Goal: Task Accomplishment & Management: Manage account settings

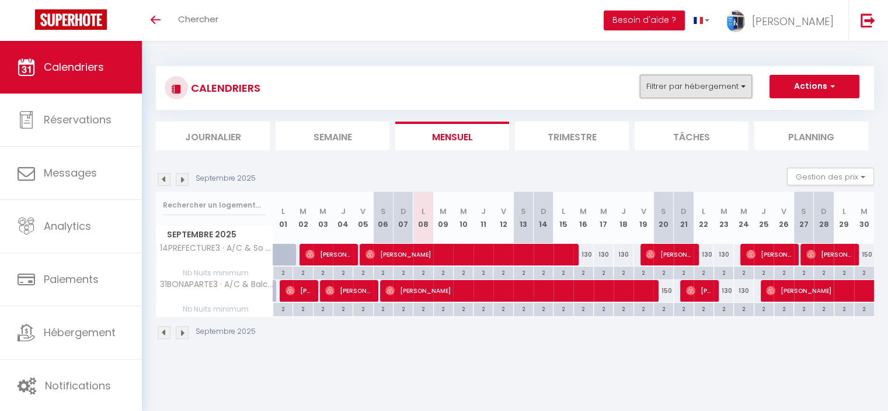
click at [728, 95] on button "Filtrer par hébergement" at bounding box center [696, 86] width 112 height 23
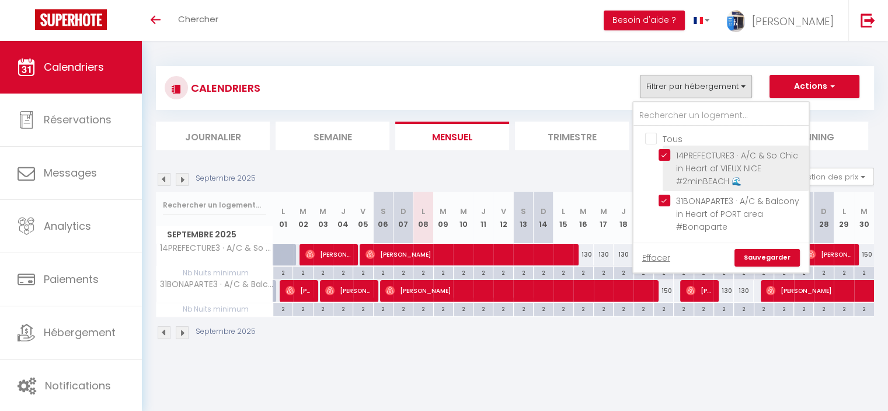
click at [666, 154] on input "14PREFECTURE3 · A/C & So Chic in Heart of VIEUX NICE #2minBEACH 🌊" at bounding box center [732, 155] width 146 height 12
checkbox input "false"
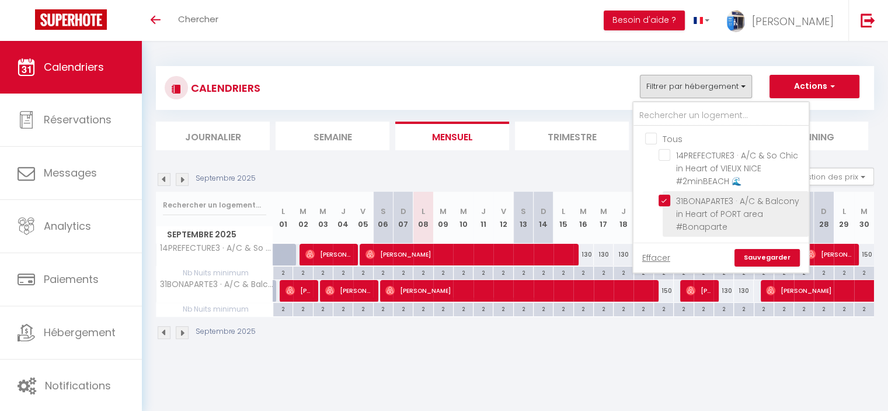
click at [664, 202] on input "31BONAPARTE3 · A/C & Balcony in Heart of PORT area #Bonaparte" at bounding box center [732, 201] width 146 height 12
checkbox input "false"
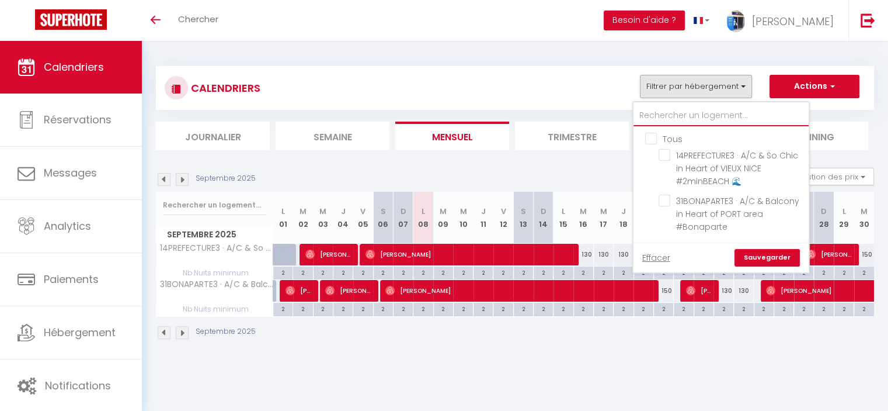
click at [658, 116] on input "text" at bounding box center [721, 115] width 175 height 21
click at [775, 259] on link "Sauvegarder" at bounding box center [767, 258] width 65 height 18
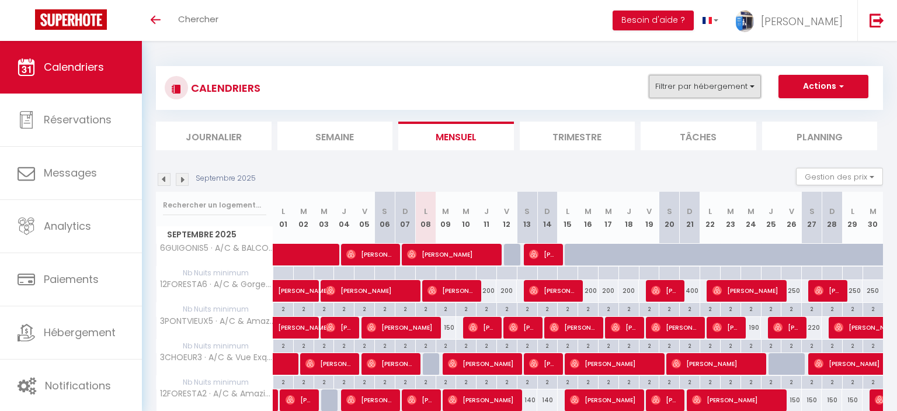
click at [697, 91] on button "Filtrer par hébergement" at bounding box center [705, 86] width 112 height 23
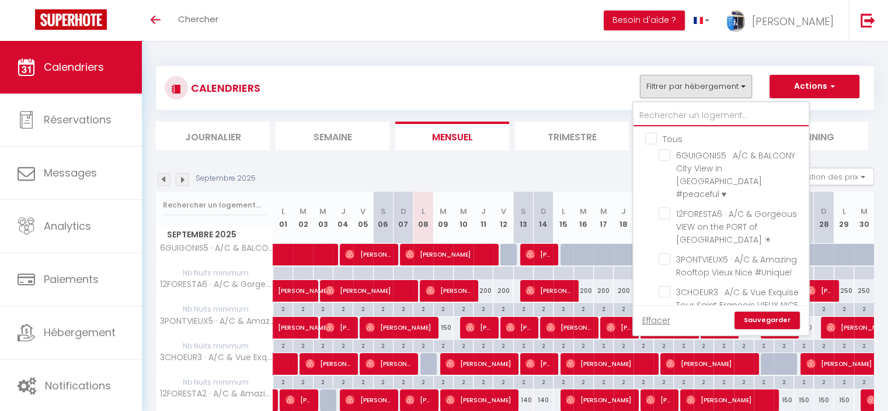
click at [680, 115] on input "text" at bounding box center [721, 115] width 175 height 21
type input "4F"
checkbox input "false"
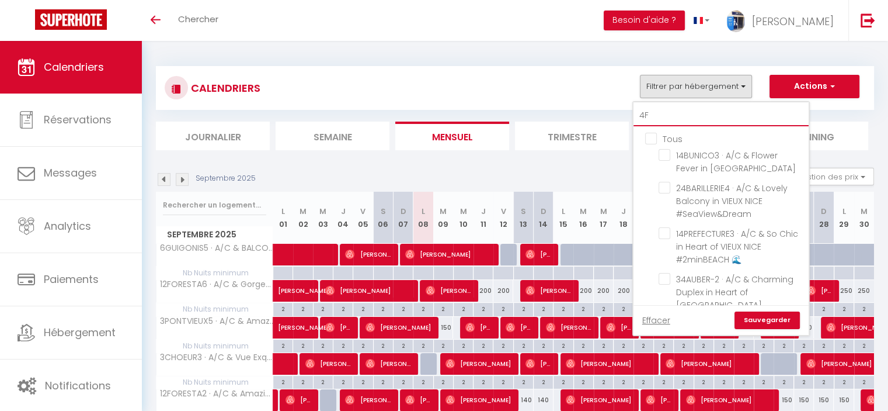
type input "4FR"
checkbox input "false"
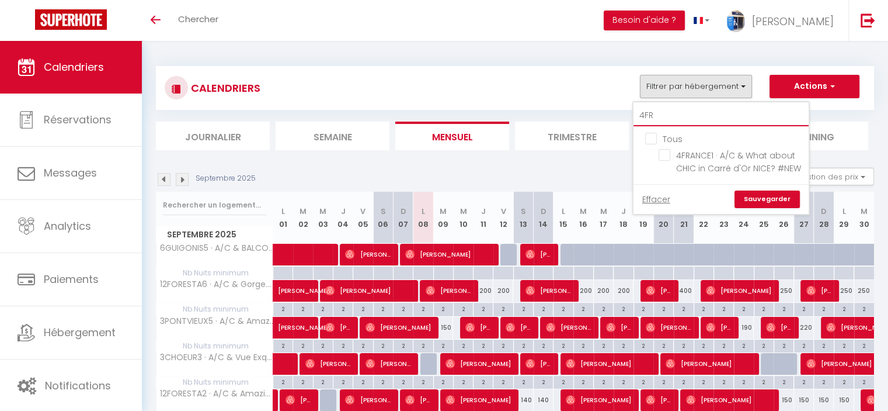
checkbox input "false"
type input "4FR"
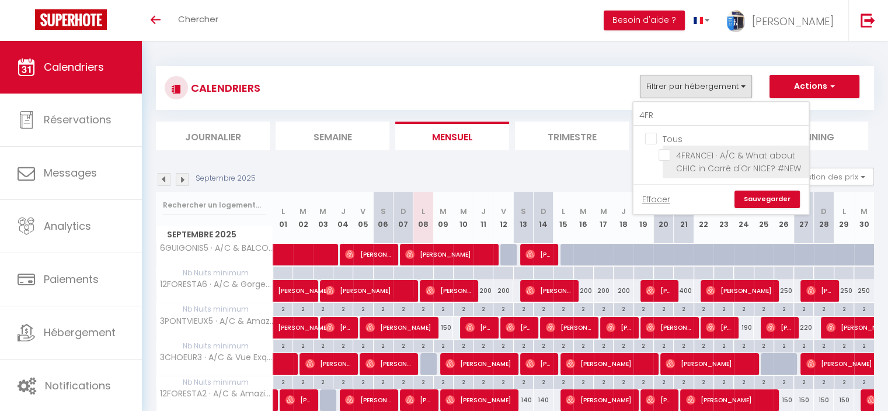
click at [667, 157] on input "4FRANCE1 · A/C & What about CHIC in Carré d'Or NICE? #NEW" at bounding box center [732, 155] width 146 height 12
checkbox input "true"
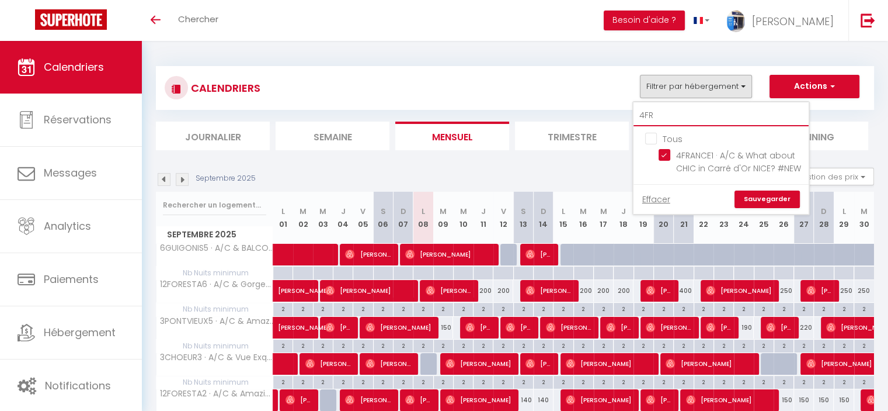
click at [700, 121] on input "4FR" at bounding box center [721, 115] width 175 height 21
type input "4"
checkbox input "false"
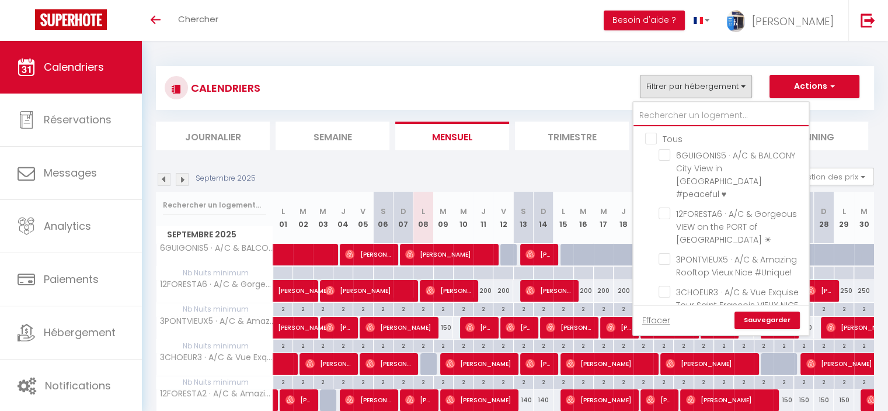
type input "1"
checkbox input "false"
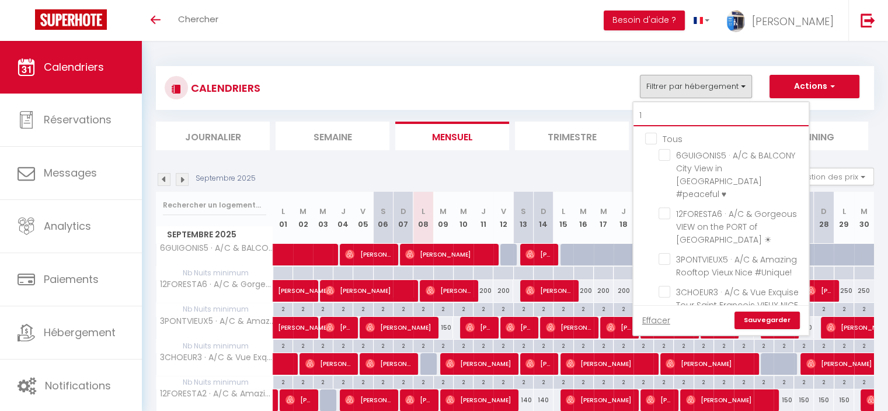
checkbox input "false"
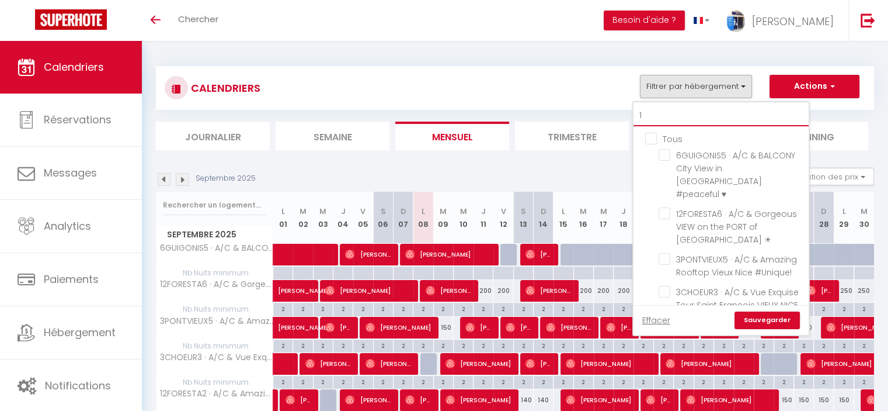
checkbox input "false"
checkbox input "true"
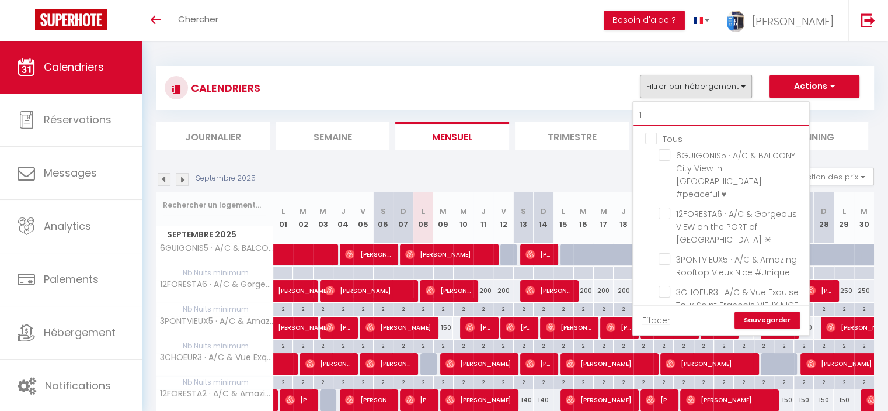
checkbox input "false"
type input "12"
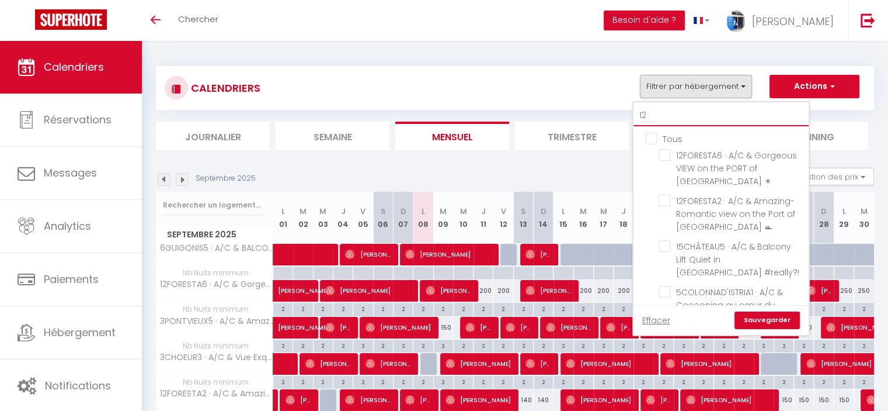
checkbox input "false"
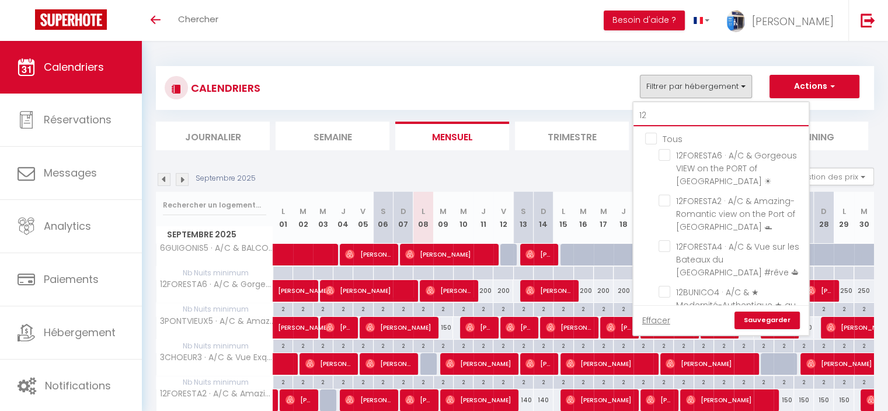
type input "12F"
checkbox input "false"
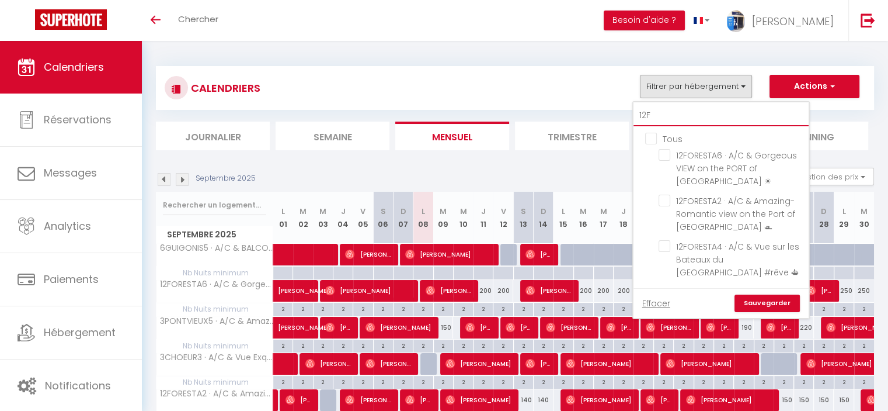
type input "12FO"
checkbox input "false"
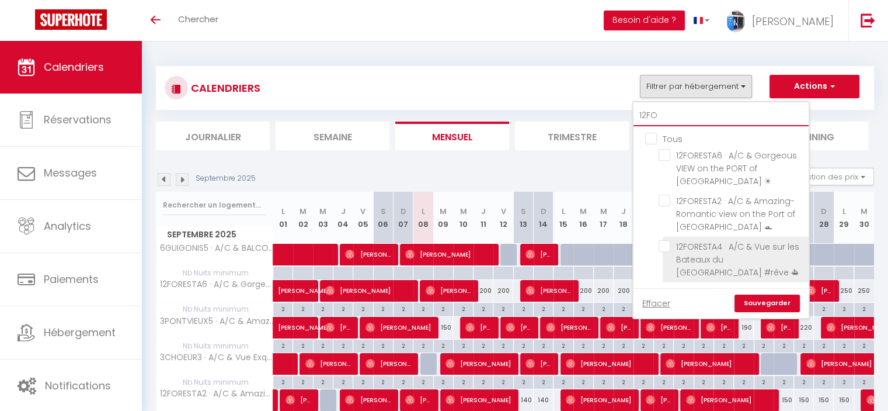
type input "12FO"
click at [717, 247] on input "12FORESTA4 · A/C & Vue sur les Bateaux du [GEOGRAPHIC_DATA] #rêve ⛴" at bounding box center [732, 246] width 146 height 12
checkbox input "true"
checkbox input "false"
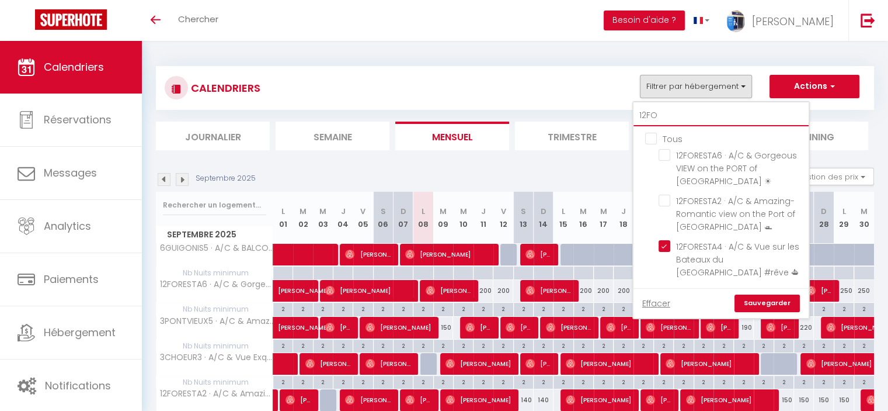
click at [672, 109] on input "12FO" at bounding box center [721, 115] width 175 height 21
type input "12"
checkbox input "false"
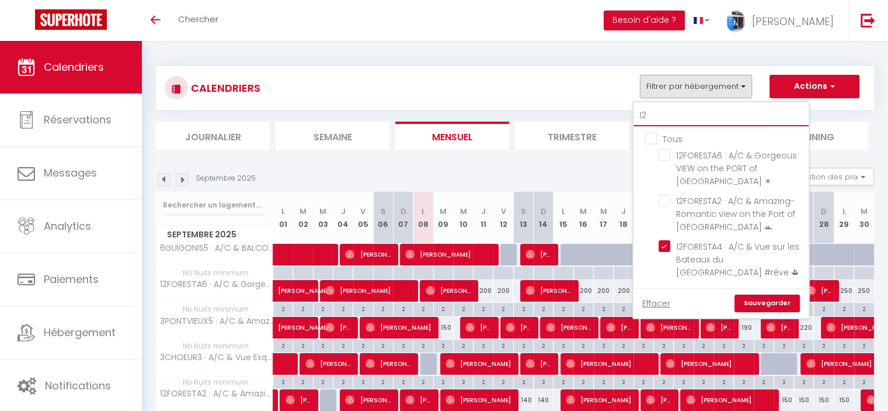
checkbox input "false"
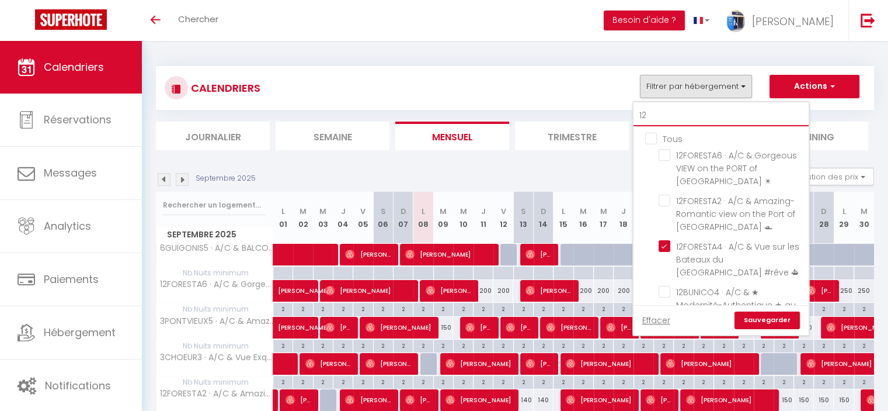
type input "1"
checkbox input "false"
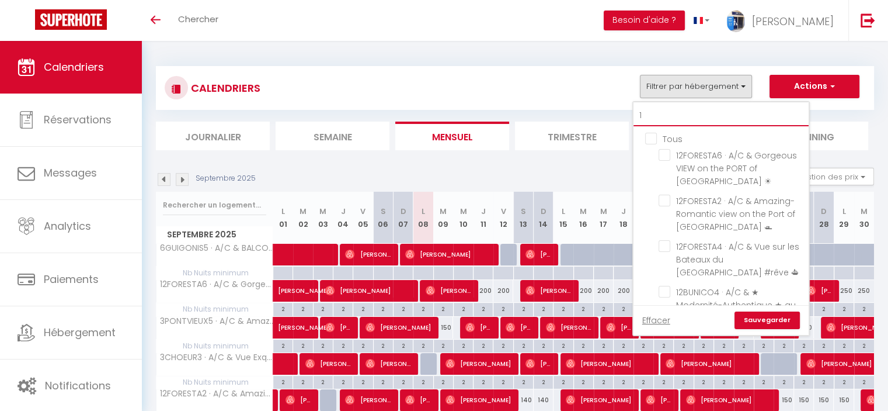
checkbox input "false"
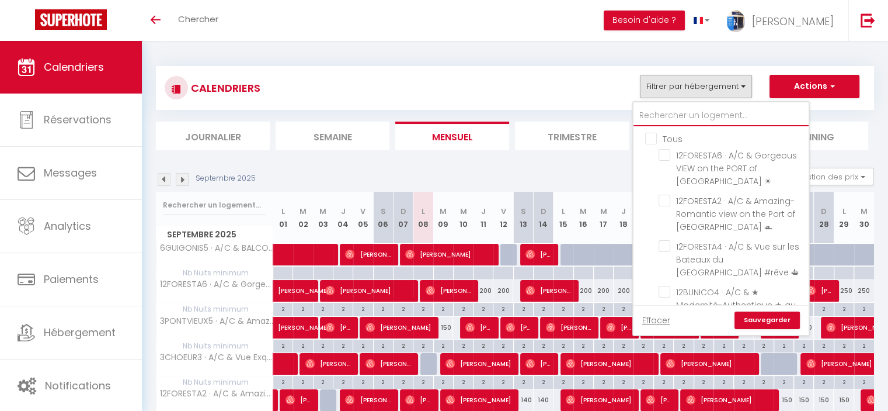
checkbox input "false"
type input "2"
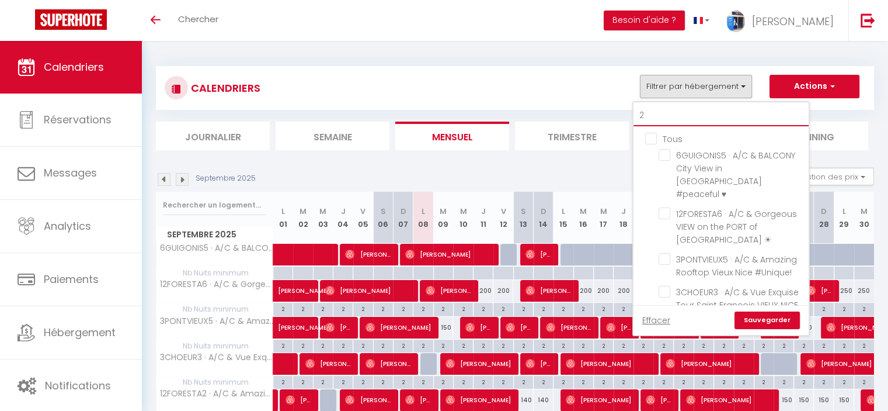
checkbox input "false"
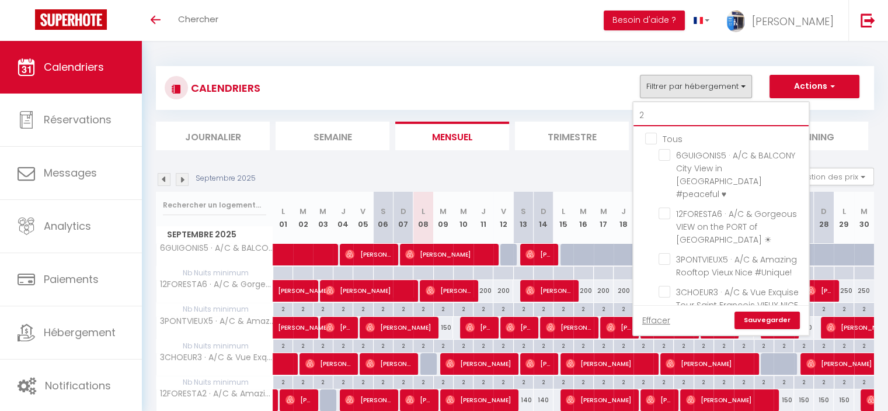
checkbox input "false"
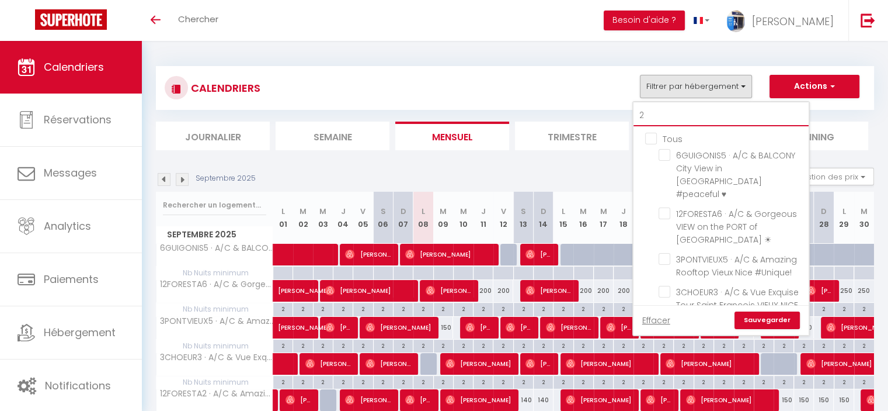
checkbox input "true"
checkbox input "false"
type input "24"
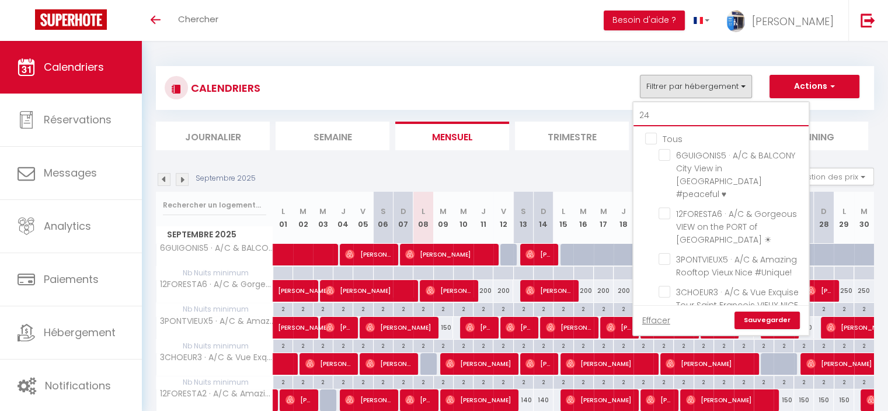
checkbox input "false"
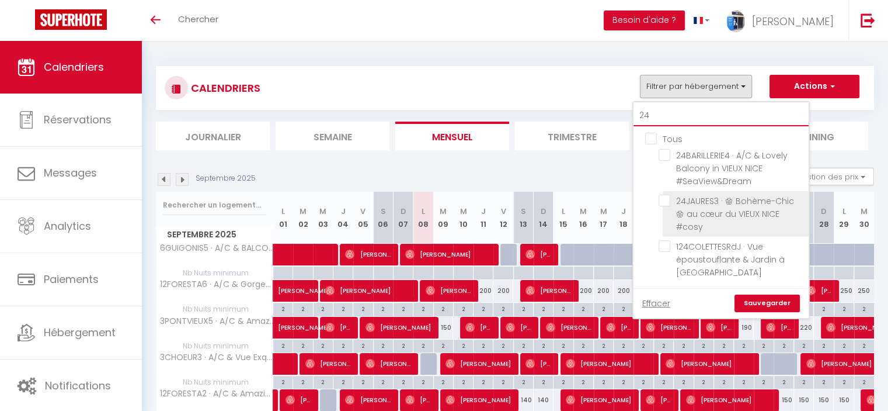
type input "24"
click at [665, 203] on input "24JAURES3 · 🏵 Bohème-Chic 🏵 au cœur du VIEUX NICE #cosy" at bounding box center [732, 201] width 146 height 12
checkbox input "true"
checkbox input "false"
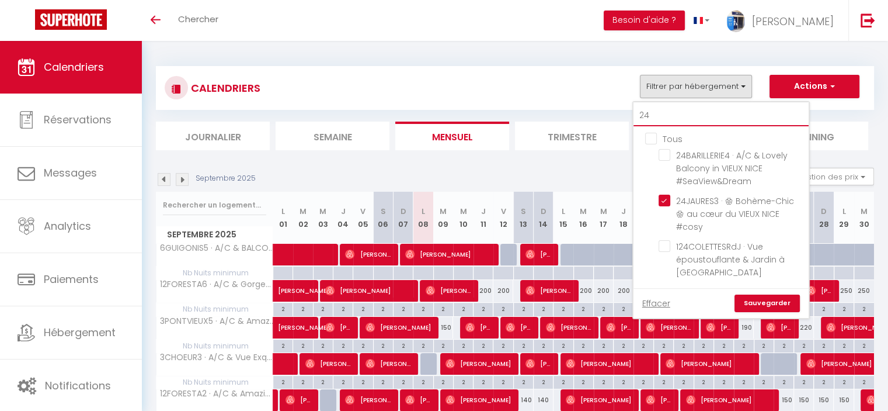
click at [686, 114] on input "24" at bounding box center [721, 115] width 175 height 21
type input "2"
checkbox input "false"
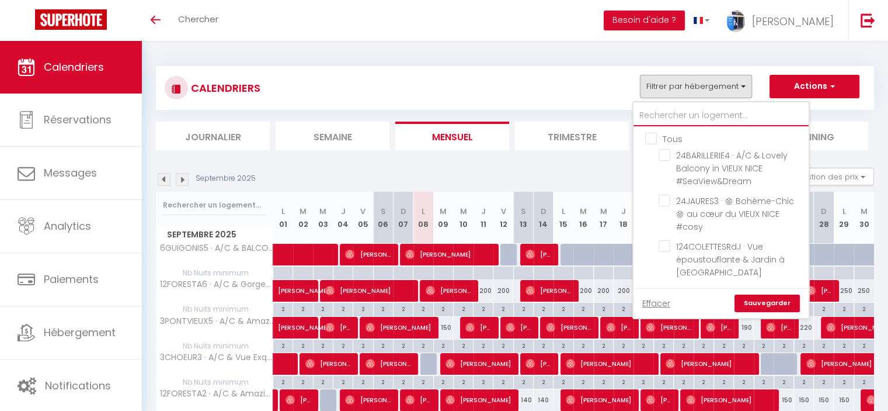
checkbox input "false"
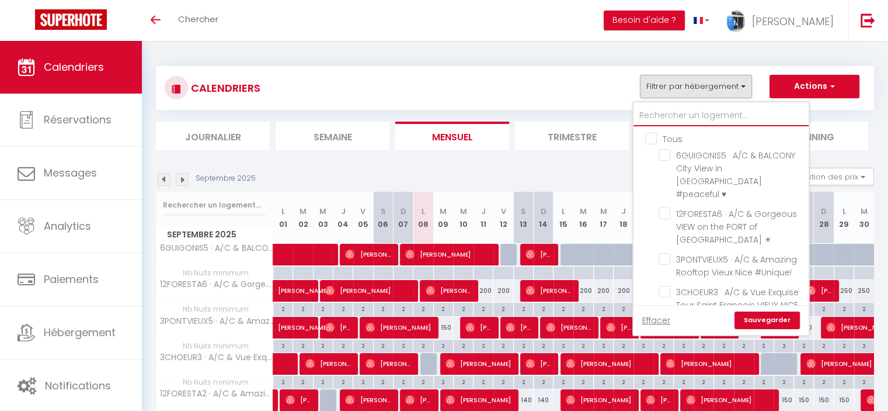
type input "4"
checkbox input "false"
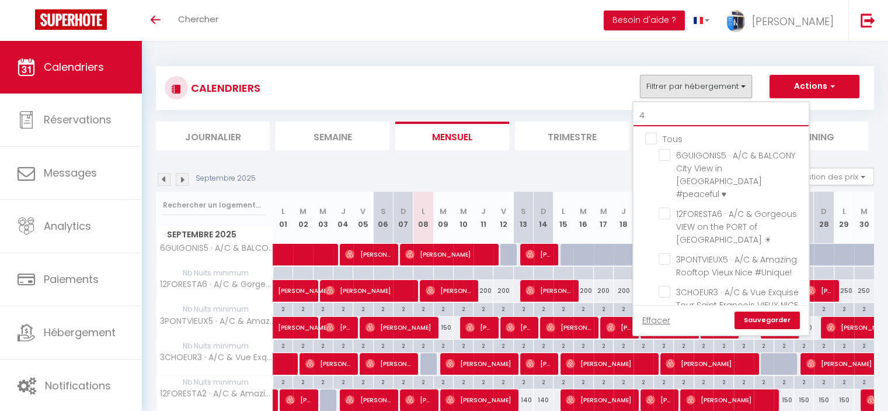
checkbox input "true"
checkbox input "false"
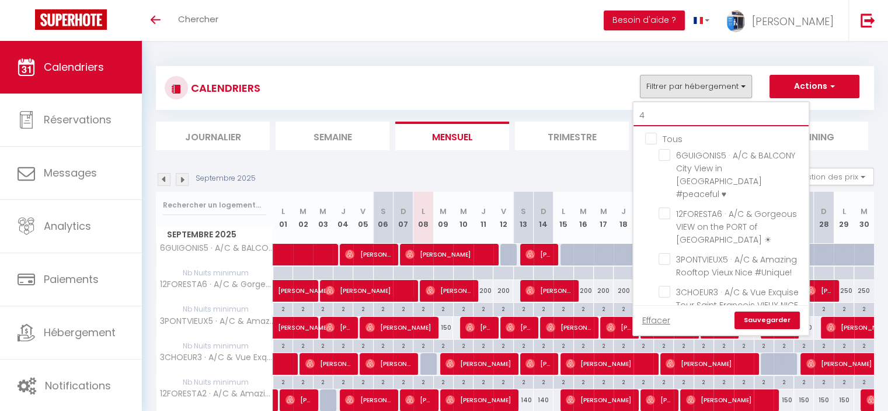
checkbox input "true"
checkbox input "false"
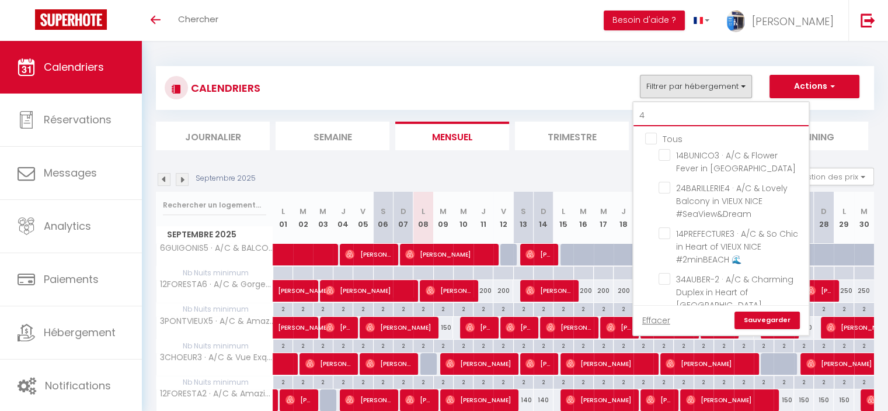
type input "46"
checkbox input "false"
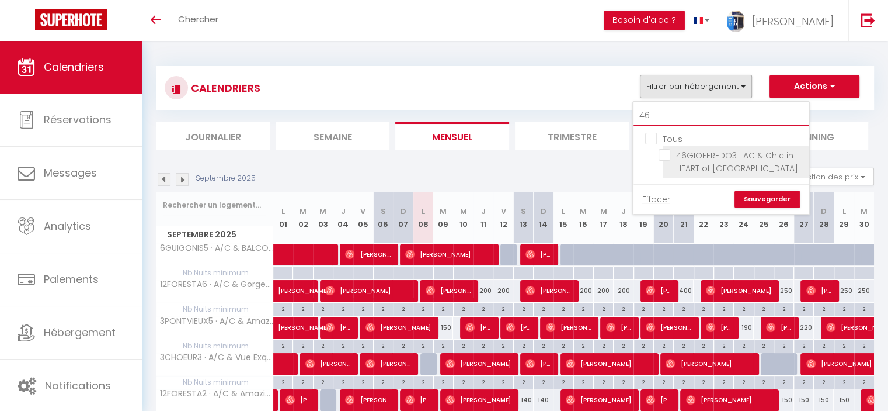
type input "46"
click at [673, 151] on input "46GIOFFREDO3 · AC & Chic in HEART of [GEOGRAPHIC_DATA]" at bounding box center [732, 155] width 146 height 12
checkbox input "true"
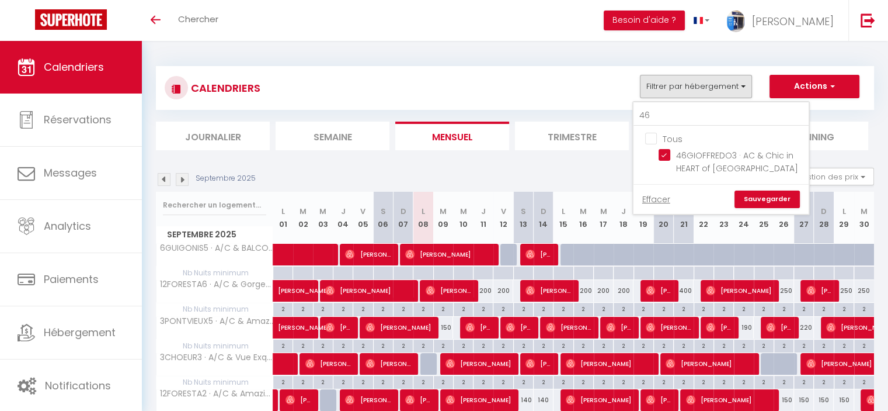
click at [766, 200] on link "Sauvegarder" at bounding box center [767, 199] width 65 height 18
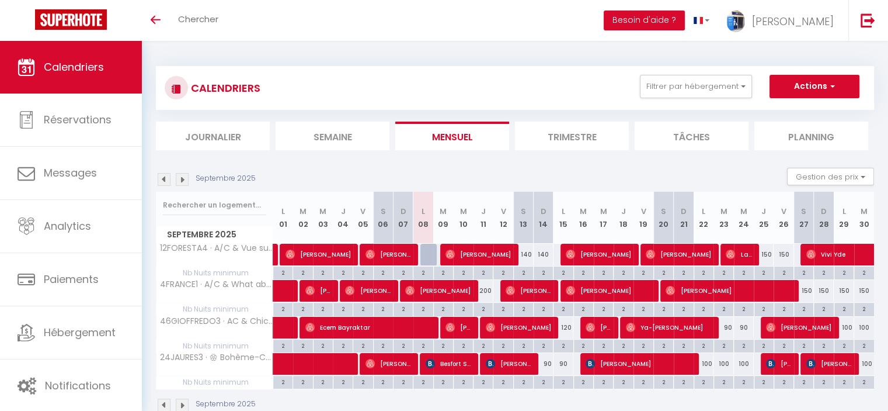
click at [183, 179] on img at bounding box center [182, 179] width 13 height 13
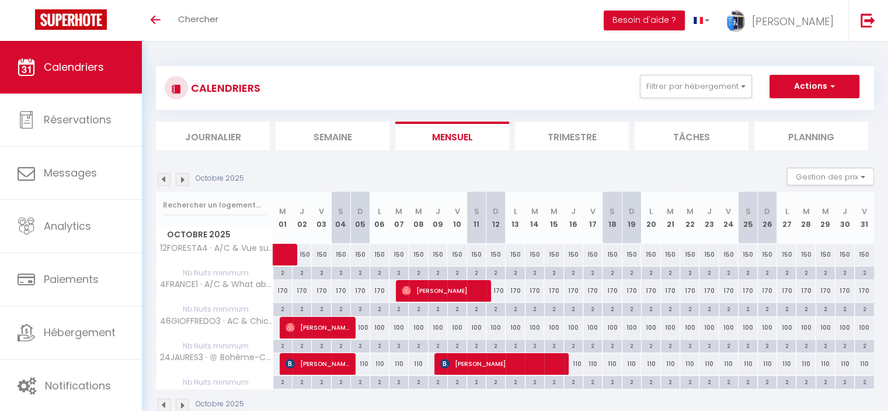
click at [364, 328] on div "100" at bounding box center [359, 328] width 19 height 22
type input "100"
type input "Dim 05 Octobre 2025"
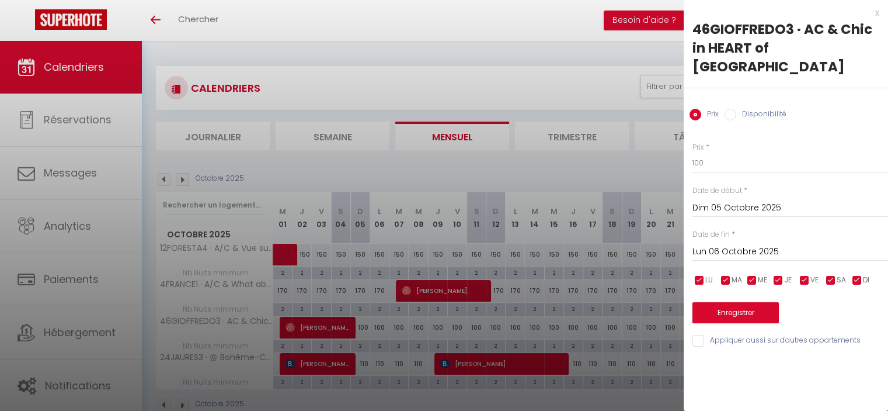
click at [741, 244] on input "Lun 06 Octobre 2025" at bounding box center [791, 251] width 196 height 15
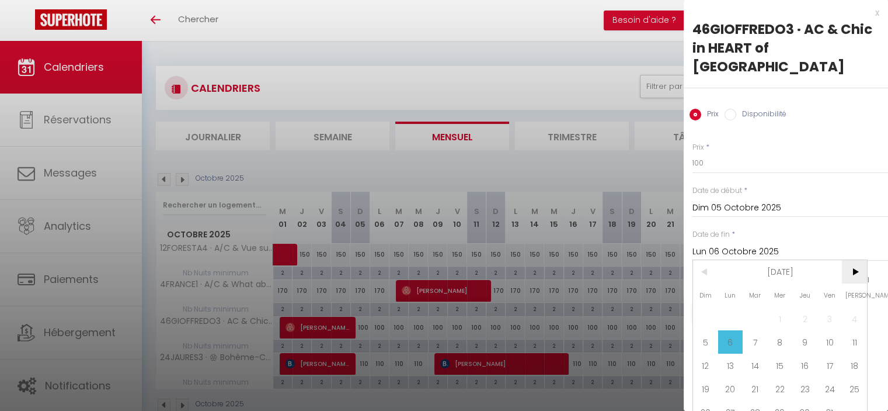
click at [850, 260] on span ">" at bounding box center [854, 271] width 25 height 23
click at [850, 307] on span "1" at bounding box center [854, 318] width 25 height 23
type input "[DATE]"
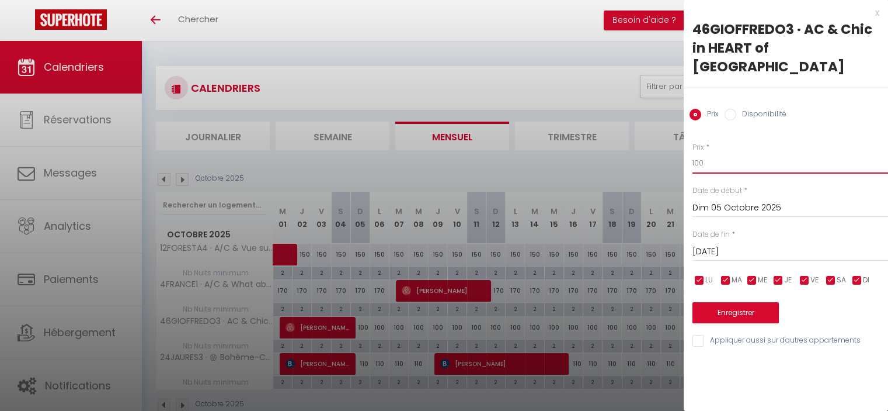
drag, startPoint x: 707, startPoint y: 147, endPoint x: 673, endPoint y: 148, distance: 33.3
click at [673, 148] on body "🟢 Des questions ou besoin d'assistance pour la migration AirBnB? Connectez-vous…" at bounding box center [444, 246] width 888 height 411
type input "90"
click at [737, 302] on button "Enregistrer" at bounding box center [736, 312] width 86 height 21
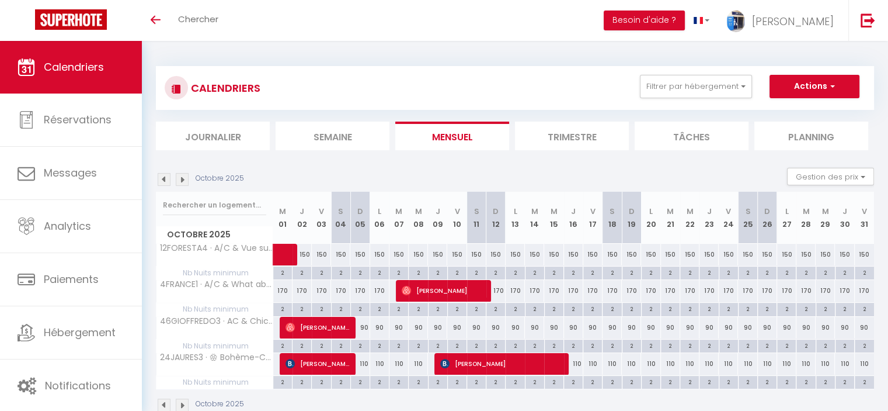
click at [379, 254] on div "150" at bounding box center [379, 255] width 19 height 22
type input "150"
type input "Lun 06 Octobre 2025"
type input "[DATE]"
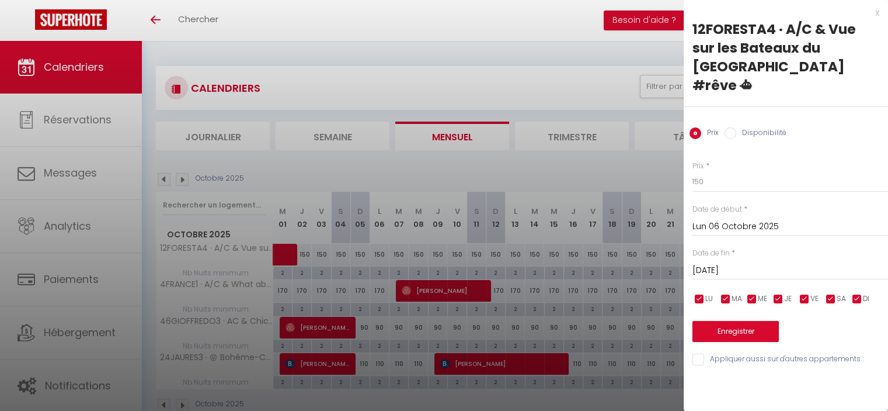
click at [761, 219] on input "Lun 06 Octobre 2025" at bounding box center [791, 226] width 196 height 15
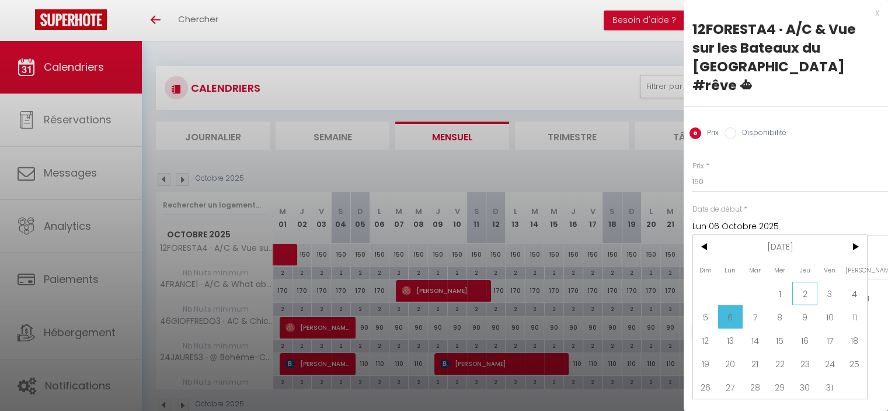
click at [807, 282] on span "2" at bounding box center [805, 293] width 25 height 23
type input "Jeu 02 Octobre 2025"
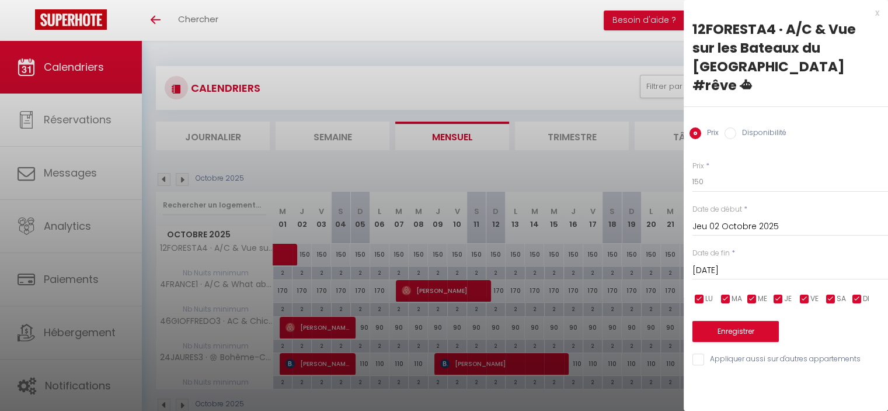
click at [756, 263] on input "[DATE]" at bounding box center [791, 270] width 196 height 15
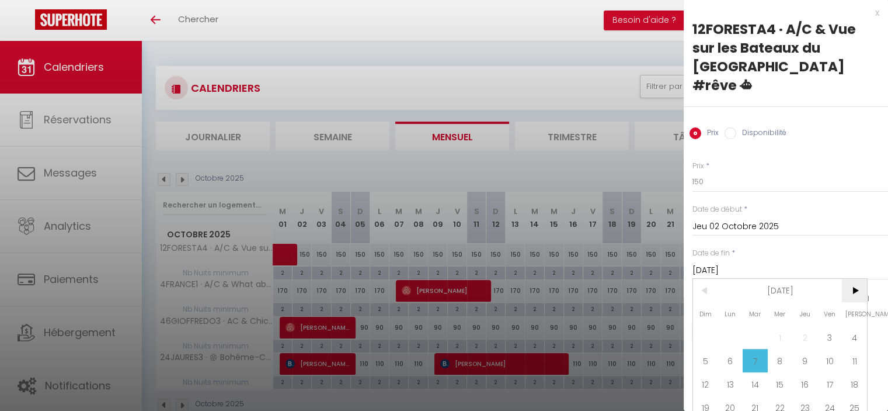
click at [853, 279] on span ">" at bounding box center [854, 290] width 25 height 23
drag, startPoint x: 856, startPoint y: 317, endPoint x: 827, endPoint y: 284, distance: 43.9
click at [852, 325] on span "1" at bounding box center [854, 336] width 25 height 23
type input "[DATE]"
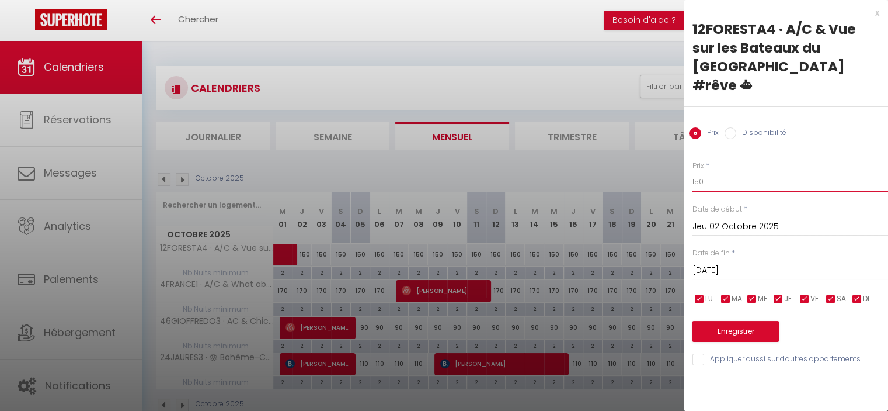
click at [693, 161] on div "Prix * 150" at bounding box center [791, 177] width 196 height 32
type input "130"
click at [746, 321] on button "Enregistrer" at bounding box center [736, 331] width 86 height 21
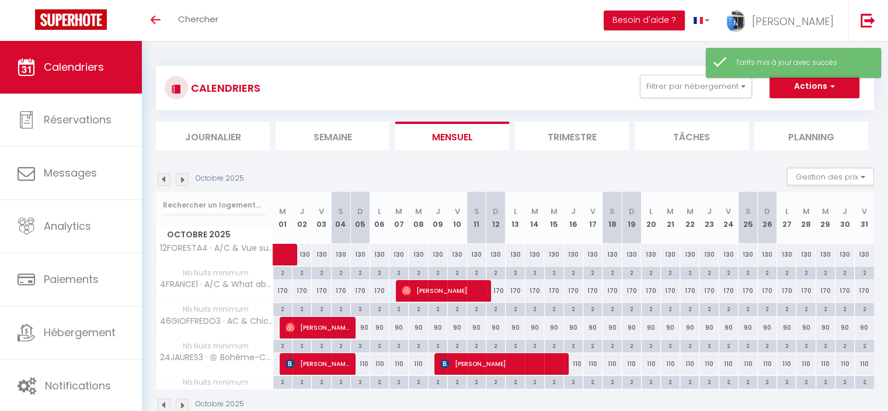
click at [280, 287] on div "170" at bounding box center [282, 291] width 19 height 22
type input "170"
type input "Mer 01 Octobre 2025"
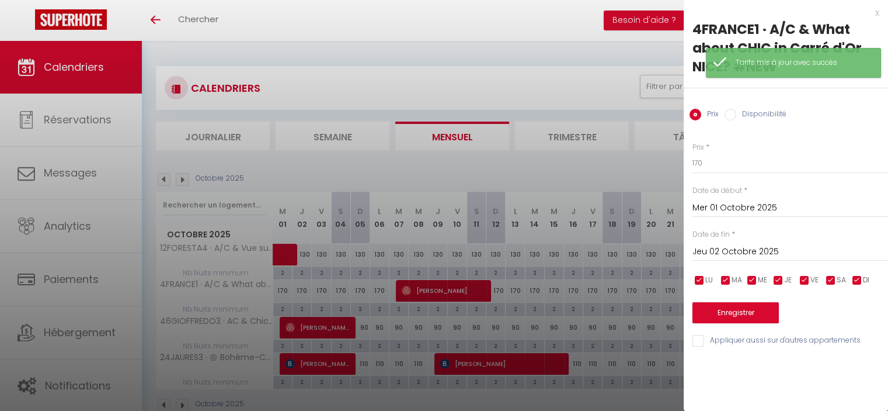
click at [714, 243] on div "[DATE] < [DATE] > Dim Lun Mar Mer Jeu Ven Sam 1 2 3 4 5 6 7 8 9 10 11 12 13 14 …" at bounding box center [791, 250] width 196 height 21
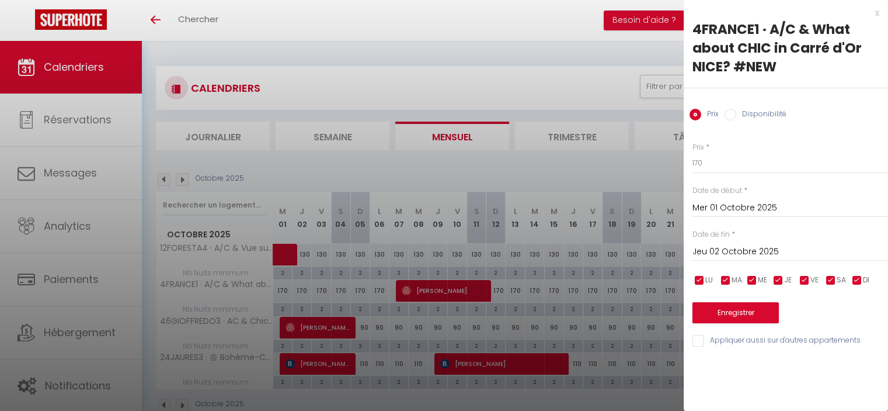
click at [741, 252] on input "Jeu 02 Octobre 2025" at bounding box center [791, 251] width 196 height 15
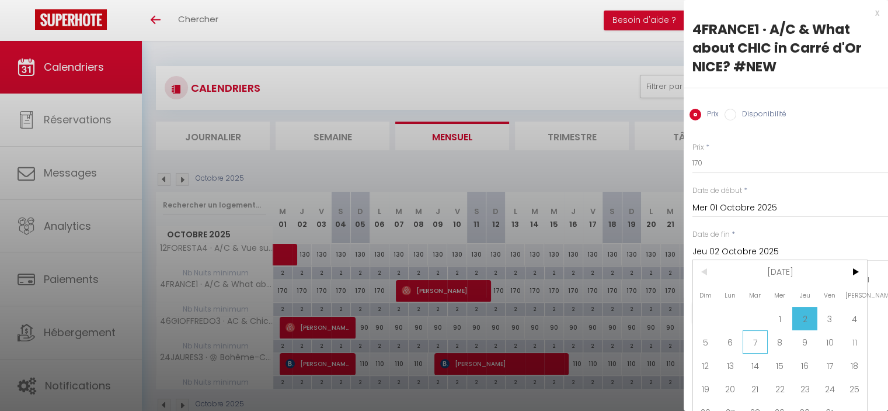
click at [755, 342] on span "7" at bounding box center [755, 341] width 25 height 23
type input "[DATE]"
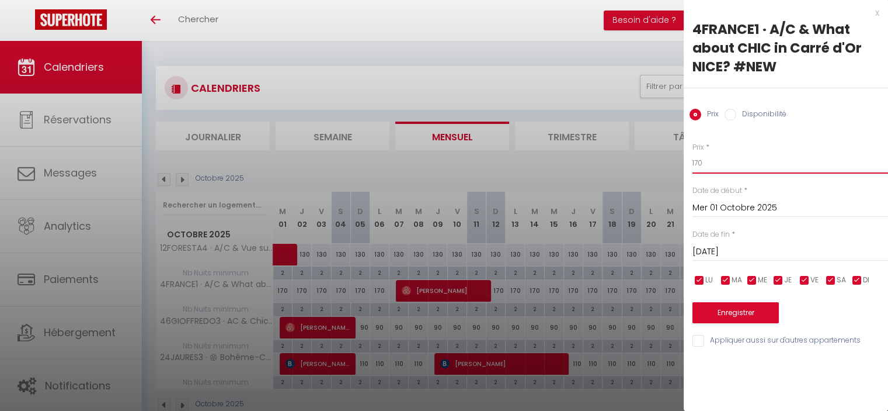
drag, startPoint x: 700, startPoint y: 159, endPoint x: 695, endPoint y: 155, distance: 6.3
click at [695, 155] on input "170" at bounding box center [791, 162] width 196 height 21
type input "150"
click at [741, 315] on button "Enregistrer" at bounding box center [736, 312] width 86 height 21
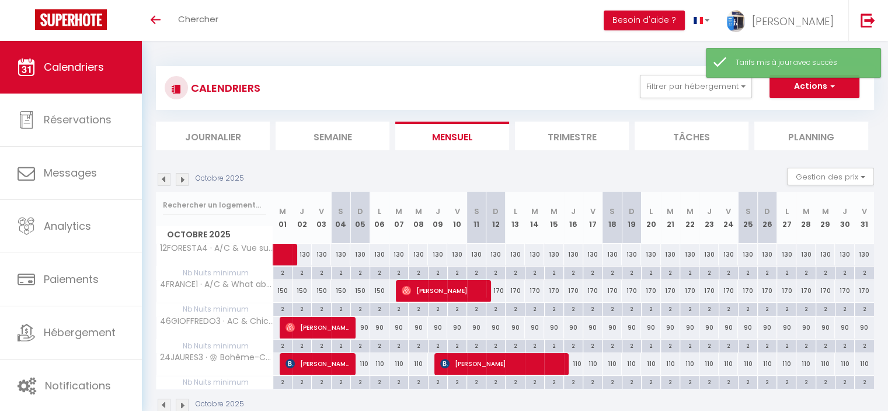
click at [498, 289] on div "170" at bounding box center [496, 291] width 19 height 22
type input "170"
type input "Dim 12 Octobre 2025"
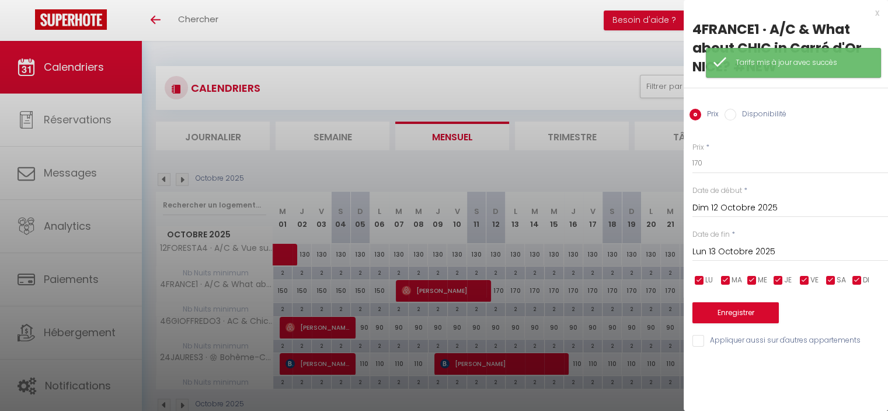
click at [734, 241] on div "[DATE] < [DATE] > Dim Lun Mar Mer Jeu Ven Sam 1 2 3 4 5 6 7 8 9 10 11 12 13 14 …" at bounding box center [791, 250] width 196 height 21
click at [748, 250] on input "Lun 13 Octobre 2025" at bounding box center [791, 251] width 196 height 15
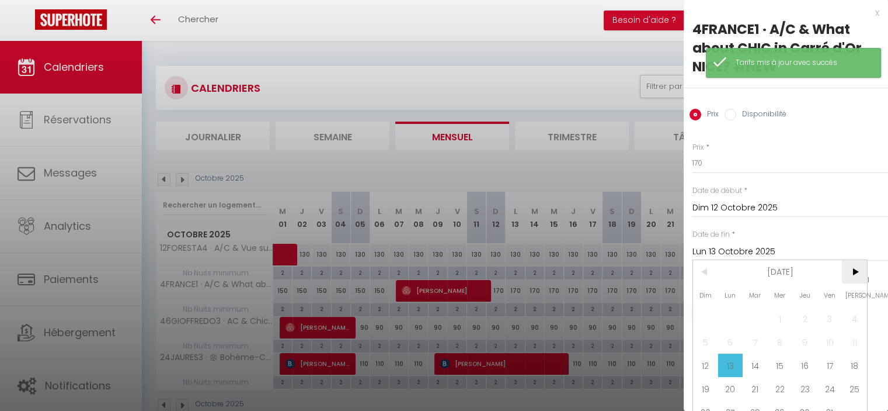
click at [850, 273] on span ">" at bounding box center [854, 271] width 25 height 23
click at [856, 320] on span "1" at bounding box center [854, 318] width 25 height 23
type input "[DATE]"
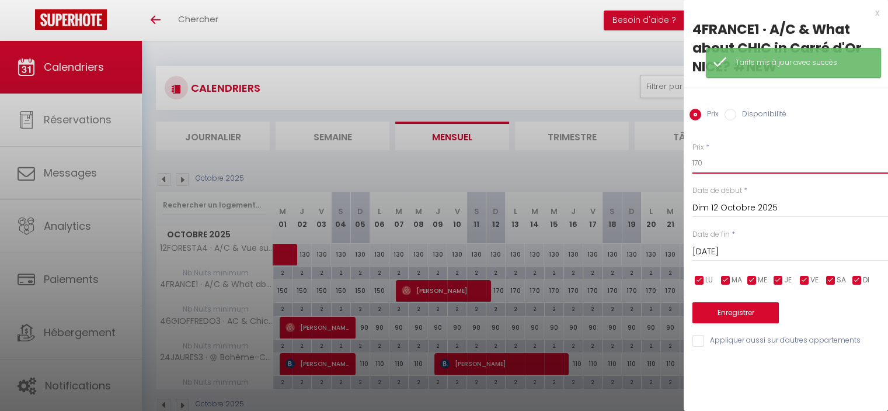
drag, startPoint x: 703, startPoint y: 162, endPoint x: 695, endPoint y: 157, distance: 10.2
click at [695, 157] on input "170" at bounding box center [791, 162] width 196 height 21
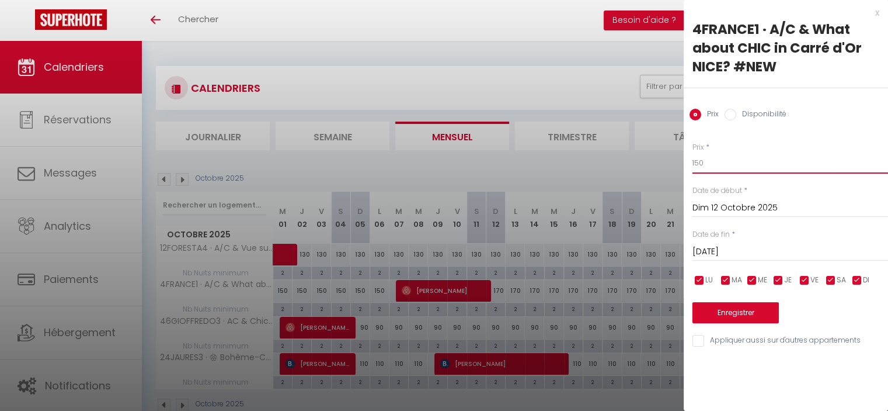
type input "150"
click at [755, 305] on button "Enregistrer" at bounding box center [736, 312] width 86 height 21
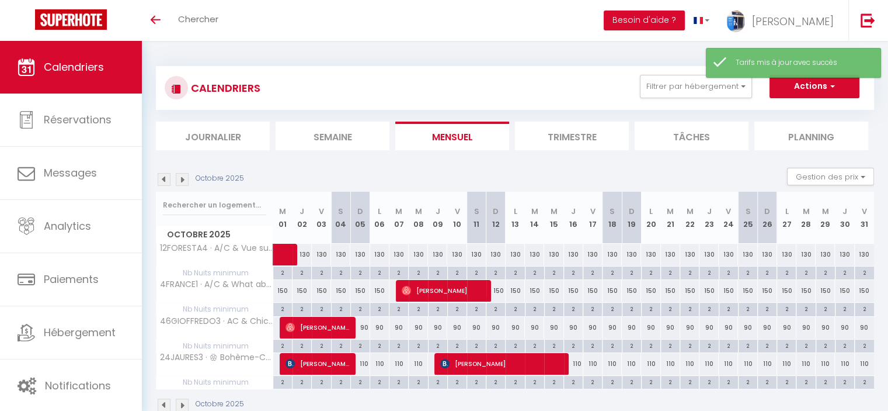
click at [183, 179] on img at bounding box center [182, 179] width 13 height 13
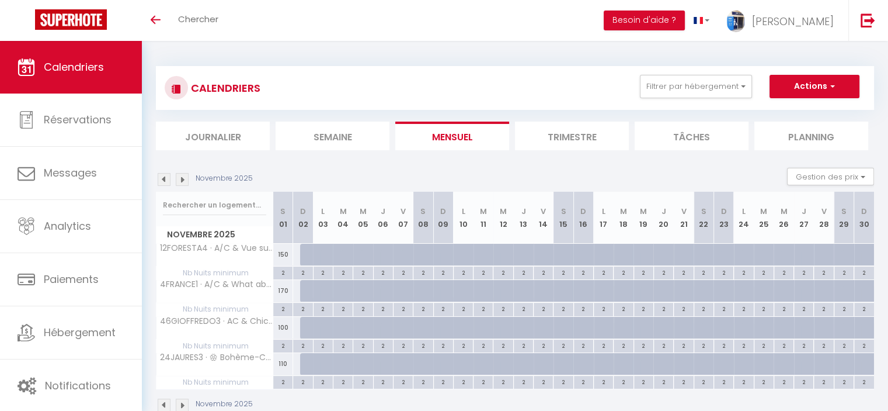
click at [703, 69] on div "CALENDRIERS Filtrer par hébergement 46 Tous 46GIOFFREDO3 · AC & Chic in HEART o…" at bounding box center [515, 88] width 718 height 44
click at [703, 79] on button "Filtrer par hébergement" at bounding box center [696, 86] width 112 height 23
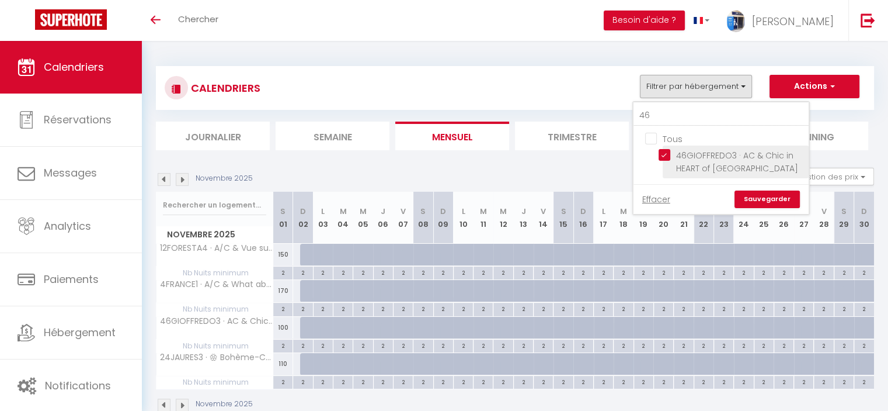
click at [667, 156] on input "46GIOFFREDO3 · AC & Chic in HEART of [GEOGRAPHIC_DATA]" at bounding box center [732, 155] width 146 height 12
checkbox input "false"
click at [765, 190] on link "Sauvegarder" at bounding box center [767, 199] width 65 height 18
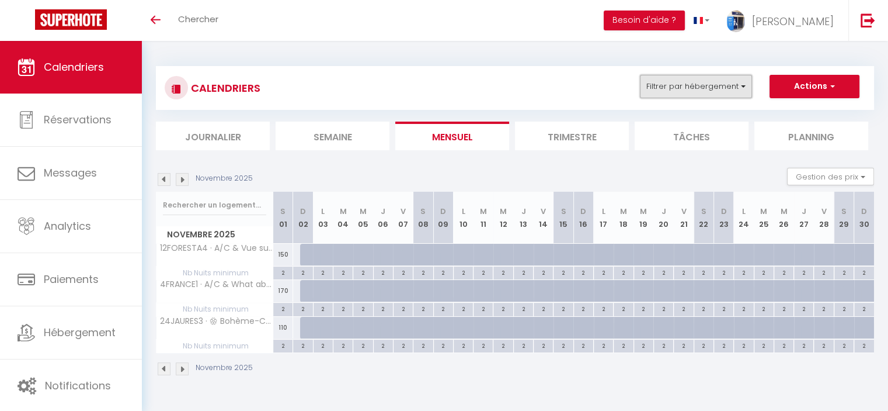
click at [706, 88] on button "Filtrer par hébergement" at bounding box center [696, 86] width 112 height 23
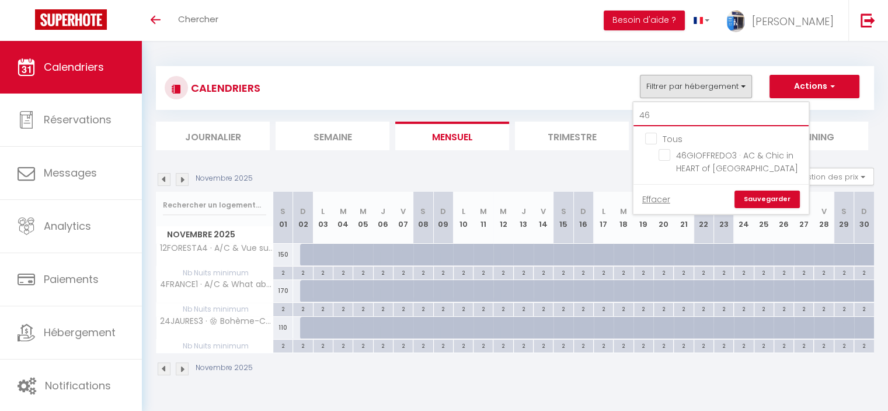
click at [658, 120] on input "46" at bounding box center [721, 115] width 175 height 21
type input "4"
checkbox input "false"
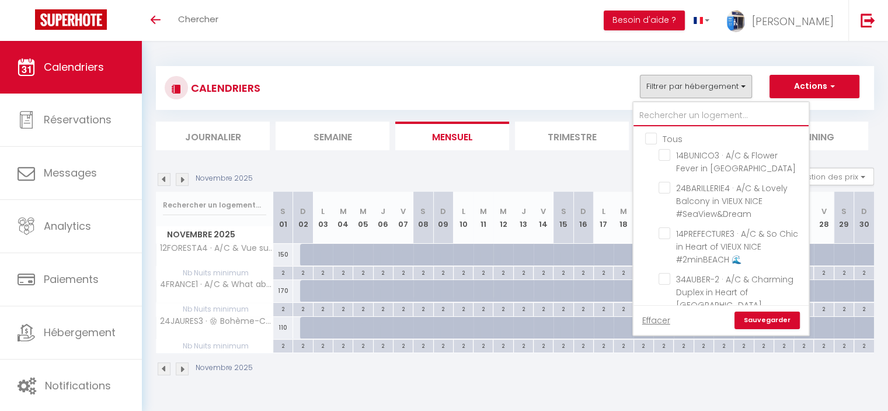
checkbox input "false"
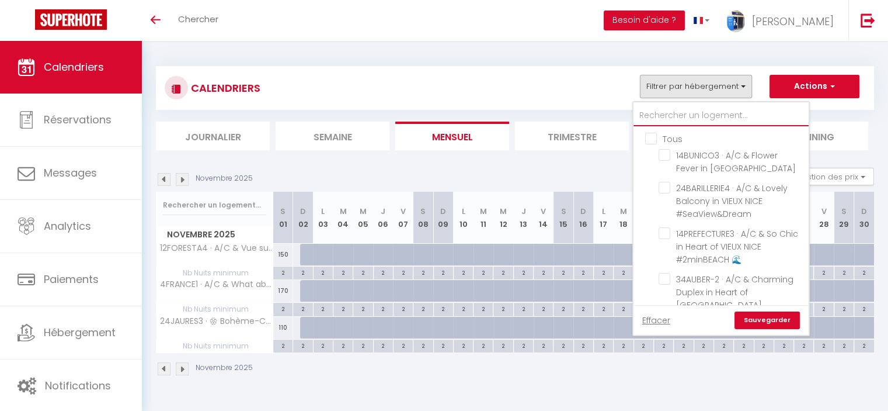
checkbox input "false"
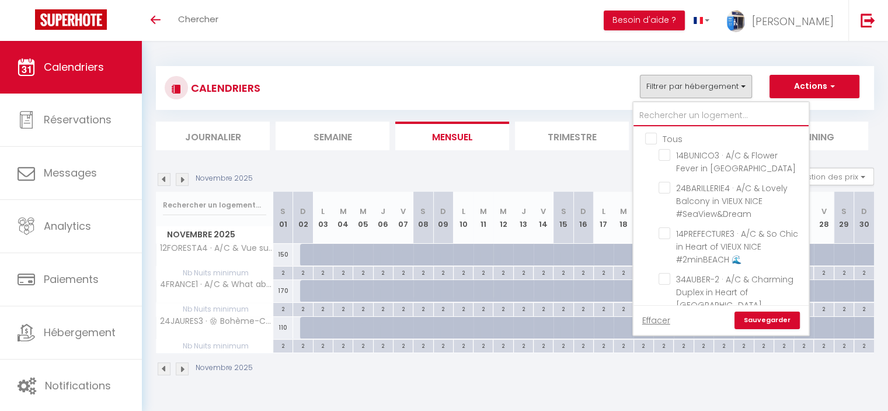
checkbox input "false"
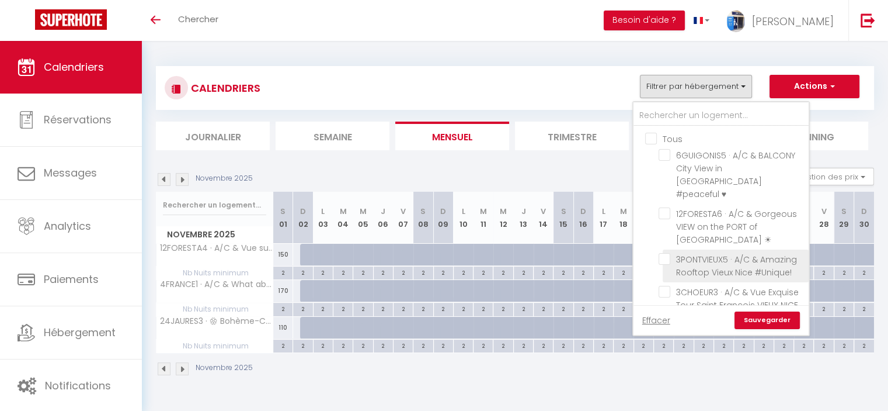
click at [665, 253] on input "3PONTVIEUX5 · A/C & Amazing Rooftop Vieux Nice #Unique!" at bounding box center [732, 259] width 146 height 12
checkbox input "true"
checkbox input "false"
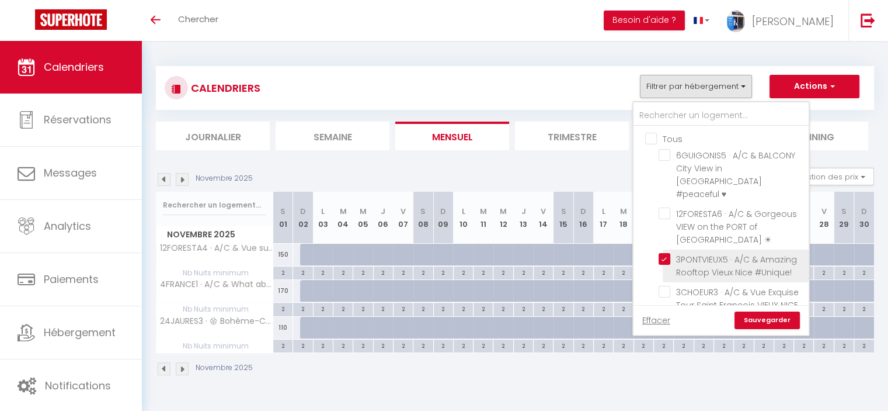
checkbox input "false"
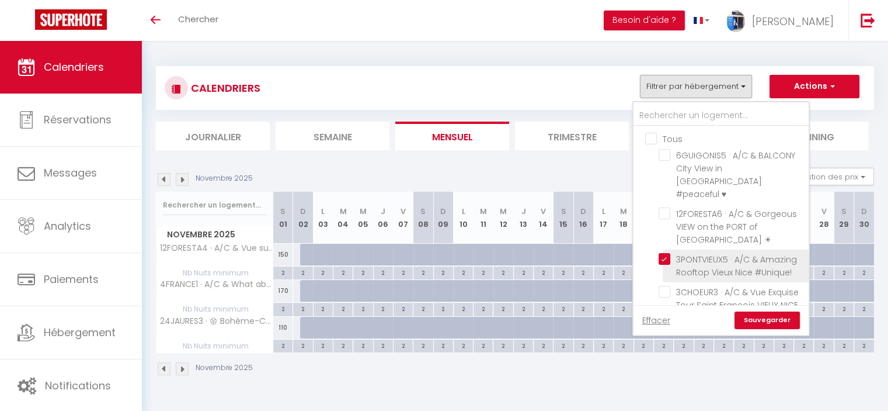
checkbox input "false"
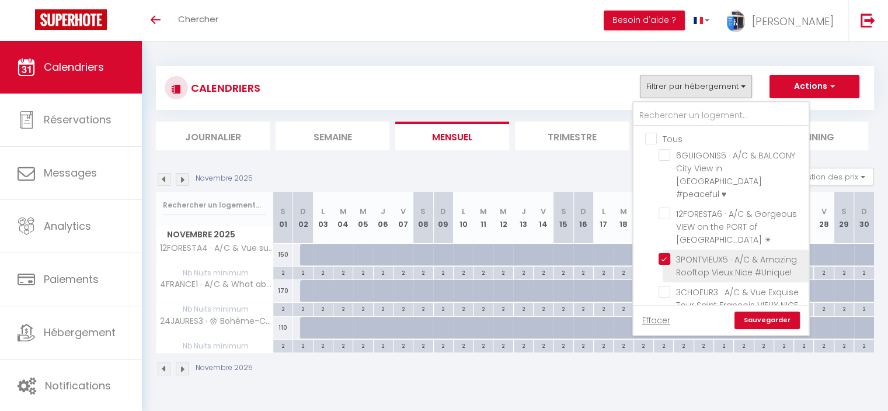
checkbox input "false"
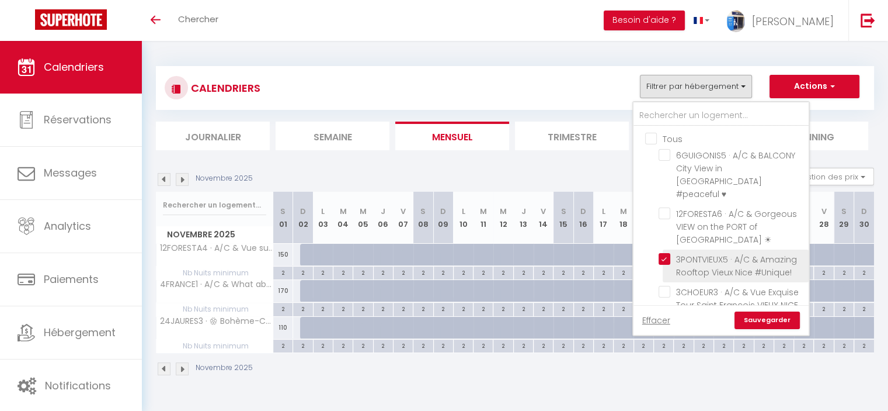
checkbox input "false"
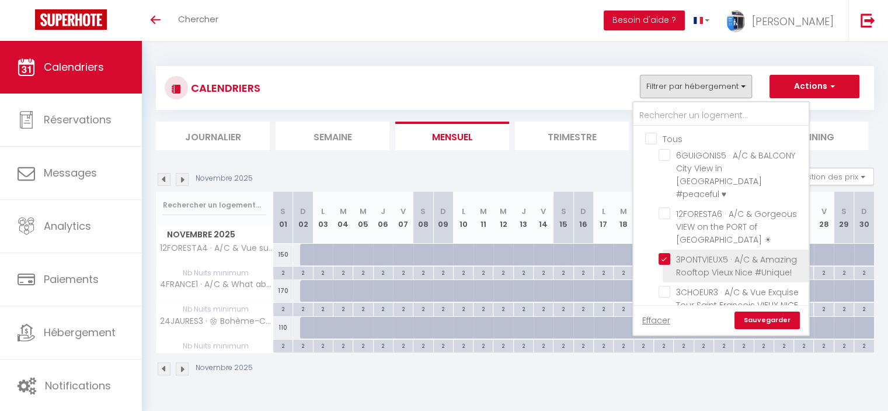
checkbox input "false"
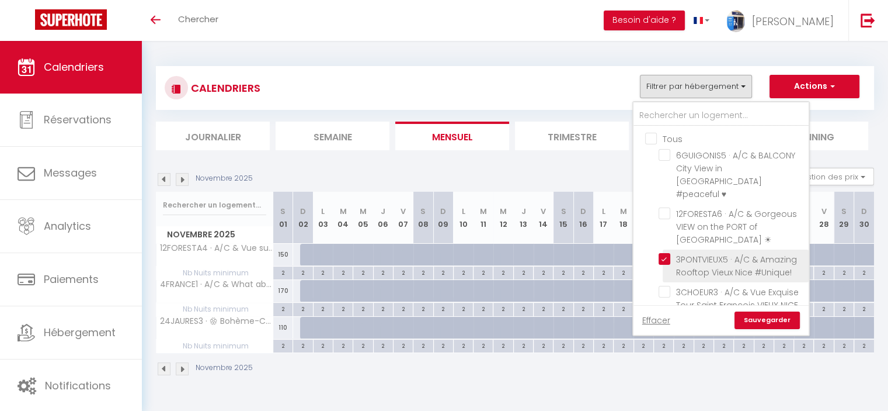
checkbox input "false"
click at [762, 319] on link "Sauvegarder" at bounding box center [767, 320] width 65 height 18
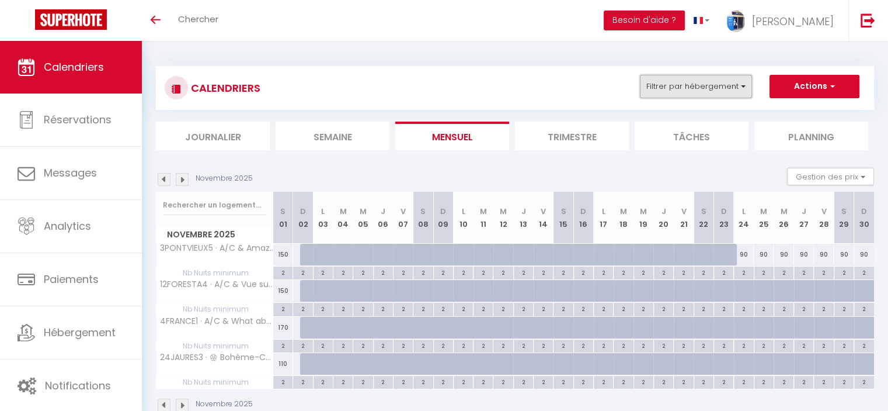
click at [729, 89] on button "Filtrer par hébergement" at bounding box center [696, 86] width 112 height 23
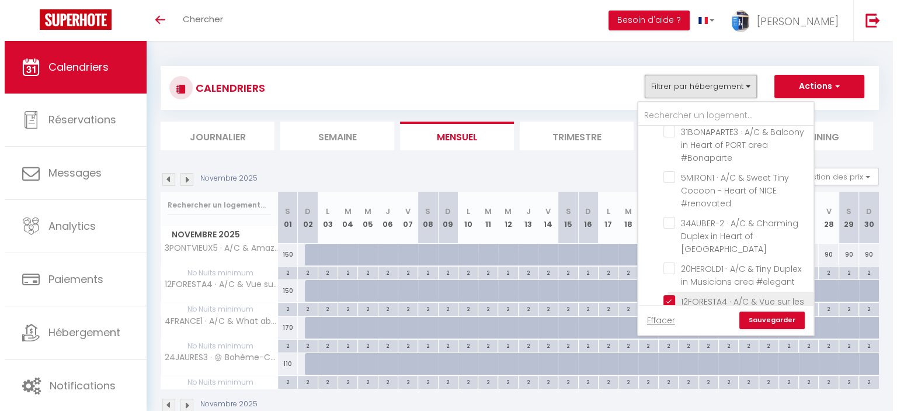
scroll to position [993, 0]
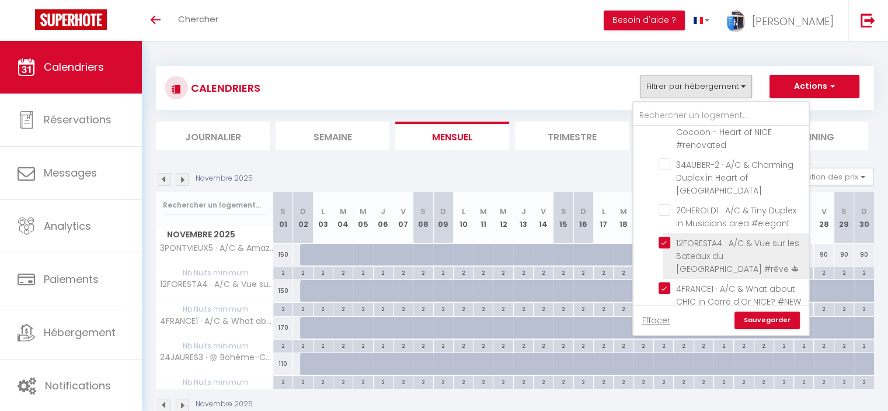
click at [668, 237] on input "12FORESTA4 · A/C & Vue sur les Bateaux du [GEOGRAPHIC_DATA] #rêve ⛴" at bounding box center [732, 243] width 146 height 12
checkbox input "false"
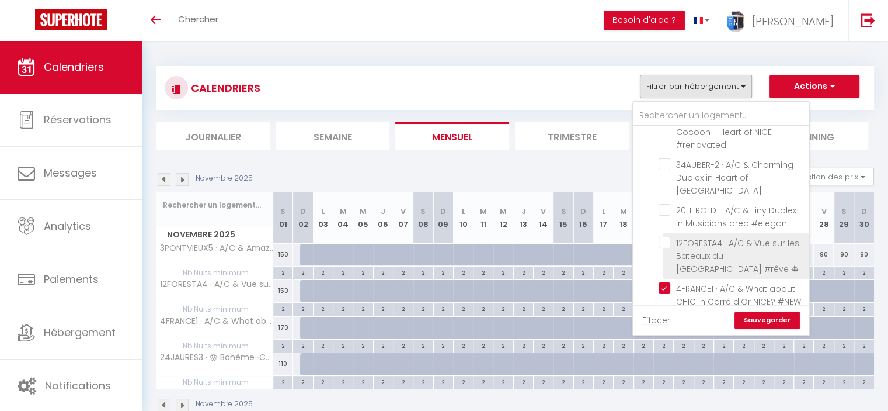
checkbox input "false"
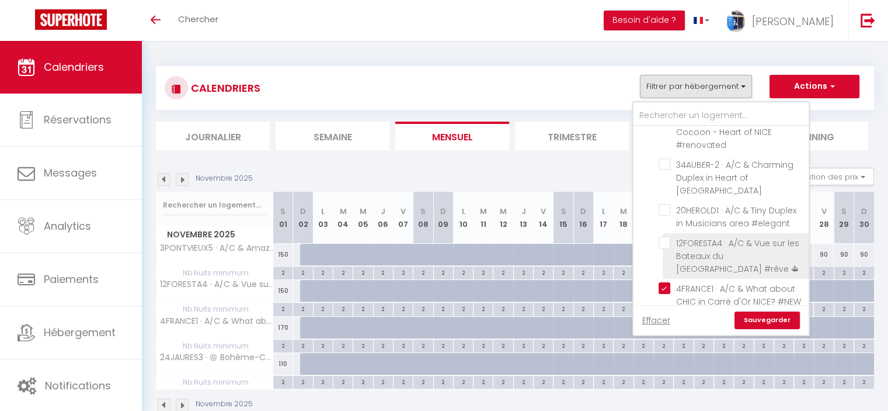
checkbox input "false"
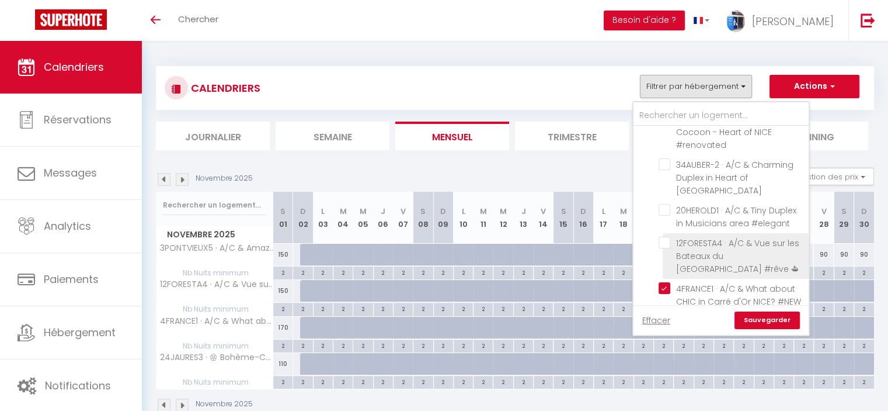
checkbox input "false"
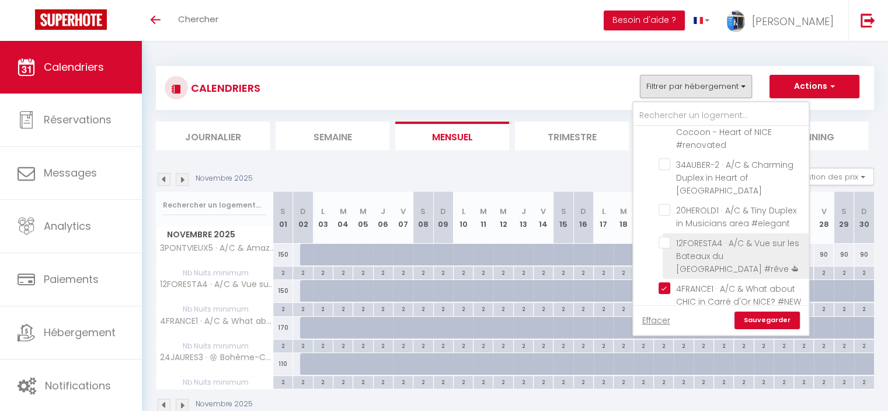
checkbox input "false"
click at [665, 237] on input "12FORESTA4 · A/C & Vue sur les Bateaux du [GEOGRAPHIC_DATA] #rêve ⛴" at bounding box center [732, 243] width 146 height 12
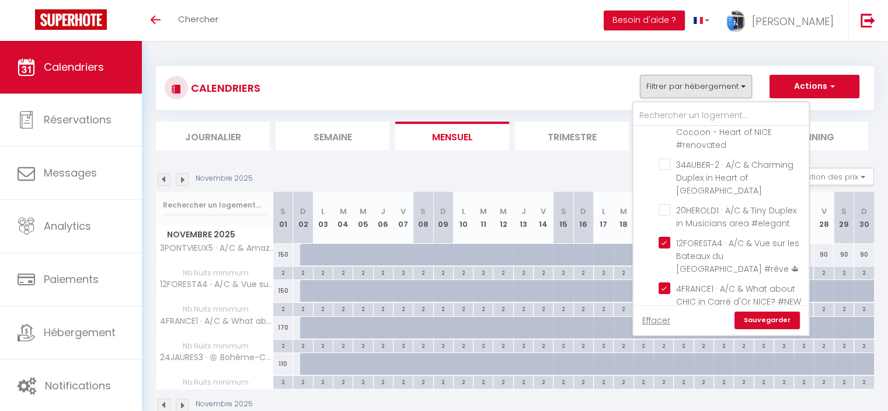
click at [582, 89] on div "CALENDRIERS Filtrer par hébergement Tous 6GUIGONIS5 · A/C & BALCONY City View i…" at bounding box center [515, 88] width 701 height 26
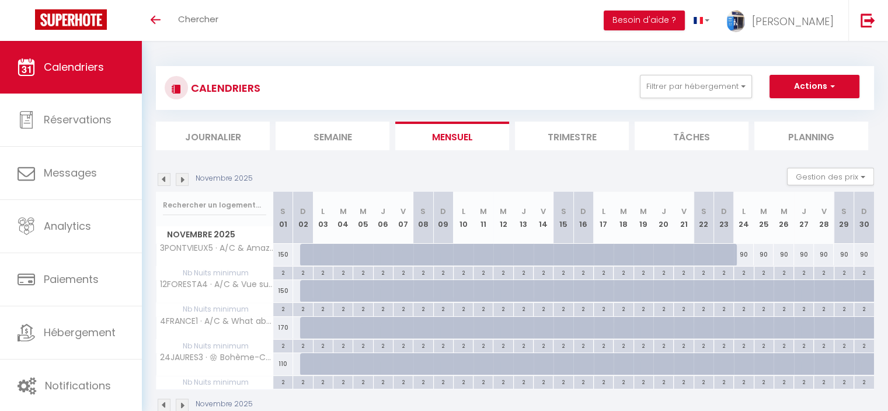
drag, startPoint x: 551, startPoint y: 117, endPoint x: 545, endPoint y: 112, distance: 7.5
click at [545, 112] on div "CALENDRIERS Filtrer par hébergement Tous 6GUIGONIS5 · A/C & BALCONY City View i…" at bounding box center [515, 108] width 718 height 84
click at [545, 109] on div "CALENDRIERS Filtrer par hébergement Tous 6GUIGONIS5 · A/C & BALCONY City View i…" at bounding box center [515, 88] width 718 height 44
click at [745, 289] on div at bounding box center [751, 297] width 20 height 22
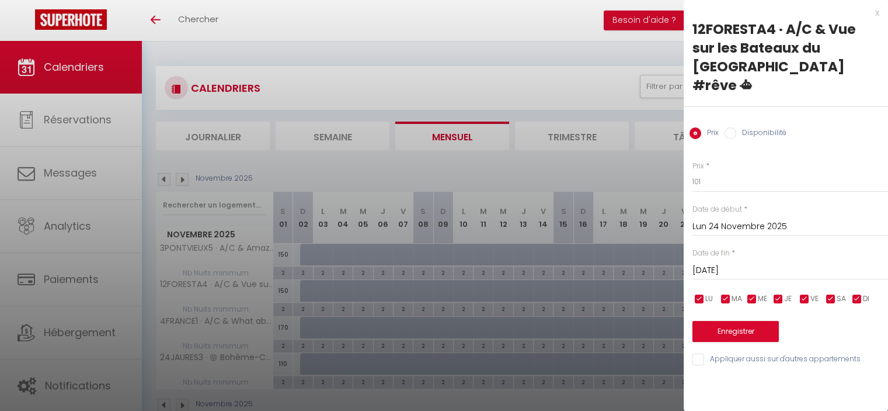
click at [735, 127] on input "Disponibilité" at bounding box center [731, 133] width 12 height 12
click at [745, 264] on input "[DATE]" at bounding box center [791, 271] width 196 height 15
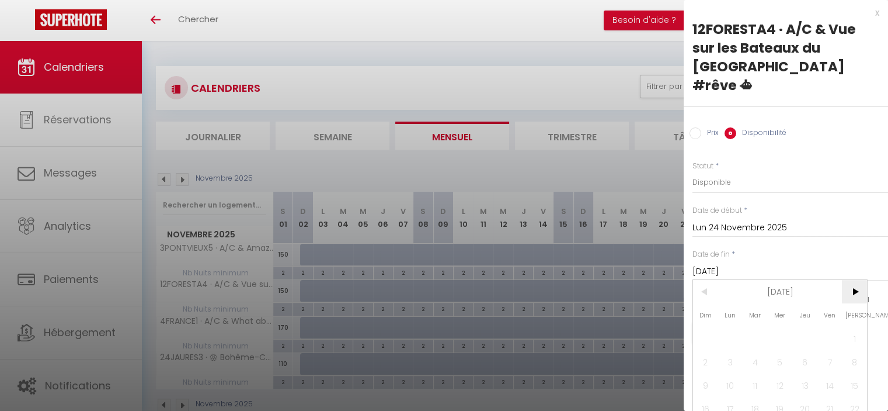
click at [855, 280] on span ">" at bounding box center [854, 291] width 25 height 23
click at [854, 280] on span ">" at bounding box center [854, 291] width 25 height 23
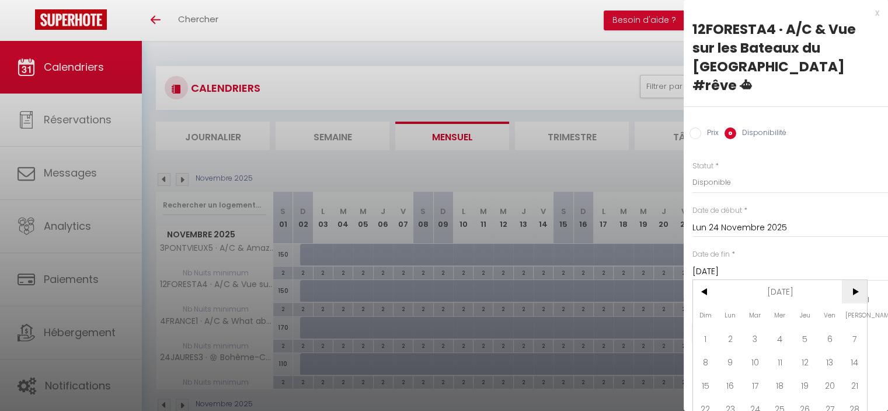
click at [854, 280] on span ">" at bounding box center [854, 291] width 25 height 23
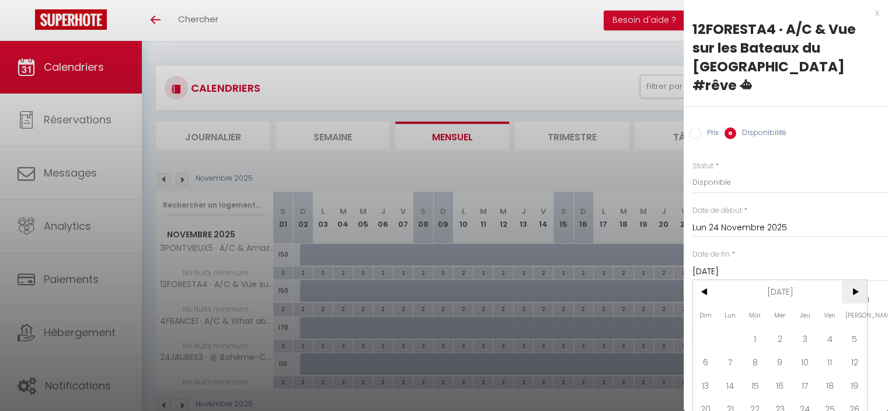
click at [854, 280] on span ">" at bounding box center [854, 291] width 25 height 23
click at [709, 327] on span "1" at bounding box center [705, 338] width 25 height 23
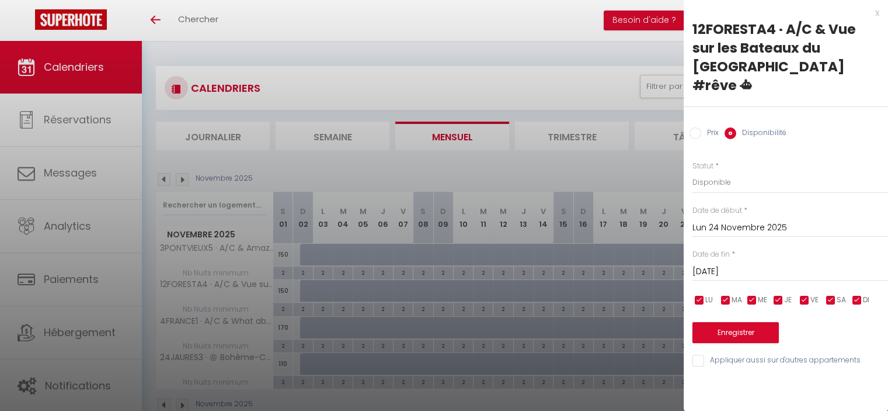
click at [721, 355] on input "Appliquer aussi sur d'autres appartements" at bounding box center [791, 361] width 196 height 12
click at [748, 322] on button "Enregistrer" at bounding box center [736, 332] width 86 height 21
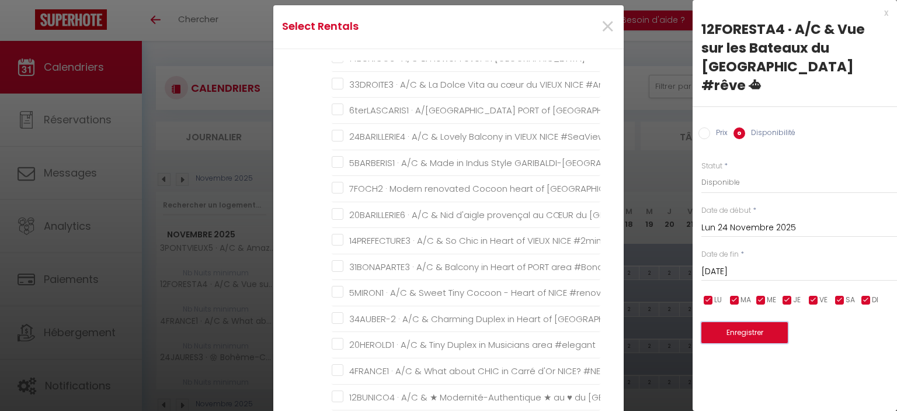
scroll to position [409, 0]
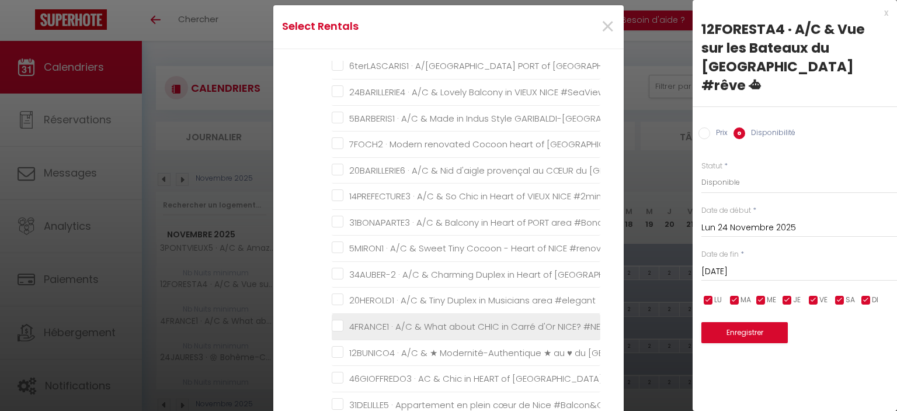
click at [332, 321] on \ "4FRANCE1 · A/C & What about CHIC in Carré d'Or NICE? #NEW" at bounding box center [466, 327] width 269 height 12
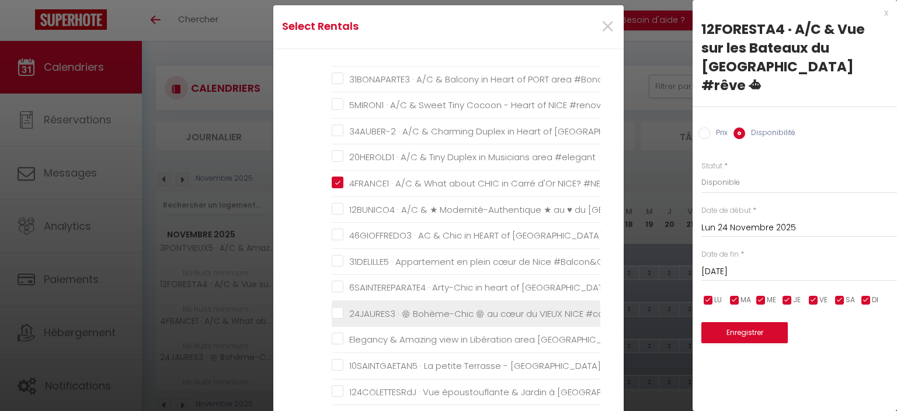
drag, startPoint x: 334, startPoint y: 304, endPoint x: 374, endPoint y: 294, distance: 42.2
click at [334, 308] on \ "24JAURES3 · 🏵 Bohème-Chic 🏵 au cœur du VIEUX NICE #cosy" at bounding box center [466, 314] width 269 height 12
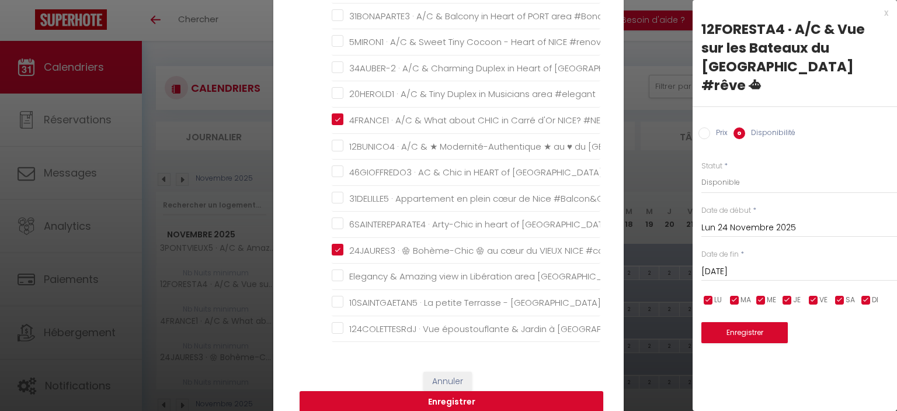
scroll to position [0, 0]
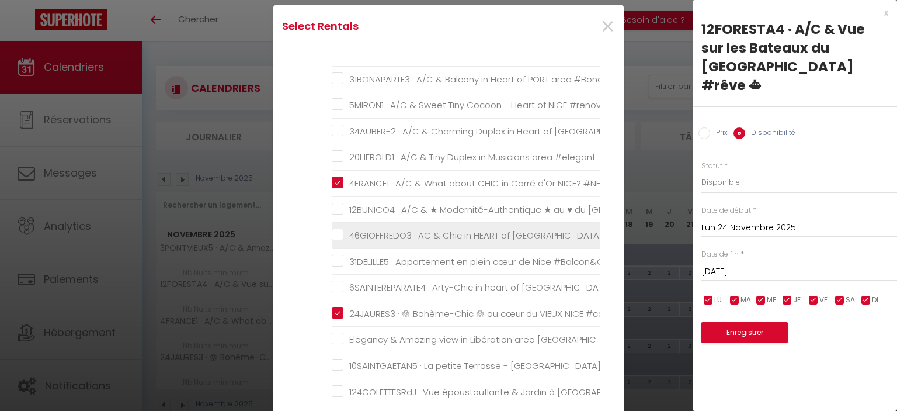
click at [401, 230] on NICE "46GIOFFREDO3 · AC & Chic in HEART of [GEOGRAPHIC_DATA]" at bounding box center [466, 236] width 269 height 12
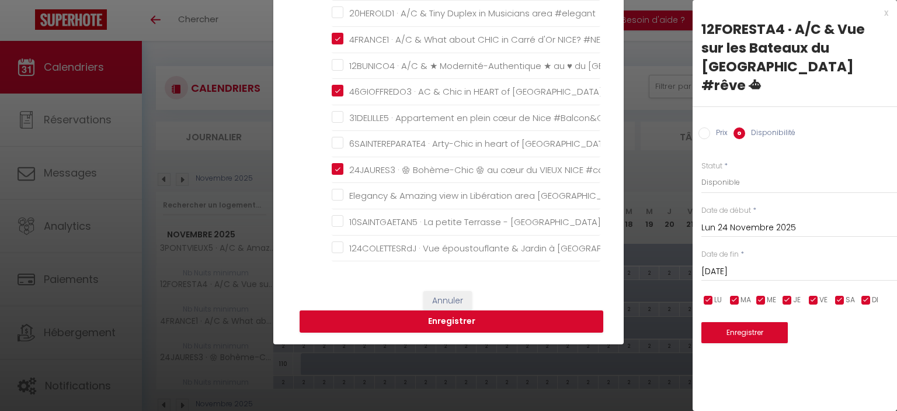
scroll to position [234, 0]
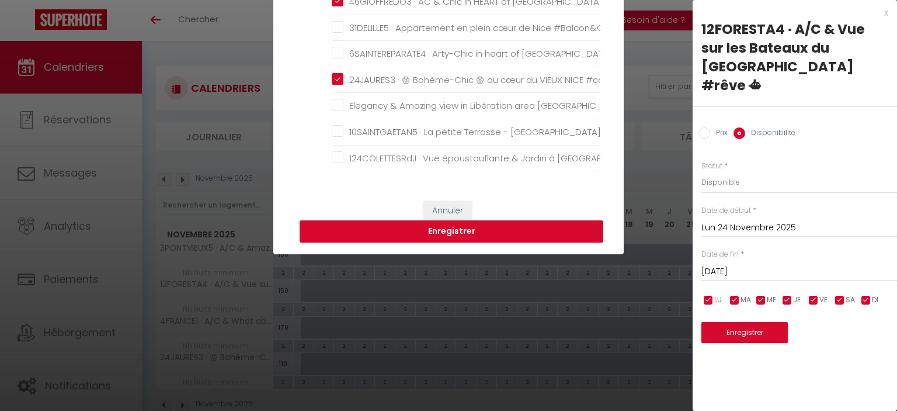
click at [429, 233] on button "Enregistrer" at bounding box center [452, 231] width 304 height 22
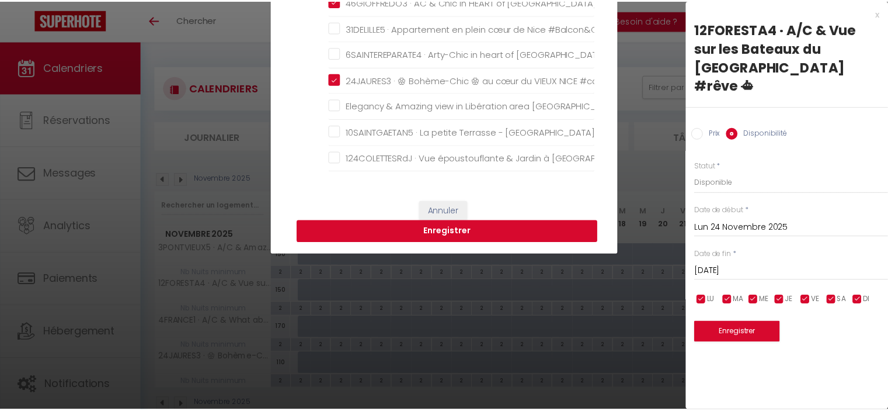
scroll to position [0, 0]
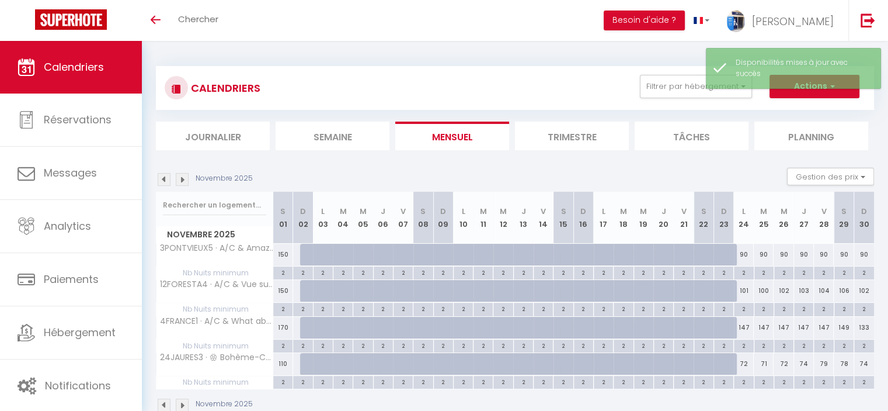
click at [741, 363] on div "72" at bounding box center [744, 364] width 20 height 22
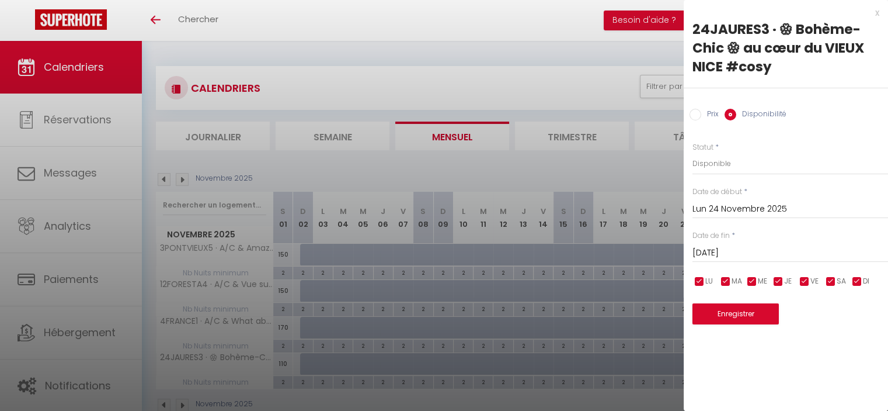
click at [742, 247] on input "[DATE]" at bounding box center [791, 252] width 196 height 15
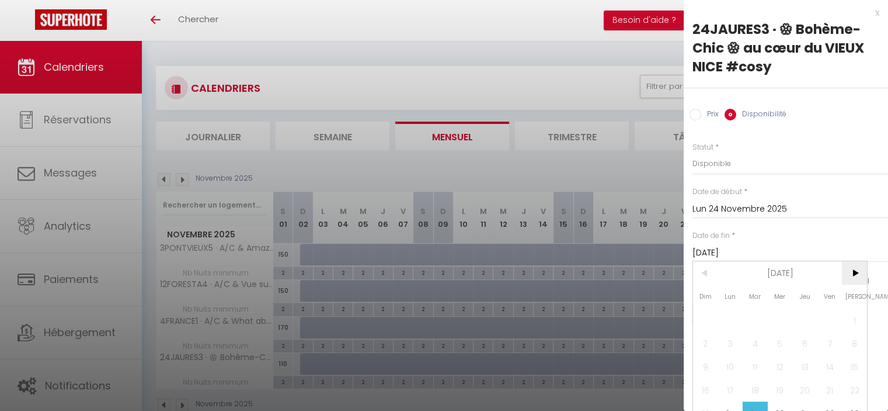
click at [853, 272] on span ">" at bounding box center [854, 272] width 25 height 23
click at [825, 362] on span "19" at bounding box center [830, 366] width 25 height 23
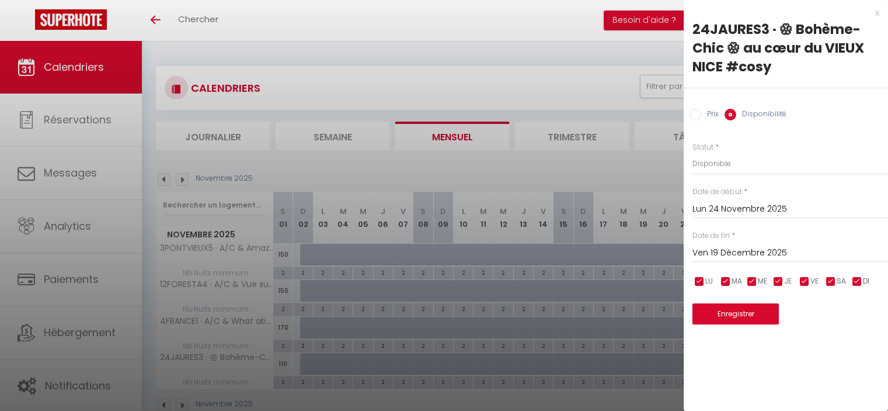
click at [700, 110] on input "Prix" at bounding box center [696, 115] width 12 height 12
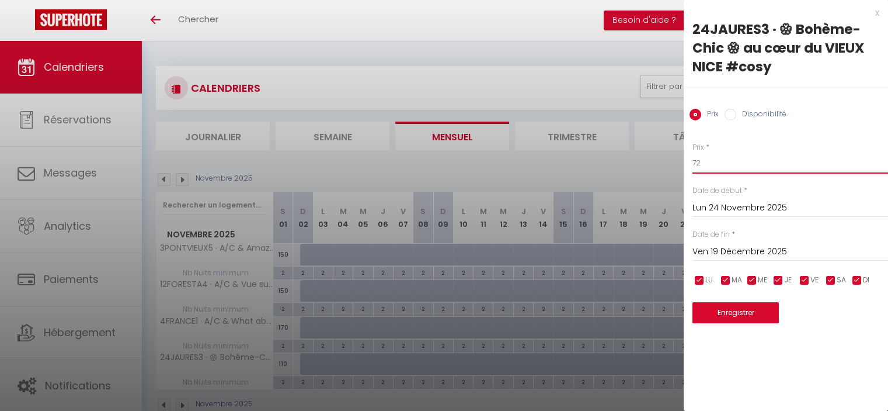
drag, startPoint x: 703, startPoint y: 164, endPoint x: 687, endPoint y: 159, distance: 16.6
click at [688, 159] on div "Prix * 72 Statut * Disponible Indisponible Date de début * [DATE] < [DATE] > Di…" at bounding box center [786, 225] width 204 height 196
click at [745, 314] on button "Enregistrer" at bounding box center [736, 312] width 86 height 21
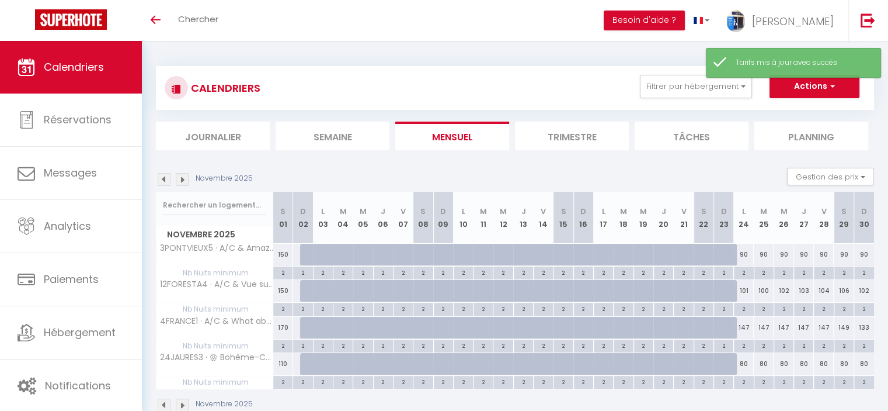
click at [746, 327] on div "147" at bounding box center [744, 328] width 20 height 22
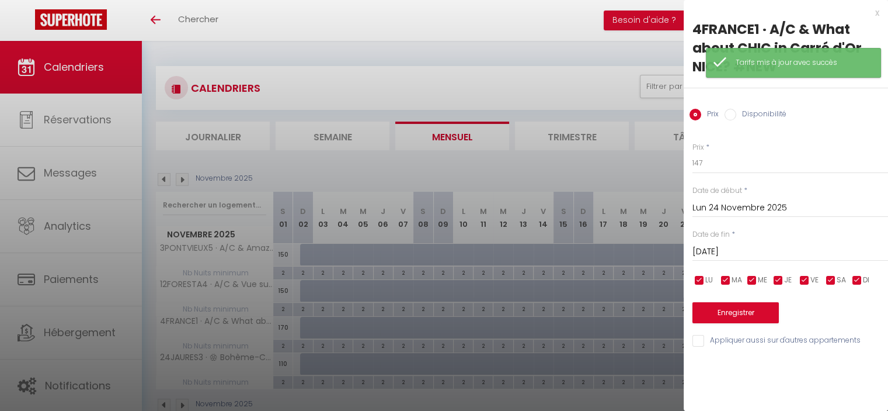
click at [745, 248] on input "[DATE]" at bounding box center [791, 251] width 196 height 15
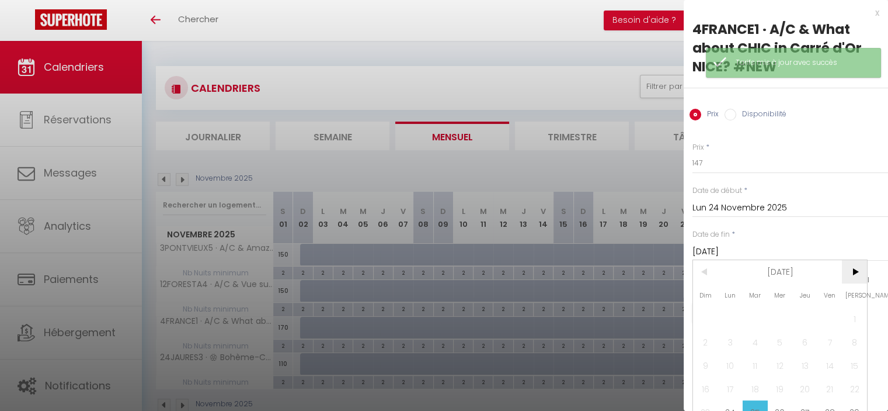
click at [862, 275] on span ">" at bounding box center [854, 271] width 25 height 23
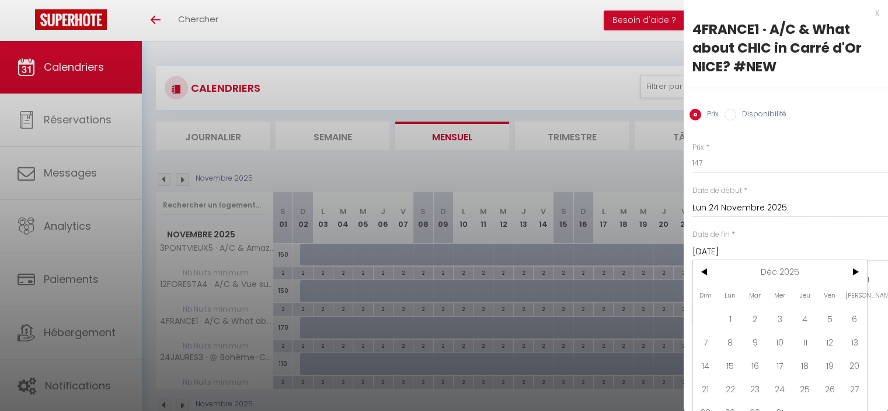
drag, startPoint x: 825, startPoint y: 367, endPoint x: 801, endPoint y: 327, distance: 46.6
click at [825, 367] on span "19" at bounding box center [830, 364] width 25 height 23
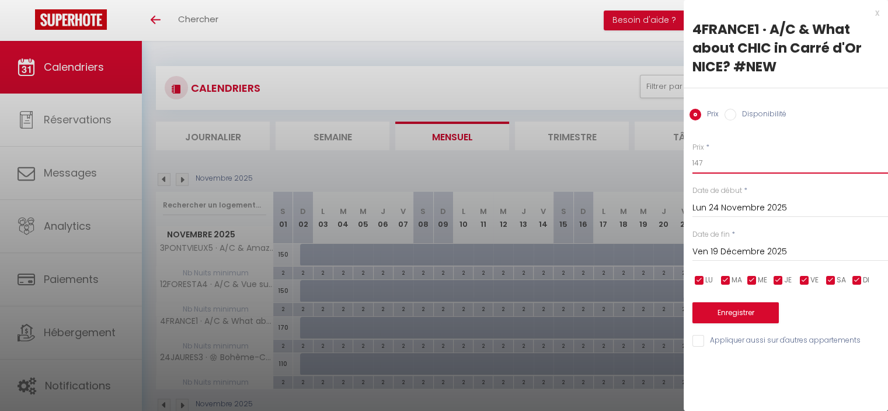
drag, startPoint x: 707, startPoint y: 164, endPoint x: 686, endPoint y: 160, distance: 21.9
click at [686, 160] on div "Prix * 147 Statut * Disponible Indisponible Date de début * [DATE] < [DATE] > D…" at bounding box center [786, 237] width 204 height 221
click at [745, 308] on button "Enregistrer" at bounding box center [736, 312] width 86 height 21
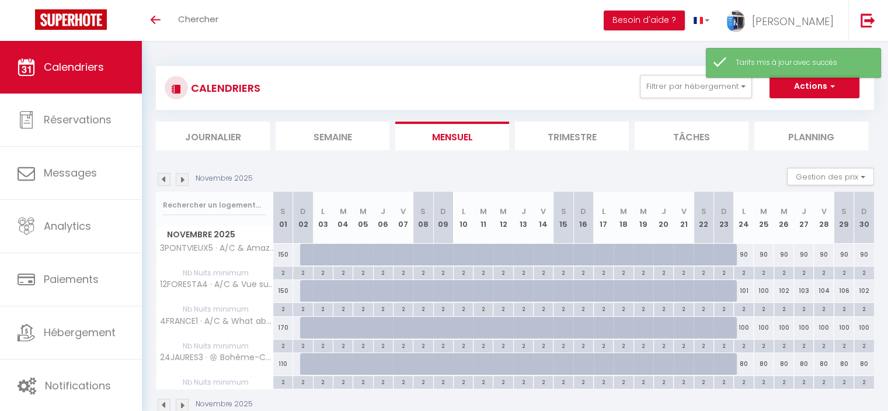
click at [741, 289] on div "101" at bounding box center [744, 291] width 20 height 22
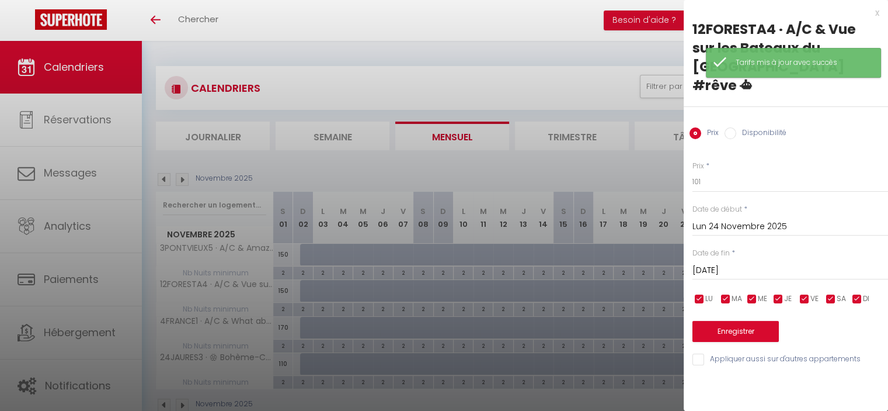
click at [771, 263] on input "[DATE]" at bounding box center [791, 270] width 196 height 15
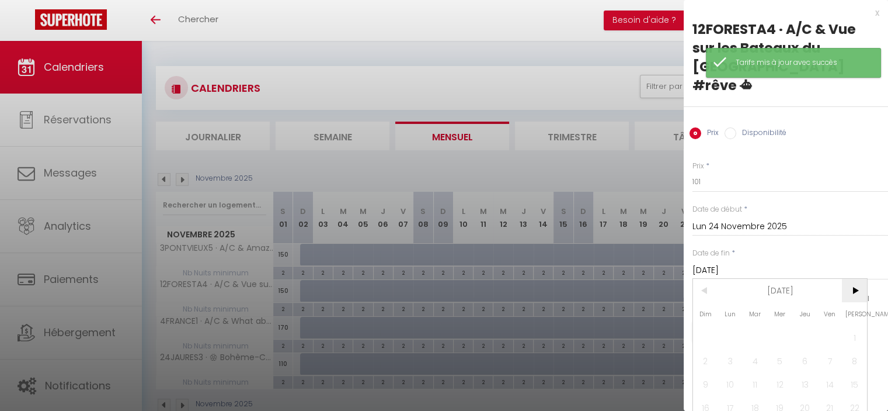
click at [857, 279] on span ">" at bounding box center [854, 290] width 25 height 23
click at [825, 372] on span "19" at bounding box center [830, 383] width 25 height 23
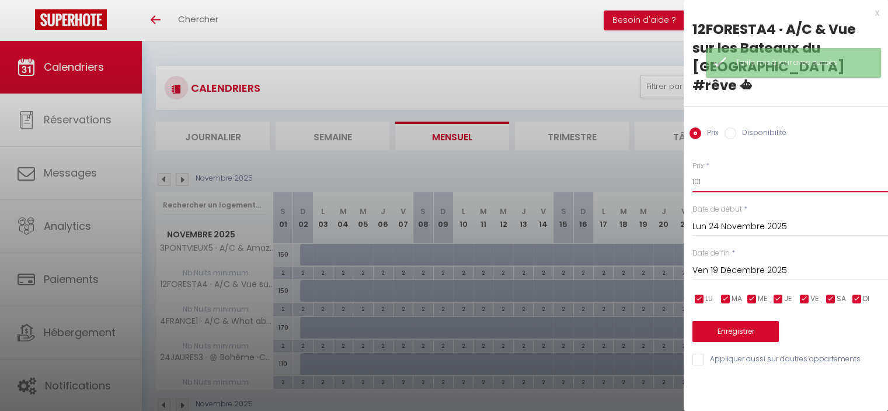
click at [662, 158] on body "🟢 Des questions ou besoin d'assistance pour la migration AirBnB? Connectez-vous…" at bounding box center [444, 246] width 888 height 411
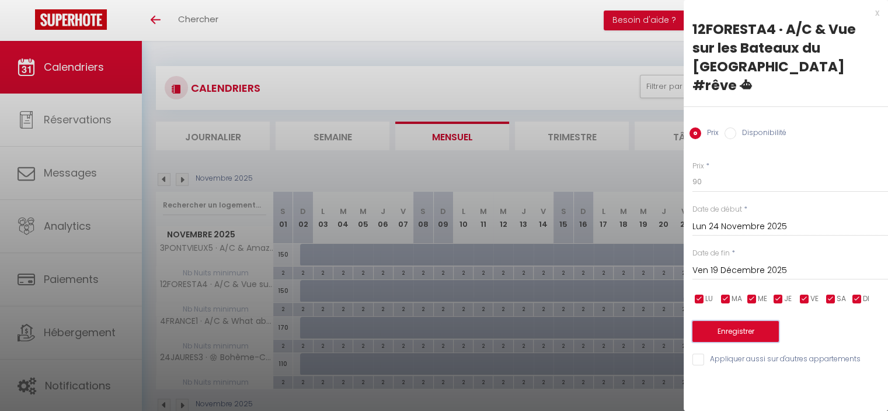
click at [734, 321] on button "Enregistrer" at bounding box center [736, 331] width 86 height 21
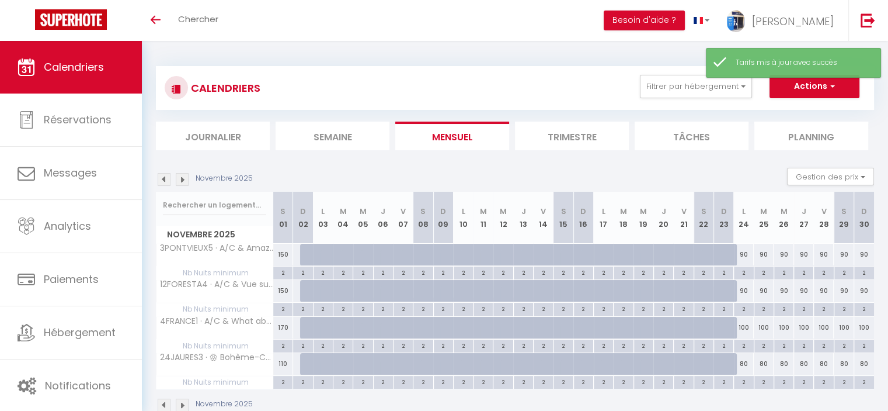
click at [182, 178] on img at bounding box center [182, 179] width 13 height 13
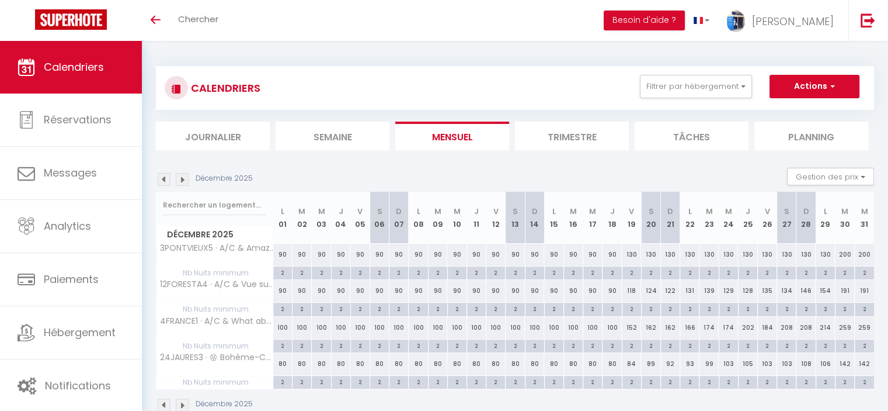
click at [631, 291] on div "118" at bounding box center [631, 291] width 19 height 22
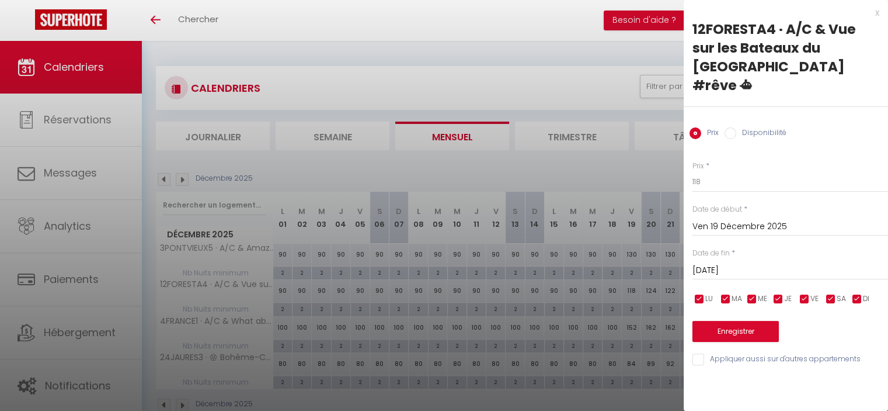
click at [754, 263] on input "[DATE]" at bounding box center [791, 270] width 196 height 15
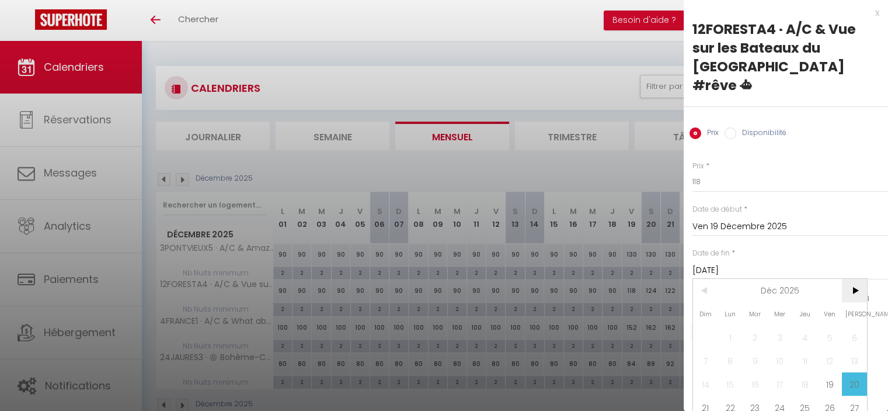
click at [856, 279] on span ">" at bounding box center [854, 290] width 25 height 23
click at [724, 349] on span "5" at bounding box center [730, 360] width 25 height 23
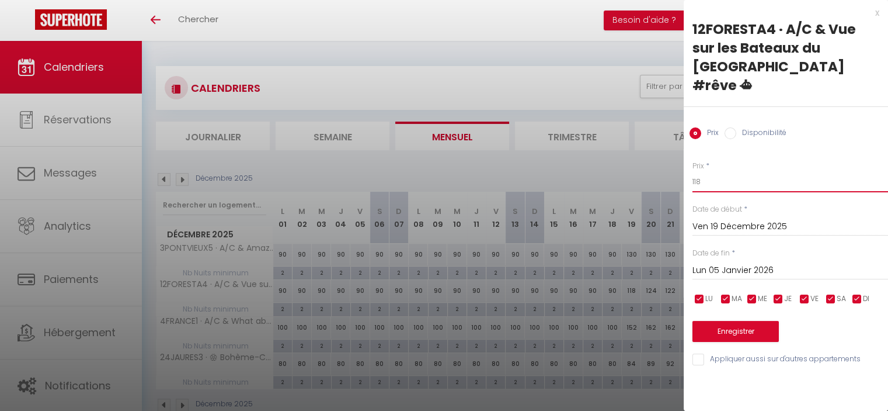
drag, startPoint x: 694, startPoint y: 163, endPoint x: 701, endPoint y: 164, distance: 7.1
click at [701, 171] on input "118" at bounding box center [791, 181] width 196 height 21
click at [722, 321] on button "Enregistrer" at bounding box center [736, 331] width 86 height 21
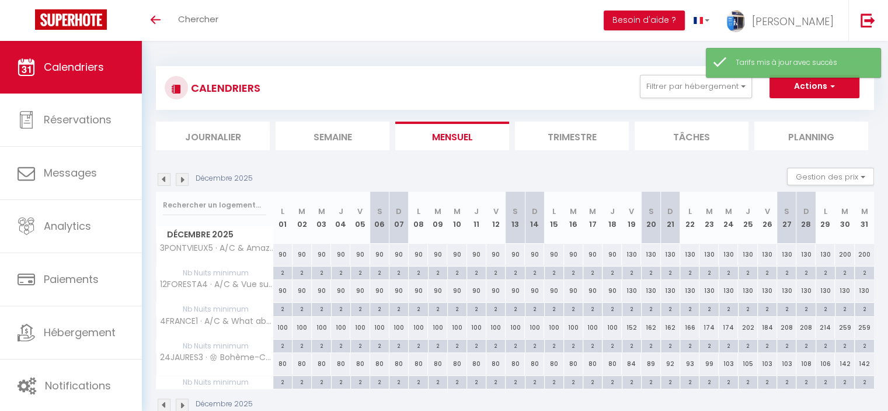
click at [633, 326] on div "152" at bounding box center [631, 328] width 19 height 22
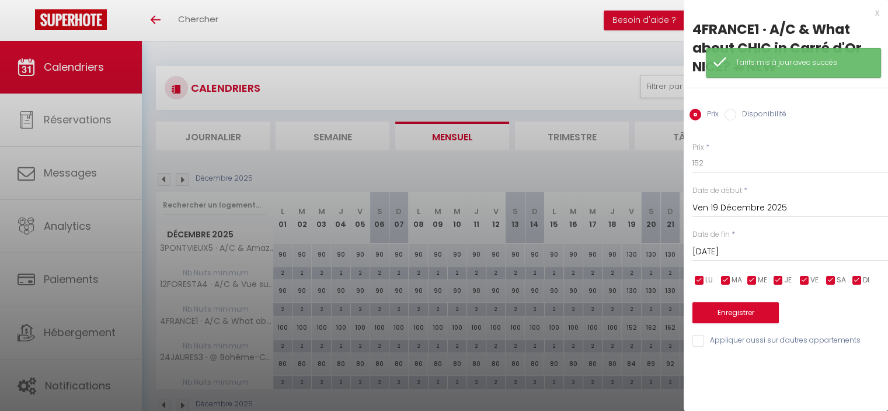
click at [731, 251] on input "[DATE]" at bounding box center [791, 251] width 196 height 15
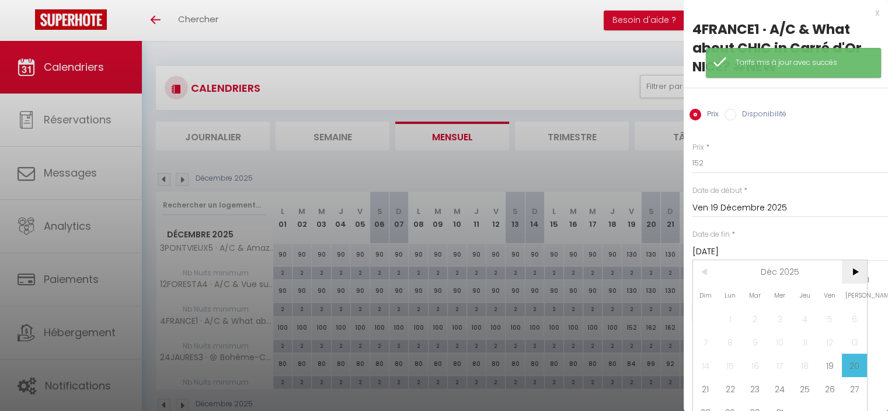
click at [853, 270] on span ">" at bounding box center [854, 271] width 25 height 23
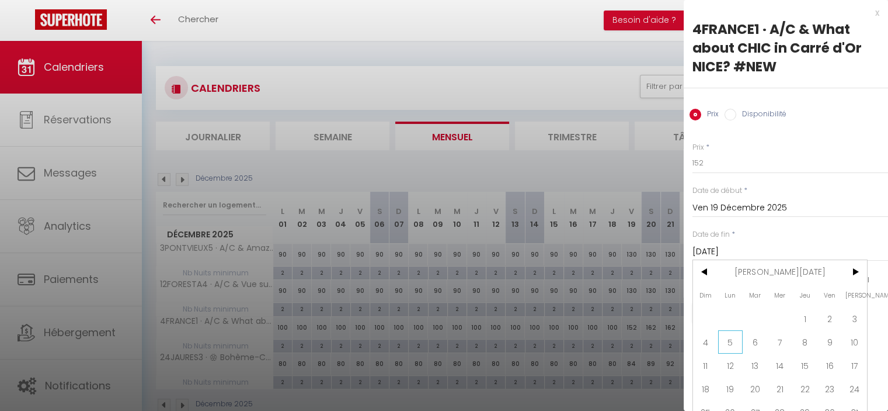
click at [727, 339] on span "5" at bounding box center [730, 341] width 25 height 23
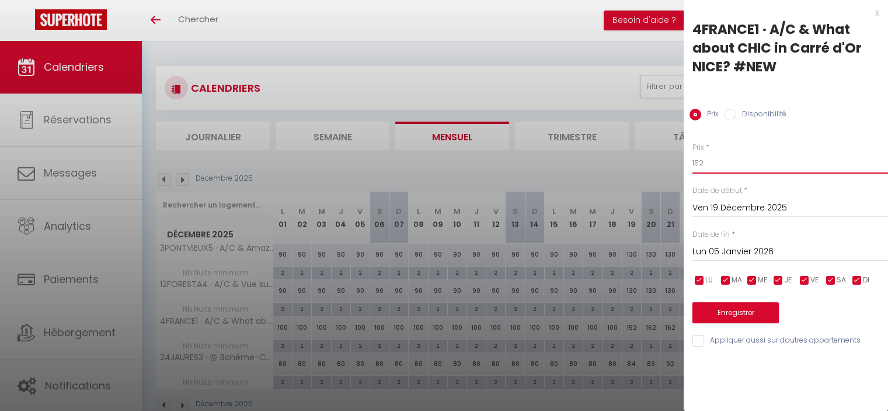
click at [694, 163] on input "152" at bounding box center [791, 162] width 196 height 21
drag, startPoint x: 710, startPoint y: 165, endPoint x: 695, endPoint y: 160, distance: 15.5
click at [695, 160] on input "152" at bounding box center [791, 162] width 196 height 21
click at [741, 313] on button "Enregistrer" at bounding box center [736, 312] width 86 height 21
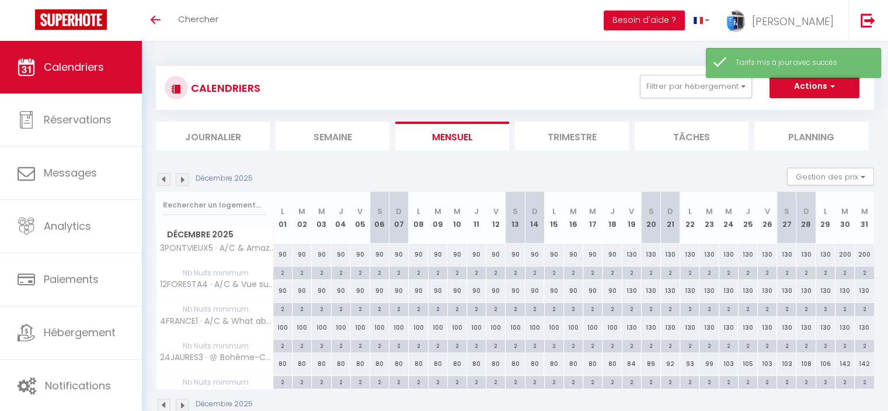
click at [631, 362] on div "84" at bounding box center [631, 364] width 19 height 22
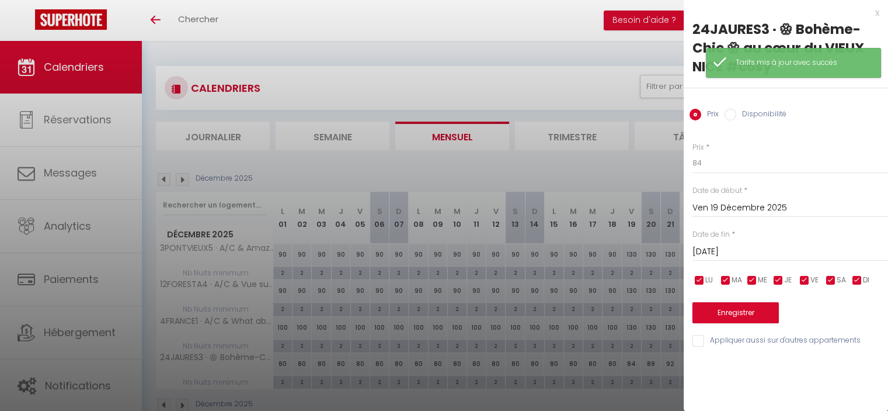
click at [738, 258] on input "[DATE]" at bounding box center [791, 251] width 196 height 15
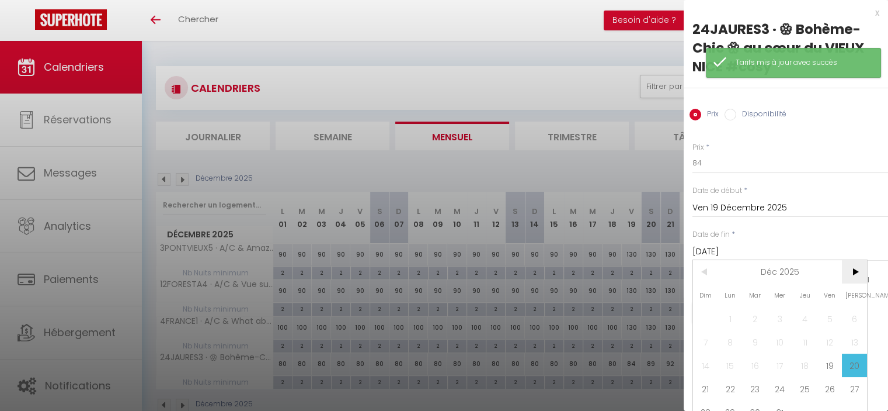
click at [853, 273] on span ">" at bounding box center [854, 271] width 25 height 23
click at [735, 343] on span "5" at bounding box center [730, 341] width 25 height 23
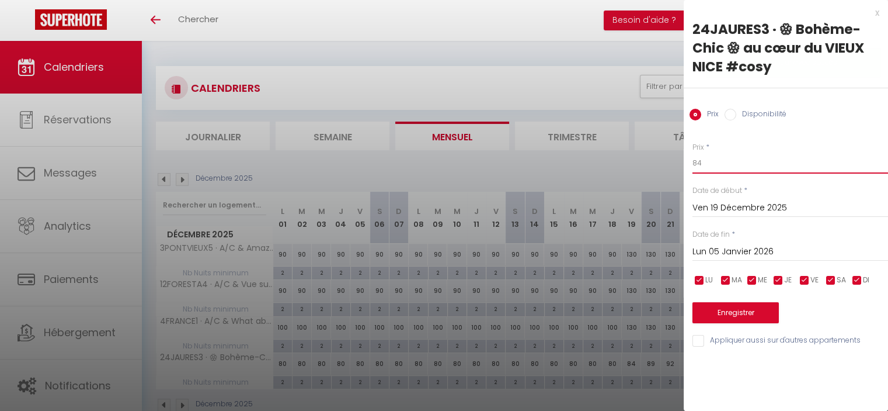
click at [699, 159] on input "84" at bounding box center [791, 162] width 196 height 21
click at [702, 166] on input "84" at bounding box center [791, 162] width 196 height 21
drag, startPoint x: 701, startPoint y: 165, endPoint x: 688, endPoint y: 164, distance: 13.4
click at [688, 164] on div "Prix * 84 Statut * Disponible Indisponible Date de début * [DATE] < [DATE] > Di…" at bounding box center [786, 237] width 204 height 221
click at [757, 311] on button "Enregistrer" at bounding box center [736, 312] width 86 height 21
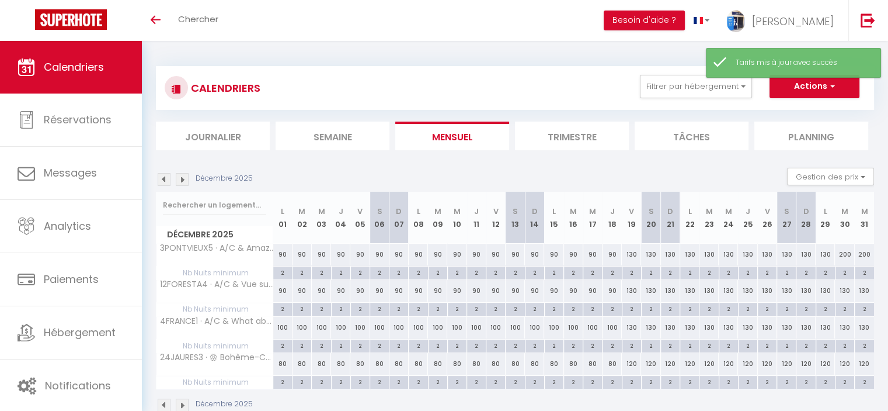
click at [727, 290] on div "130" at bounding box center [728, 291] width 19 height 22
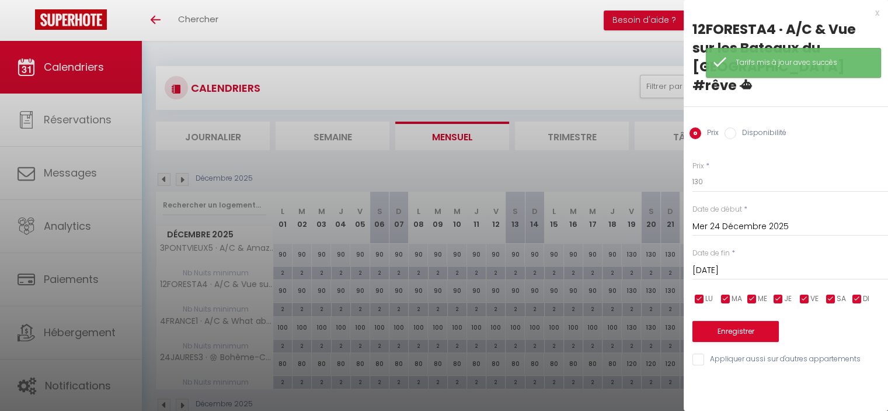
click at [737, 263] on input "[DATE]" at bounding box center [791, 270] width 196 height 15
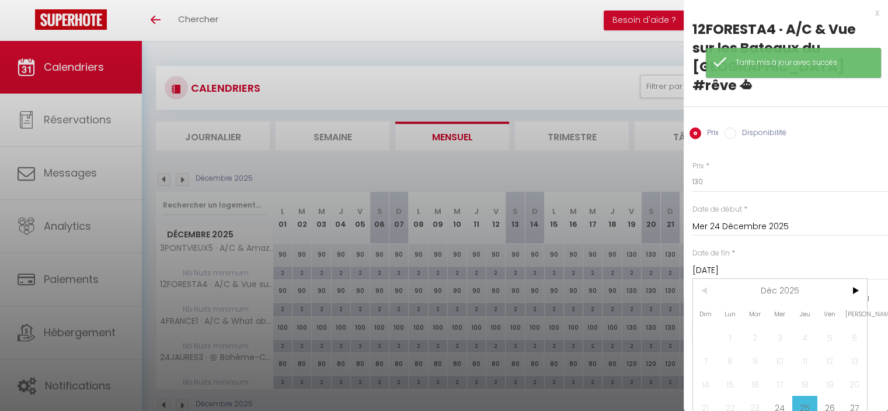
drag, startPoint x: 822, startPoint y: 386, endPoint x: 804, endPoint y: 359, distance: 32.4
click at [822, 395] on span "26" at bounding box center [830, 406] width 25 height 23
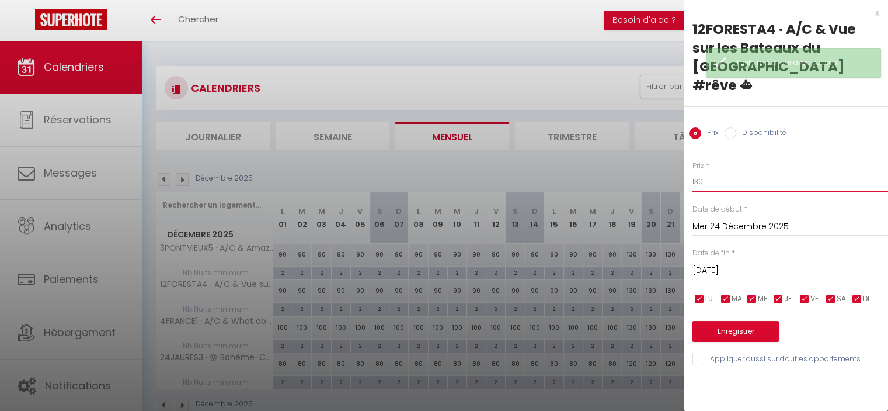
click at [696, 171] on input "130" at bounding box center [791, 181] width 196 height 21
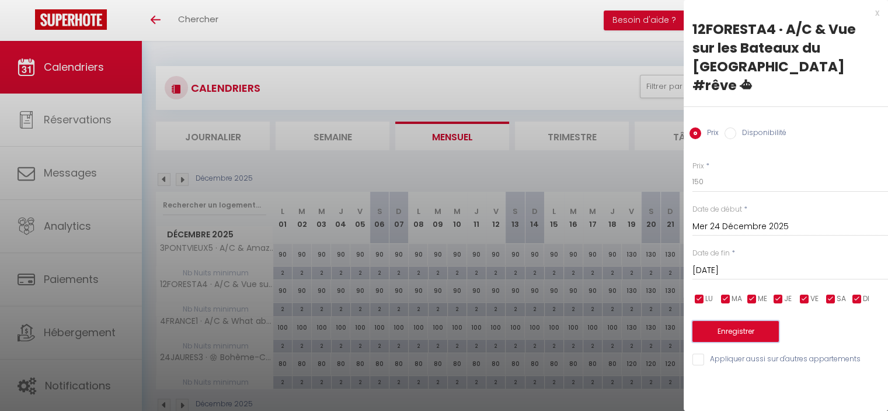
click at [741, 321] on button "Enregistrer" at bounding box center [736, 331] width 86 height 21
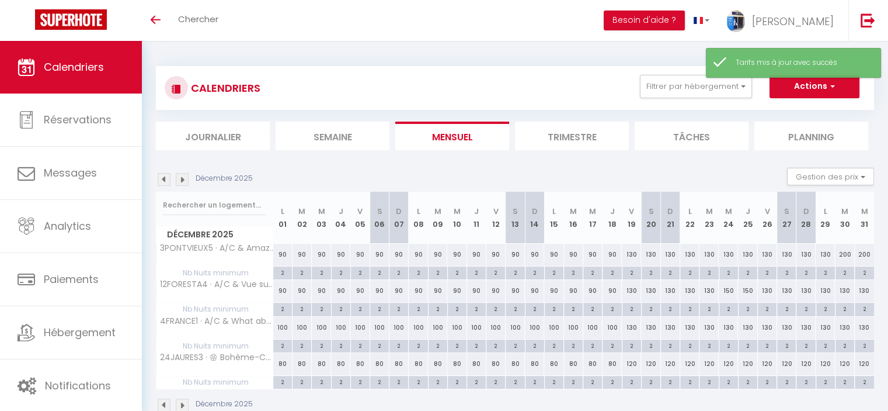
click at [727, 327] on div "130" at bounding box center [728, 328] width 19 height 22
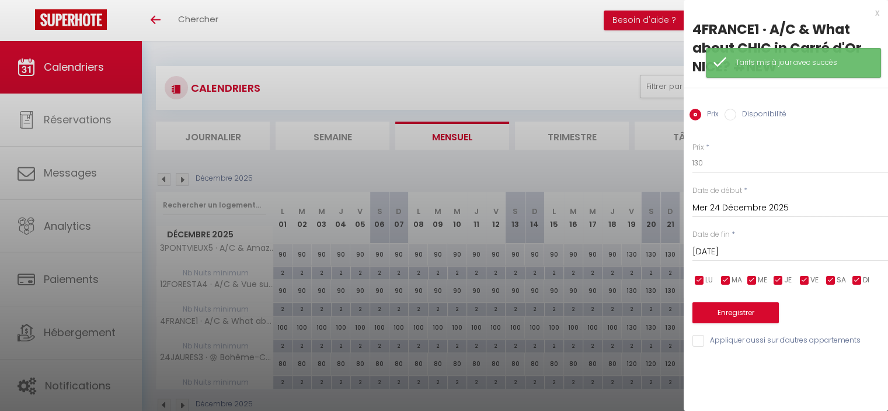
click at [756, 246] on input "[DATE]" at bounding box center [791, 251] width 196 height 15
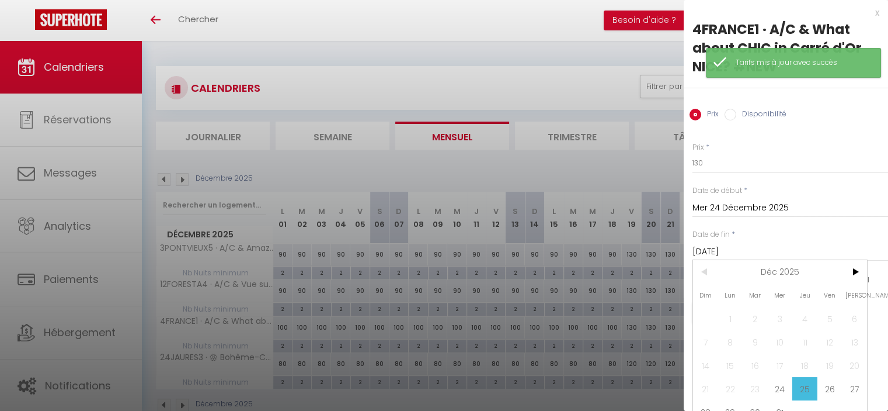
drag, startPoint x: 832, startPoint y: 387, endPoint x: 771, endPoint y: 308, distance: 99.5
click at [828, 380] on span "26" at bounding box center [830, 388] width 25 height 23
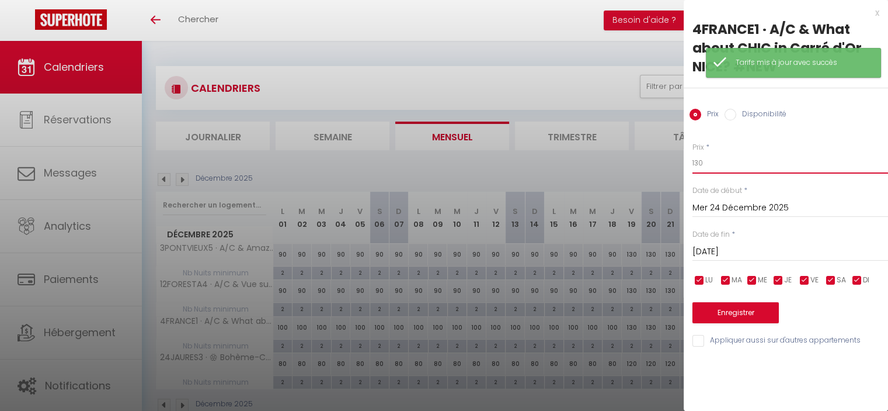
drag, startPoint x: 710, startPoint y: 158, endPoint x: 670, endPoint y: 155, distance: 39.8
click at [670, 155] on body "🟢 Des questions ou besoin d'assistance pour la migration AirBnB? Connectez-vous…" at bounding box center [444, 246] width 888 height 411
paste input "5"
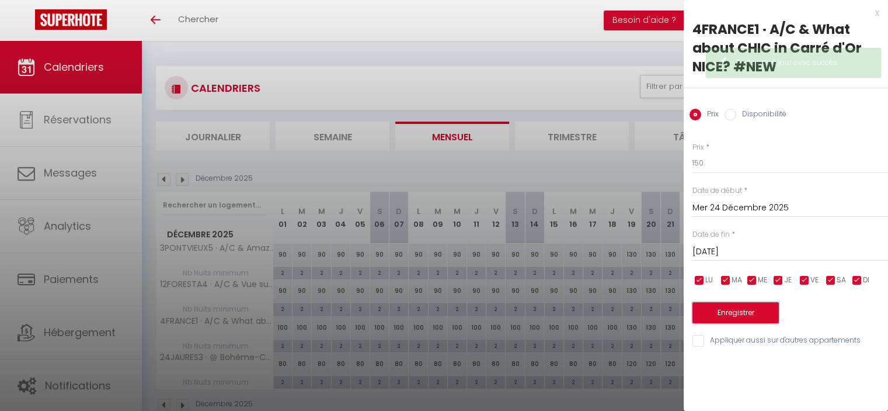
click at [730, 308] on button "Enregistrer" at bounding box center [736, 312] width 86 height 21
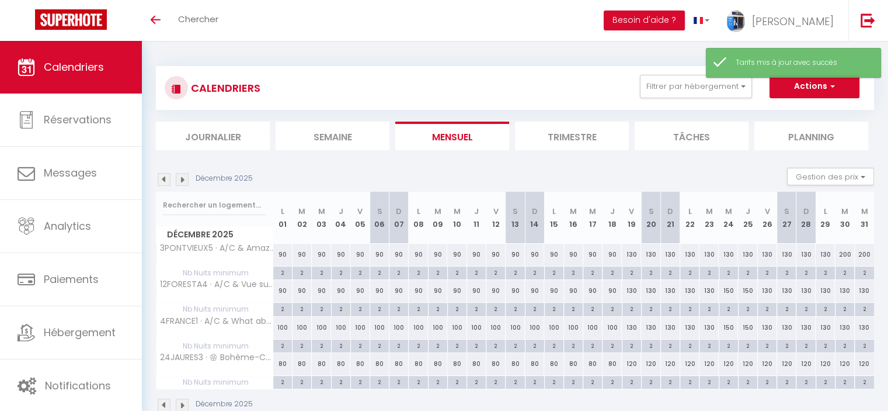
click at [730, 364] on div "120" at bounding box center [728, 364] width 19 height 22
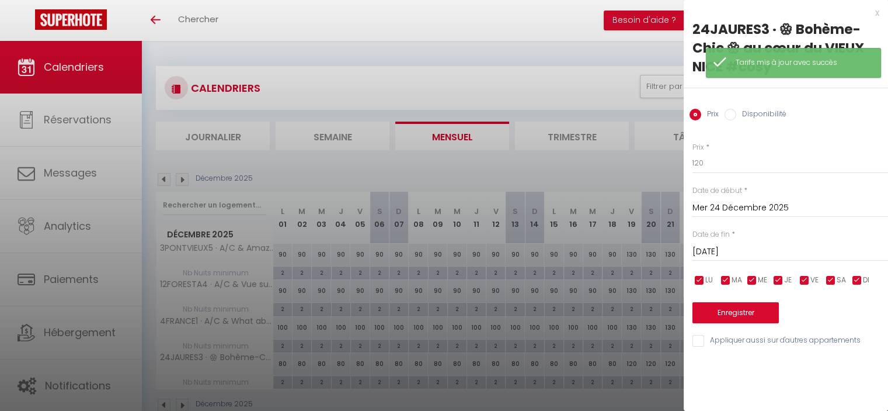
click at [751, 252] on input "[DATE]" at bounding box center [791, 251] width 196 height 15
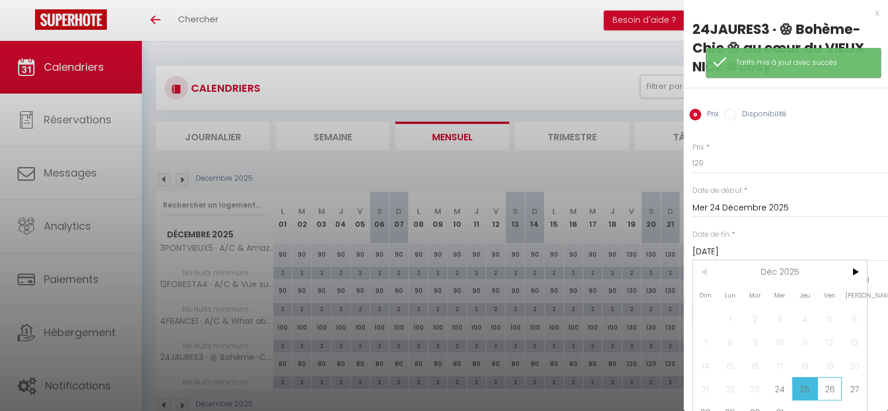
click at [823, 389] on span "26" at bounding box center [830, 388] width 25 height 23
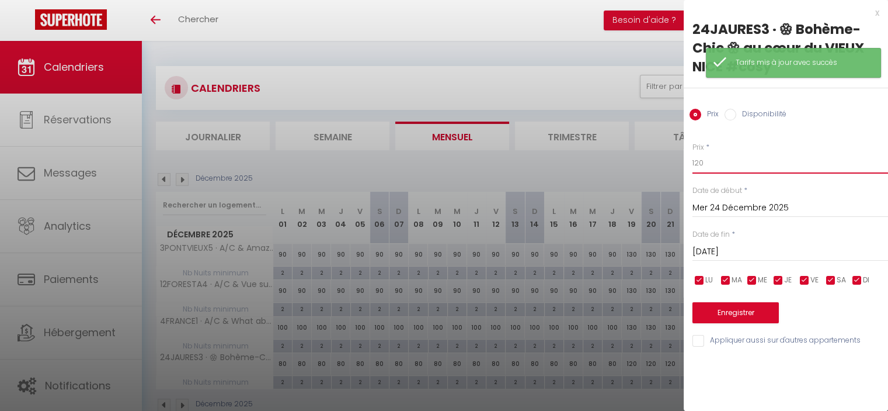
drag, startPoint x: 703, startPoint y: 162, endPoint x: 661, endPoint y: 149, distance: 44.0
click at [661, 149] on body "🟢 Des questions ou besoin d'assistance pour la migration AirBnB? Connectez-vous…" at bounding box center [444, 246] width 888 height 411
paste input "5"
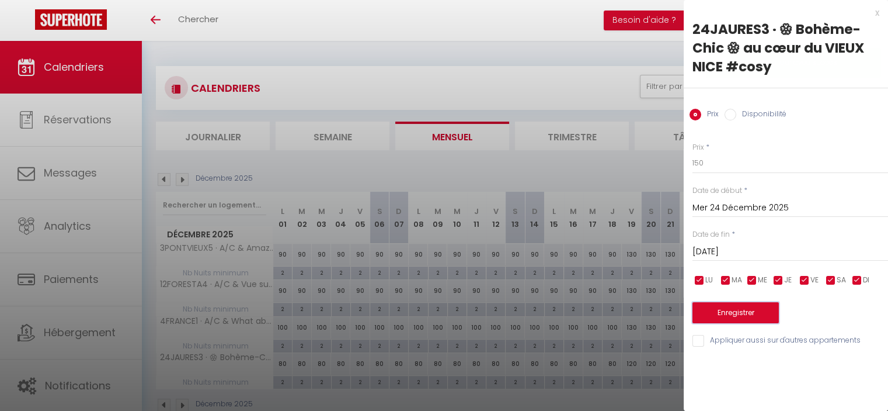
click at [734, 314] on button "Enregistrer" at bounding box center [736, 312] width 86 height 21
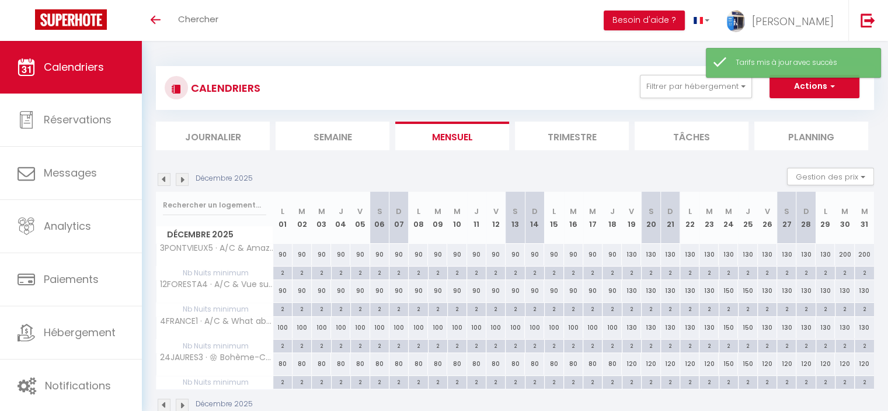
click at [846, 290] on div "130" at bounding box center [844, 291] width 19 height 22
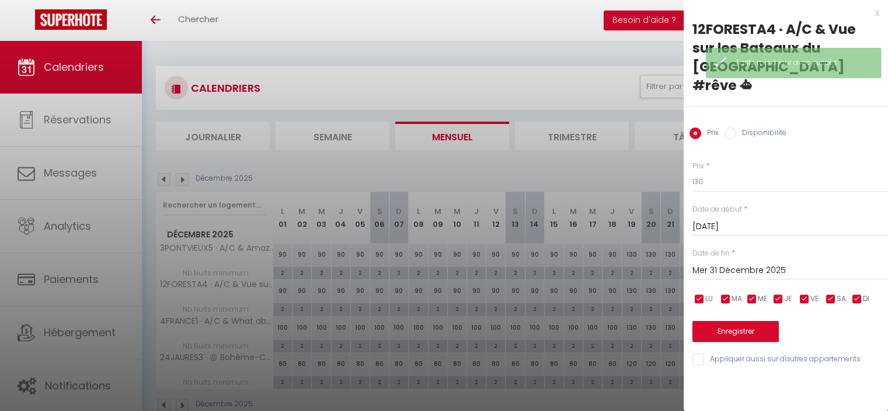
click at [757, 263] on input "Mer 31 Décembre 2025" at bounding box center [791, 270] width 196 height 15
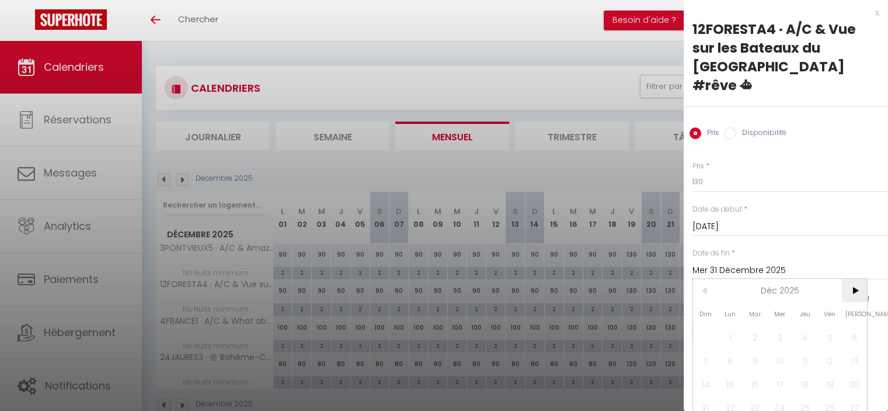
click at [855, 279] on span ">" at bounding box center [854, 290] width 25 height 23
click at [832, 325] on span "2" at bounding box center [830, 336] width 25 height 23
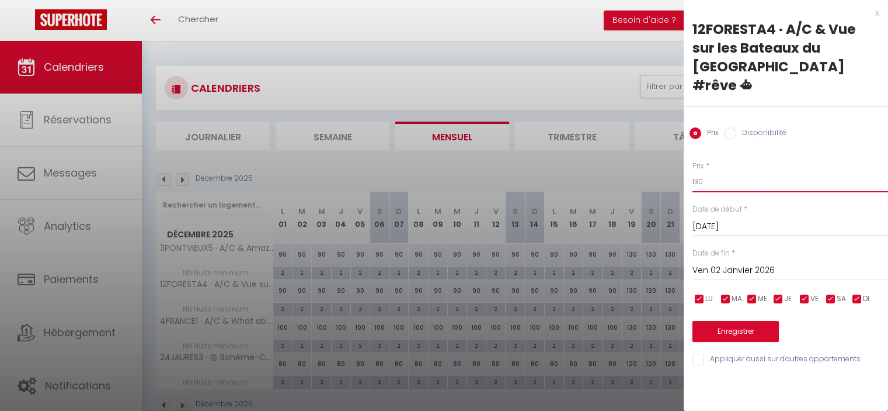
drag, startPoint x: 704, startPoint y: 160, endPoint x: 671, endPoint y: 154, distance: 33.3
click at [671, 154] on body "🟢 Des questions ou besoin d'assistance pour la migration AirBnB? Connectez-vous…" at bounding box center [444, 246] width 888 height 411
click at [734, 321] on button "Enregistrer" at bounding box center [736, 331] width 86 height 21
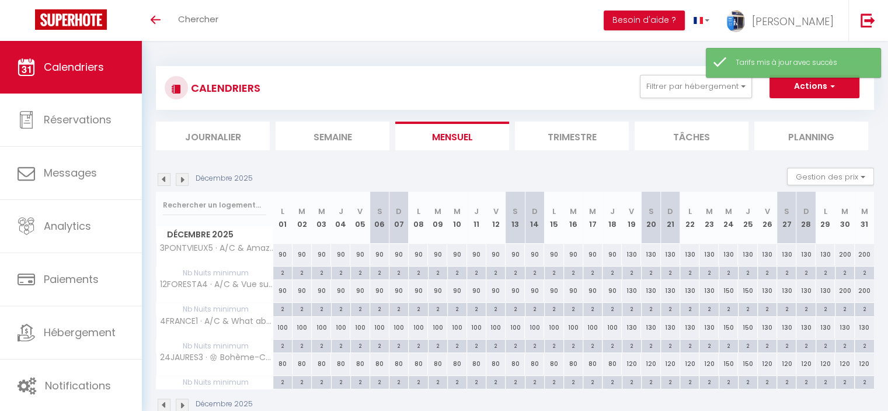
click at [844, 324] on div "130" at bounding box center [844, 328] width 19 height 22
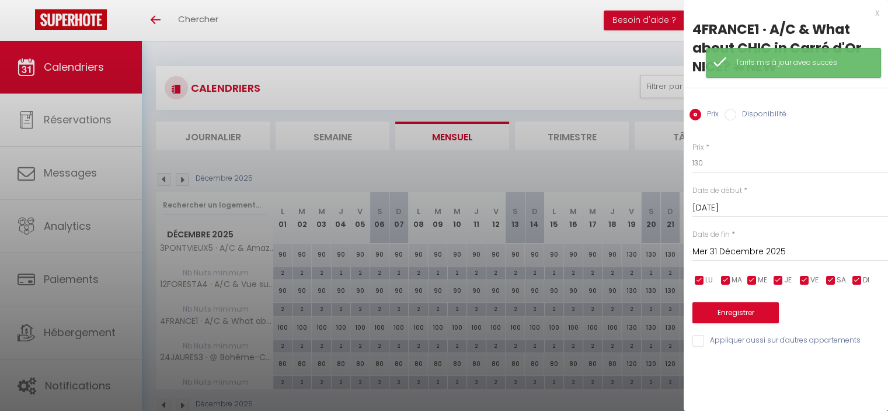
click at [773, 248] on input "Mer 31 Décembre 2025" at bounding box center [791, 251] width 196 height 15
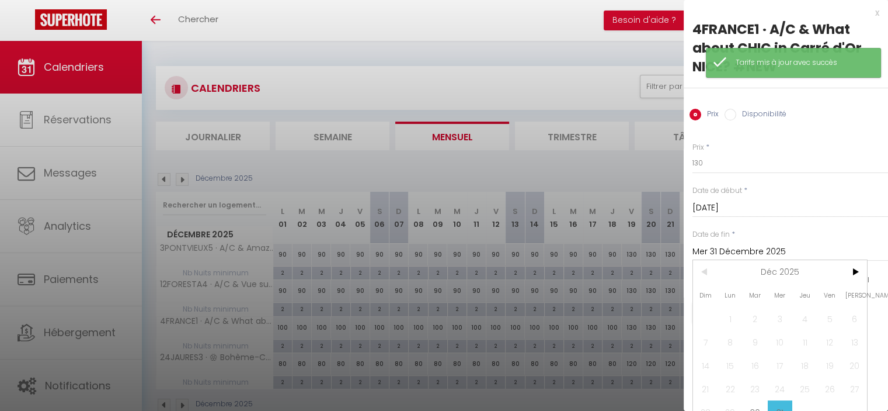
click at [857, 256] on input "Mer 31 Décembre 2025" at bounding box center [791, 251] width 196 height 15
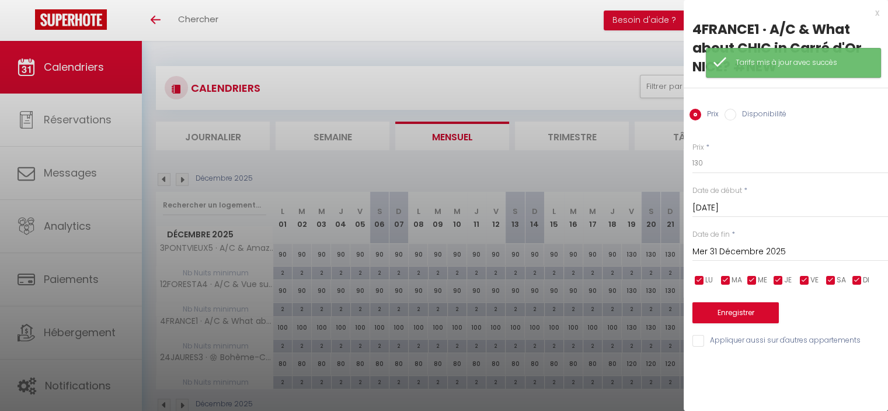
click at [857, 263] on div "Prix * 130 Statut * Disponible Indisponible Date de début * [DATE] < [DATE] > D…" at bounding box center [786, 237] width 204 height 221
click at [788, 254] on input "Mer 31 Décembre 2025" at bounding box center [791, 251] width 196 height 15
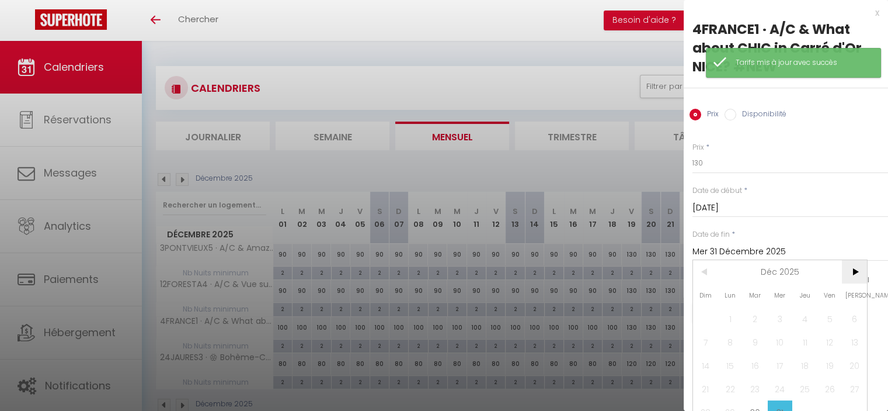
click at [848, 270] on span ">" at bounding box center [854, 271] width 25 height 23
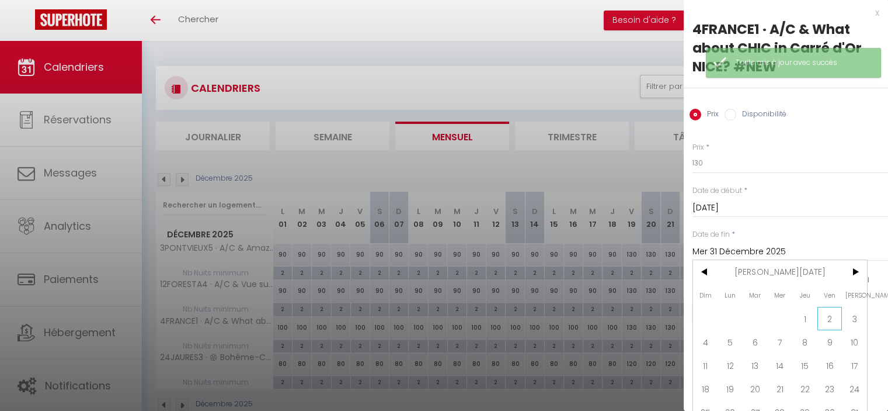
click at [836, 317] on span "2" at bounding box center [830, 318] width 25 height 23
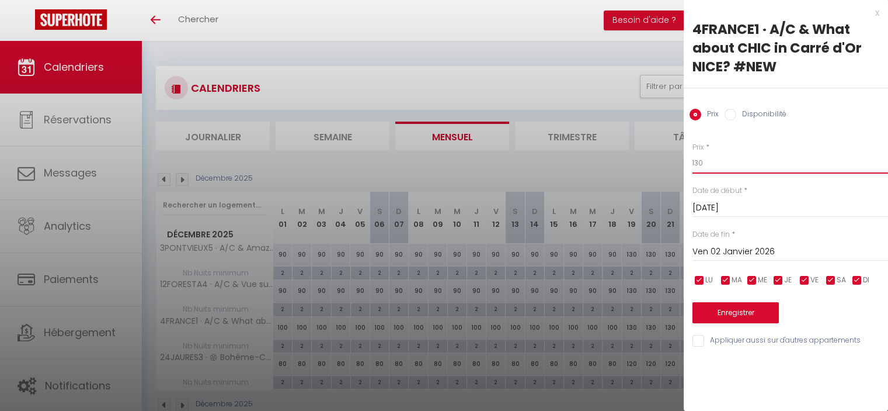
drag, startPoint x: 678, startPoint y: 158, endPoint x: 668, endPoint y: 154, distance: 10.7
click at [666, 154] on body "🟢 Des questions ou besoin d'assistance pour la migration AirBnB? Connectez-vous…" at bounding box center [444, 246] width 888 height 411
paste input "20"
click at [734, 305] on button "Enregistrer" at bounding box center [736, 312] width 86 height 21
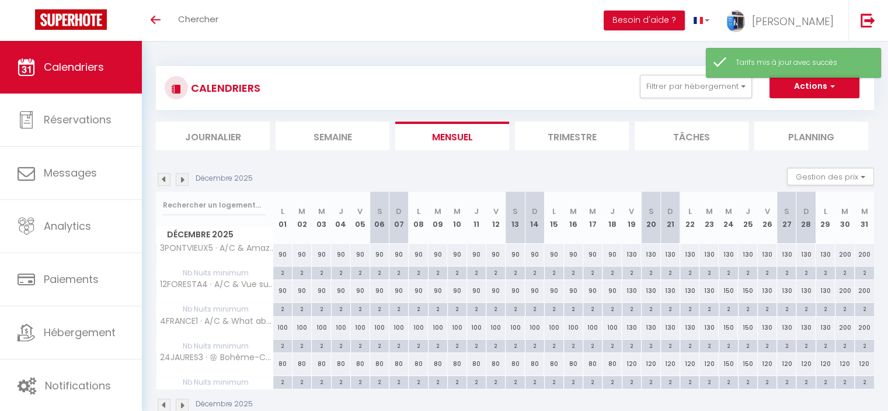
click at [848, 362] on div "120" at bounding box center [844, 364] width 19 height 22
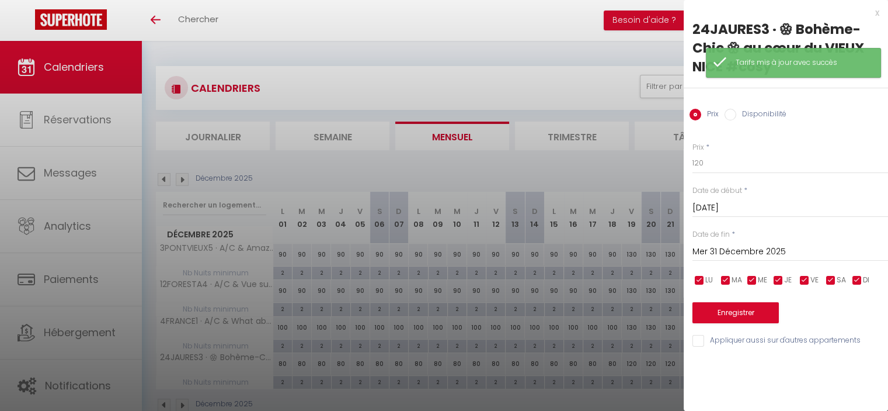
click at [797, 255] on input "Mer 31 Décembre 2025" at bounding box center [791, 251] width 196 height 15
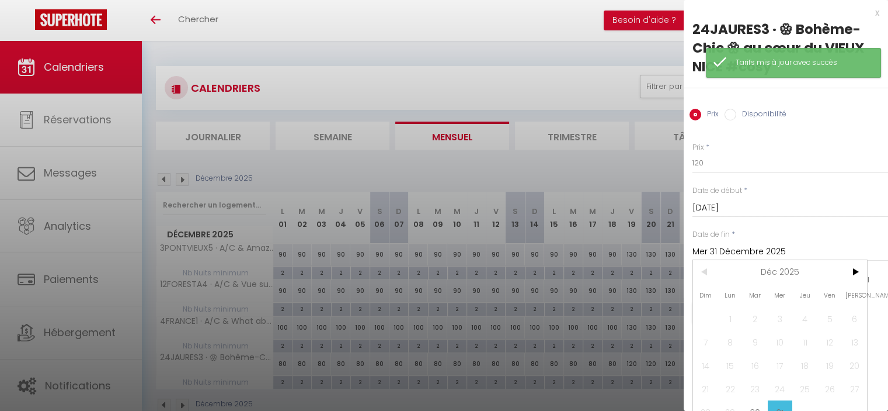
click at [869, 274] on label "DI" at bounding box center [866, 280] width 6 height 13
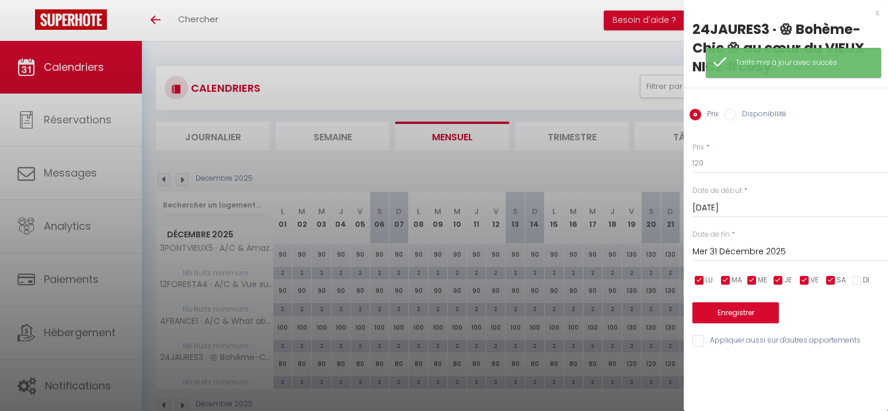
click at [772, 242] on div "[DATE] < [DATE] > Dim Lun Mar Mer Jeu Ven Sam 1 2 3 4 5 6 7 8 9 10 11 12 13 14 …" at bounding box center [791, 250] width 196 height 21
click at [803, 251] on input "Mer 31 Décembre 2025" at bounding box center [791, 251] width 196 height 15
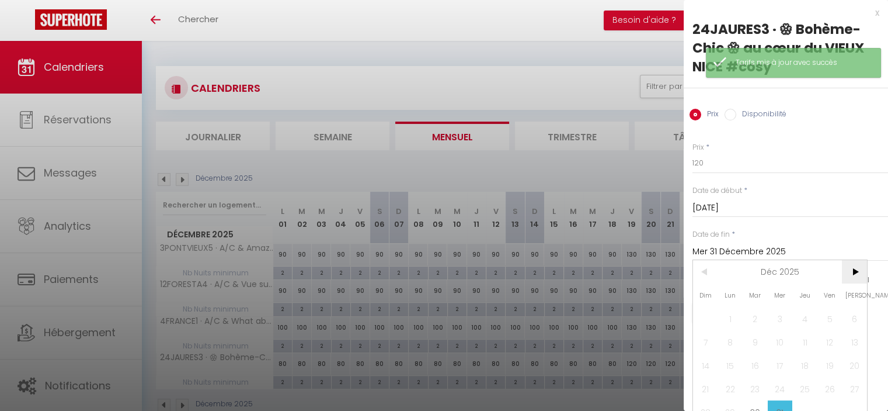
click at [857, 275] on span ">" at bounding box center [854, 271] width 25 height 23
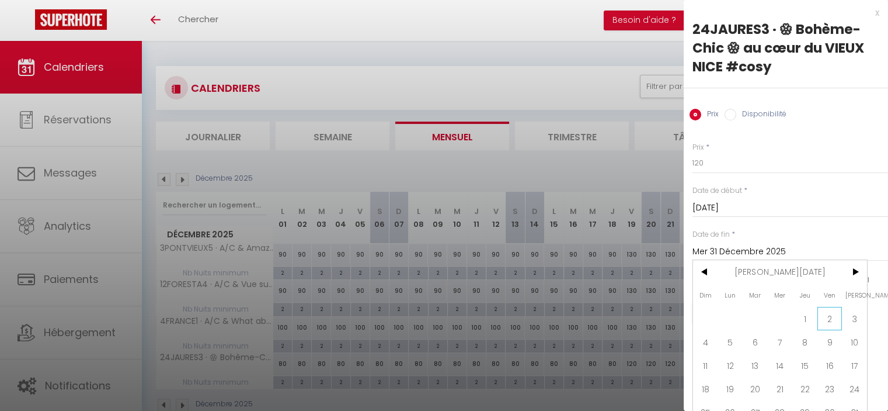
click at [832, 321] on span "2" at bounding box center [830, 318] width 25 height 23
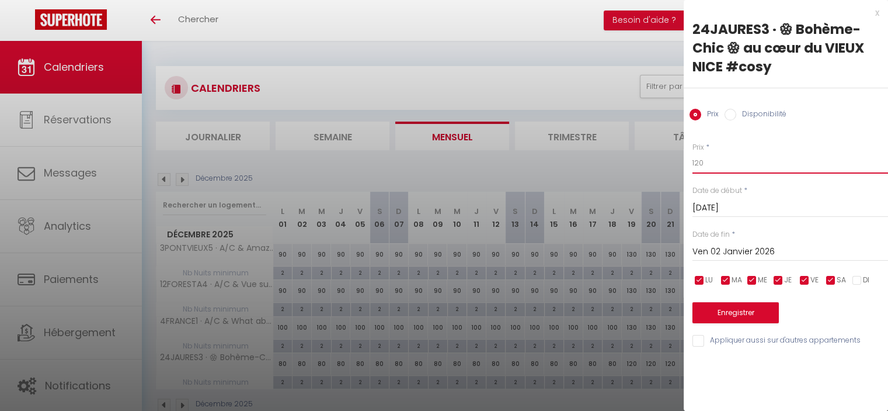
drag, startPoint x: 701, startPoint y: 161, endPoint x: 693, endPoint y: 161, distance: 8.2
click at [693, 161] on input "120" at bounding box center [791, 162] width 196 height 21
click at [732, 313] on button "Enregistrer" at bounding box center [736, 312] width 86 height 21
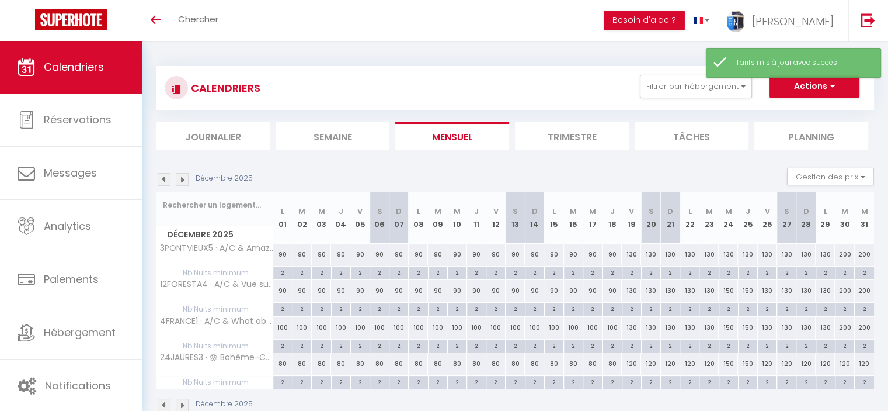
click at [181, 175] on img at bounding box center [182, 179] width 13 height 13
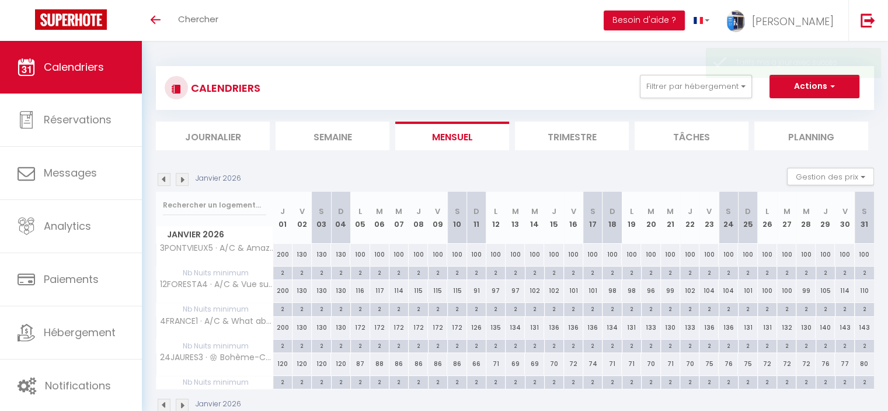
click at [358, 291] on div "116" at bounding box center [359, 291] width 19 height 22
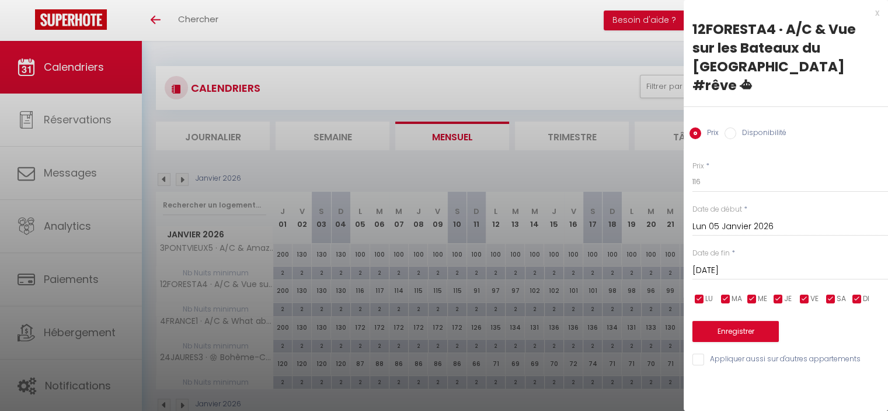
click at [715, 263] on input "[DATE]" at bounding box center [791, 270] width 196 height 15
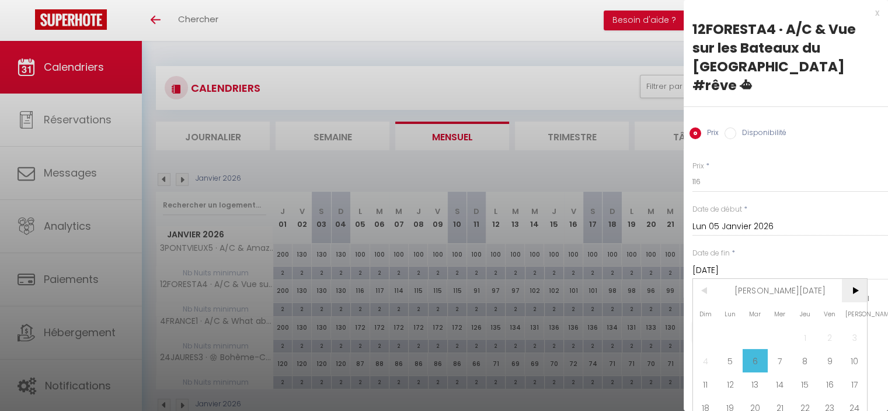
click at [859, 279] on span ">" at bounding box center [854, 290] width 25 height 23
drag, startPoint x: 778, startPoint y: 342, endPoint x: 743, endPoint y: 242, distance: 105.9
click at [778, 349] on span "11" at bounding box center [780, 360] width 25 height 23
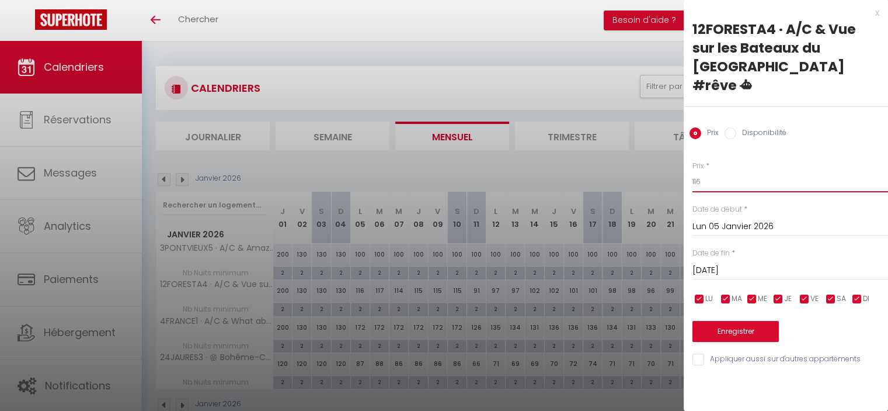
drag, startPoint x: 708, startPoint y: 169, endPoint x: 685, endPoint y: 162, distance: 24.4
click at [685, 162] on div "Prix * 116 Statut * Disponible Indisponible Date de début * [DATE] < [PERSON_NA…" at bounding box center [786, 256] width 204 height 221
click at [736, 321] on button "Enregistrer" at bounding box center [736, 331] width 86 height 21
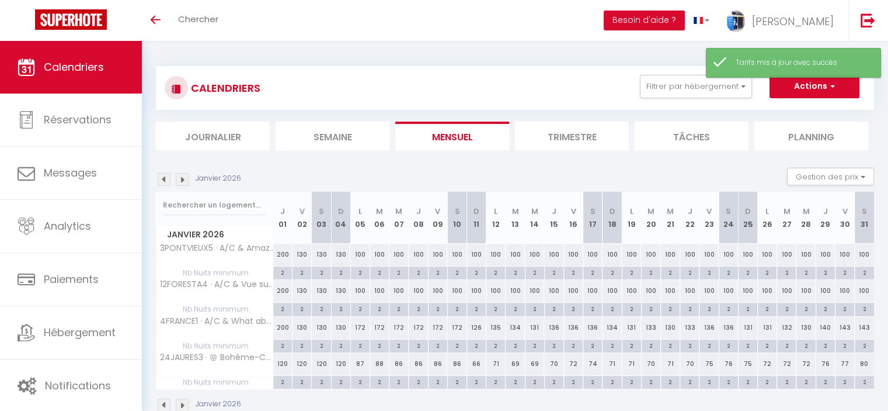
click at [357, 327] on div "172" at bounding box center [359, 328] width 19 height 22
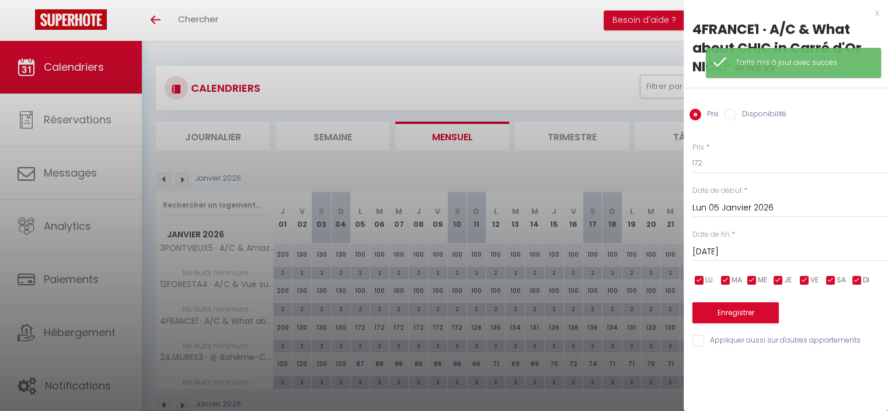
click at [723, 247] on input "[DATE]" at bounding box center [791, 251] width 196 height 15
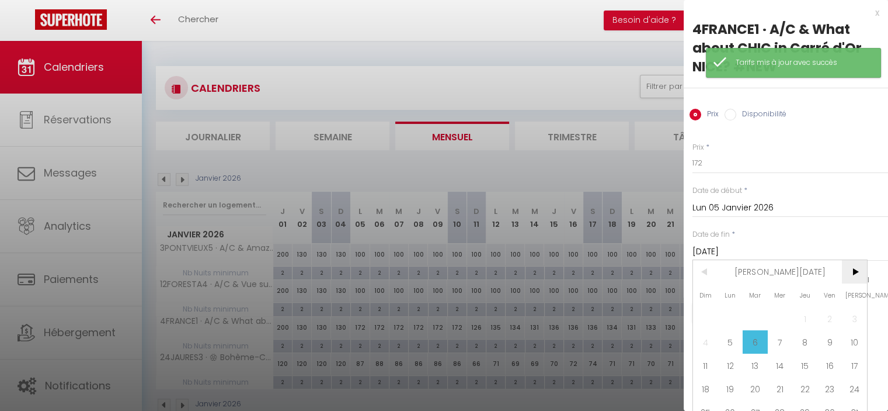
click at [846, 268] on span ">" at bounding box center [854, 271] width 25 height 23
click at [775, 342] on span "11" at bounding box center [780, 341] width 25 height 23
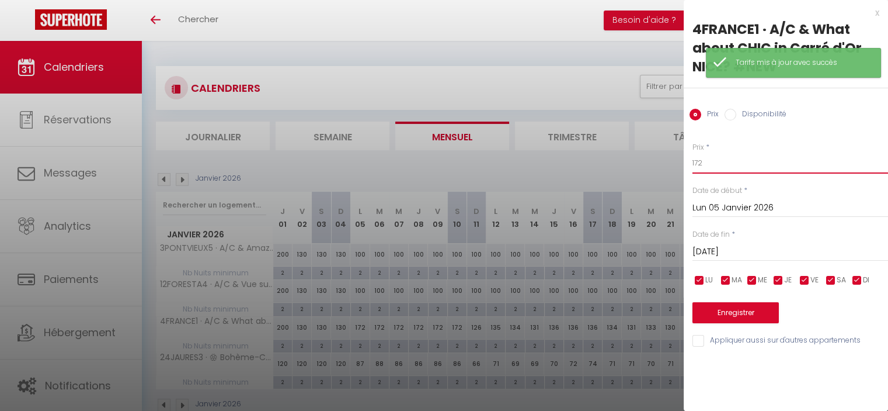
drag, startPoint x: 720, startPoint y: 165, endPoint x: 669, endPoint y: 156, distance: 51.1
click at [669, 156] on body "🟢 Des questions ou besoin d'assistance pour la migration AirBnB? Connectez-vous…" at bounding box center [444, 246] width 888 height 411
paste input "00"
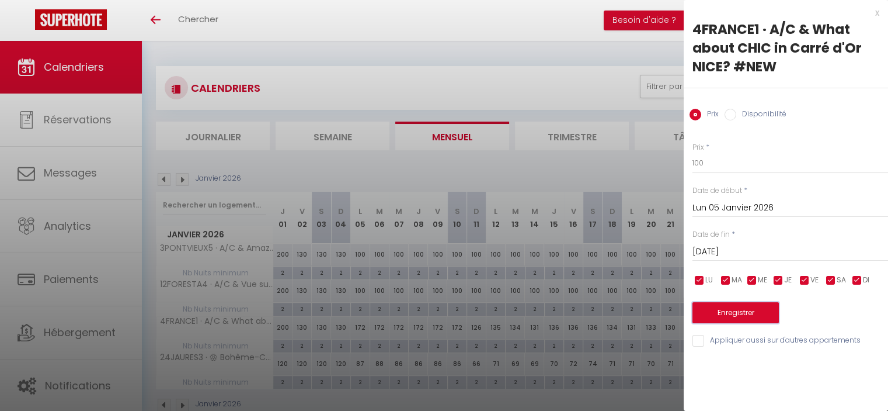
click at [739, 311] on button "Enregistrer" at bounding box center [736, 312] width 86 height 21
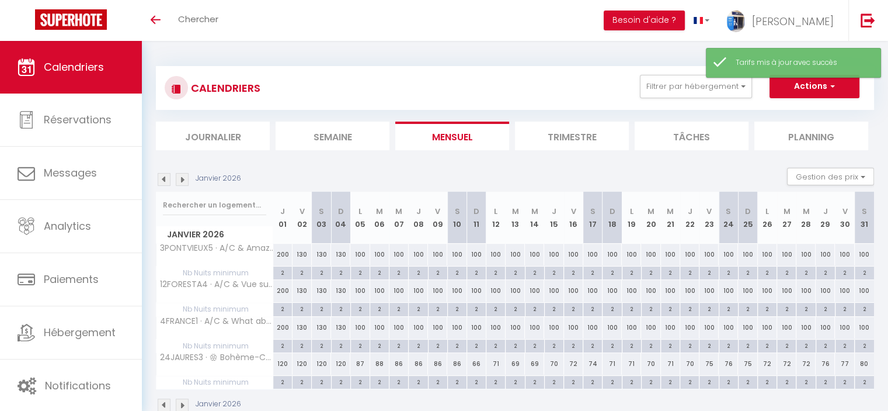
click at [360, 359] on div "87" at bounding box center [359, 364] width 19 height 22
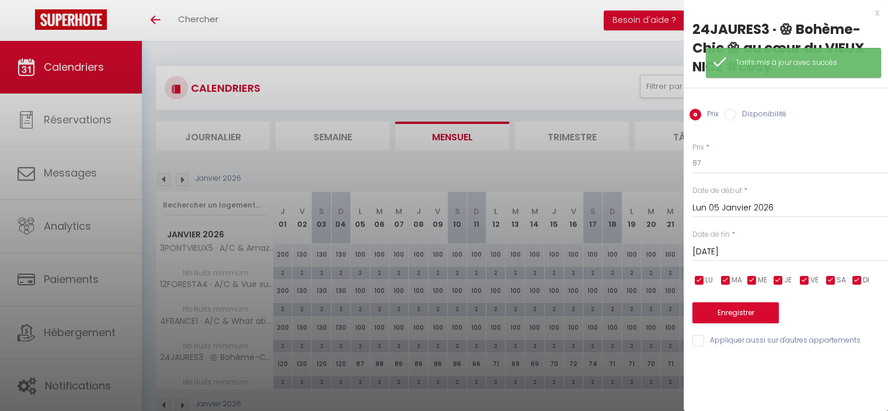
click at [738, 249] on input "[DATE]" at bounding box center [791, 251] width 196 height 15
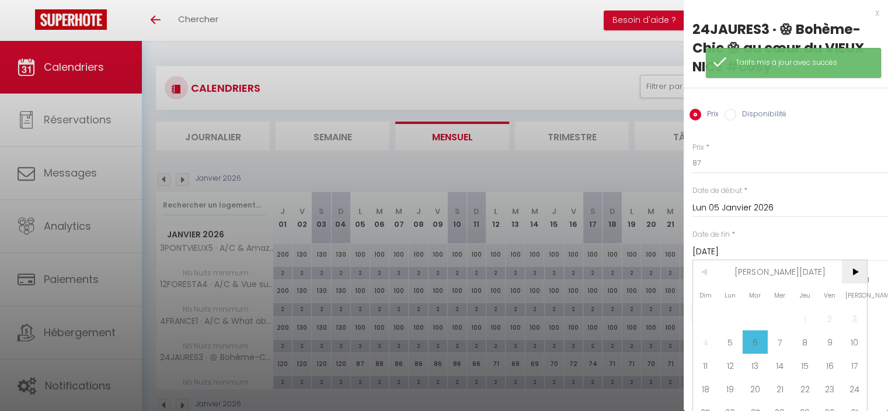
click at [860, 269] on span ">" at bounding box center [854, 271] width 25 height 23
click at [778, 341] on span "11" at bounding box center [780, 341] width 25 height 23
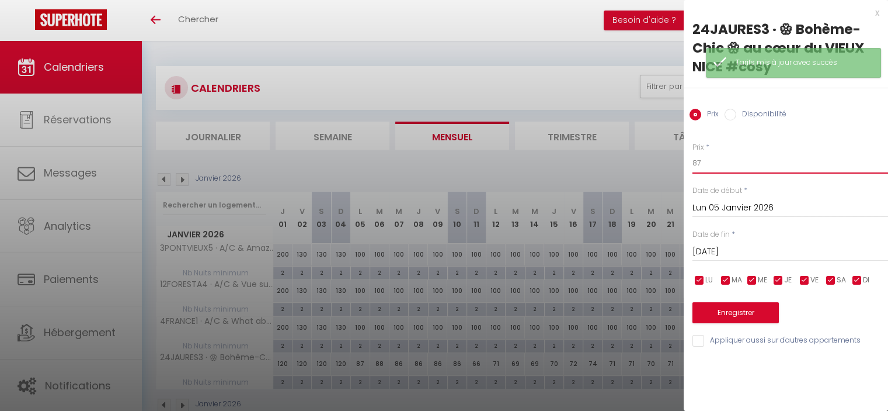
drag, startPoint x: 711, startPoint y: 163, endPoint x: 676, endPoint y: 159, distance: 34.6
click at [676, 159] on body "🟢 Des questions ou besoin d'assistance pour la migration AirBnB? Connectez-vous…" at bounding box center [444, 246] width 888 height 411
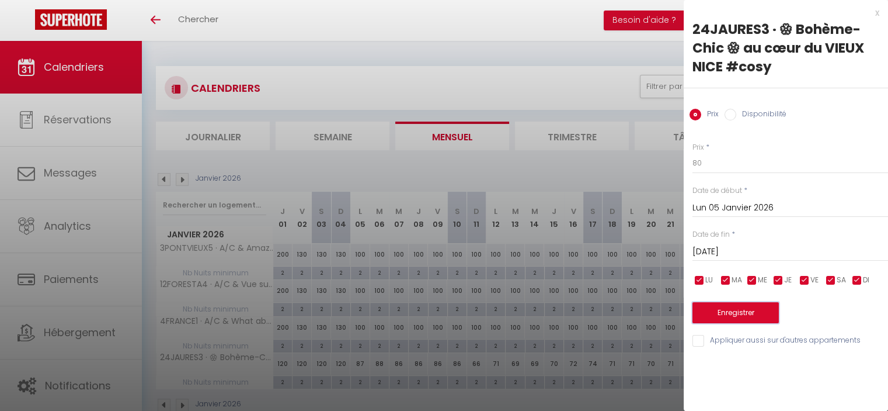
click at [740, 310] on button "Enregistrer" at bounding box center [736, 312] width 86 height 21
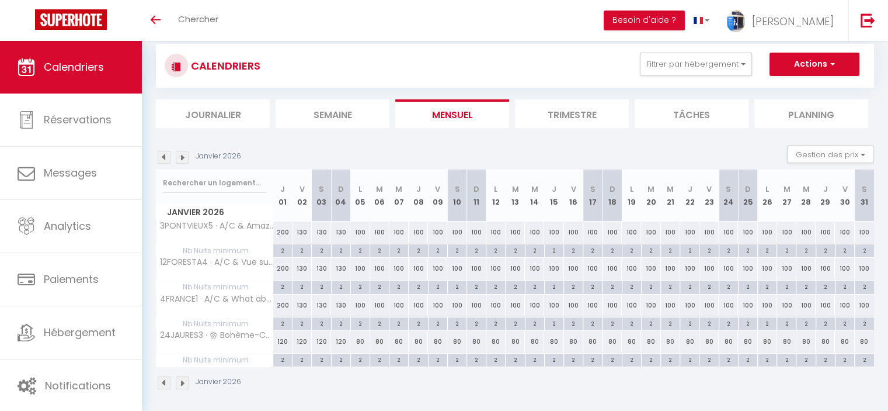
scroll to position [41, 0]
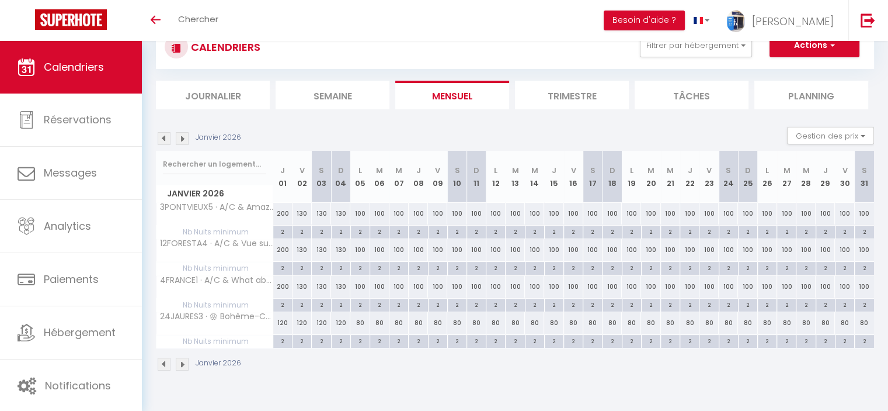
click at [184, 361] on img at bounding box center [182, 363] width 13 height 13
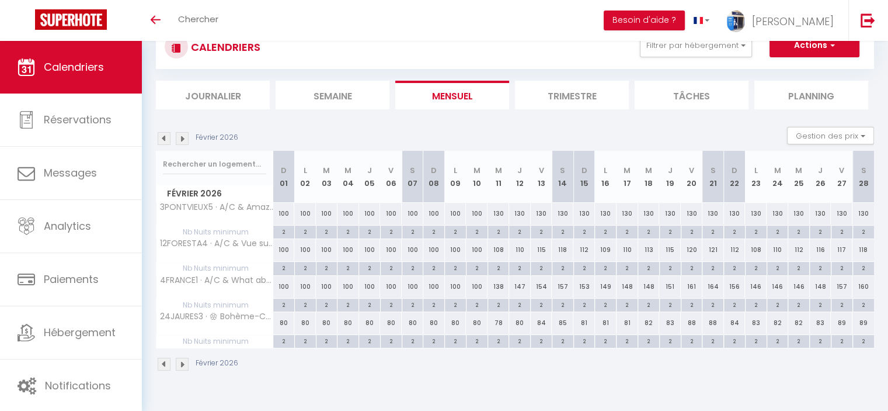
click at [495, 250] on div "108" at bounding box center [499, 250] width 22 height 22
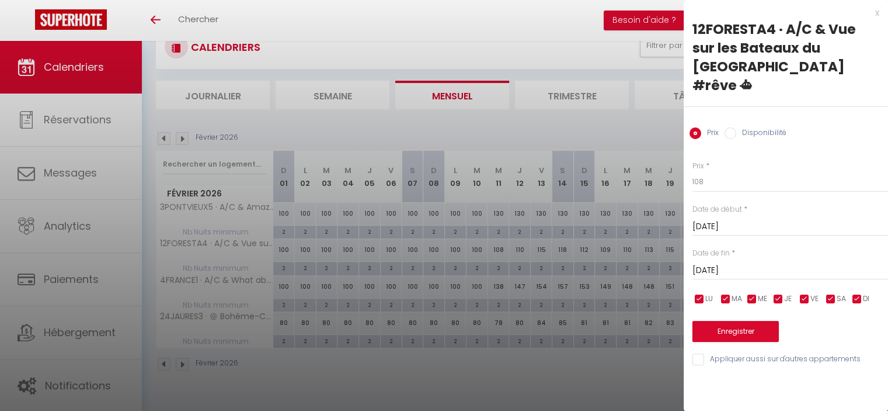
click at [719, 263] on input "[DATE]" at bounding box center [791, 270] width 196 height 15
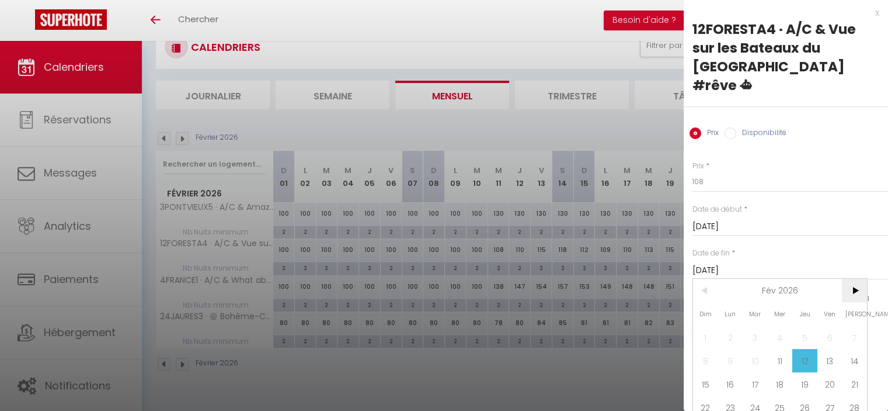
click at [850, 279] on span ">" at bounding box center [854, 290] width 25 height 23
drag, startPoint x: 714, startPoint y: 315, endPoint x: 715, endPoint y: 305, distance: 9.9
click at [714, 325] on span "1" at bounding box center [705, 336] width 25 height 23
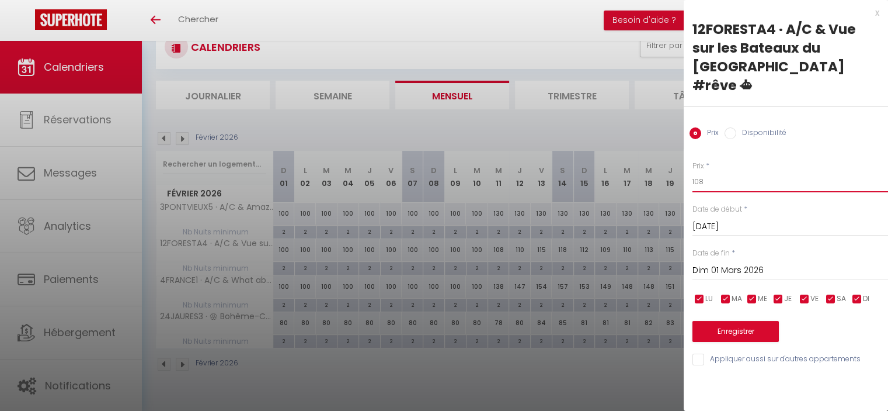
click at [697, 171] on input "108" at bounding box center [791, 181] width 196 height 21
drag, startPoint x: 702, startPoint y: 162, endPoint x: 694, endPoint y: 162, distance: 8.2
click at [694, 171] on input "108" at bounding box center [791, 181] width 196 height 21
click at [743, 321] on button "Enregistrer" at bounding box center [736, 331] width 86 height 21
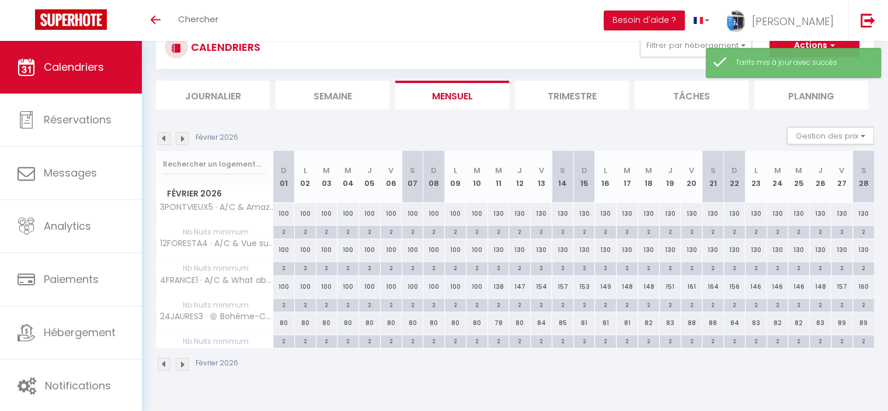
click at [499, 284] on div "138" at bounding box center [499, 287] width 22 height 22
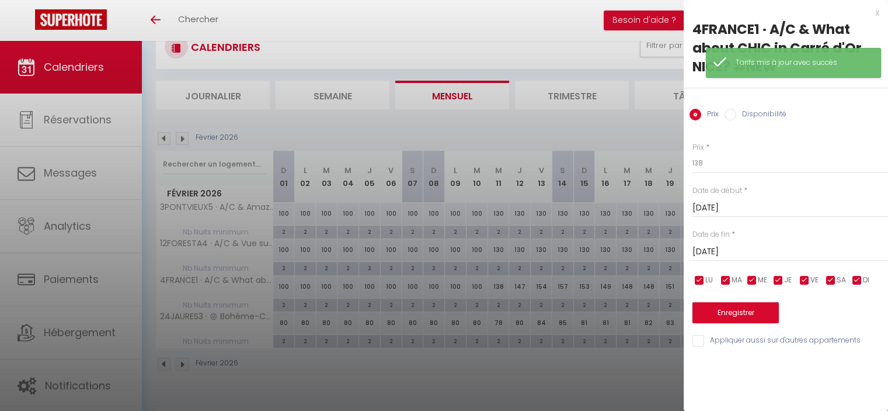
click at [709, 245] on input "[DATE]" at bounding box center [791, 251] width 196 height 15
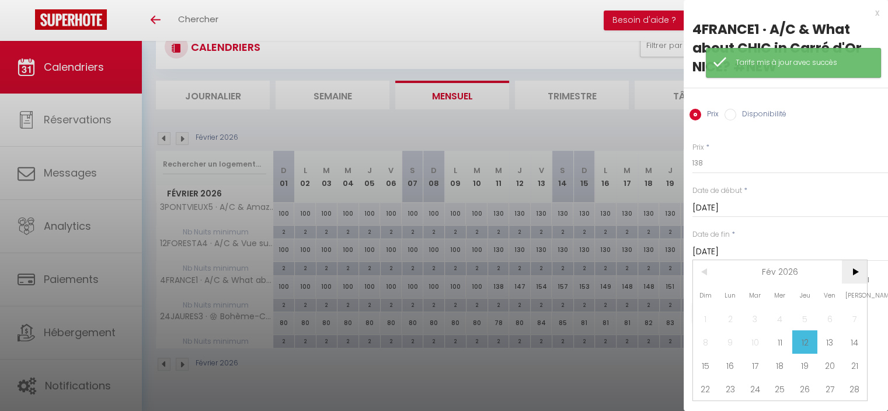
click at [857, 266] on span ">" at bounding box center [854, 271] width 25 height 23
click at [710, 314] on span "1" at bounding box center [705, 318] width 25 height 23
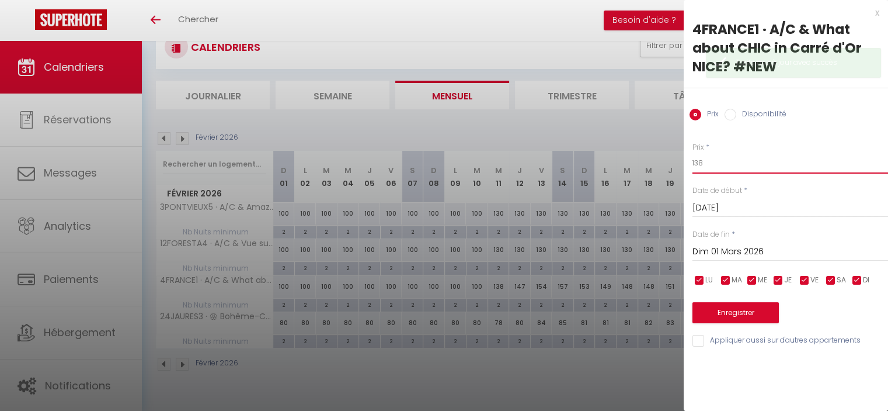
drag, startPoint x: 710, startPoint y: 166, endPoint x: 700, endPoint y: 162, distance: 11.1
click at [700, 162] on input "138" at bounding box center [791, 162] width 196 height 21
paste input "100"
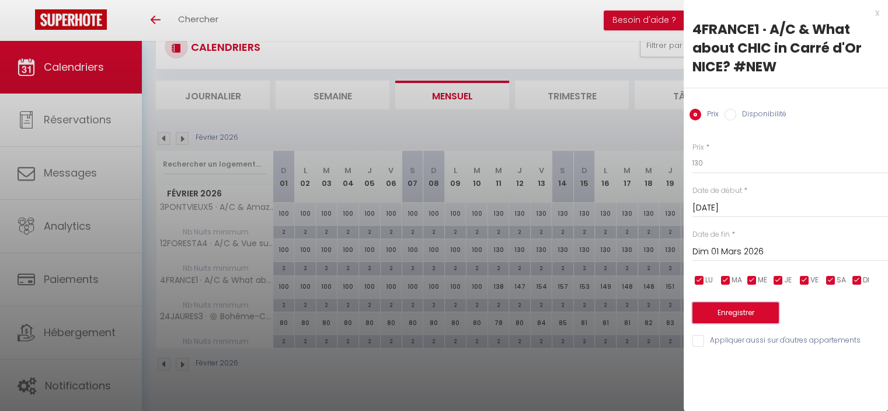
click at [730, 310] on button "Enregistrer" at bounding box center [736, 312] width 86 height 21
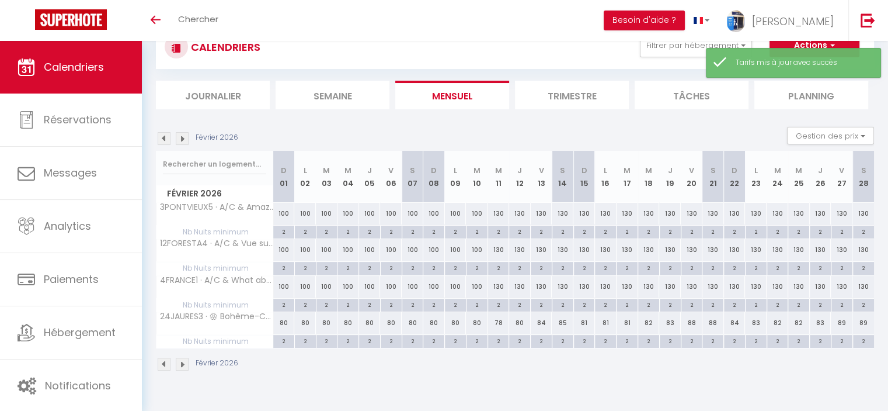
click at [499, 321] on div "78" at bounding box center [499, 323] width 22 height 22
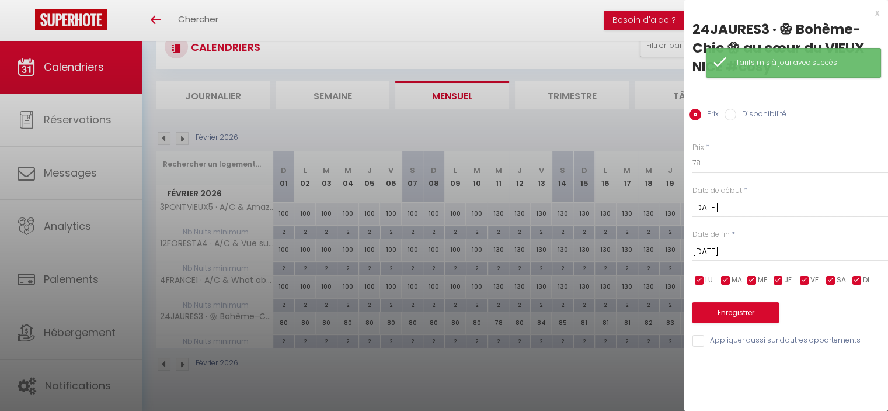
click at [729, 248] on input "[DATE]" at bounding box center [791, 251] width 196 height 15
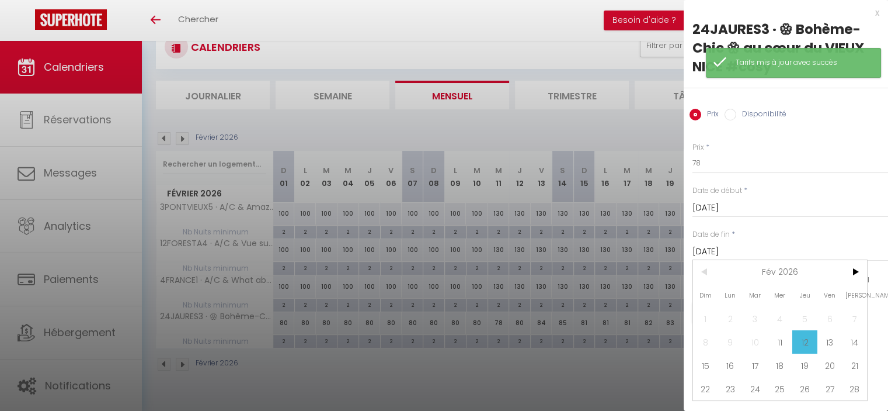
click at [866, 275] on span "DI" at bounding box center [866, 280] width 6 height 11
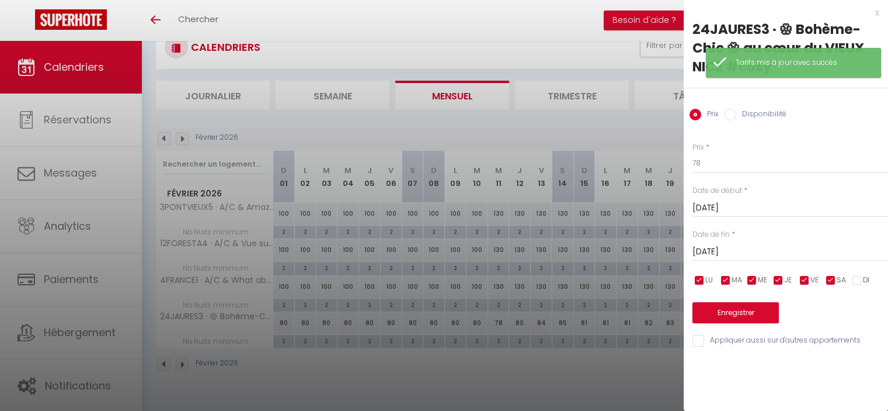
click at [741, 241] on div "[DATE] < [DATE] > Dim Lun Mar Mer Jeu Ven Sam 1 2 3 4 5 6 7 8 9 10 11 12 13 14 …" at bounding box center [791, 250] width 196 height 21
click at [794, 244] on input "[DATE]" at bounding box center [791, 251] width 196 height 15
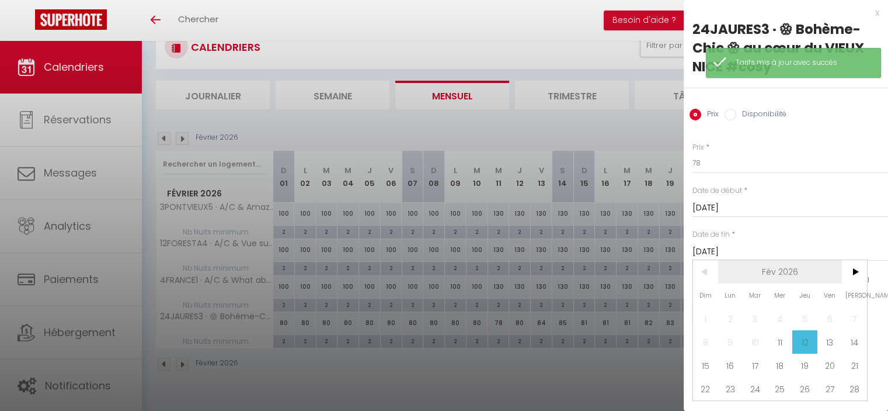
drag, startPoint x: 865, startPoint y: 265, endPoint x: 838, endPoint y: 273, distance: 27.5
click at [864, 265] on span ">" at bounding box center [854, 271] width 25 height 23
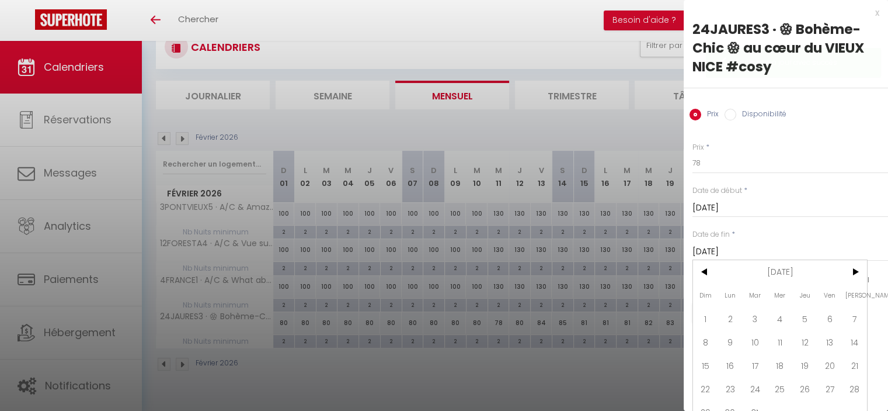
drag, startPoint x: 702, startPoint y: 319, endPoint x: 714, endPoint y: 165, distance: 154.7
click at [701, 313] on span "1" at bounding box center [705, 318] width 25 height 23
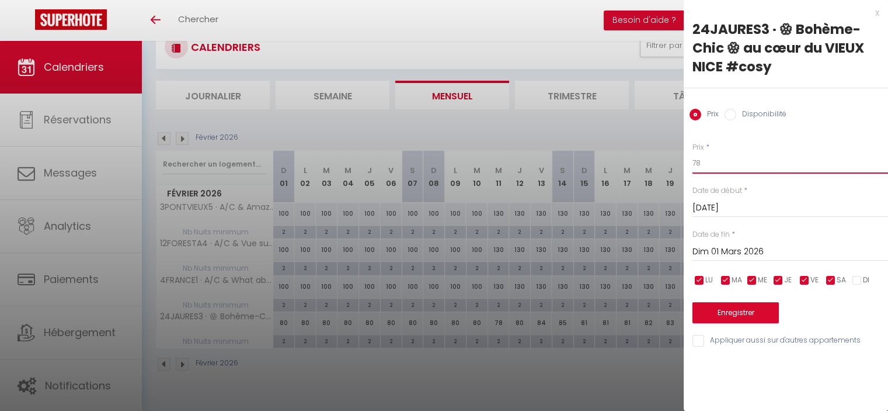
click at [699, 159] on input "78" at bounding box center [791, 162] width 196 height 21
drag, startPoint x: 699, startPoint y: 159, endPoint x: 678, endPoint y: 158, distance: 20.5
click at [678, 158] on body "🟢 Des questions ou besoin d'assistance pour la migration AirBnB? Connectez-vous…" at bounding box center [444, 205] width 888 height 411
click at [747, 309] on button "Enregistrer" at bounding box center [736, 312] width 86 height 21
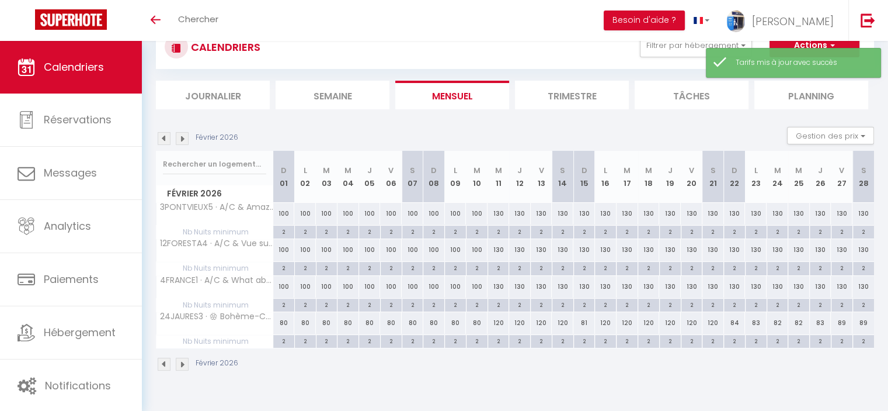
click at [498, 322] on div "120" at bounding box center [499, 323] width 22 height 22
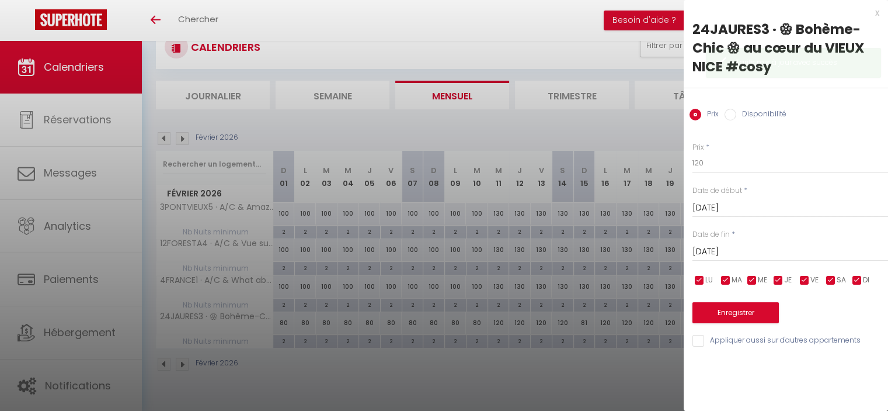
click at [713, 249] on input "[DATE]" at bounding box center [791, 251] width 196 height 15
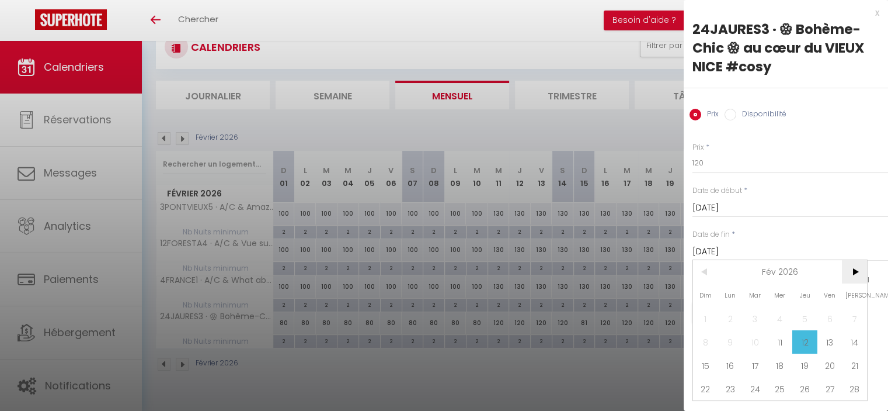
click at [856, 273] on span ">" at bounding box center [854, 271] width 25 height 23
click at [707, 319] on span "1" at bounding box center [705, 318] width 25 height 23
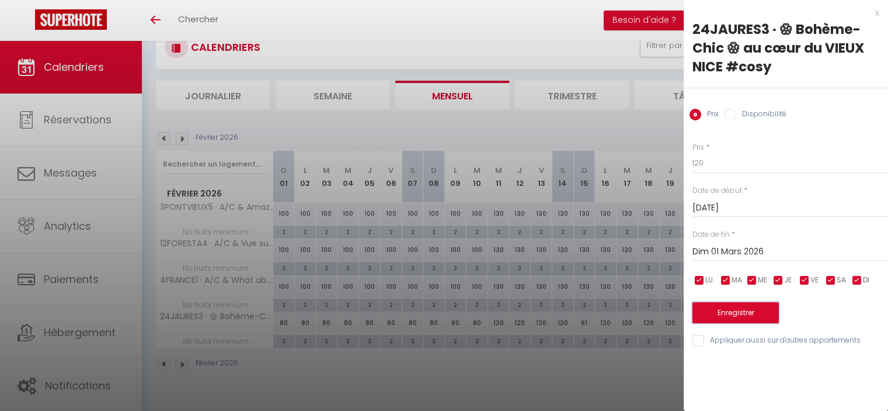
click at [735, 320] on button "Enregistrer" at bounding box center [736, 312] width 86 height 21
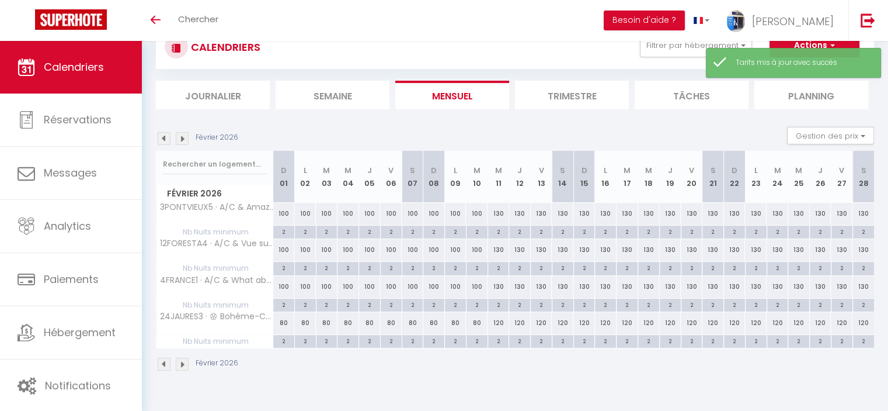
click at [501, 318] on div "120" at bounding box center [499, 323] width 22 height 22
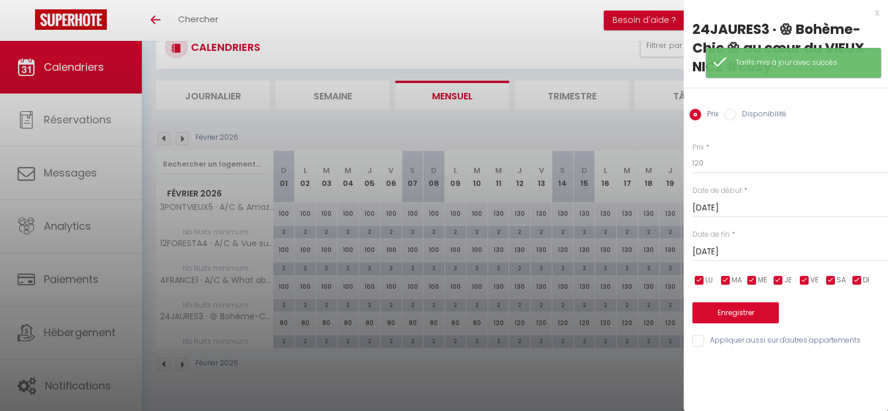
click at [722, 254] on input "[DATE]" at bounding box center [791, 251] width 196 height 15
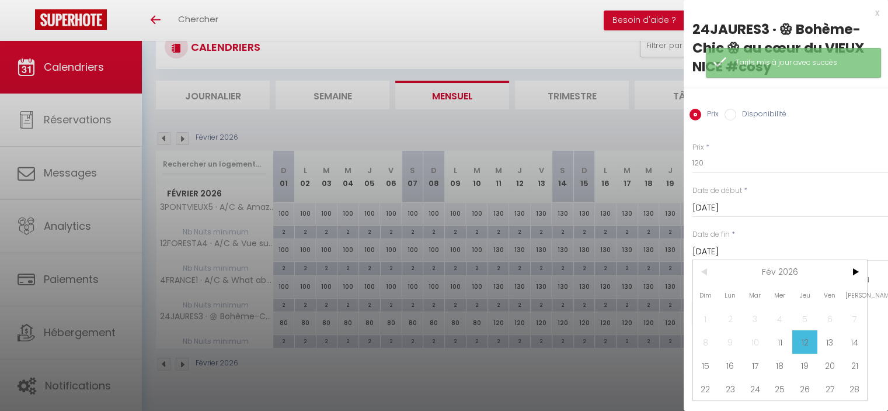
drag, startPoint x: 598, startPoint y: 380, endPoint x: 508, endPoint y: 366, distance: 91.0
click at [593, 377] on div at bounding box center [444, 205] width 888 height 411
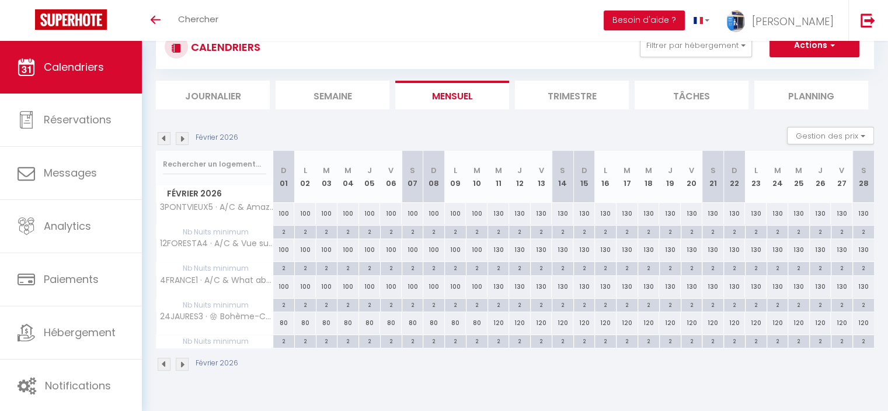
click at [182, 362] on img at bounding box center [182, 363] width 13 height 13
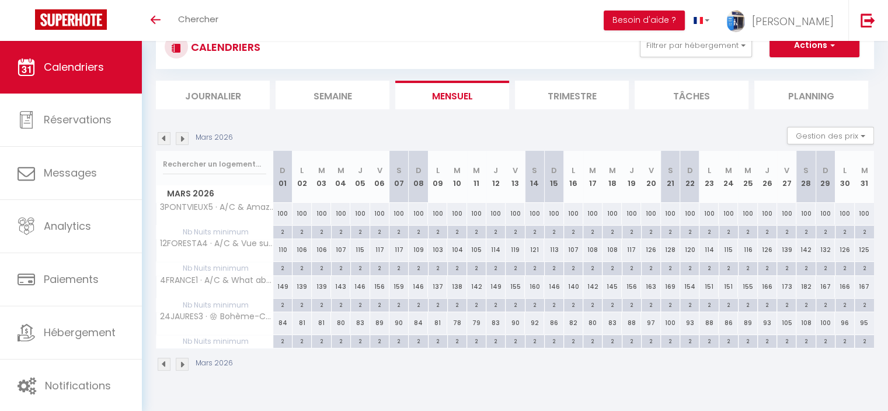
click at [283, 249] on div "110" at bounding box center [282, 250] width 19 height 22
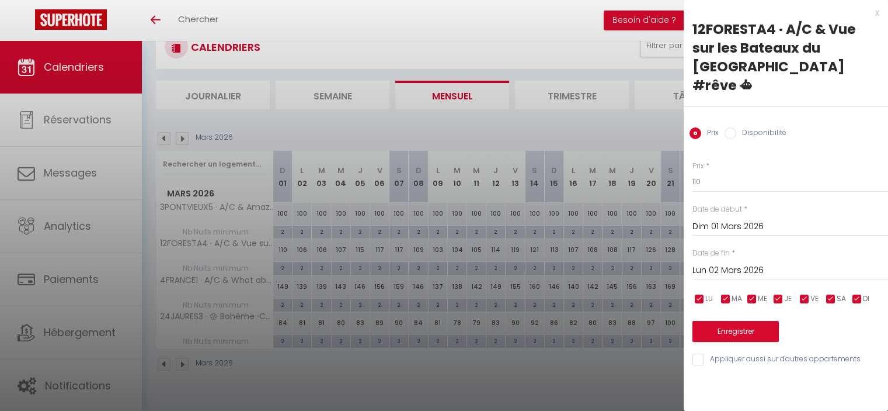
click at [709, 263] on input "Lun 02 Mars 2026" at bounding box center [791, 270] width 196 height 15
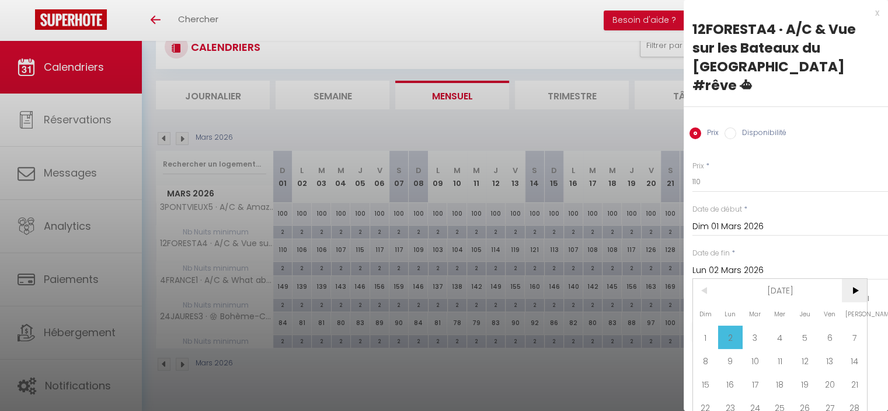
click at [853, 279] on span ">" at bounding box center [854, 290] width 25 height 23
click at [780, 325] on span "1" at bounding box center [780, 336] width 25 height 23
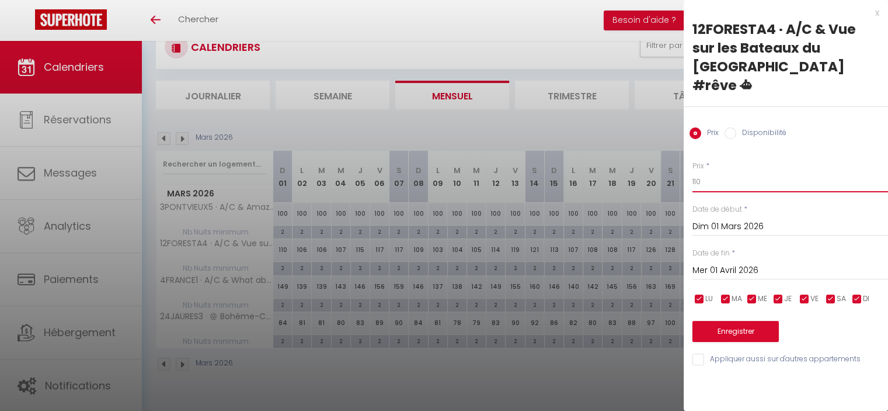
drag, startPoint x: 711, startPoint y: 165, endPoint x: 693, endPoint y: 163, distance: 18.3
click at [693, 171] on input "110" at bounding box center [791, 181] width 196 height 21
click at [743, 321] on button "Enregistrer" at bounding box center [736, 331] width 86 height 21
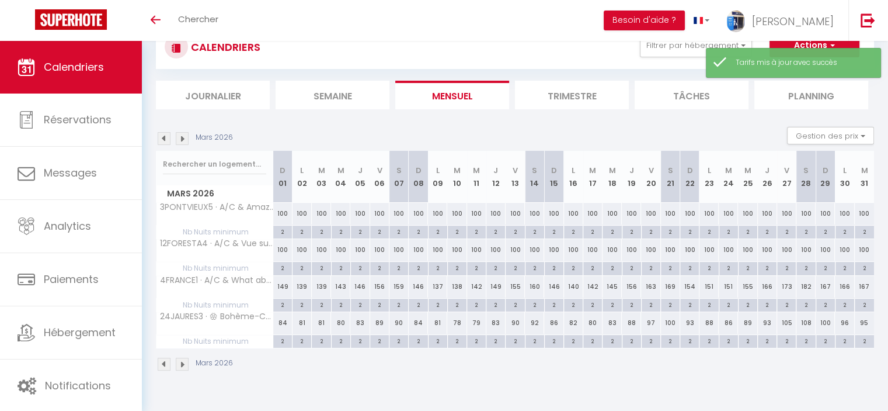
click at [280, 289] on div "149" at bounding box center [282, 287] width 19 height 22
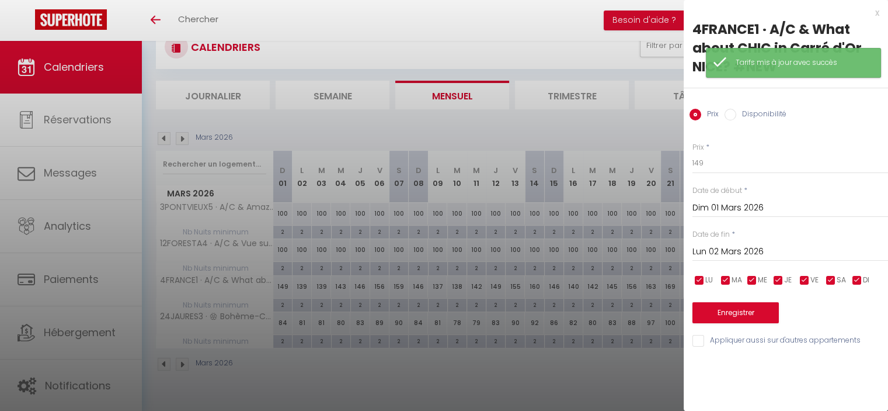
click at [725, 248] on input "Lun 02 Mars 2026" at bounding box center [791, 251] width 196 height 15
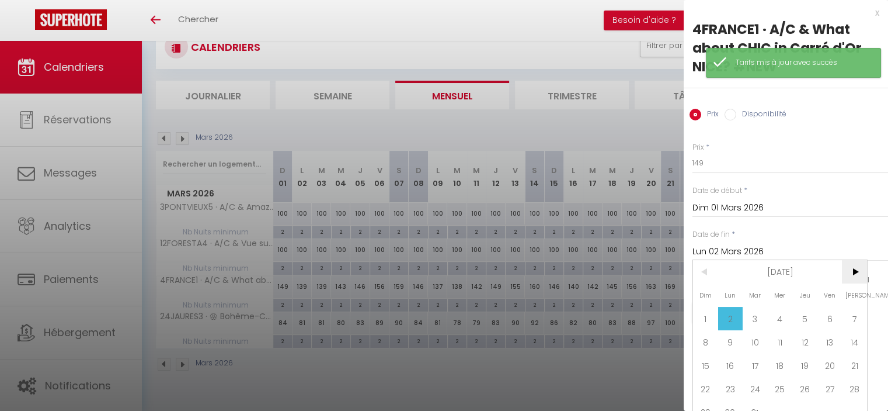
click at [852, 277] on span ">" at bounding box center [854, 271] width 25 height 23
click at [780, 309] on span "1" at bounding box center [780, 318] width 25 height 23
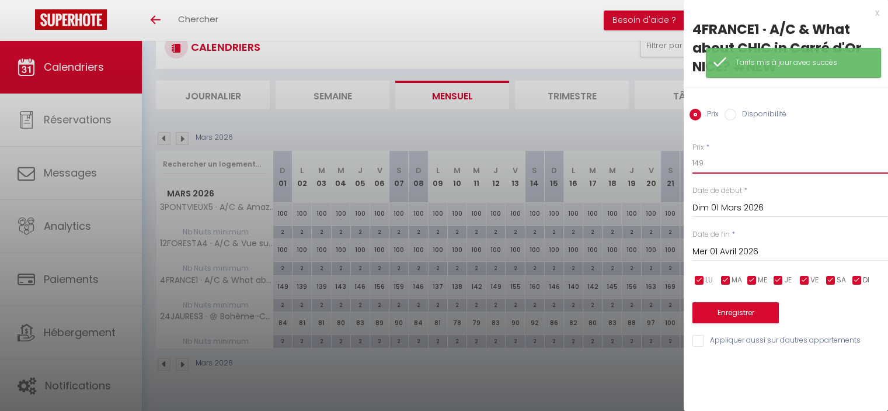
click at [669, 165] on body "🟢 Des questions ou besoin d'assistance pour la migration AirBnB? Connectez-vous…" at bounding box center [444, 205] width 888 height 411
paste input "00"
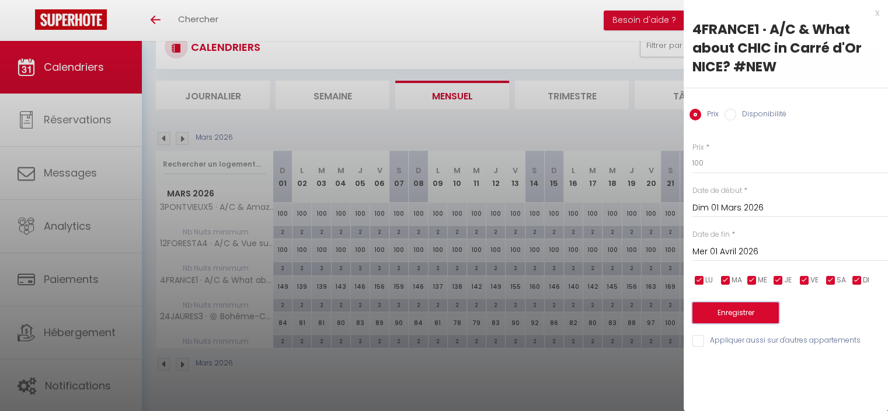
click at [741, 314] on button "Enregistrer" at bounding box center [736, 312] width 86 height 21
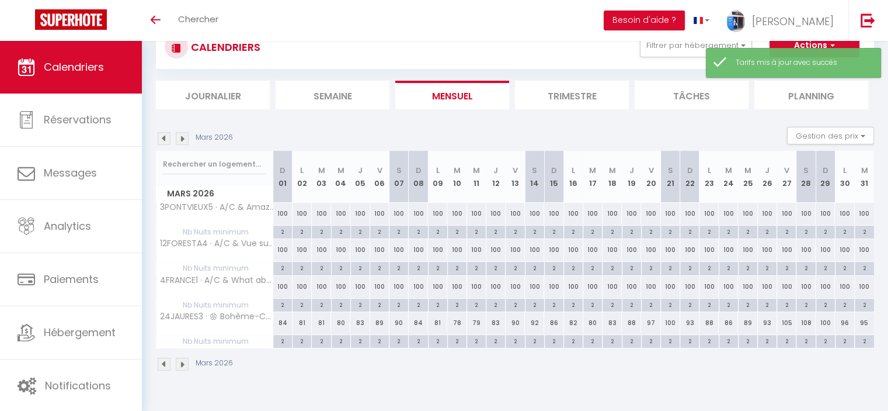
click at [281, 321] on div "84" at bounding box center [282, 323] width 19 height 22
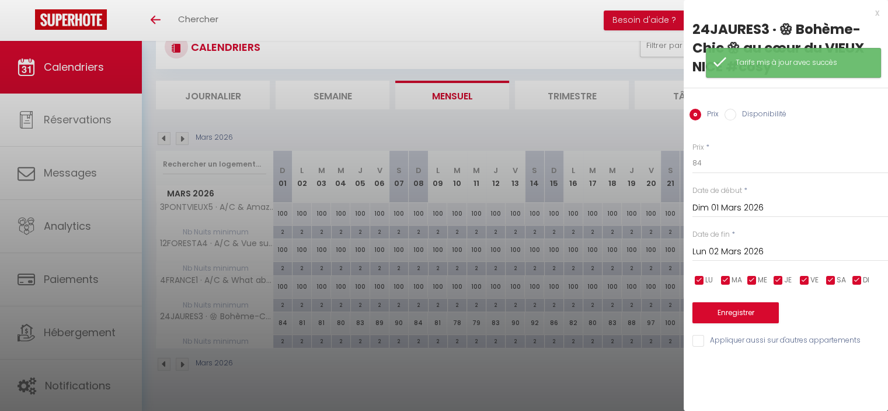
click at [742, 251] on input "Lun 02 Mars 2026" at bounding box center [791, 251] width 196 height 15
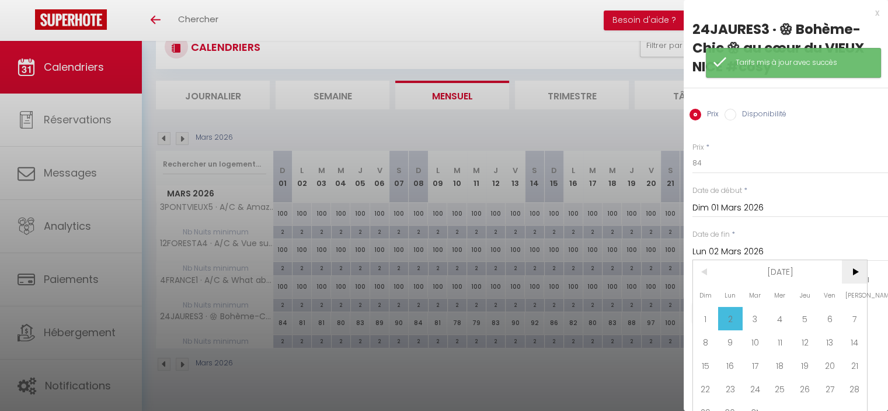
click at [855, 269] on span ">" at bounding box center [854, 271] width 25 height 23
click at [782, 320] on span "1" at bounding box center [780, 318] width 25 height 23
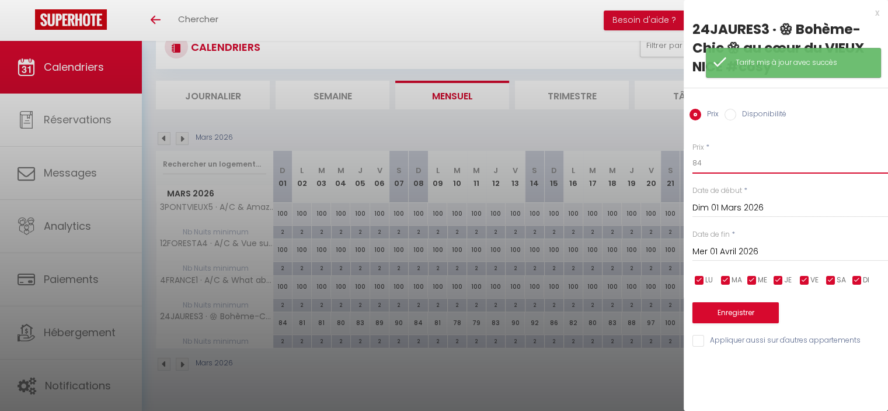
drag, startPoint x: 696, startPoint y: 161, endPoint x: 684, endPoint y: 160, distance: 11.7
click at [681, 162] on body "🟢 Des questions ou besoin d'assistance pour la migration AirBnB? Connectez-vous…" at bounding box center [444, 205] width 888 height 411
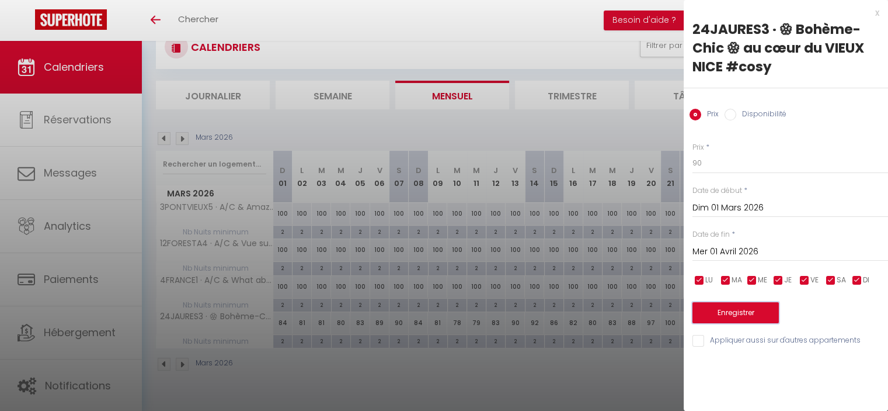
click at [732, 310] on button "Enregistrer" at bounding box center [736, 312] width 86 height 21
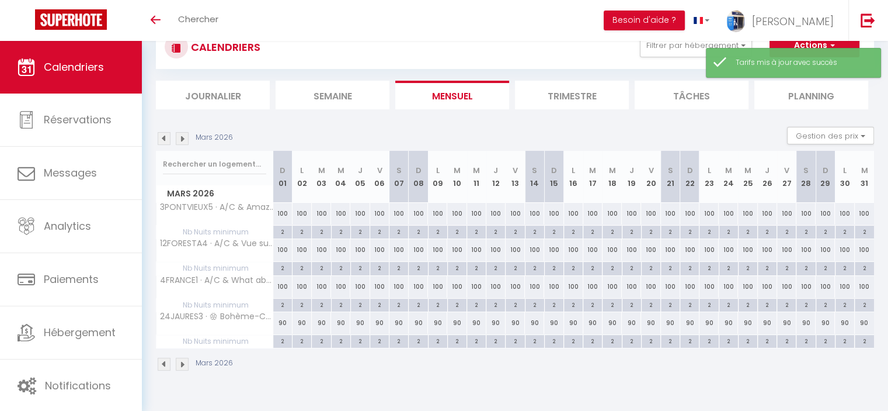
click at [180, 363] on img at bounding box center [182, 363] width 13 height 13
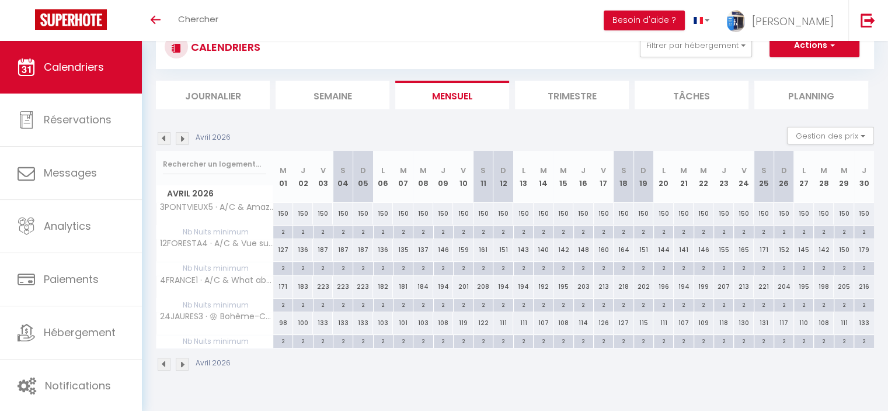
click at [286, 249] on div "127" at bounding box center [283, 250] width 20 height 22
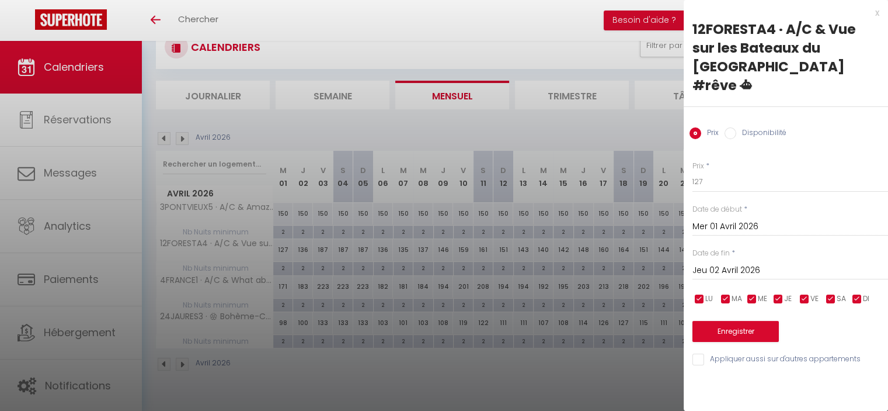
click at [745, 263] on input "Jeu 02 Avril 2026" at bounding box center [791, 270] width 196 height 15
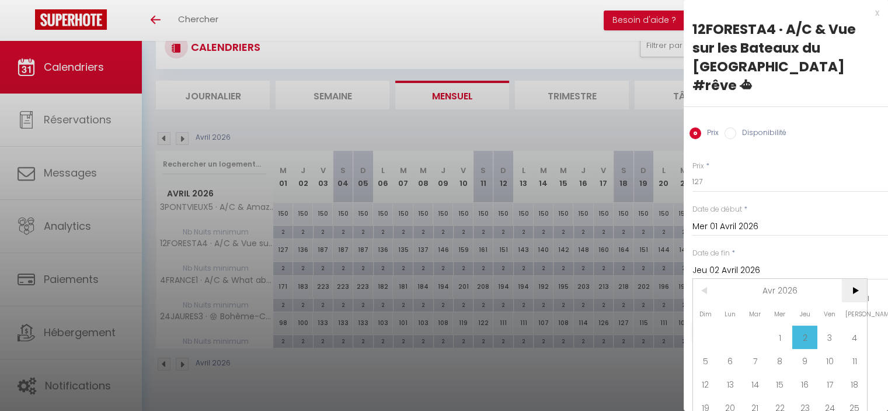
click at [854, 279] on span ">" at bounding box center [854, 290] width 25 height 23
click at [832, 325] on span "1" at bounding box center [830, 336] width 25 height 23
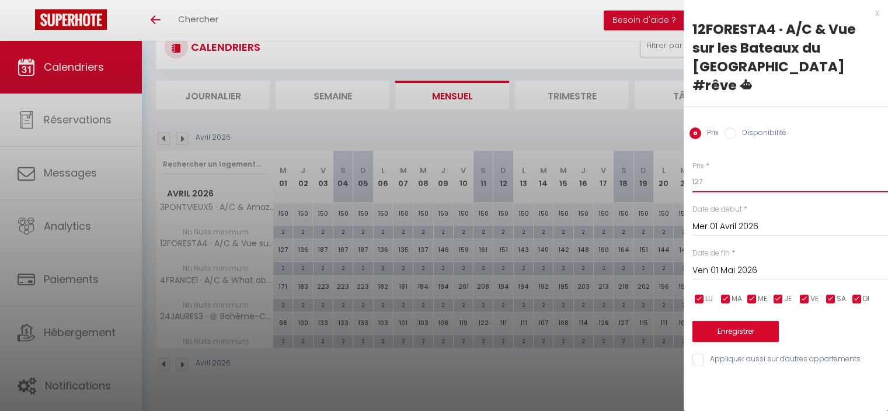
drag, startPoint x: 717, startPoint y: 159, endPoint x: 654, endPoint y: 152, distance: 63.4
click at [656, 153] on body "🟢 Des questions ou besoin d'assistance pour la migration AirBnB? Connectez-vous…" at bounding box center [444, 205] width 888 height 411
click at [745, 321] on button "Enregistrer" at bounding box center [736, 331] width 86 height 21
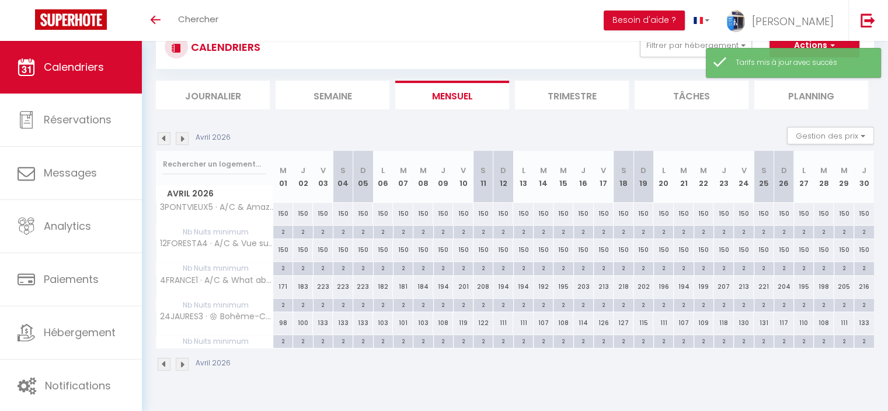
click at [280, 282] on div "171" at bounding box center [283, 287] width 20 height 22
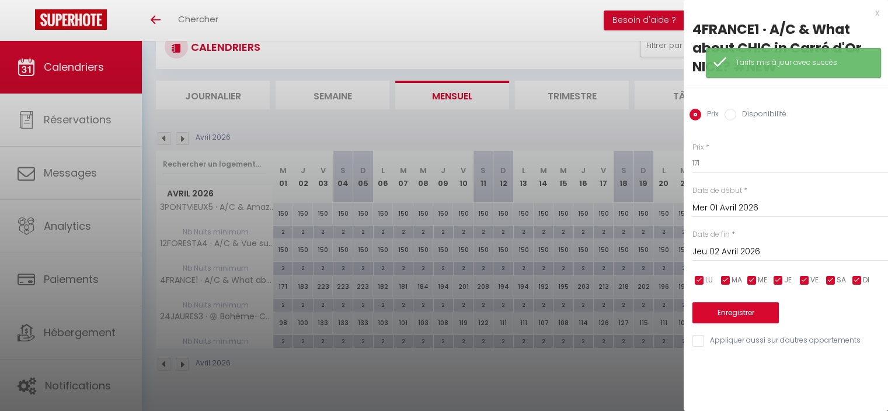
click at [758, 248] on input "Jeu 02 Avril 2026" at bounding box center [791, 251] width 196 height 15
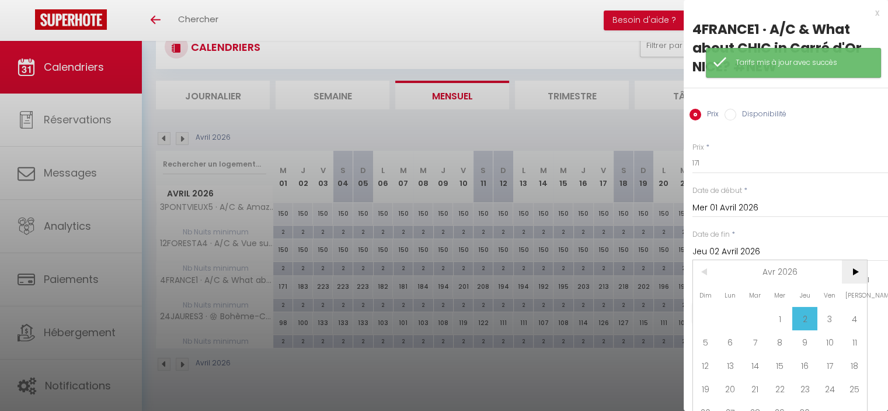
click at [859, 266] on span ">" at bounding box center [854, 271] width 25 height 23
click at [832, 318] on span "1" at bounding box center [830, 318] width 25 height 23
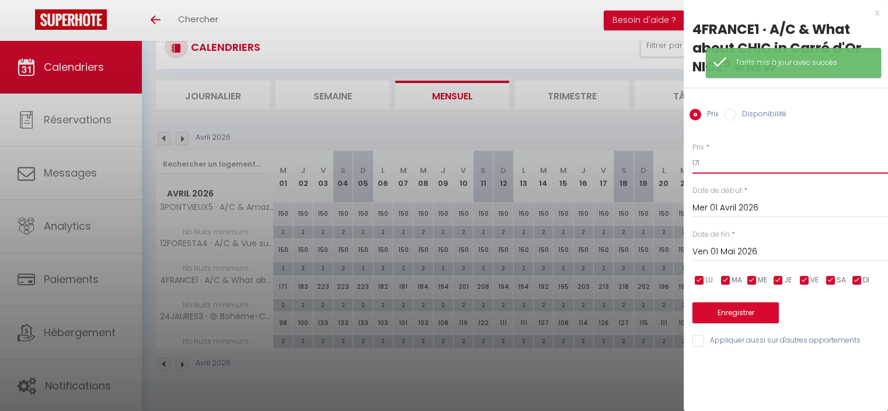
drag, startPoint x: 706, startPoint y: 161, endPoint x: 665, endPoint y: 158, distance: 41.0
click at [665, 158] on body "🟢 Des questions ou besoin d'assistance pour la migration AirBnB? Connectez-vous…" at bounding box center [444, 205] width 888 height 411
paste input "50"
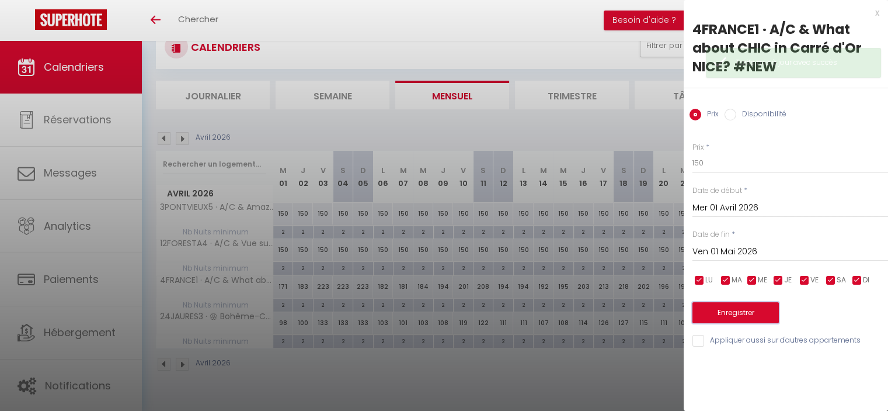
click at [737, 308] on button "Enregistrer" at bounding box center [736, 312] width 86 height 21
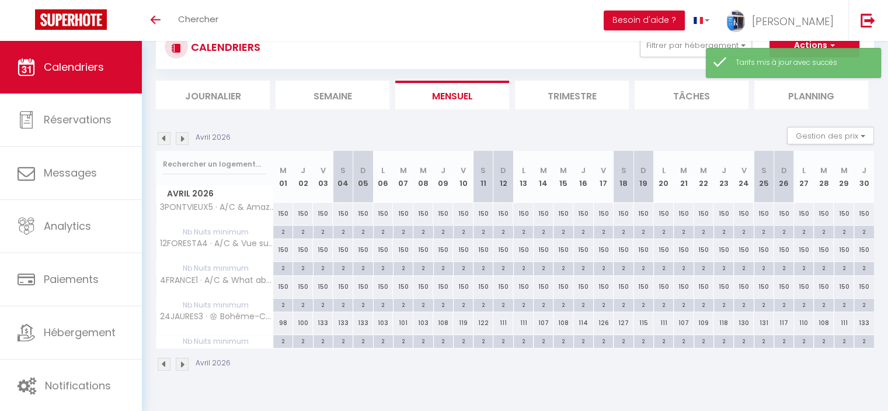
click at [280, 321] on div "98" at bounding box center [283, 323] width 20 height 22
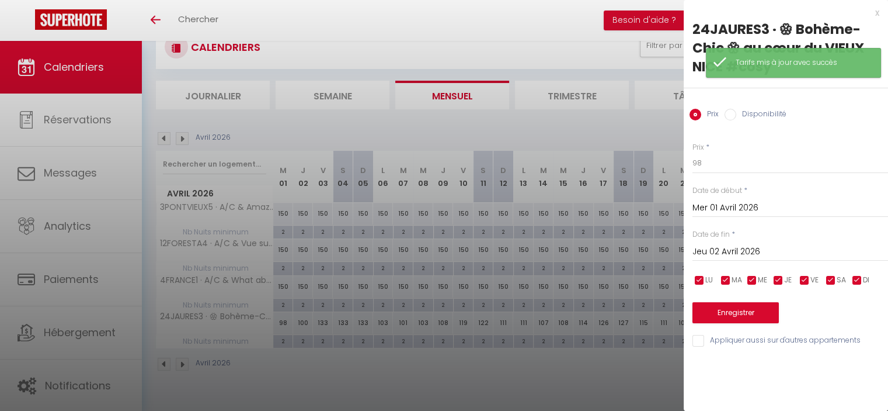
click at [731, 244] on div "[DATE] < [DATE] > Dim Lun Mar Mer Jeu Ven Sam 1 2 3 4 5 6 7 8 9 10 11 12 13 14 …" at bounding box center [791, 250] width 196 height 21
click at [731, 247] on input "Jeu 02 Avril 2026" at bounding box center [791, 251] width 196 height 15
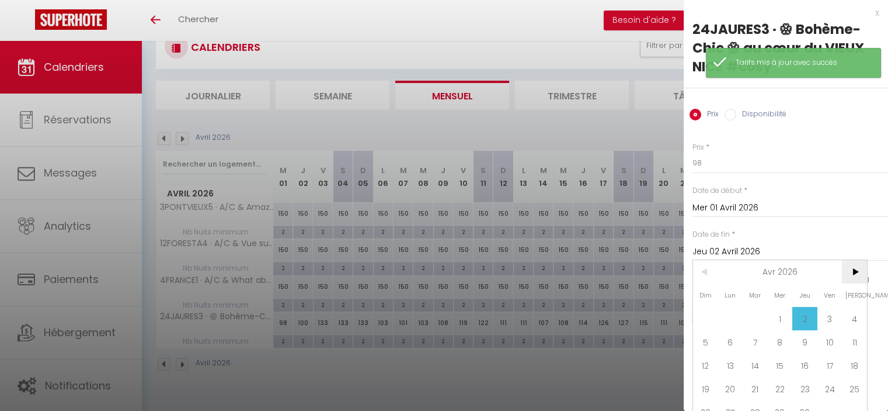
drag, startPoint x: 853, startPoint y: 273, endPoint x: 813, endPoint y: 280, distance: 40.2
click at [853, 273] on span ">" at bounding box center [854, 271] width 25 height 23
click at [827, 314] on span "1" at bounding box center [830, 318] width 25 height 23
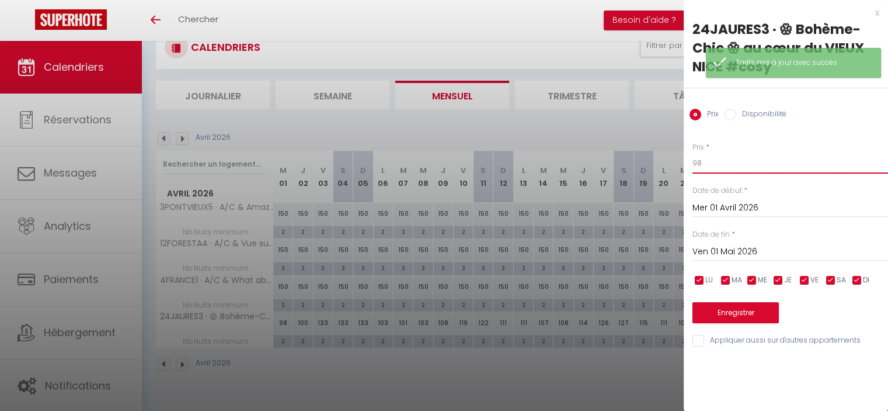
drag, startPoint x: 702, startPoint y: 165, endPoint x: 672, endPoint y: 148, distance: 33.8
click at [673, 152] on body "🟢 Des questions ou besoin d'assistance pour la migration AirBnB? Connectez-vous…" at bounding box center [444, 205] width 888 height 411
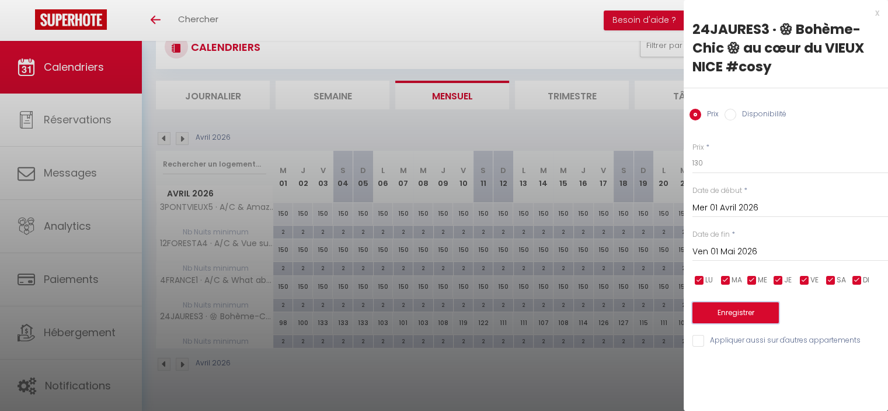
click at [734, 315] on button "Enregistrer" at bounding box center [736, 312] width 86 height 21
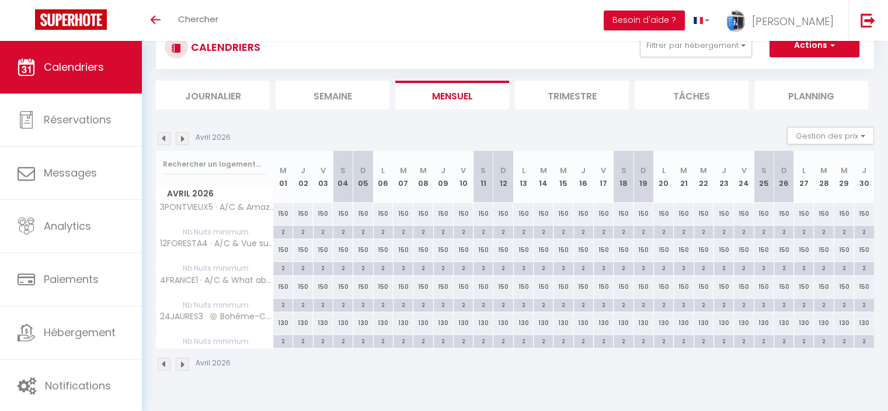
click at [181, 135] on img at bounding box center [182, 138] width 13 height 13
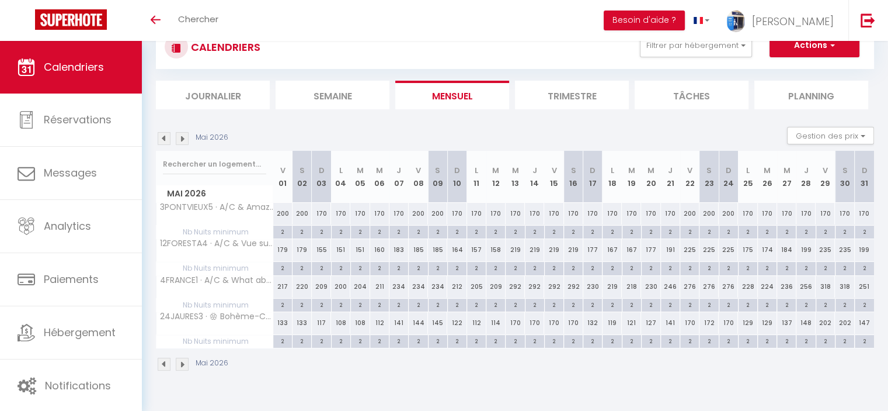
click at [284, 249] on div "179" at bounding box center [282, 250] width 19 height 22
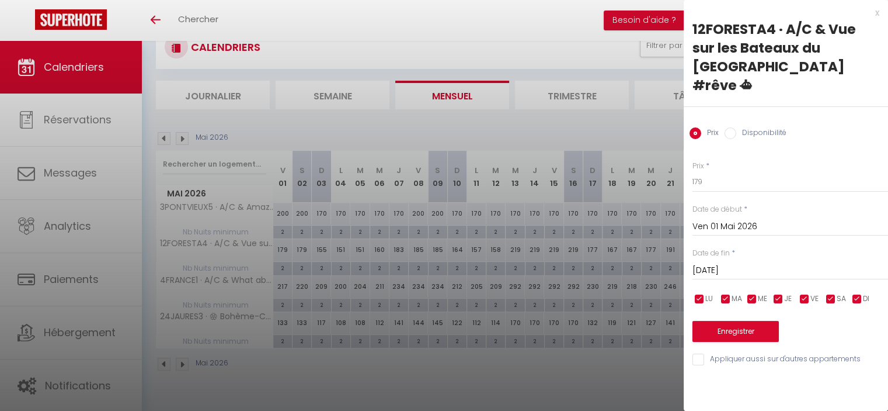
click at [750, 263] on input "[DATE]" at bounding box center [791, 270] width 196 height 15
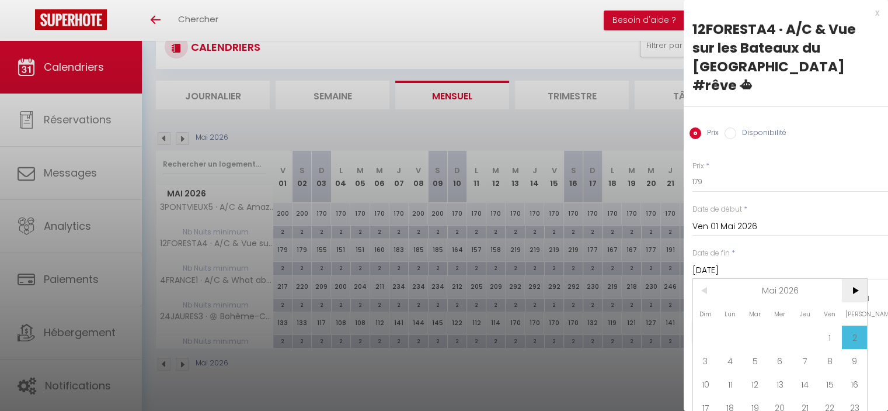
click at [853, 279] on span ">" at bounding box center [854, 290] width 25 height 23
click at [727, 325] on span "1" at bounding box center [730, 336] width 25 height 23
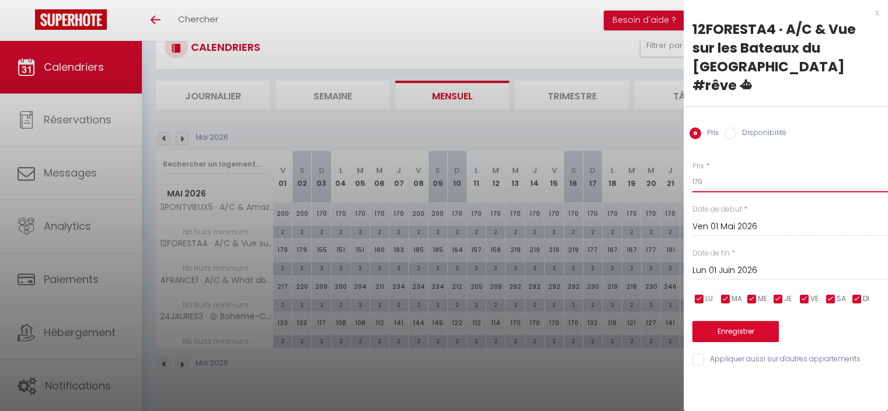
drag, startPoint x: 699, startPoint y: 161, endPoint x: 692, endPoint y: 162, distance: 7.8
click at [692, 162] on div "Prix * 179 Statut * Disponible Indisponible Date de début * [DATE] < [DATE] > D…" at bounding box center [786, 256] width 204 height 221
drag, startPoint x: 702, startPoint y: 161, endPoint x: 690, endPoint y: 157, distance: 11.8
click at [690, 157] on div "Prix * 179 Statut * Disponible Indisponible Date de début * [DATE] < [DATE] > D…" at bounding box center [786, 256] width 204 height 221
click at [742, 321] on button "Enregistrer" at bounding box center [736, 331] width 86 height 21
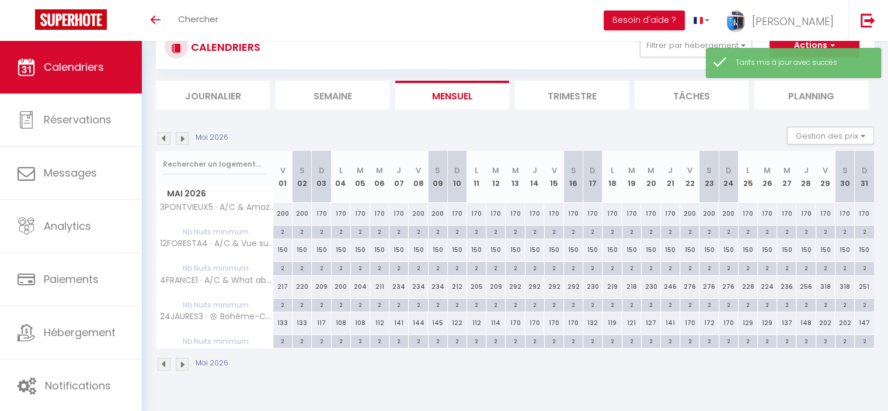
click at [282, 284] on div "217" at bounding box center [282, 287] width 19 height 22
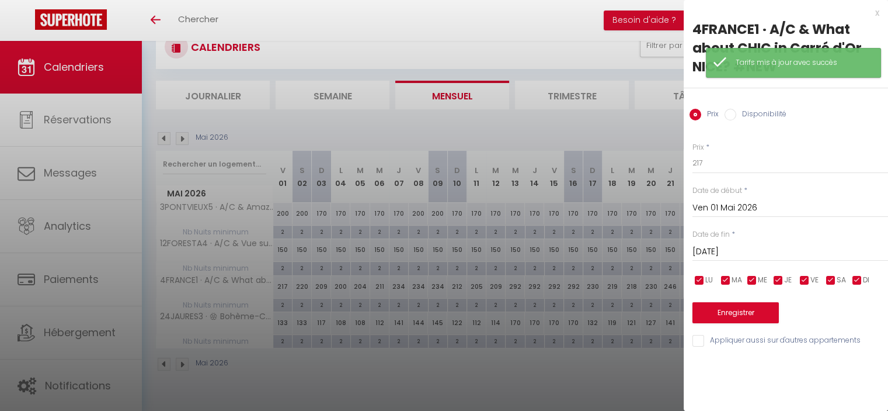
click at [741, 252] on input "[DATE]" at bounding box center [791, 251] width 196 height 15
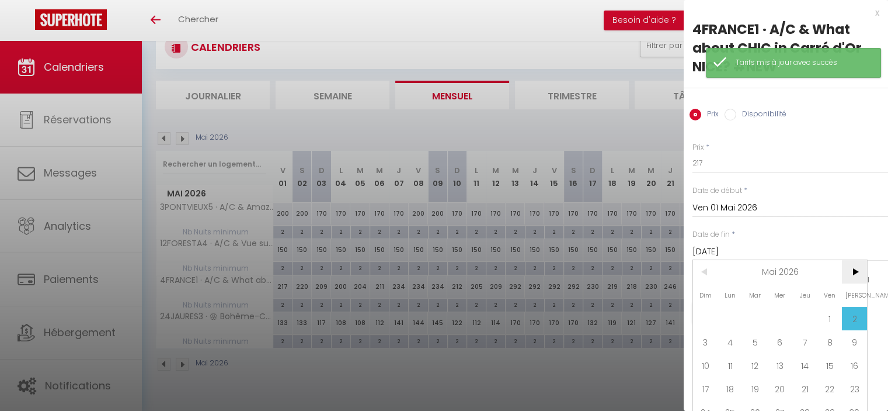
click at [852, 270] on span ">" at bounding box center [854, 271] width 25 height 23
click at [726, 324] on span "1" at bounding box center [730, 318] width 25 height 23
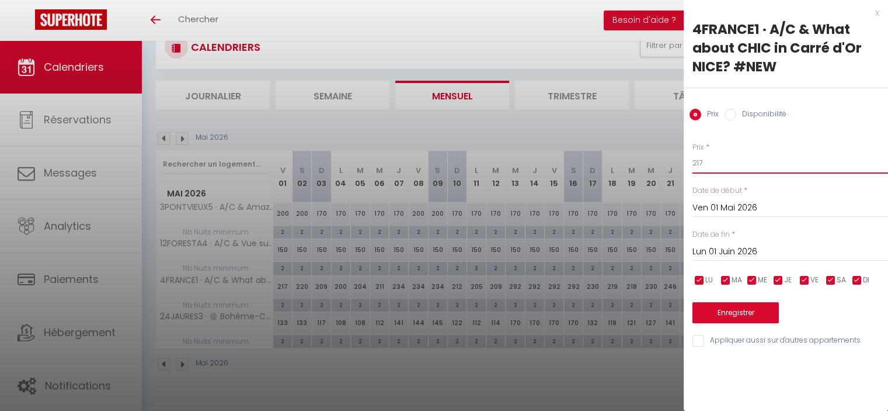
drag, startPoint x: 688, startPoint y: 162, endPoint x: 666, endPoint y: 158, distance: 21.9
click at [666, 158] on body "🟢 Des questions ou besoin d'assistance pour la migration AirBnB? Connectez-vous…" at bounding box center [444, 205] width 888 height 411
click at [727, 310] on button "Enregistrer" at bounding box center [736, 312] width 86 height 21
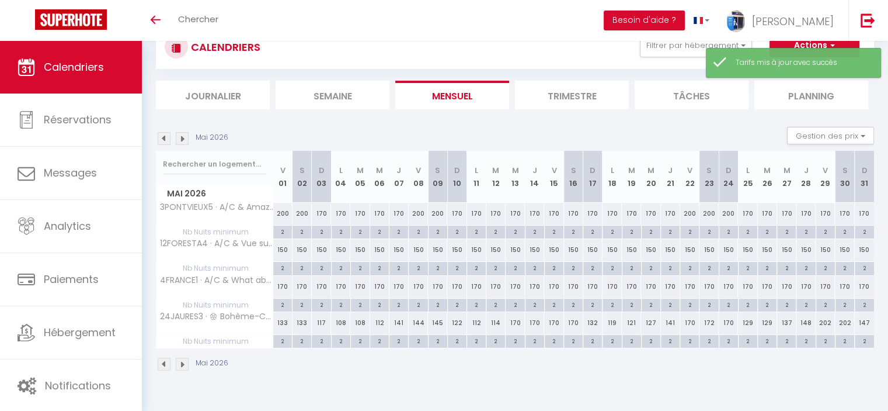
click at [285, 321] on div "133" at bounding box center [282, 323] width 19 height 22
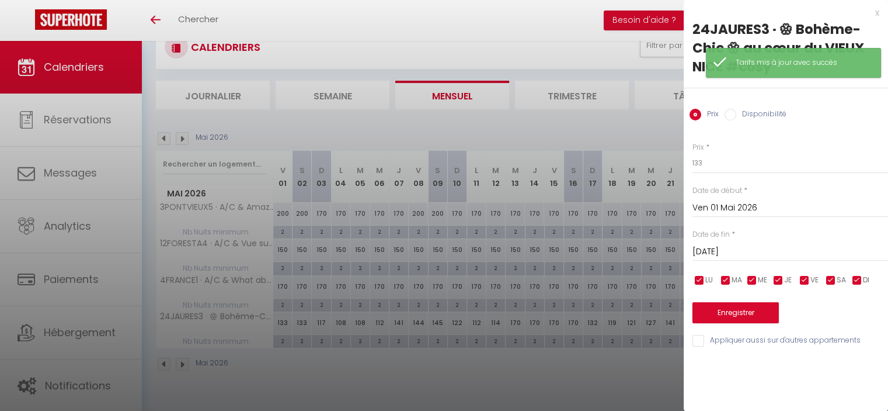
click at [706, 248] on input "[DATE]" at bounding box center [791, 251] width 196 height 15
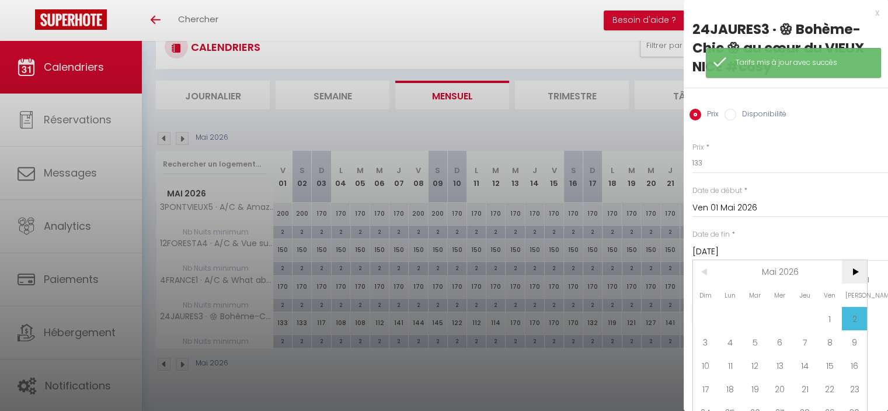
click at [853, 272] on span ">" at bounding box center [854, 271] width 25 height 23
drag, startPoint x: 736, startPoint y: 317, endPoint x: 741, endPoint y: 231, distance: 86.0
click at [734, 314] on span "1" at bounding box center [730, 318] width 25 height 23
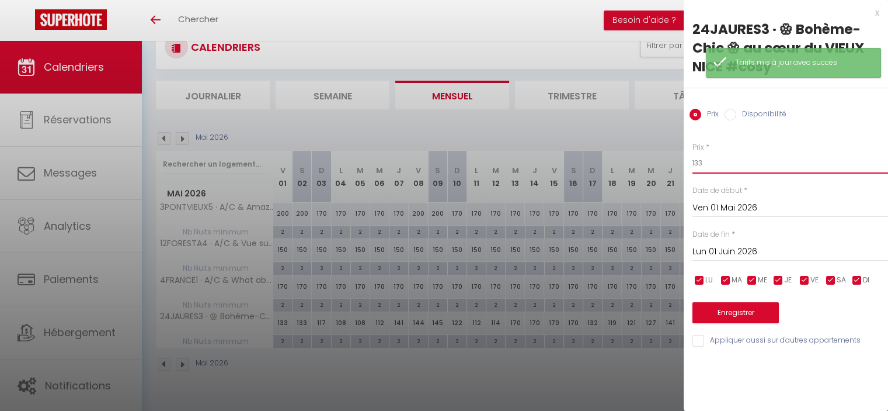
drag, startPoint x: 713, startPoint y: 161, endPoint x: 695, endPoint y: 162, distance: 18.1
click at [695, 162] on input "133" at bounding box center [791, 162] width 196 height 21
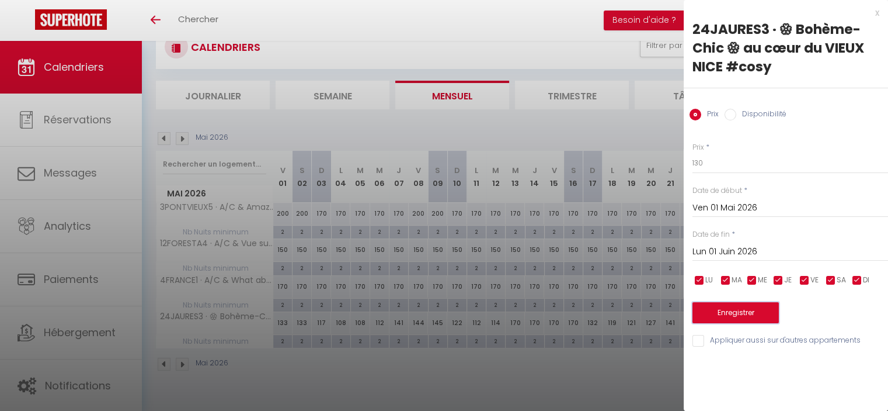
click at [724, 320] on button "Enregistrer" at bounding box center [736, 312] width 86 height 21
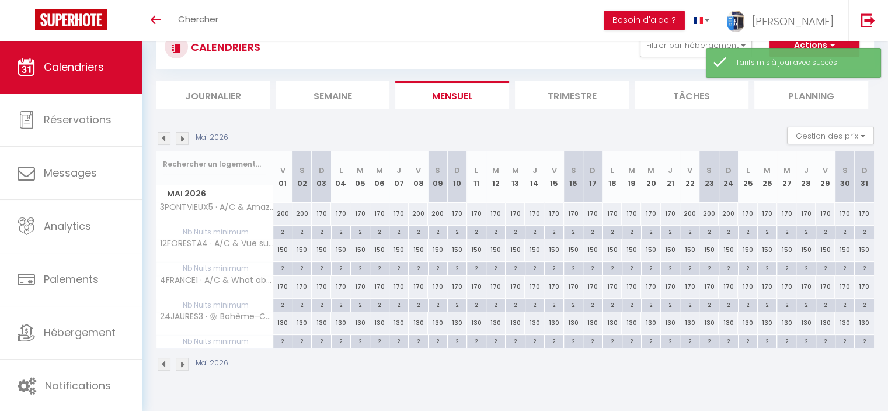
click at [164, 360] on img at bounding box center [164, 363] width 13 height 13
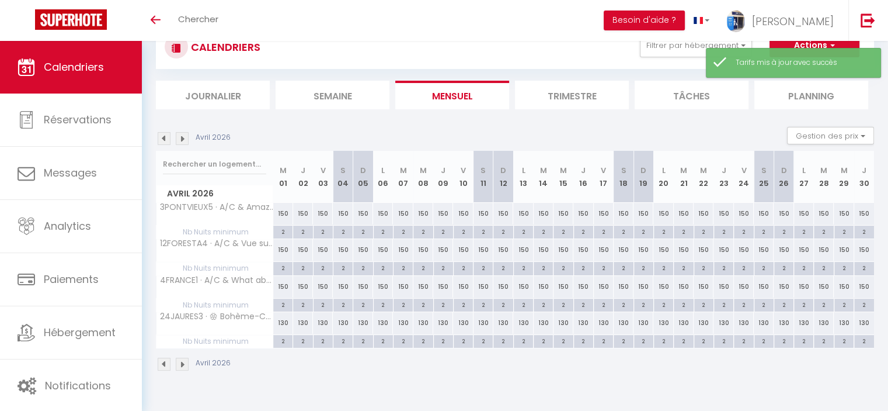
click at [285, 321] on div "130" at bounding box center [283, 323] width 20 height 22
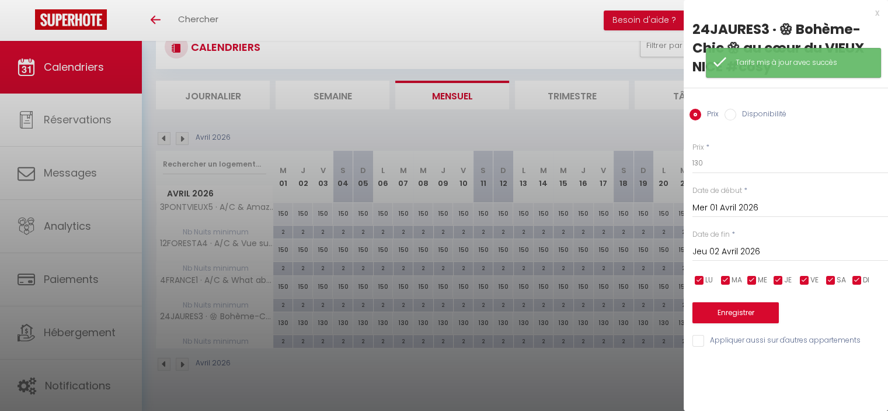
click at [755, 254] on input "Jeu 02 Avril 2026" at bounding box center [791, 251] width 196 height 15
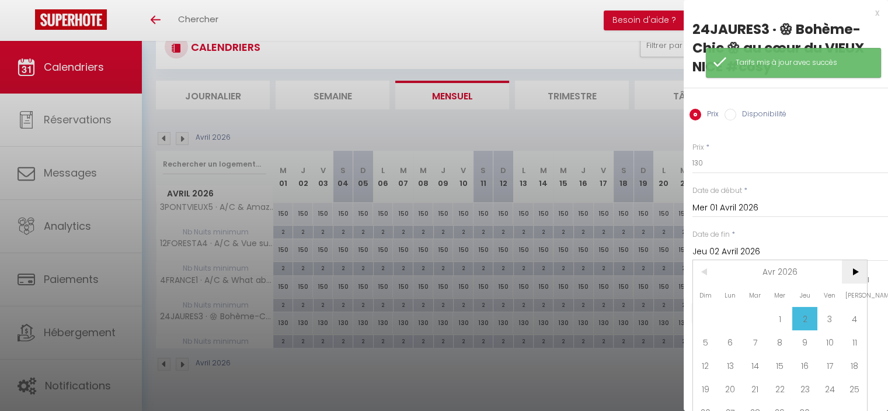
click at [849, 263] on span ">" at bounding box center [854, 271] width 25 height 23
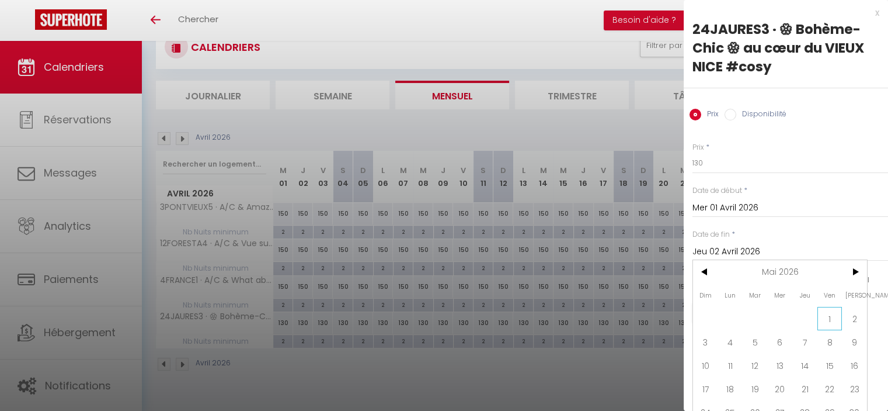
click at [831, 313] on span "1" at bounding box center [830, 318] width 25 height 23
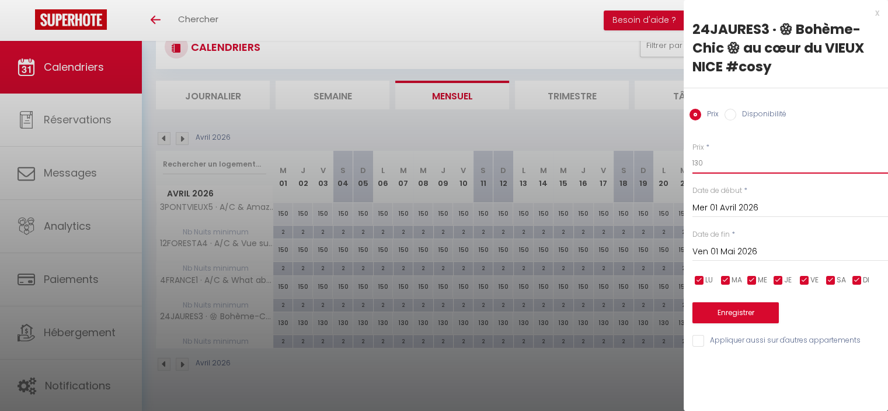
click at [696, 159] on input "130" at bounding box center [791, 162] width 196 height 21
click at [748, 314] on button "Enregistrer" at bounding box center [736, 312] width 86 height 21
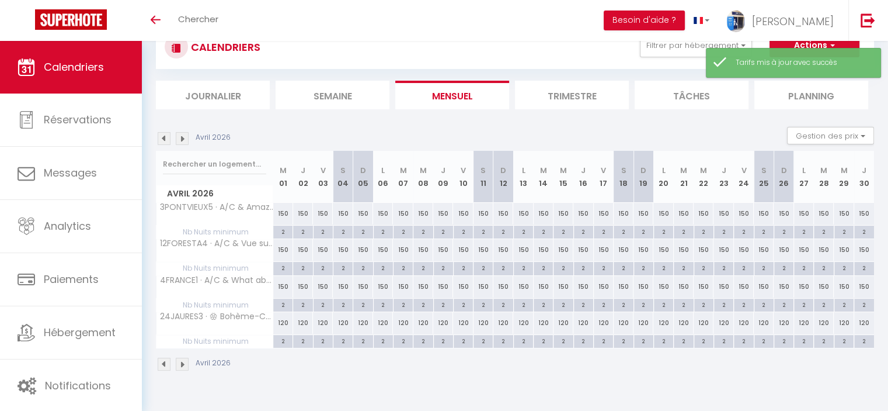
click at [183, 363] on img at bounding box center [182, 363] width 13 height 13
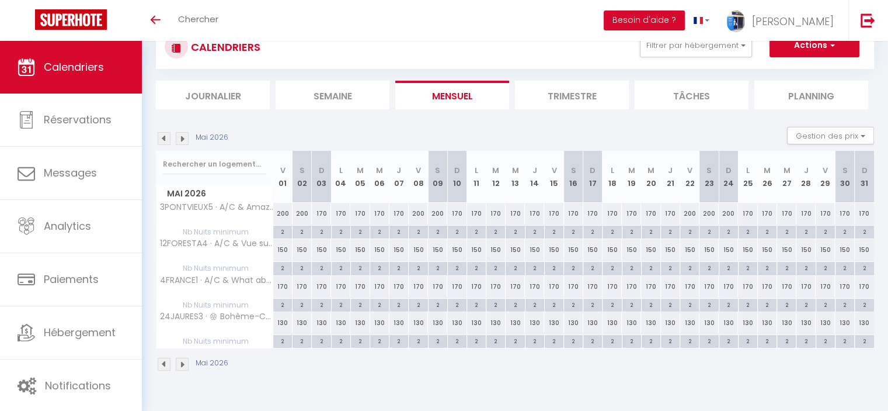
click at [283, 280] on div "170" at bounding box center [282, 287] width 19 height 22
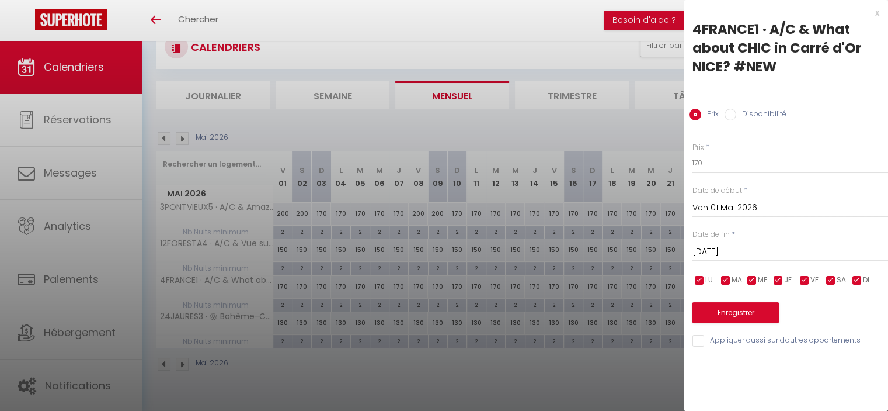
click at [715, 252] on input "[DATE]" at bounding box center [791, 251] width 196 height 15
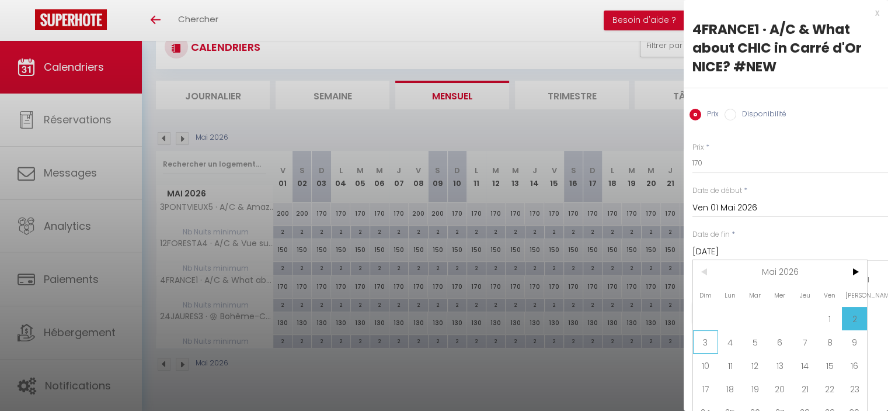
click at [694, 346] on span "3" at bounding box center [705, 341] width 25 height 23
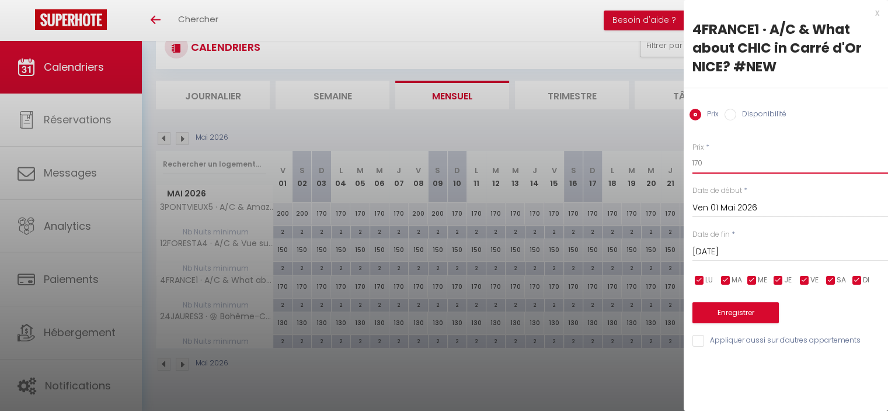
click at [699, 160] on input "170" at bounding box center [791, 162] width 196 height 21
drag, startPoint x: 703, startPoint y: 161, endPoint x: 681, endPoint y: 164, distance: 23.0
click at [681, 163] on body "🟢 Des questions ou besoin d'assistance pour la migration AirBnB? Connectez-vous…" at bounding box center [444, 205] width 888 height 411
click at [744, 305] on button "Enregistrer" at bounding box center [736, 312] width 86 height 21
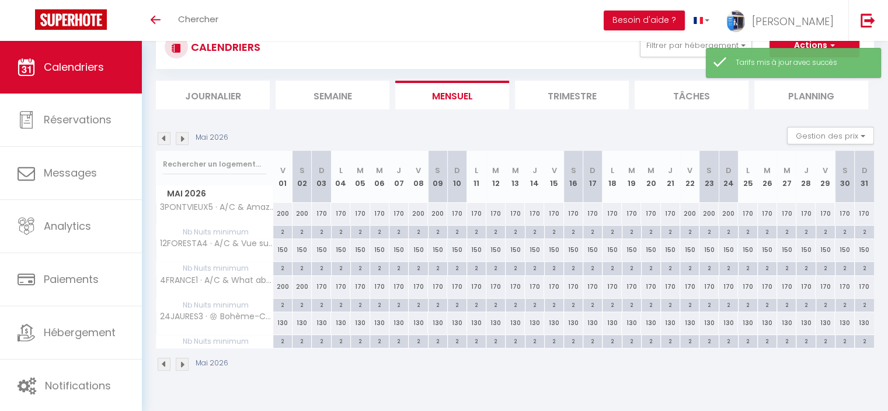
click at [284, 252] on div "150" at bounding box center [282, 250] width 19 height 22
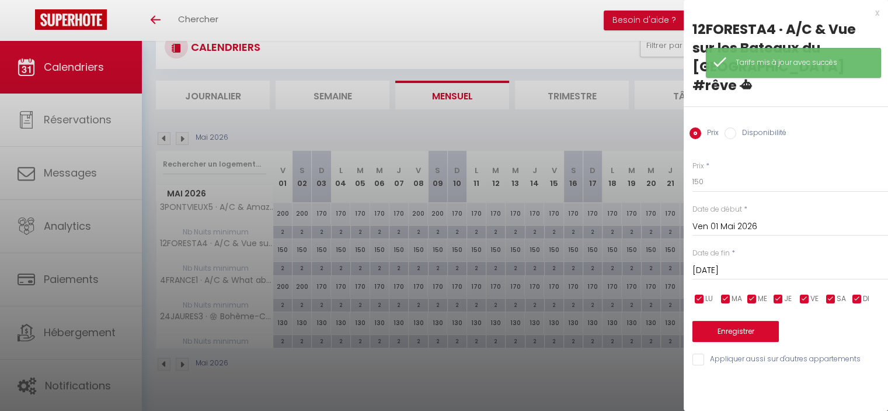
click at [744, 219] on input "Ven 01 Mai 2026" at bounding box center [791, 226] width 196 height 15
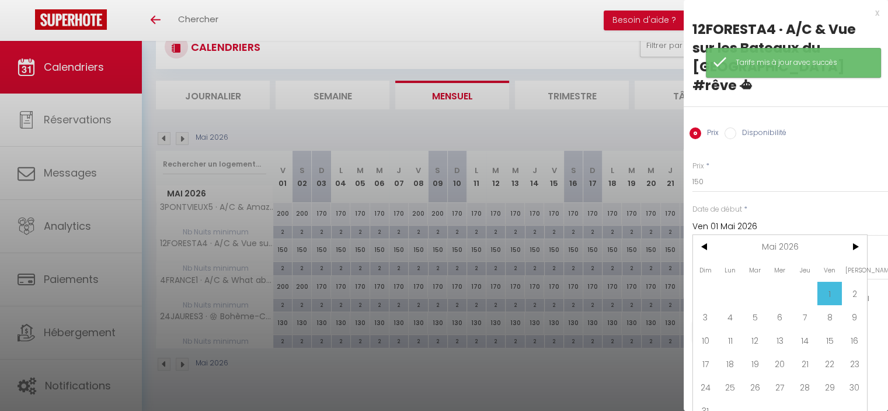
click at [743, 219] on input "Ven 01 Mai 2026" at bounding box center [791, 226] width 196 height 15
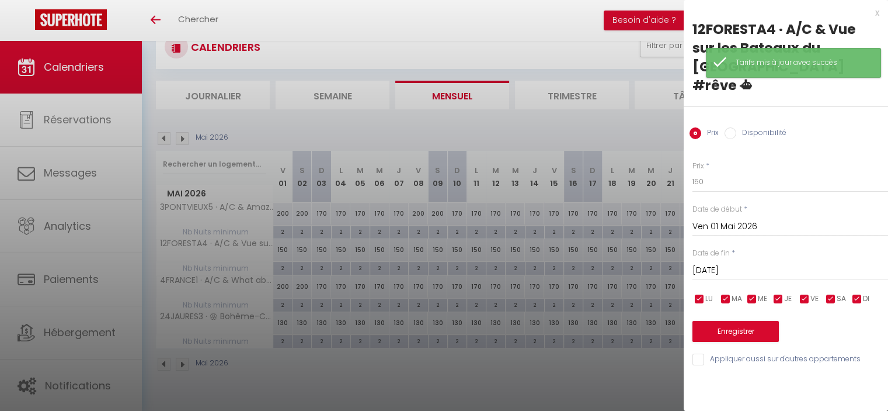
click at [745, 263] on input "[DATE]" at bounding box center [791, 270] width 196 height 15
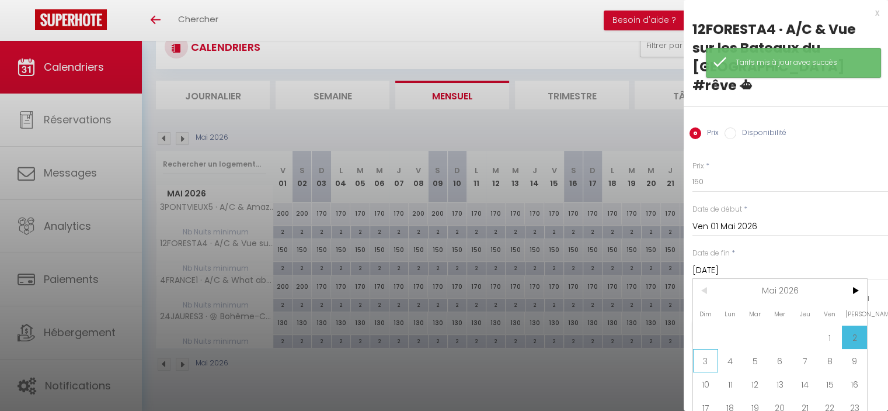
drag, startPoint x: 703, startPoint y: 336, endPoint x: 729, endPoint y: 150, distance: 188.8
click at [702, 349] on span "3" at bounding box center [705, 360] width 25 height 23
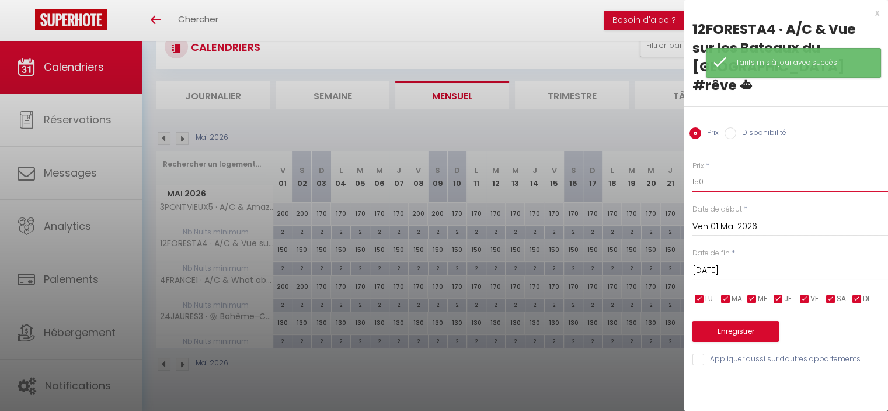
drag, startPoint x: 697, startPoint y: 158, endPoint x: 684, endPoint y: 156, distance: 13.5
click at [684, 155] on div "Prix * 150 Statut * Disponible Indisponible Date de début * [DATE] < [DATE] > D…" at bounding box center [786, 256] width 204 height 221
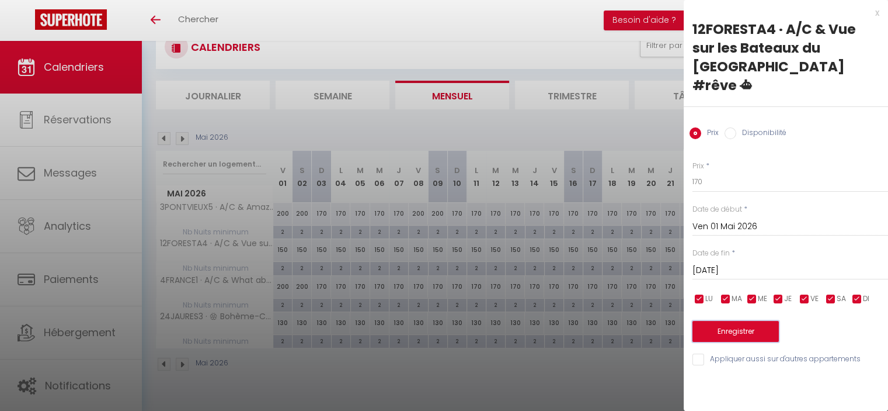
click at [750, 321] on button "Enregistrer" at bounding box center [736, 331] width 86 height 21
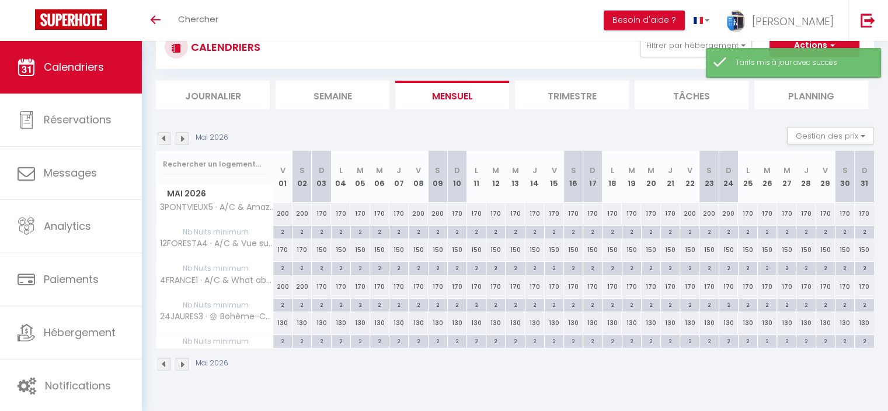
click at [417, 242] on div "150" at bounding box center [418, 250] width 19 height 22
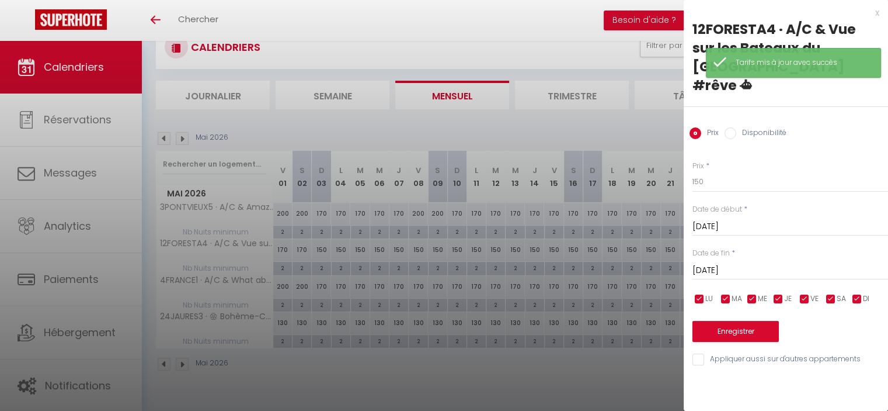
click at [741, 263] on input "[DATE]" at bounding box center [791, 270] width 196 height 15
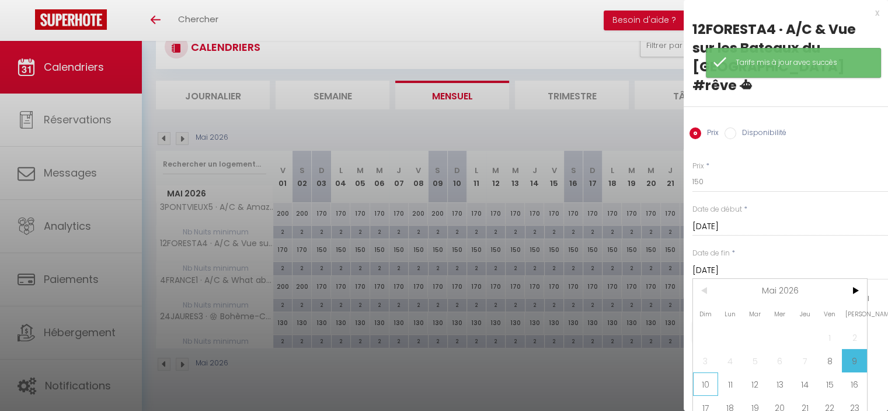
click at [699, 372] on span "10" at bounding box center [705, 383] width 25 height 23
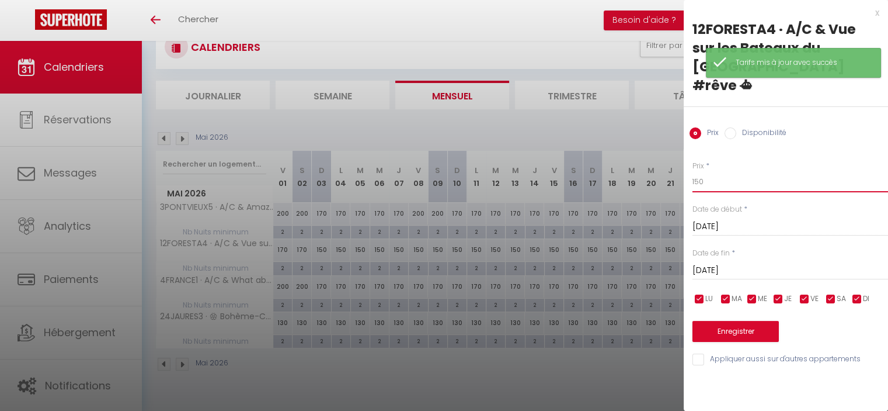
drag, startPoint x: 701, startPoint y: 156, endPoint x: 693, endPoint y: 156, distance: 8.2
click at [692, 157] on div "Prix * 150 Statut * Disponible Indisponible Date de début * [DATE] < [DATE] > D…" at bounding box center [786, 256] width 204 height 221
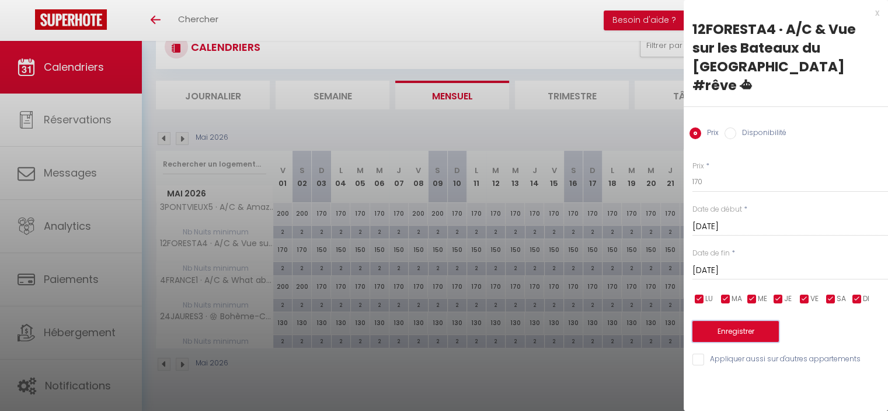
click at [749, 321] on button "Enregistrer" at bounding box center [736, 331] width 86 height 21
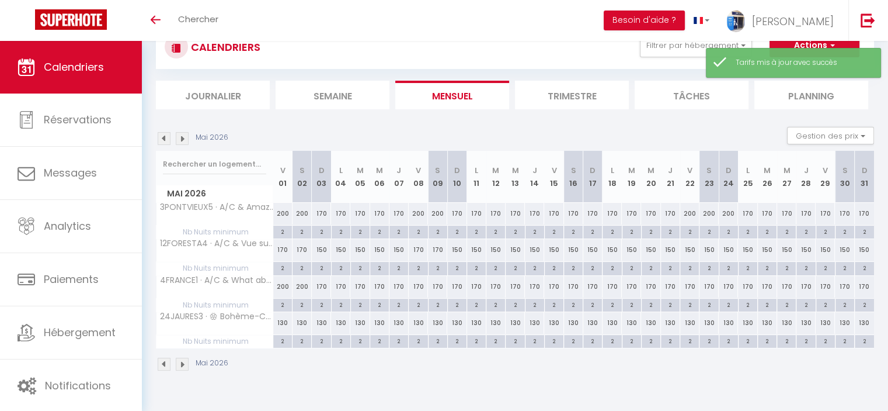
click at [685, 249] on div "150" at bounding box center [690, 250] width 19 height 22
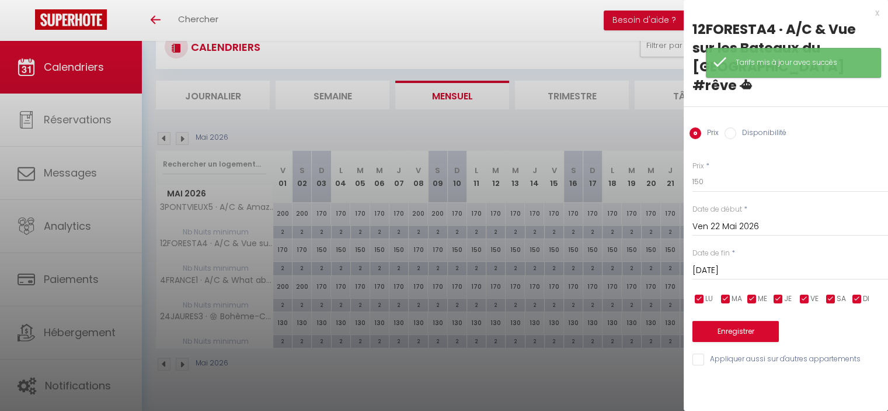
click at [720, 263] on input "[DATE]" at bounding box center [791, 270] width 196 height 15
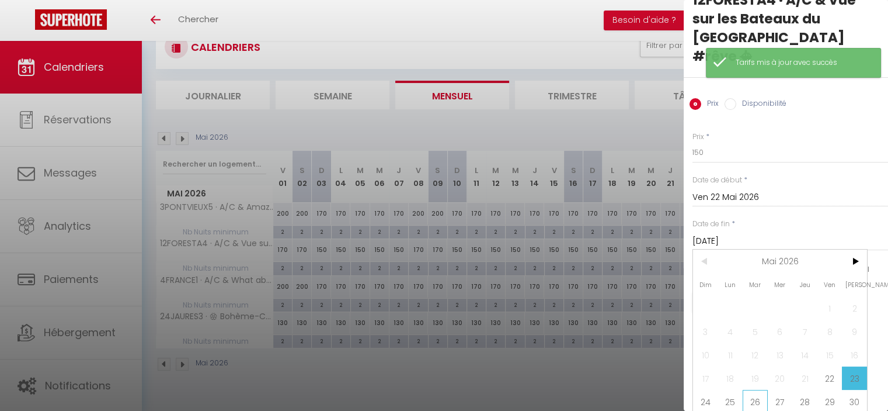
scroll to position [44, 0]
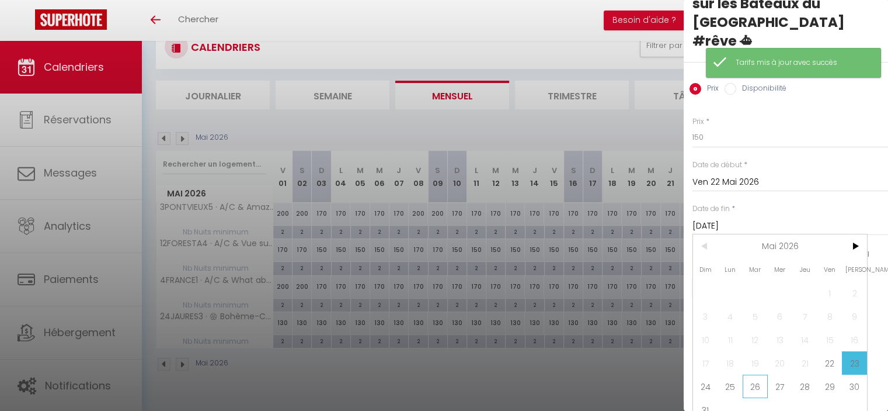
click at [760, 374] on span "26" at bounding box center [755, 385] width 25 height 23
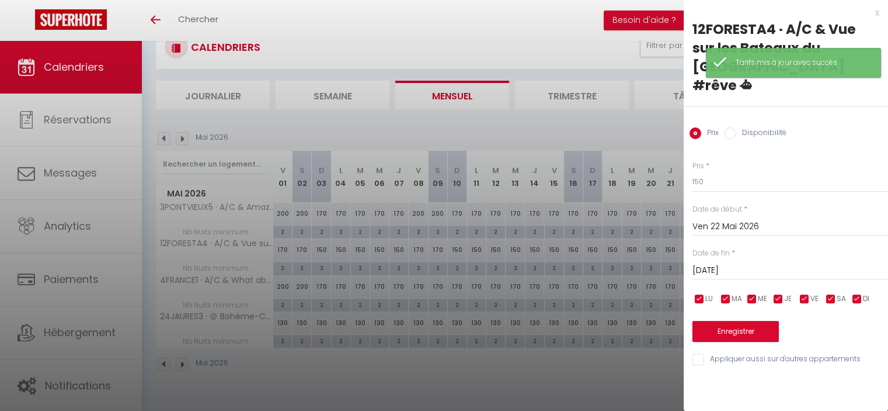
scroll to position [0, 0]
drag, startPoint x: 709, startPoint y: 161, endPoint x: 692, endPoint y: 149, distance: 21.1
click at [689, 152] on div "Prix * 150 Statut * Disponible Indisponible Date de début * [DATE] < [DATE] > D…" at bounding box center [786, 256] width 204 height 221
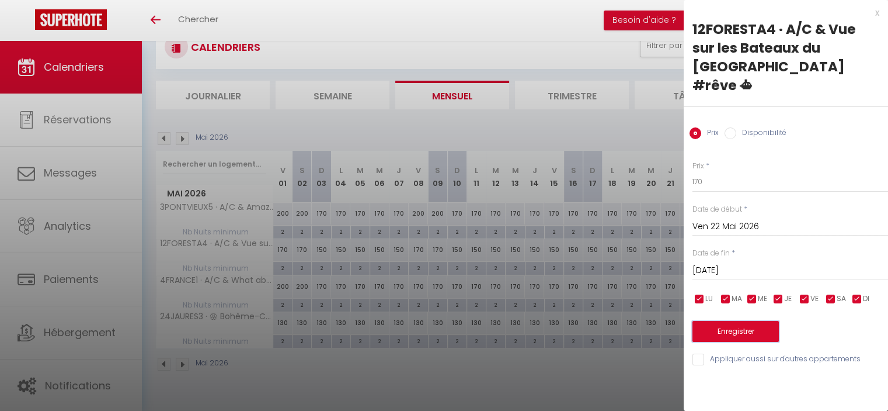
click at [741, 321] on button "Enregistrer" at bounding box center [736, 331] width 86 height 21
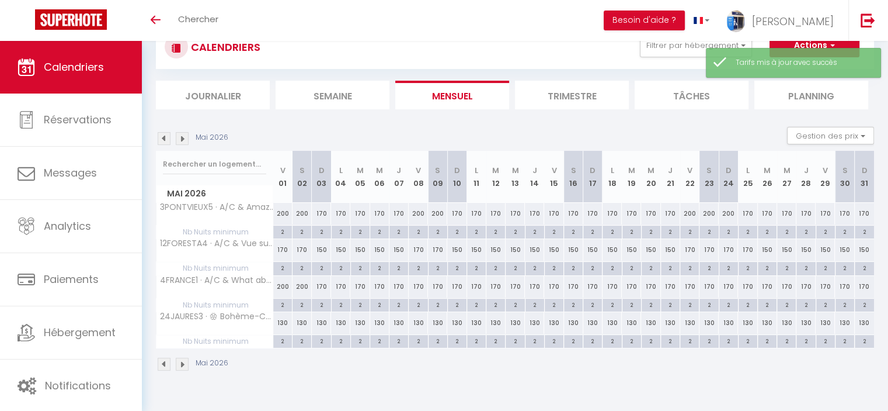
click at [414, 282] on div "170" at bounding box center [418, 287] width 19 height 22
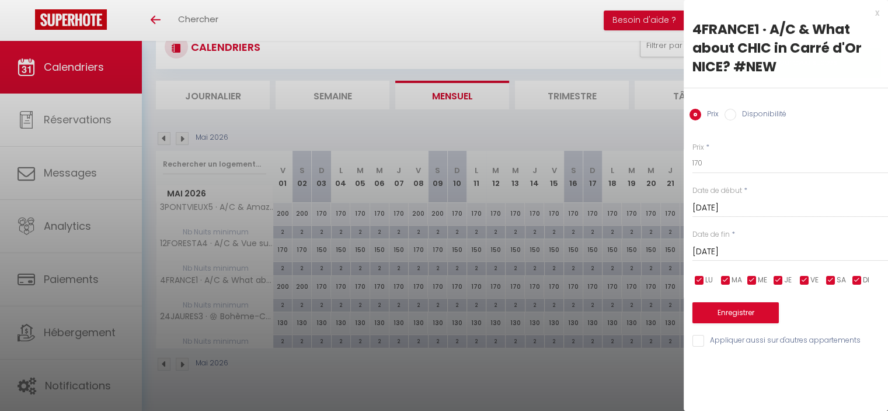
click at [768, 246] on input "[DATE]" at bounding box center [791, 251] width 196 height 15
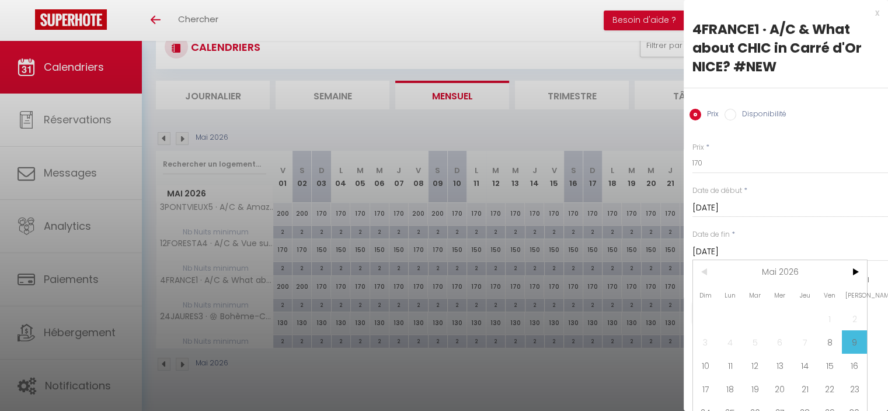
drag, startPoint x: 705, startPoint y: 363, endPoint x: 699, endPoint y: 233, distance: 130.4
click at [705, 363] on span "10" at bounding box center [705, 364] width 25 height 23
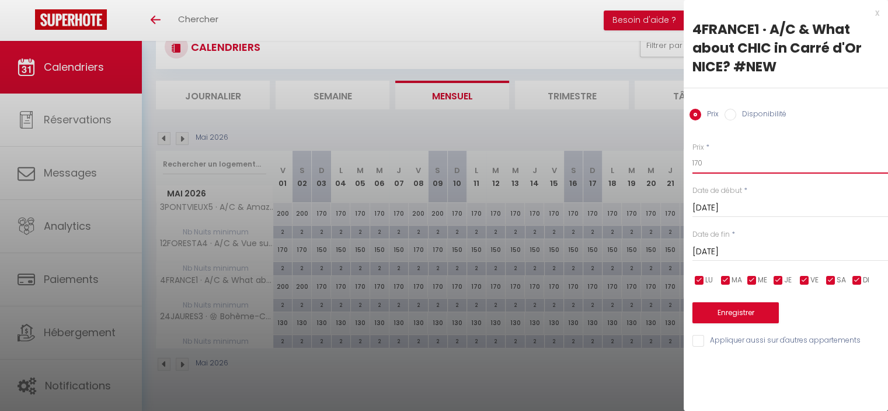
drag, startPoint x: 699, startPoint y: 156, endPoint x: 679, endPoint y: 147, distance: 21.9
click at [678, 147] on body "🟢 Des questions ou besoin d'assistance pour la migration AirBnB? Connectez-vous…" at bounding box center [444, 205] width 888 height 411
click at [736, 320] on button "Enregistrer" at bounding box center [736, 312] width 86 height 21
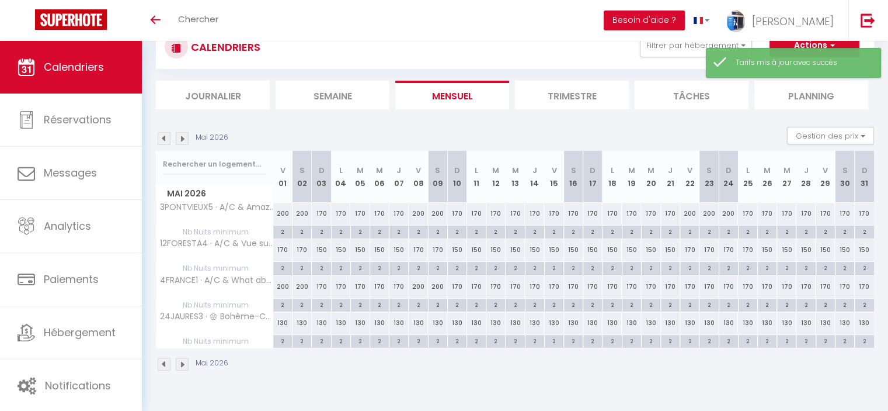
click at [692, 280] on div "170" at bounding box center [690, 287] width 19 height 22
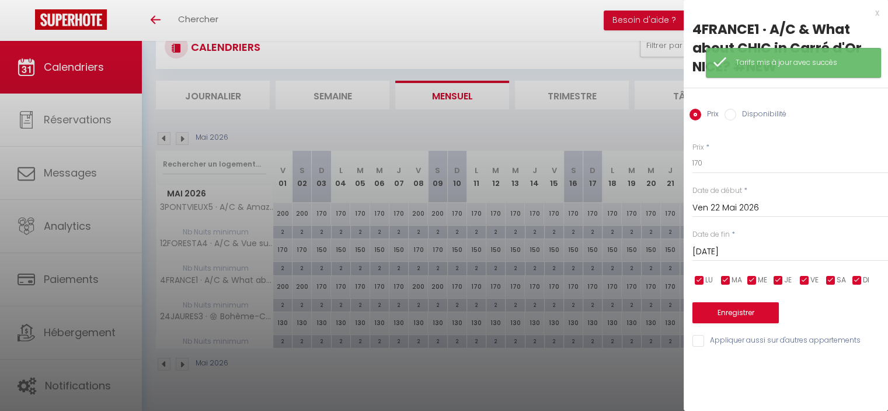
click at [727, 251] on input "[DATE]" at bounding box center [791, 251] width 196 height 15
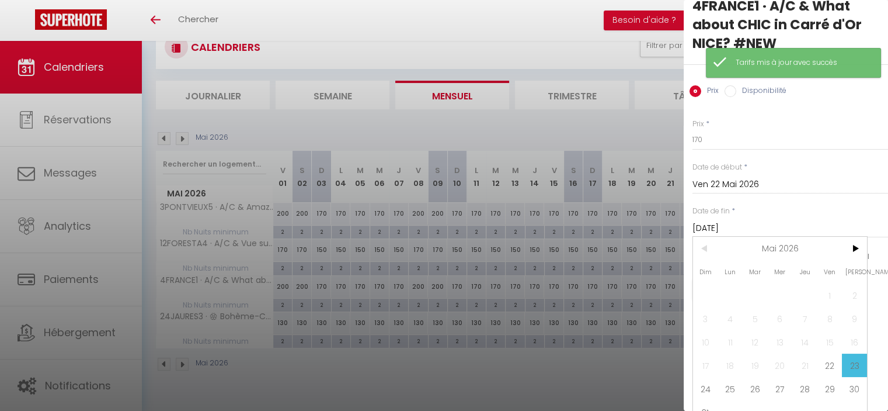
scroll to position [44, 0]
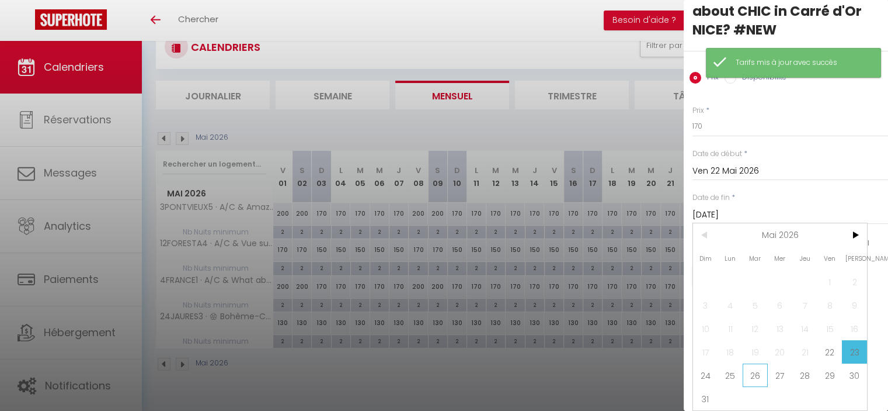
click at [756, 369] on span "26" at bounding box center [755, 374] width 25 height 23
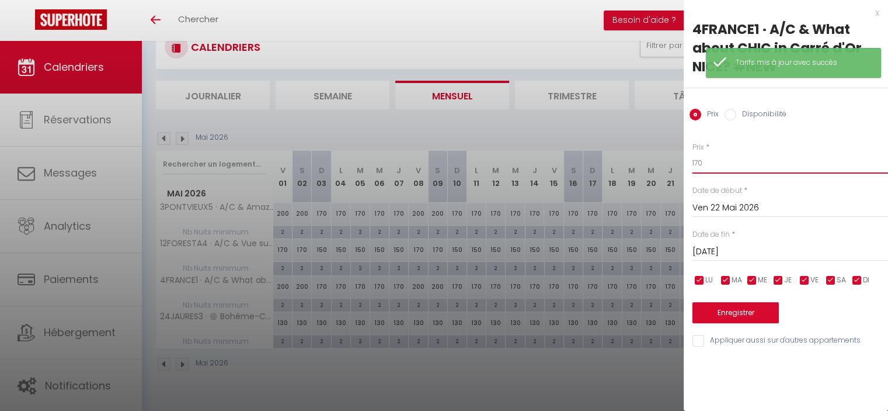
drag, startPoint x: 696, startPoint y: 161, endPoint x: 679, endPoint y: 149, distance: 21.1
click at [682, 152] on body "🟢 Des questions ou besoin d'assistance pour la migration AirBnB? Connectez-vous…" at bounding box center [444, 205] width 888 height 411
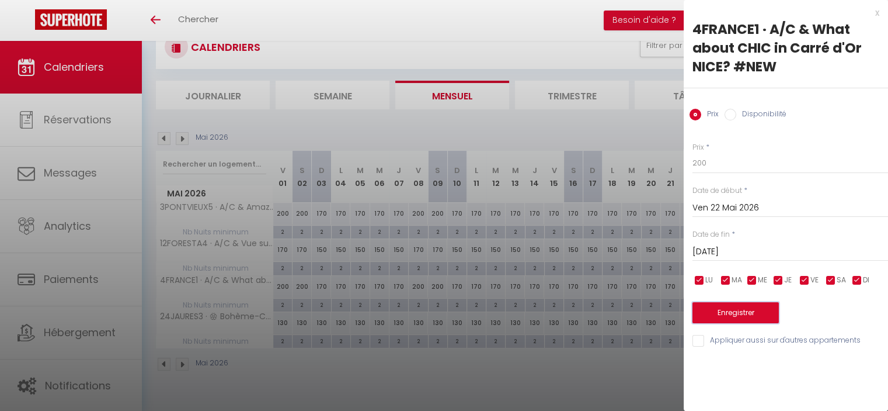
click at [743, 317] on button "Enregistrer" at bounding box center [736, 312] width 86 height 21
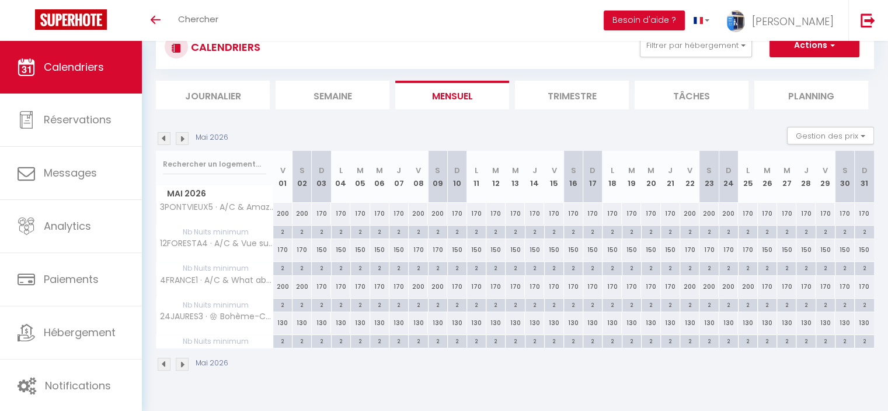
click at [281, 320] on div "130" at bounding box center [282, 323] width 19 height 22
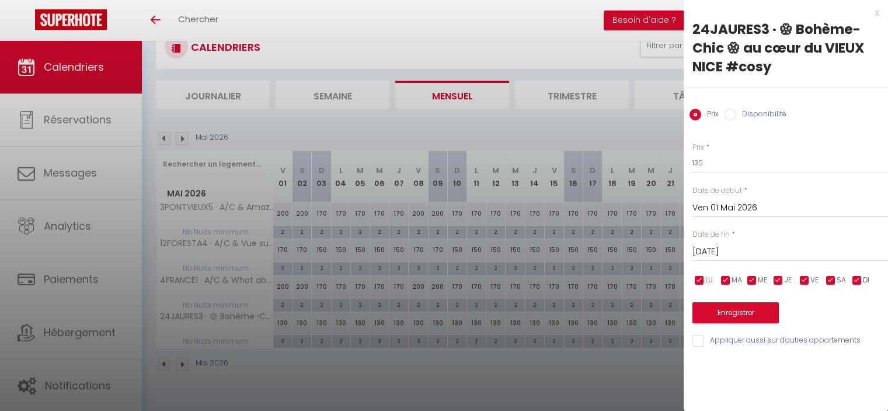
click at [723, 256] on input "[DATE]" at bounding box center [791, 251] width 196 height 15
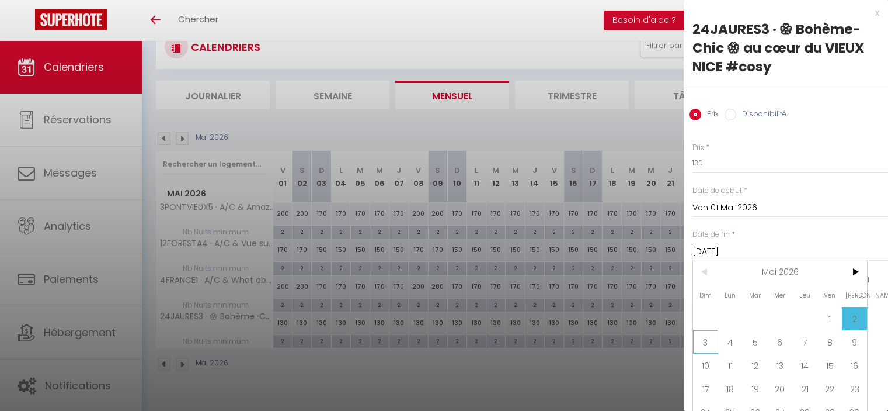
click at [702, 340] on span "3" at bounding box center [705, 341] width 25 height 23
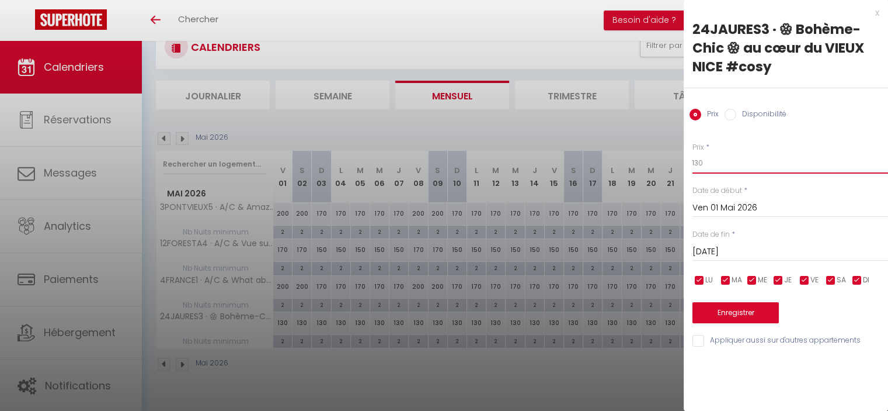
drag, startPoint x: 706, startPoint y: 159, endPoint x: 692, endPoint y: 157, distance: 14.7
click at [692, 157] on div "Prix * 130 Statut * Disponible Indisponible Date de début * [DATE] < [DATE] > D…" at bounding box center [786, 237] width 204 height 221
click at [739, 309] on button "Enregistrer" at bounding box center [736, 312] width 86 height 21
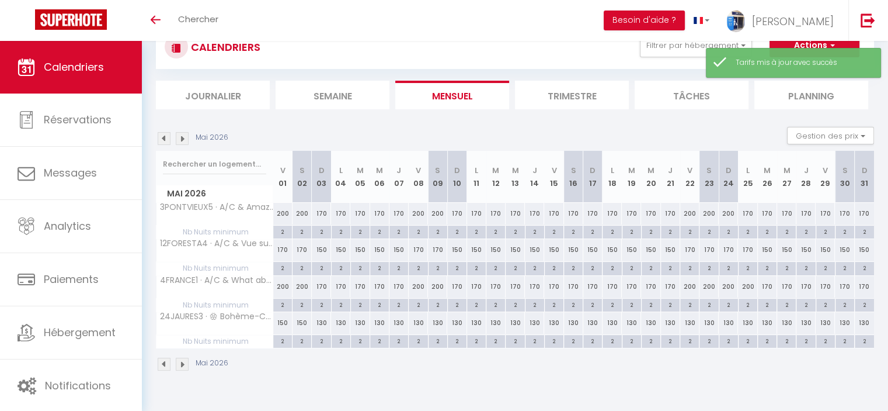
click at [418, 322] on div "130" at bounding box center [418, 323] width 19 height 22
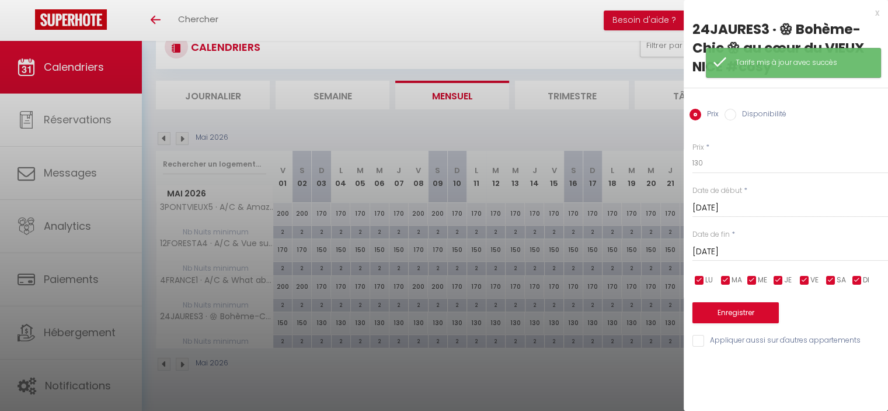
click at [715, 244] on input "[DATE]" at bounding box center [791, 251] width 196 height 15
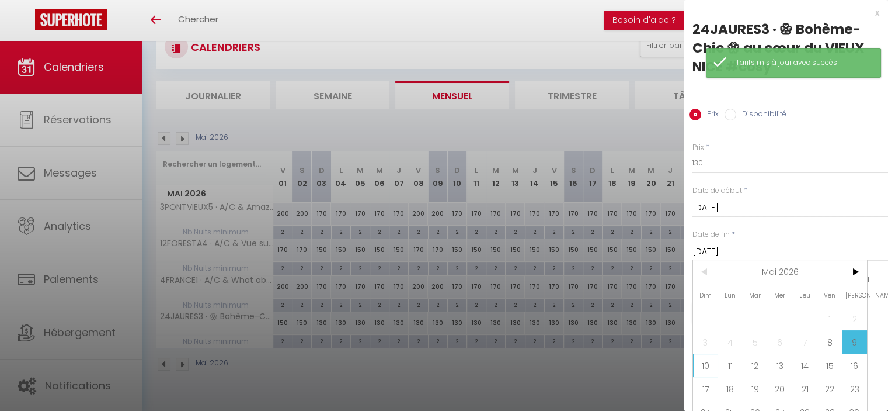
click at [710, 364] on span "10" at bounding box center [705, 364] width 25 height 23
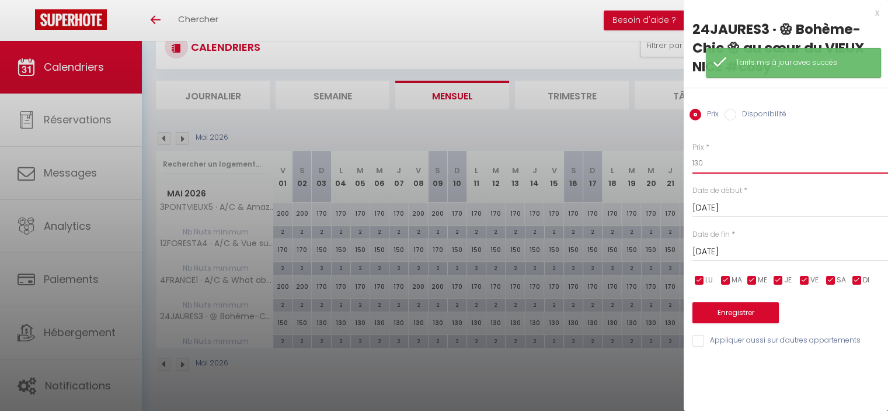
drag, startPoint x: 710, startPoint y: 162, endPoint x: 668, endPoint y: 166, distance: 42.2
click at [668, 166] on body "🟢 Des questions ou besoin d'assistance pour la migration AirBnB? Connectez-vous…" at bounding box center [444, 205] width 888 height 411
paste input "5"
click at [744, 314] on button "Enregistrer" at bounding box center [736, 312] width 86 height 21
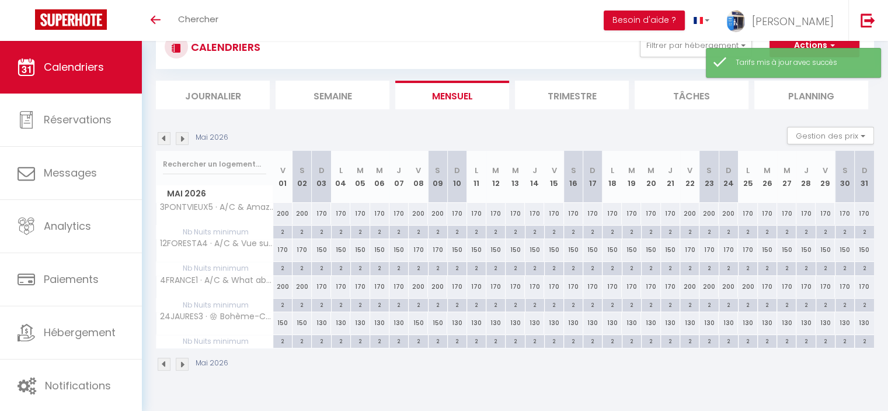
click at [685, 324] on div "130" at bounding box center [690, 323] width 19 height 22
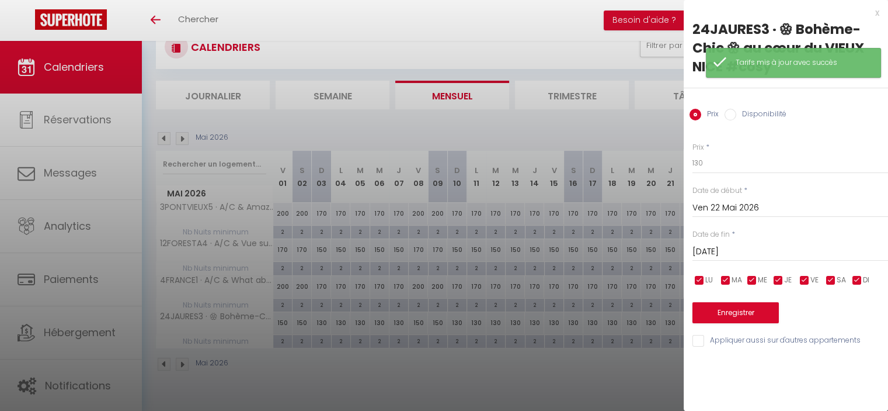
click at [738, 249] on input "[DATE]" at bounding box center [791, 251] width 196 height 15
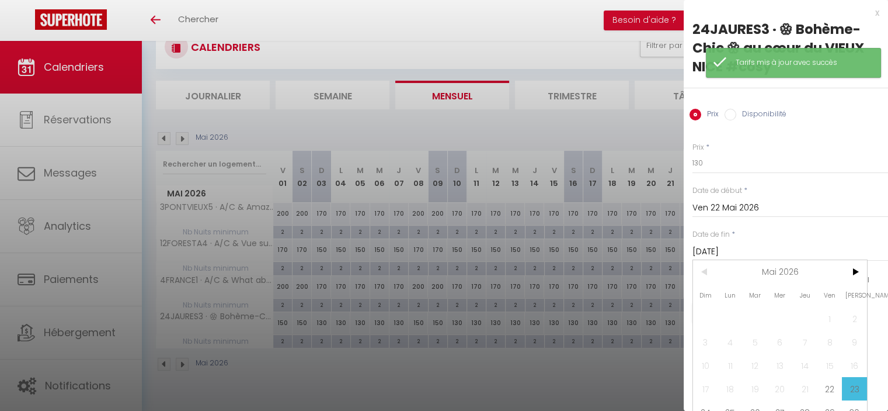
scroll to position [44, 0]
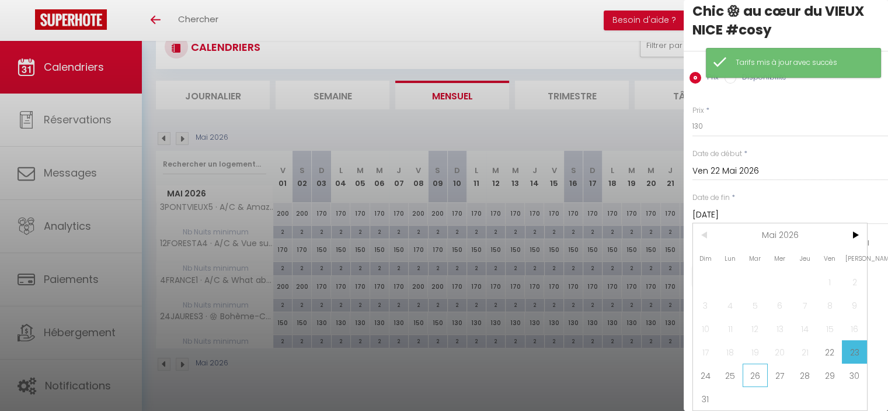
click at [762, 365] on span "26" at bounding box center [755, 374] width 25 height 23
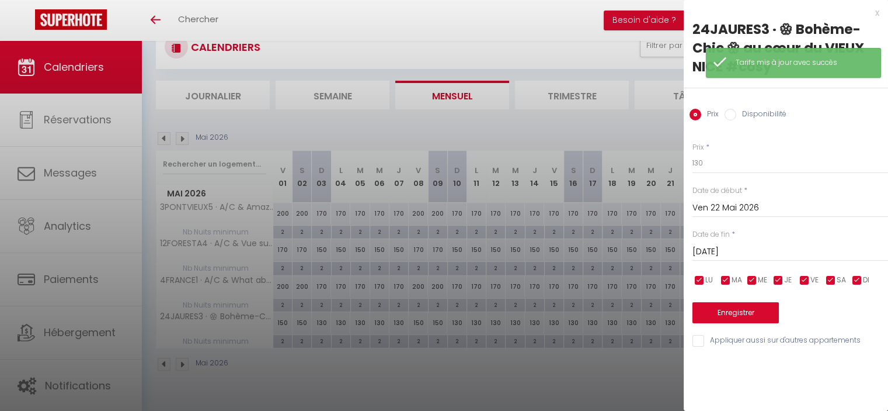
scroll to position [0, 0]
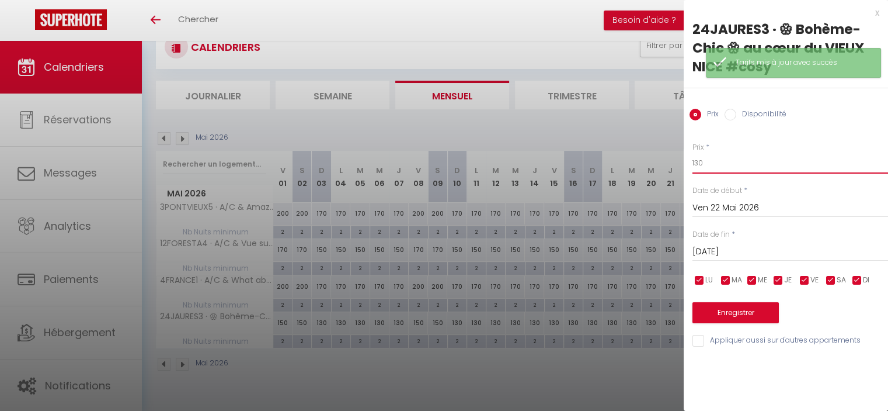
drag, startPoint x: 698, startPoint y: 165, endPoint x: 690, endPoint y: 164, distance: 8.4
click at [690, 164] on div "Prix * 130 Statut * Disponible Indisponible Date de début * [DATE] < [DATE] > D…" at bounding box center [786, 237] width 204 height 221
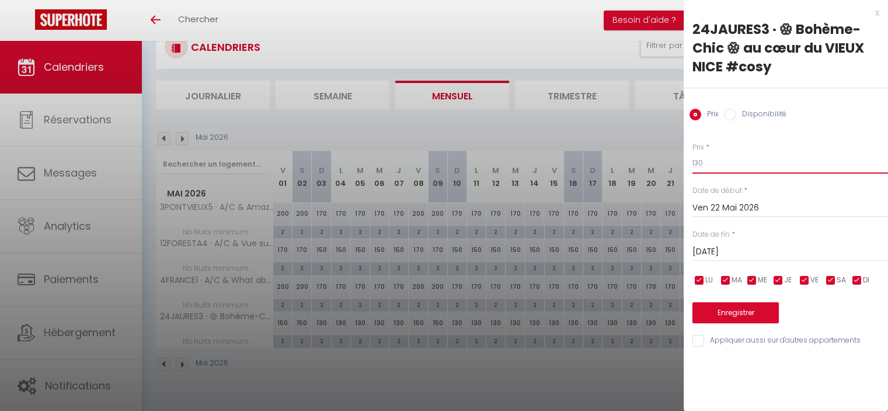
paste input "50"
click at [751, 317] on button "Enregistrer" at bounding box center [736, 312] width 86 height 21
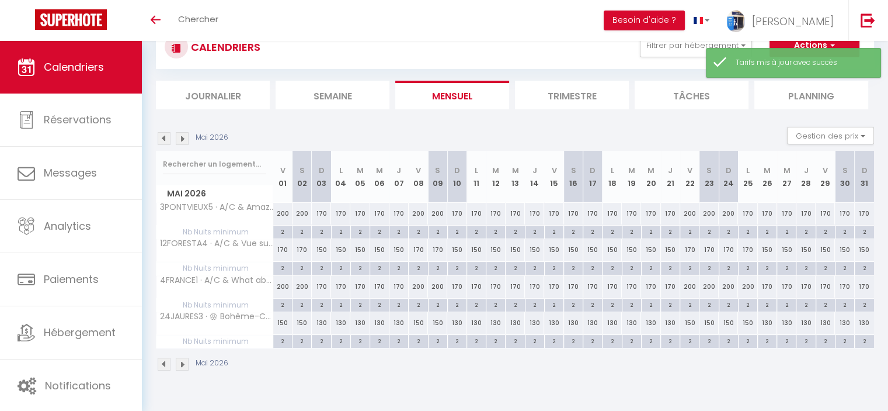
click at [178, 135] on img at bounding box center [182, 138] width 13 height 13
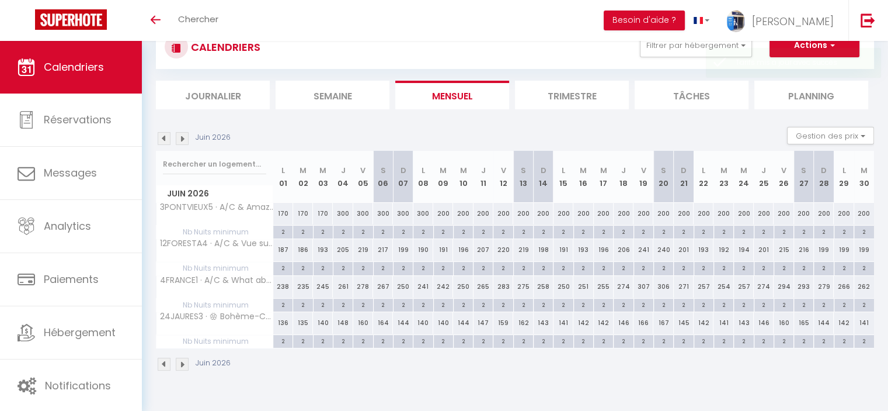
click at [340, 248] on div "205" at bounding box center [343, 250] width 20 height 22
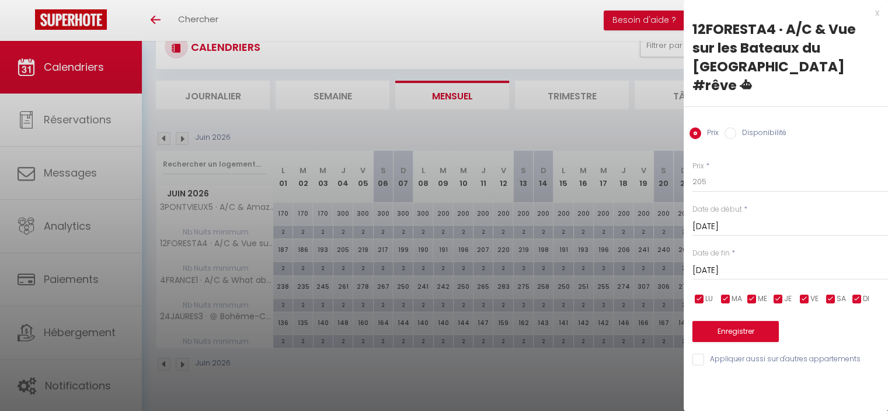
click at [746, 263] on input "[DATE]" at bounding box center [791, 270] width 196 height 15
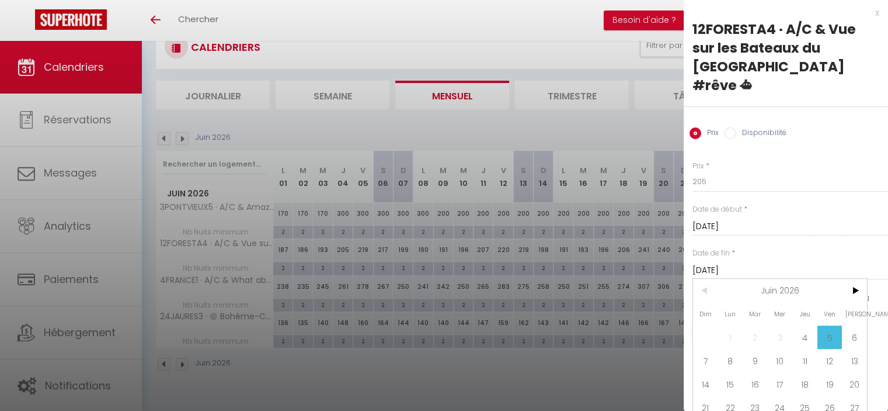
drag, startPoint x: 750, startPoint y: 341, endPoint x: 754, endPoint y: 307, distance: 34.1
click at [751, 349] on span "9" at bounding box center [755, 360] width 25 height 23
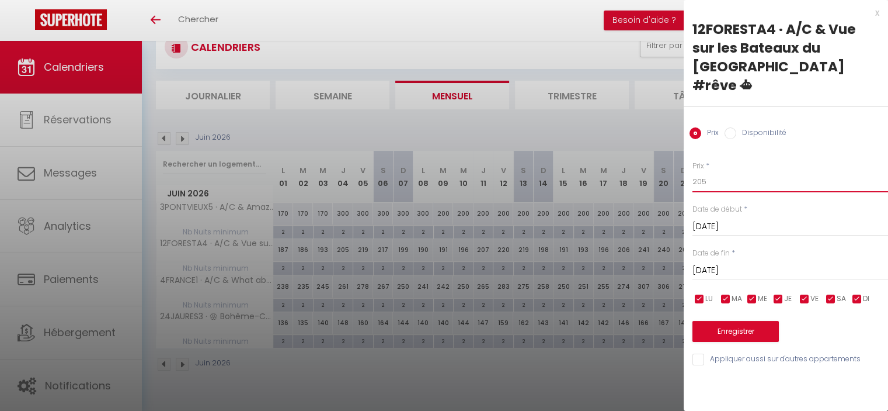
drag, startPoint x: 712, startPoint y: 162, endPoint x: 671, endPoint y: 158, distance: 41.7
click at [671, 158] on body "🟢 Des questions ou besoin d'assistance pour la migration AirBnB? Connectez-vous…" at bounding box center [444, 205] width 888 height 411
click at [727, 321] on button "Enregistrer" at bounding box center [736, 331] width 86 height 21
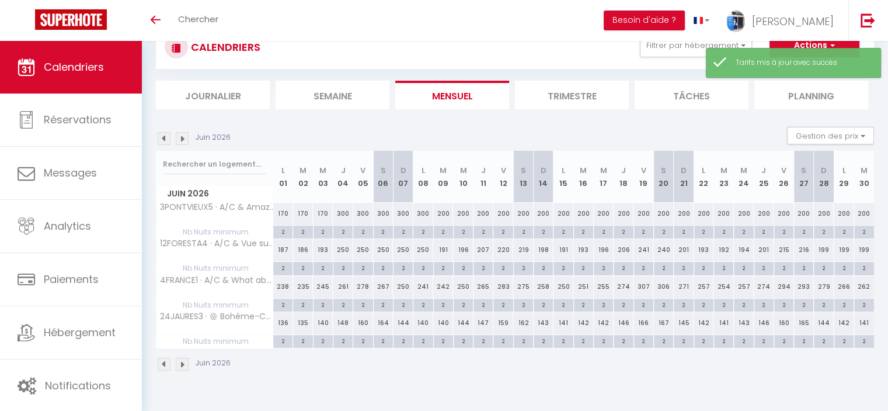
click at [343, 284] on div "261" at bounding box center [343, 287] width 20 height 22
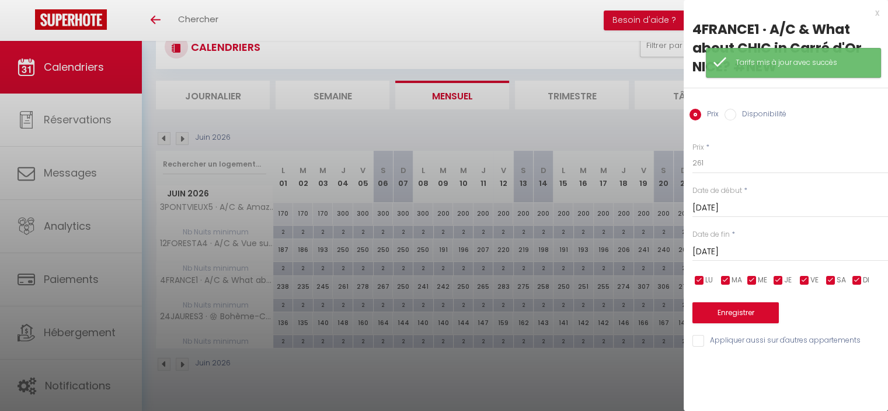
click at [723, 249] on input "[DATE]" at bounding box center [791, 251] width 196 height 15
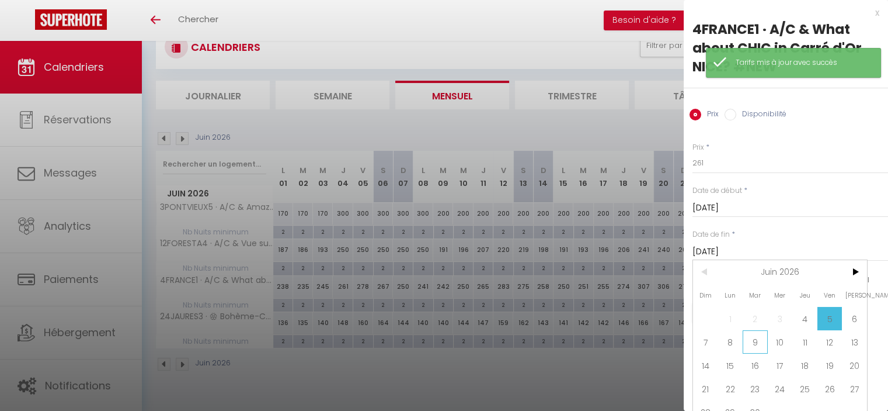
drag, startPoint x: 756, startPoint y: 342, endPoint x: 751, endPoint y: 220, distance: 121.6
click at [755, 339] on span "9" at bounding box center [755, 341] width 25 height 23
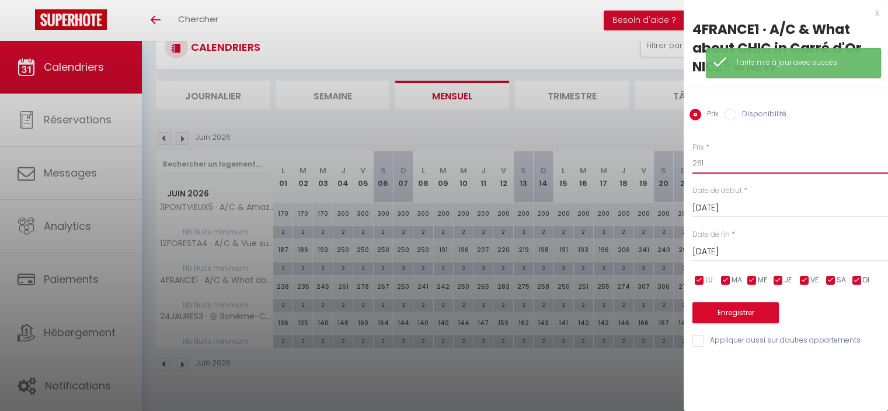
drag, startPoint x: 717, startPoint y: 161, endPoint x: 658, endPoint y: 148, distance: 60.3
click at [657, 149] on body "🟢 Des questions ou besoin d'assistance pour la migration AirBnB? Connectez-vous…" at bounding box center [444, 205] width 888 height 411
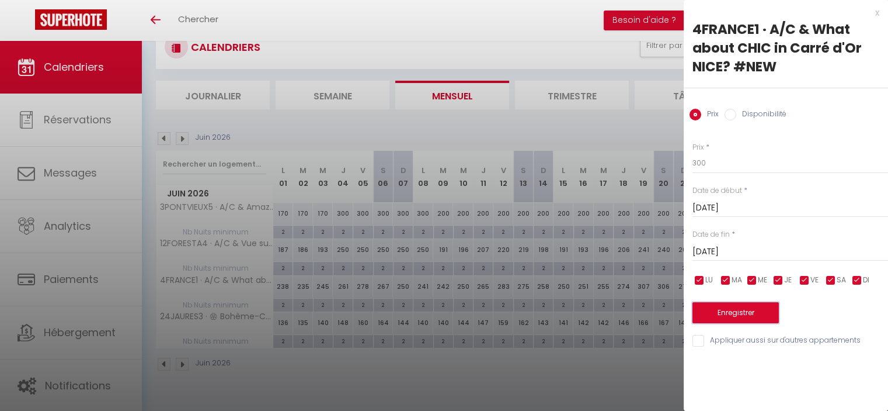
click at [730, 321] on button "Enregistrer" at bounding box center [736, 312] width 86 height 21
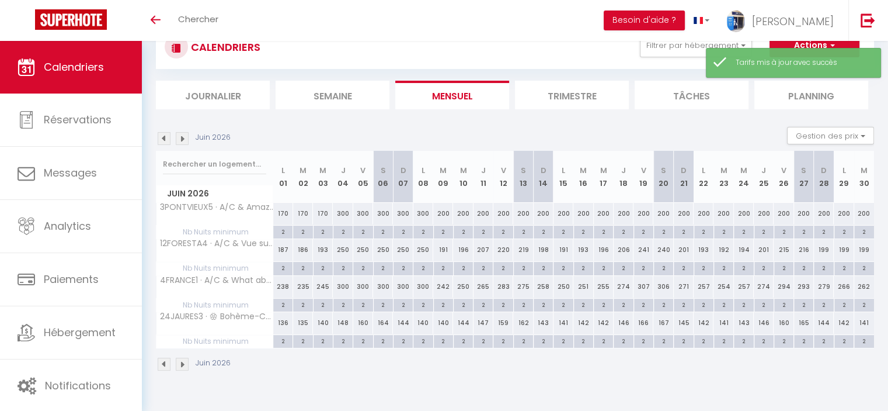
click at [342, 319] on div "148" at bounding box center [343, 323] width 20 height 22
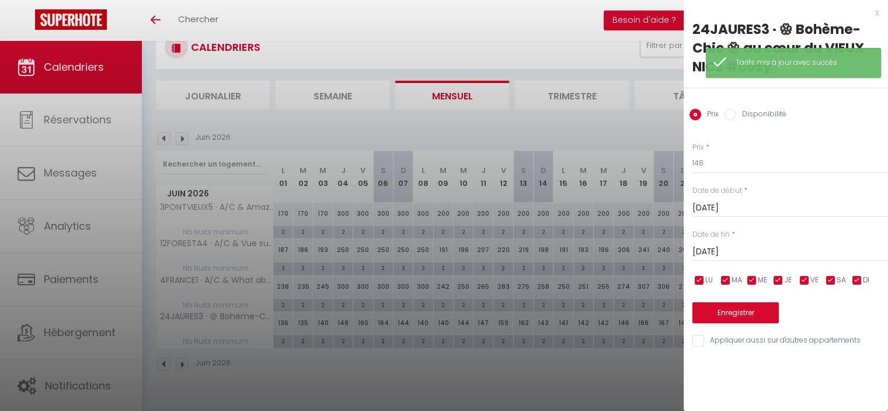
click at [738, 251] on input "[DATE]" at bounding box center [791, 251] width 196 height 15
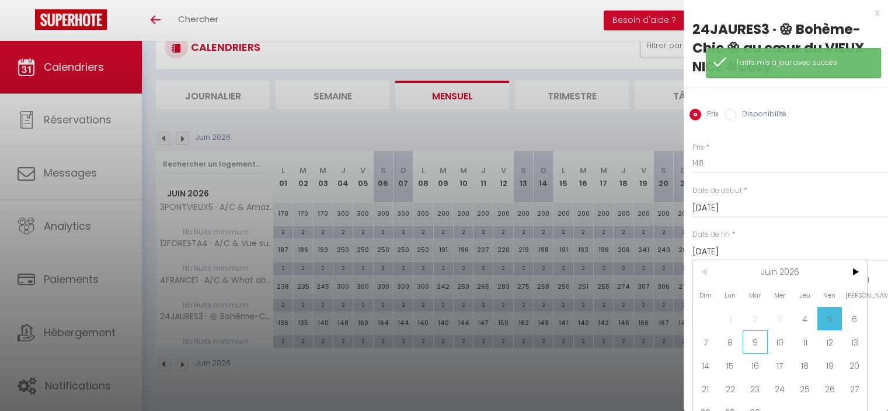
click at [755, 343] on span "9" at bounding box center [755, 341] width 25 height 23
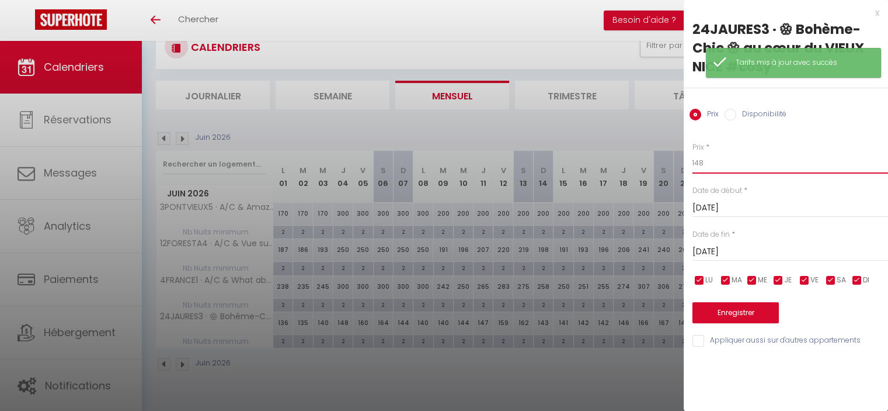
drag, startPoint x: 708, startPoint y: 163, endPoint x: 655, endPoint y: 158, distance: 52.8
click at [656, 158] on body "🟢 Des questions ou besoin d'assistance pour la migration AirBnB? Connectez-vous…" at bounding box center [444, 205] width 888 height 411
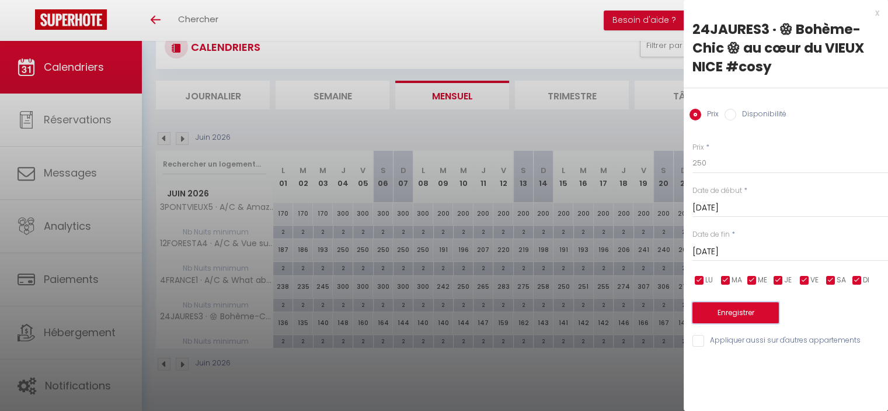
click at [720, 313] on button "Enregistrer" at bounding box center [736, 312] width 86 height 21
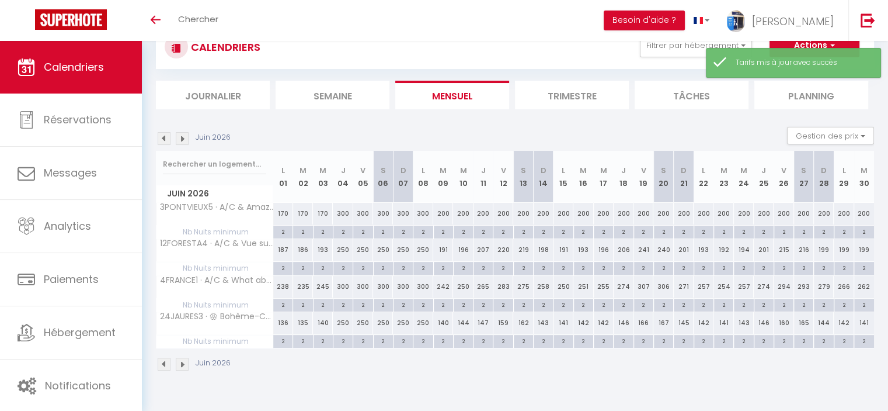
click at [283, 249] on div "187" at bounding box center [283, 250] width 20 height 22
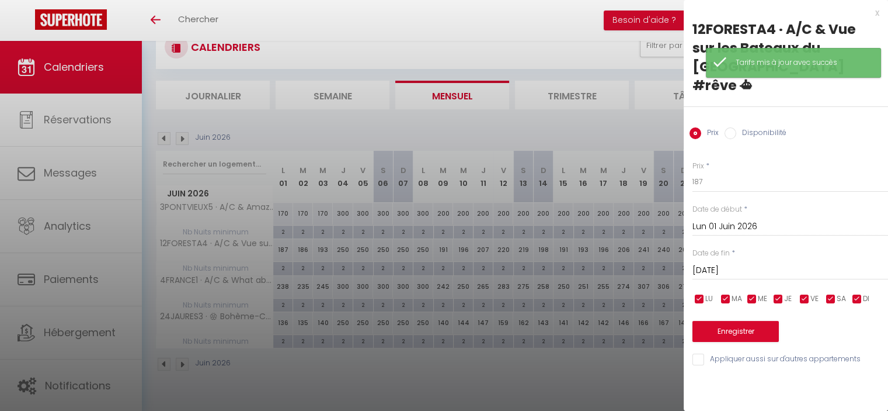
click at [759, 263] on input "[DATE]" at bounding box center [791, 270] width 196 height 15
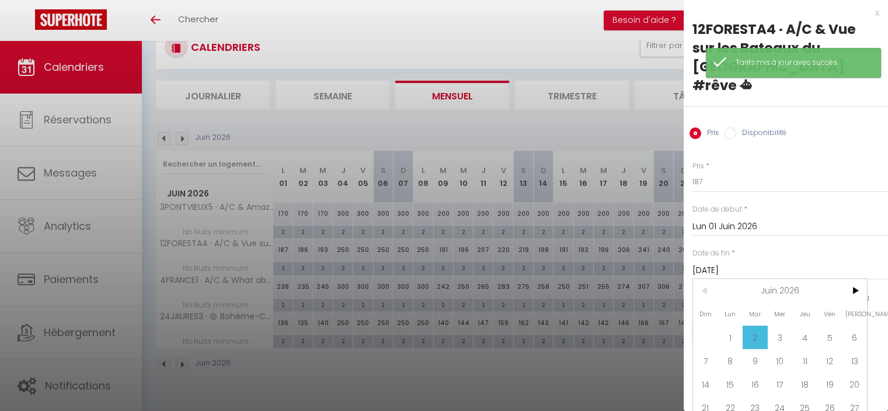
click at [808, 325] on span "4" at bounding box center [805, 336] width 25 height 23
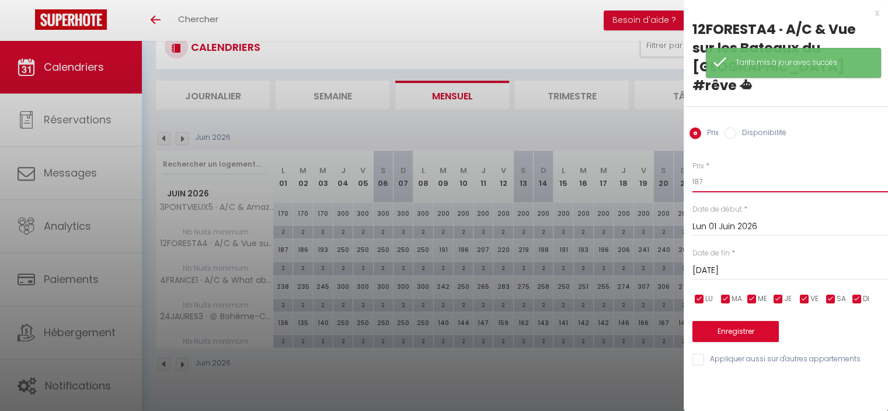
drag, startPoint x: 713, startPoint y: 156, endPoint x: 648, endPoint y: 152, distance: 64.9
click at [648, 156] on body "🟢 Des questions ou besoin d'assistance pour la migration AirBnB? Connectez-vous…" at bounding box center [444, 205] width 888 height 411
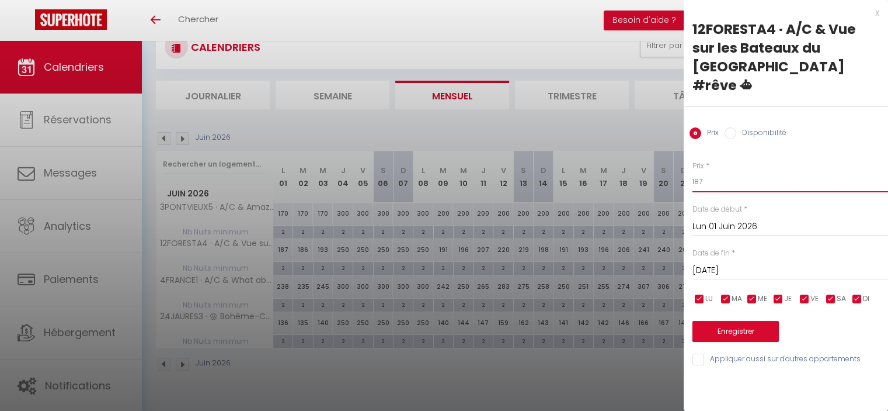
paste input "50"
click at [726, 321] on button "Enregistrer" at bounding box center [736, 331] width 86 height 21
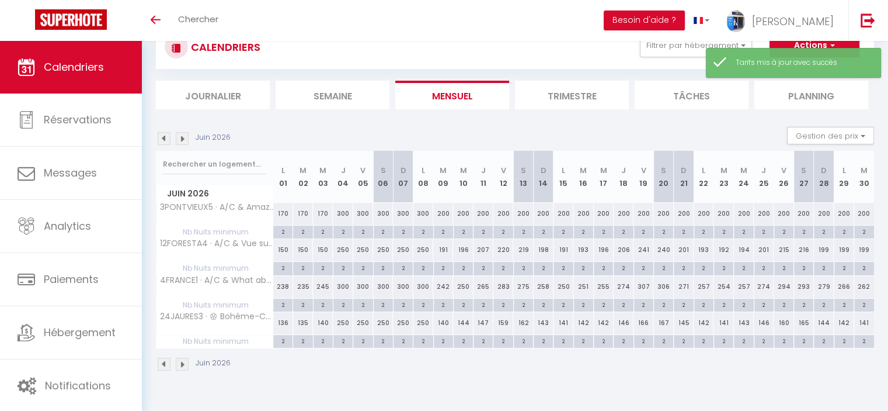
click at [282, 285] on div "238" at bounding box center [283, 287] width 20 height 22
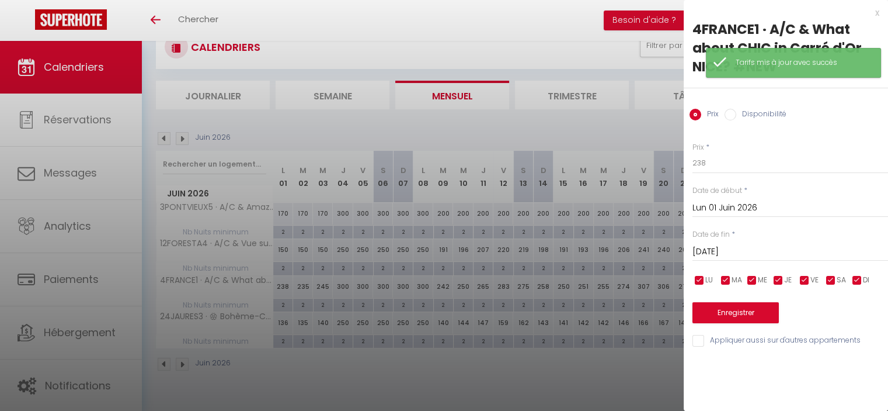
click at [751, 251] on input "[DATE]" at bounding box center [791, 251] width 196 height 15
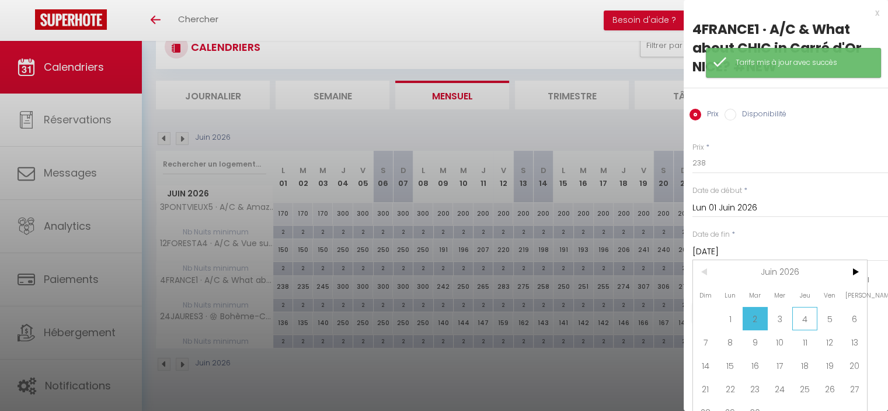
click at [810, 314] on span "4" at bounding box center [805, 318] width 25 height 23
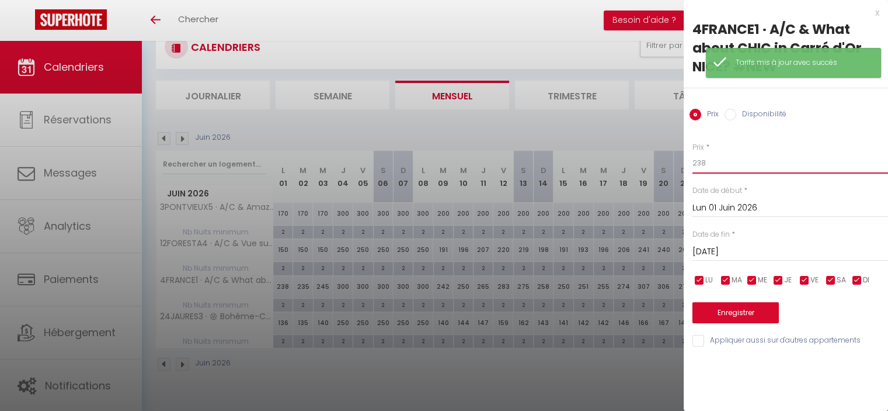
drag, startPoint x: 702, startPoint y: 159, endPoint x: 696, endPoint y: 154, distance: 7.0
click at [696, 157] on input "238" at bounding box center [791, 162] width 196 height 21
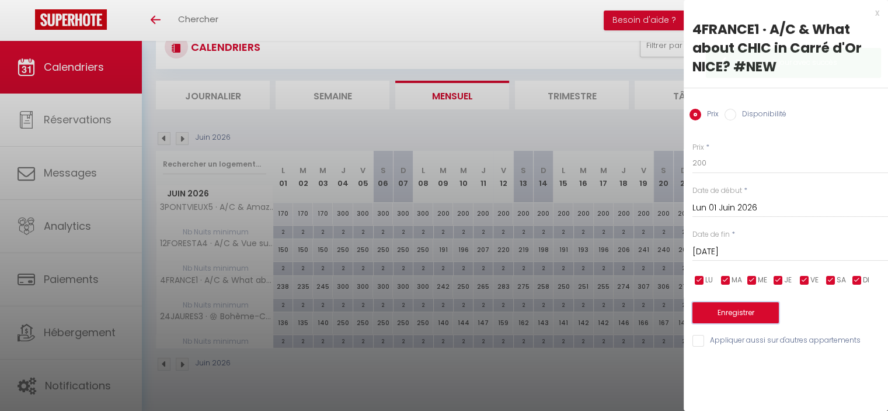
click at [738, 317] on button "Enregistrer" at bounding box center [736, 312] width 86 height 21
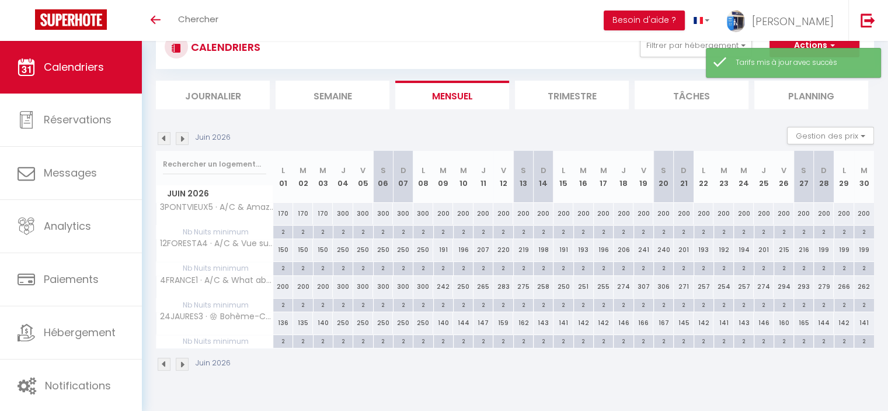
click at [279, 321] on div "136" at bounding box center [283, 323] width 20 height 22
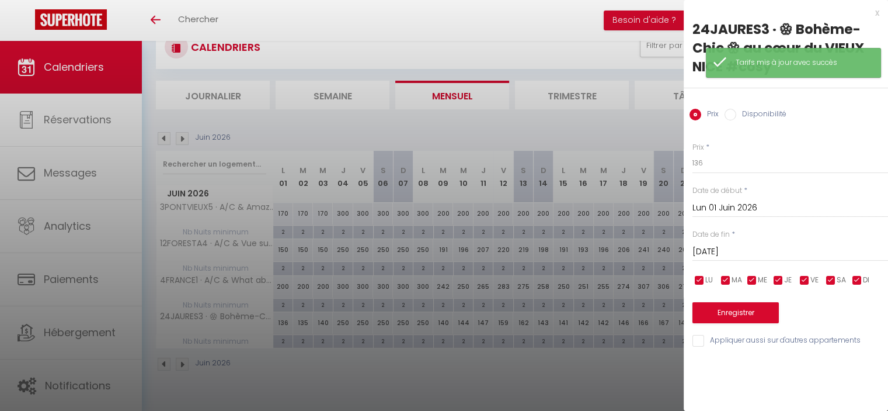
click at [711, 249] on input "[DATE]" at bounding box center [791, 251] width 196 height 15
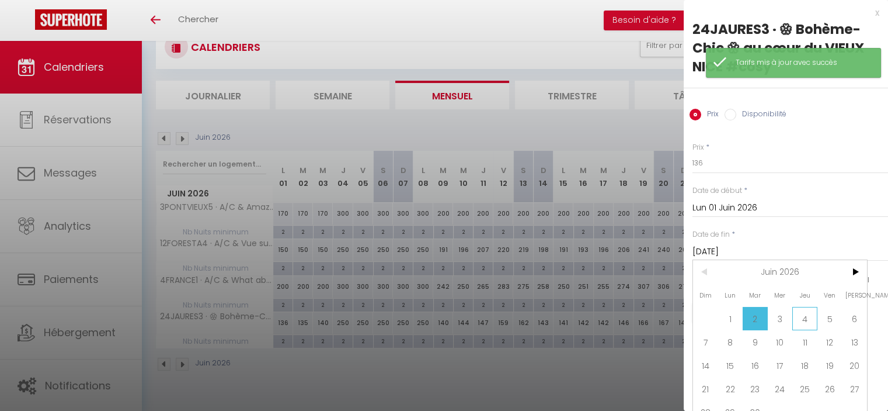
click at [797, 313] on span "4" at bounding box center [805, 318] width 25 height 23
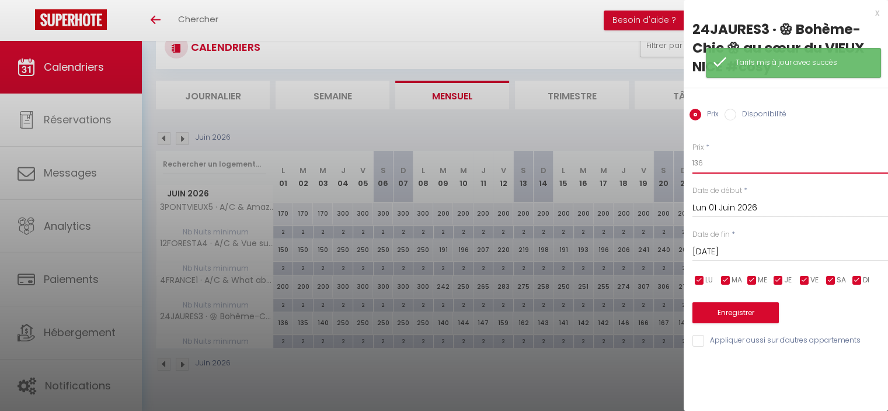
drag, startPoint x: 699, startPoint y: 161, endPoint x: 685, endPoint y: 155, distance: 15.0
click at [684, 157] on div "Prix * 136 Statut * Disponible Indisponible Date de début * [DATE] < [DATE] > D…" at bounding box center [786, 237] width 204 height 221
paste input "50"
click at [746, 313] on button "Enregistrer" at bounding box center [736, 312] width 86 height 21
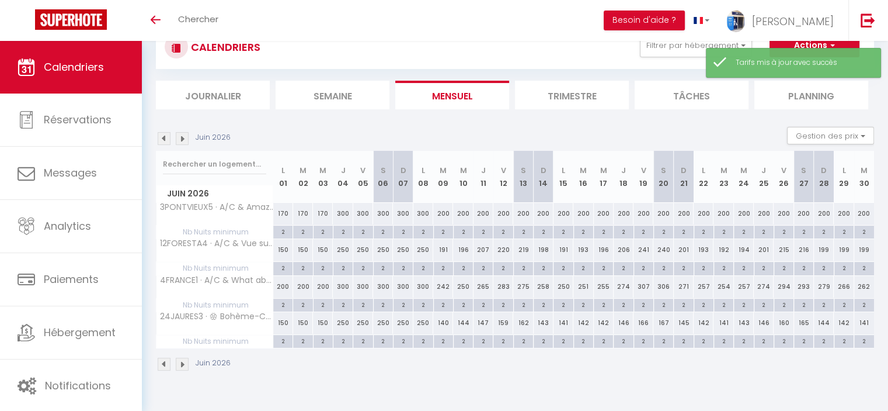
click at [441, 248] on div "191" at bounding box center [443, 250] width 20 height 22
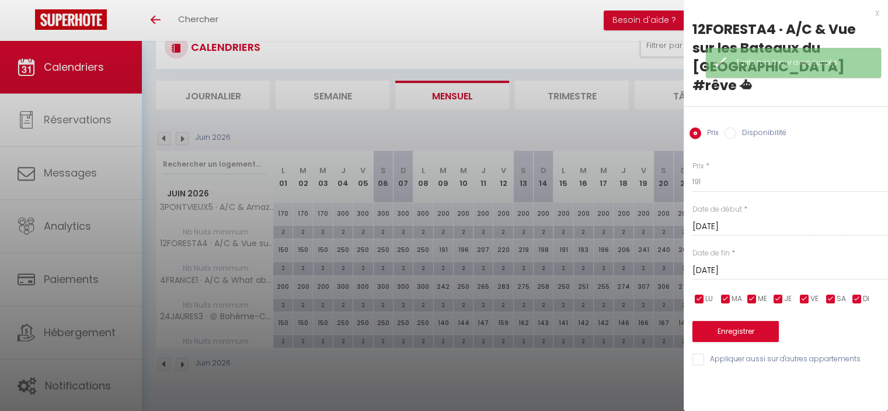
click at [734, 263] on input "[DATE]" at bounding box center [791, 270] width 196 height 15
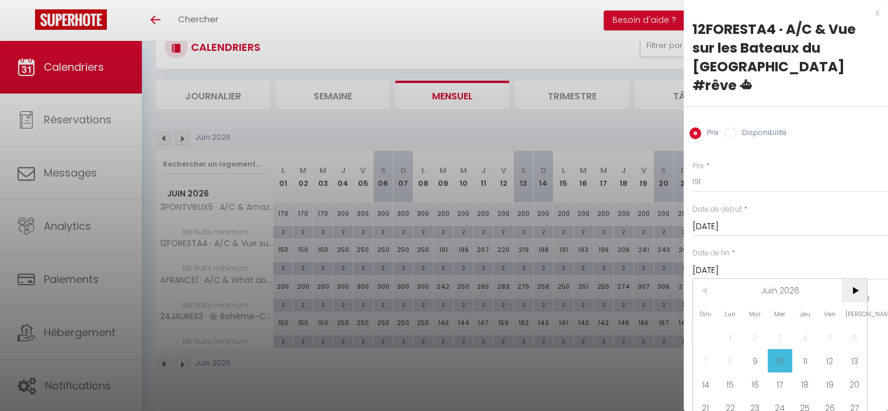
click at [855, 279] on span ">" at bounding box center [854, 290] width 25 height 23
click at [806, 325] on span "1" at bounding box center [805, 336] width 25 height 23
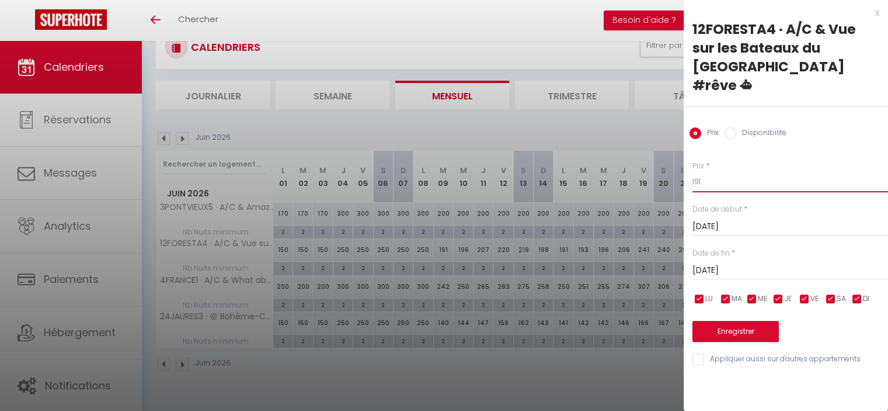
drag, startPoint x: 700, startPoint y: 162, endPoint x: 666, endPoint y: 154, distance: 34.9
click at [666, 155] on body "🟢 Des questions ou besoin d'assistance pour la migration AirBnB? Connectez-vous…" at bounding box center [444, 205] width 888 height 411
click at [731, 321] on button "Enregistrer" at bounding box center [736, 331] width 86 height 21
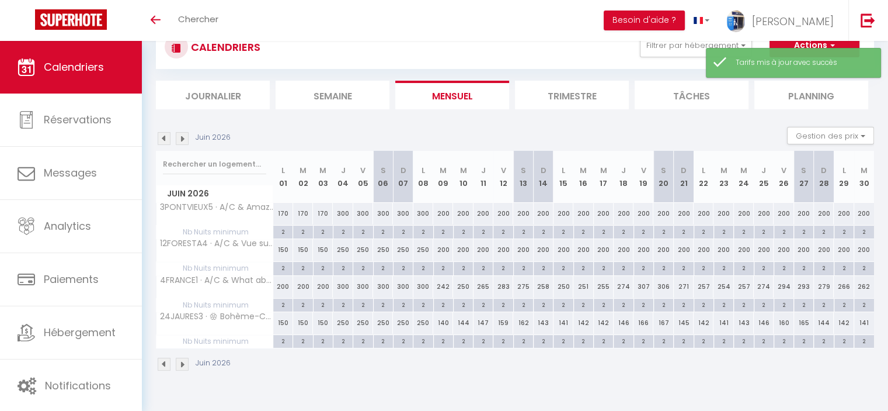
click at [442, 284] on div "242" at bounding box center [443, 287] width 20 height 22
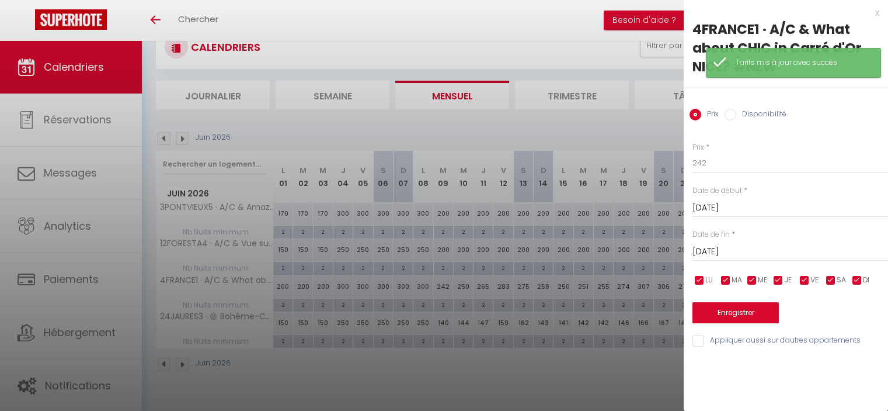
click at [711, 244] on input "[DATE]" at bounding box center [791, 251] width 196 height 15
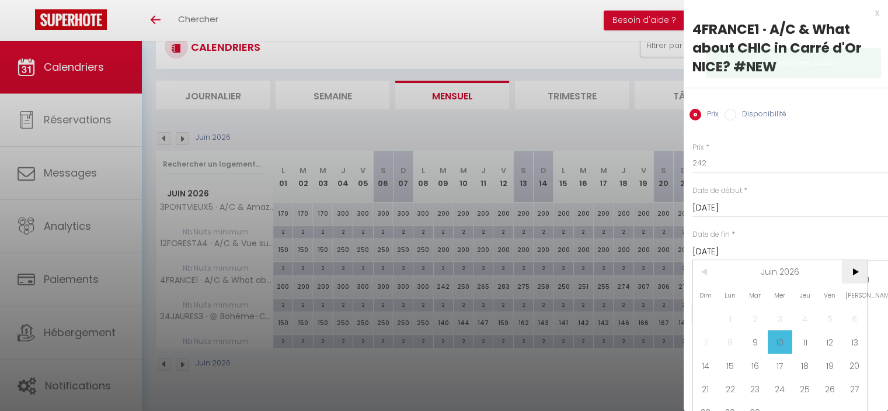
click at [857, 273] on span ">" at bounding box center [854, 271] width 25 height 23
click at [857, 271] on span ">" at bounding box center [854, 271] width 25 height 23
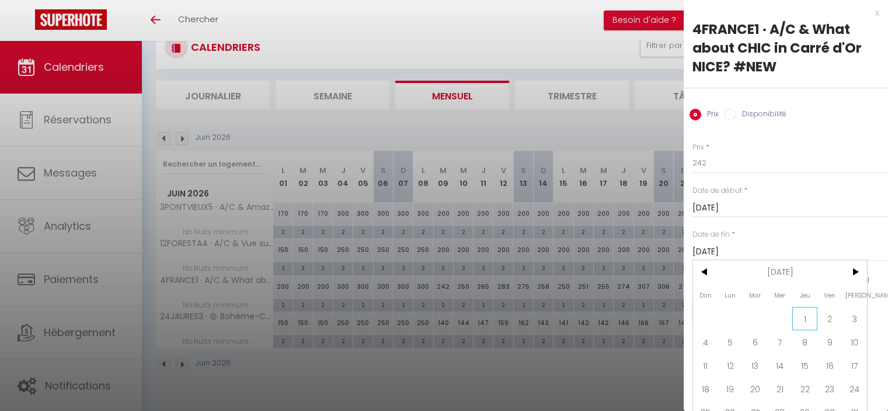
click at [808, 315] on span "1" at bounding box center [805, 318] width 25 height 23
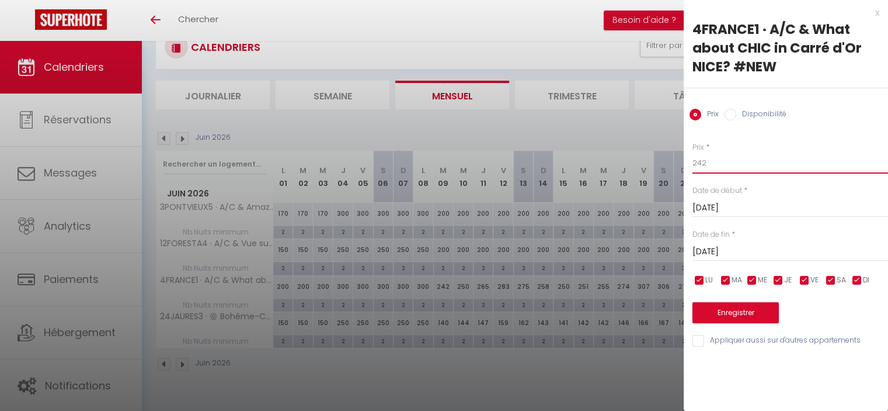
drag, startPoint x: 709, startPoint y: 159, endPoint x: 695, endPoint y: 157, distance: 14.1
click at [695, 157] on input "242" at bounding box center [791, 162] width 196 height 21
click at [756, 317] on button "Enregistrer" at bounding box center [736, 312] width 86 height 21
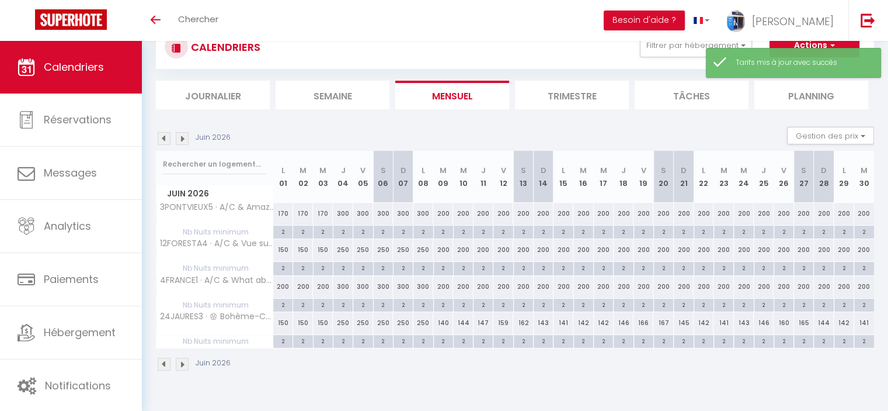
click at [443, 316] on div "140" at bounding box center [443, 323] width 20 height 22
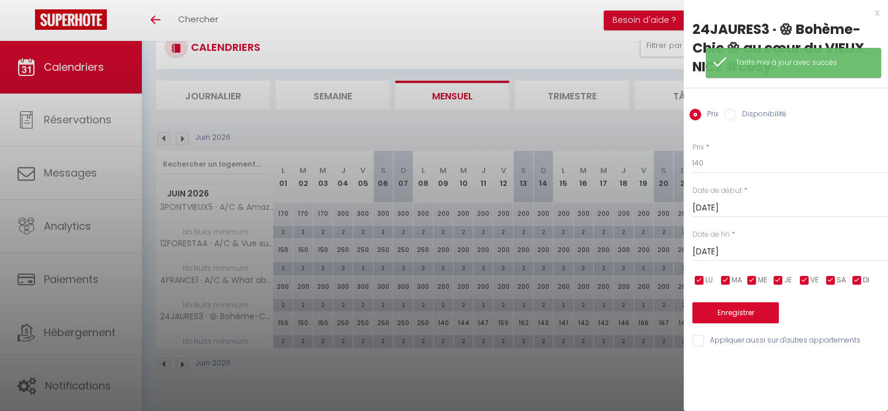
click at [730, 249] on input "[DATE]" at bounding box center [791, 251] width 196 height 15
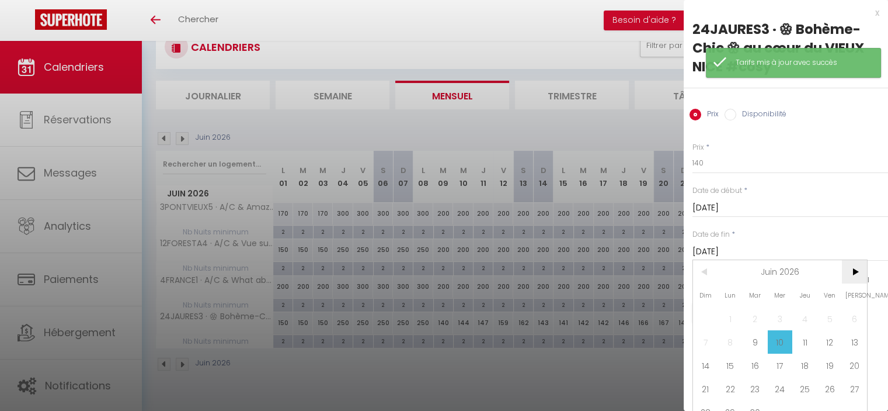
click at [857, 272] on span ">" at bounding box center [854, 271] width 25 height 23
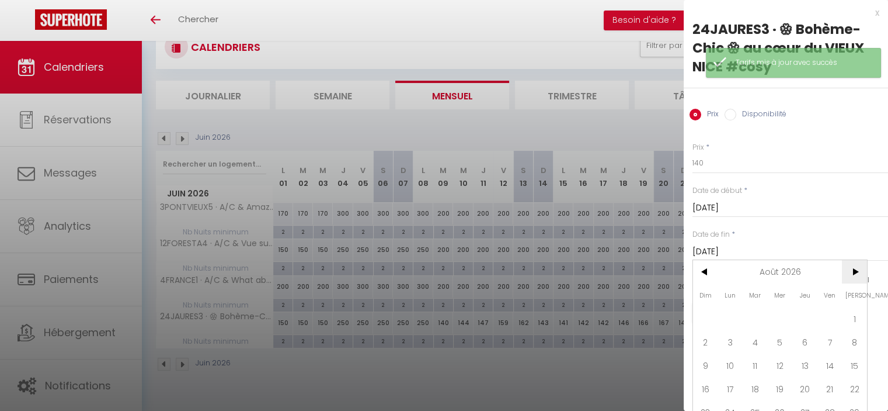
click at [857, 272] on span ">" at bounding box center [854, 271] width 25 height 23
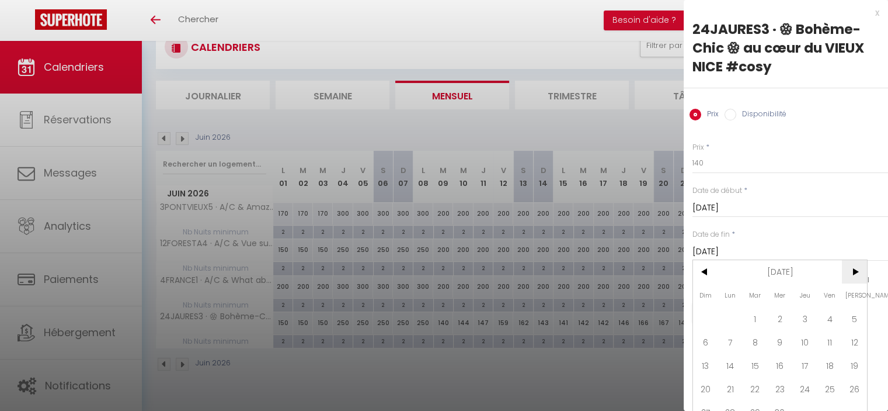
click at [857, 272] on span ">" at bounding box center [854, 271] width 25 height 23
click at [811, 320] on span "1" at bounding box center [805, 318] width 25 height 23
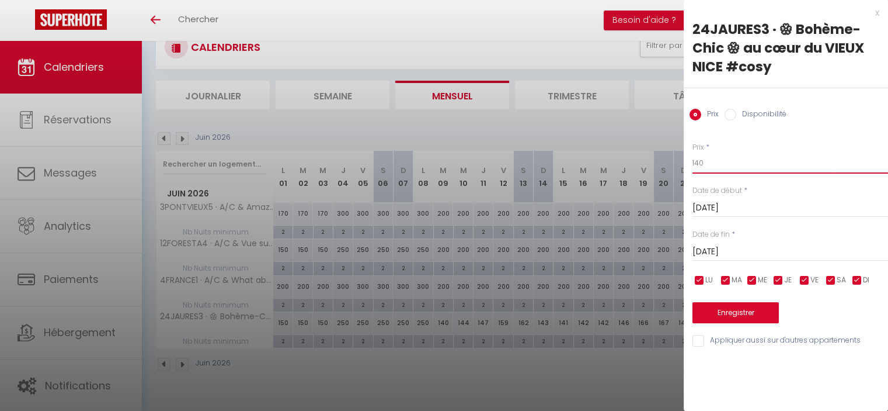
drag, startPoint x: 701, startPoint y: 161, endPoint x: 687, endPoint y: 154, distance: 15.4
click at [696, 157] on input "140" at bounding box center [791, 162] width 196 height 21
click at [747, 305] on button "Enregistrer" at bounding box center [736, 312] width 86 height 21
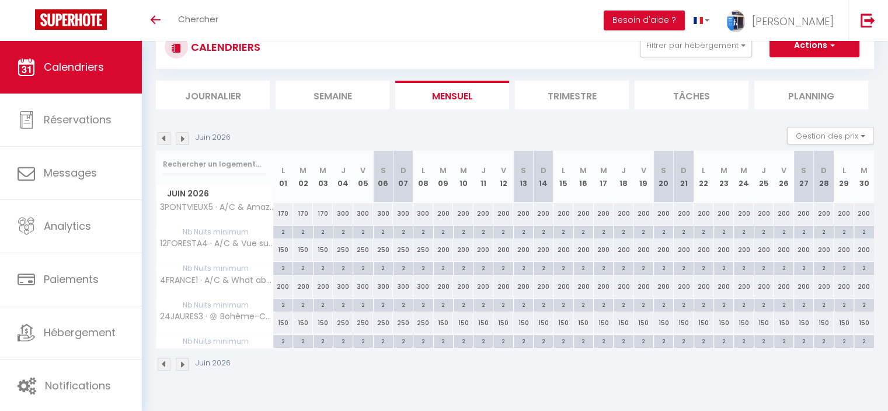
click at [178, 137] on img at bounding box center [182, 138] width 13 height 13
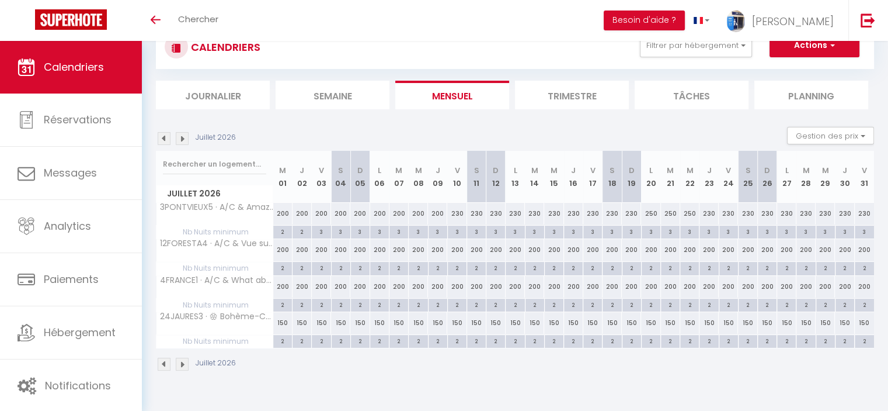
click at [456, 284] on div "200" at bounding box center [456, 287] width 19 height 22
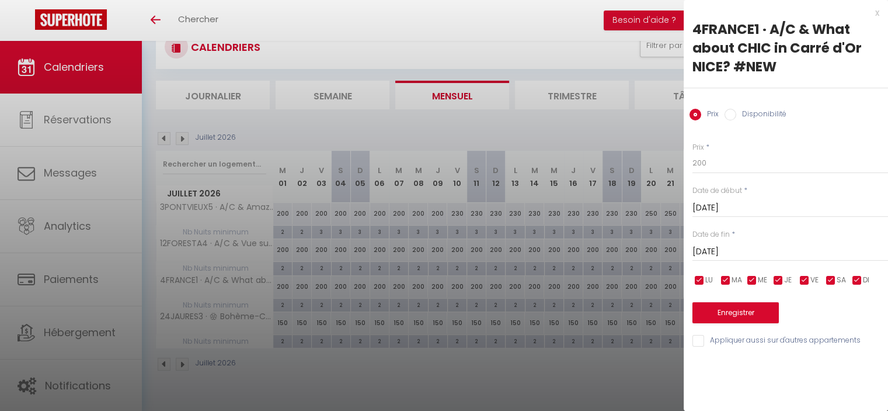
drag, startPoint x: 692, startPoint y: 245, endPoint x: 763, endPoint y: 251, distance: 70.9
click at [693, 246] on input "[DATE]" at bounding box center [791, 251] width 196 height 15
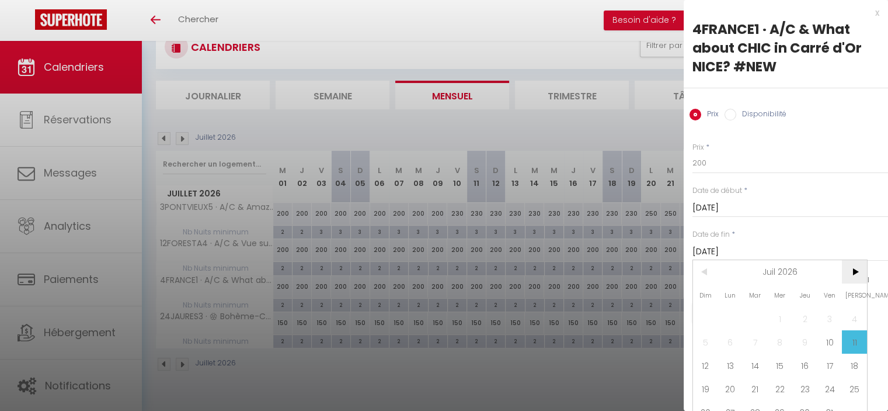
click at [857, 268] on span ">" at bounding box center [854, 271] width 25 height 23
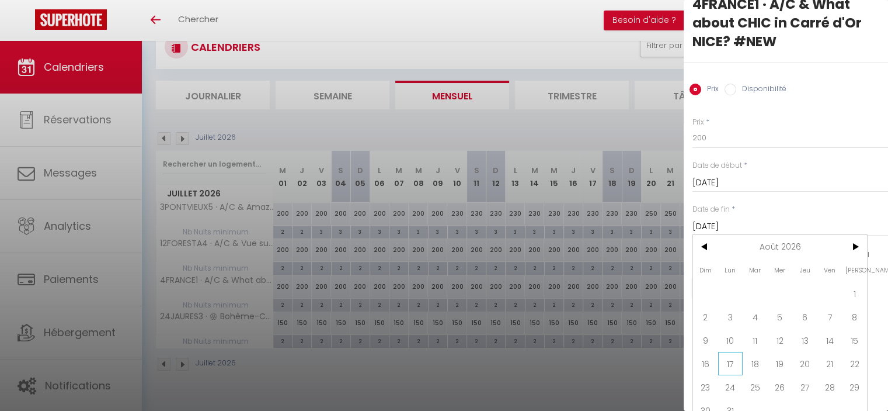
scroll to position [44, 0]
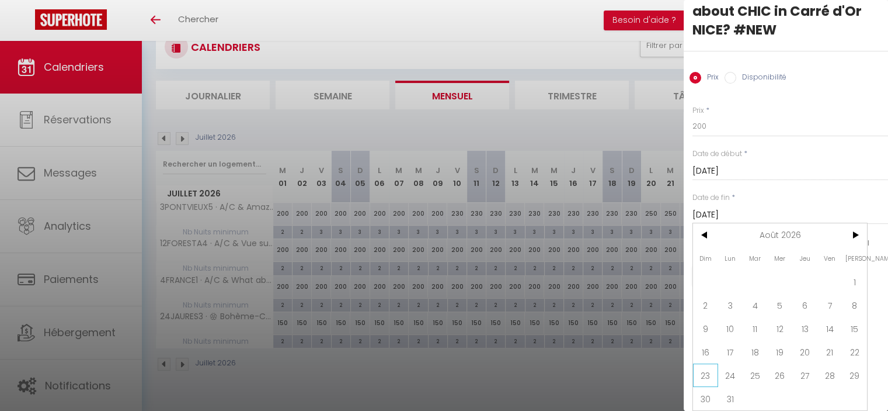
drag, startPoint x: 709, startPoint y: 364, endPoint x: 707, endPoint y: 357, distance: 6.7
click at [709, 363] on span "23" at bounding box center [705, 374] width 25 height 23
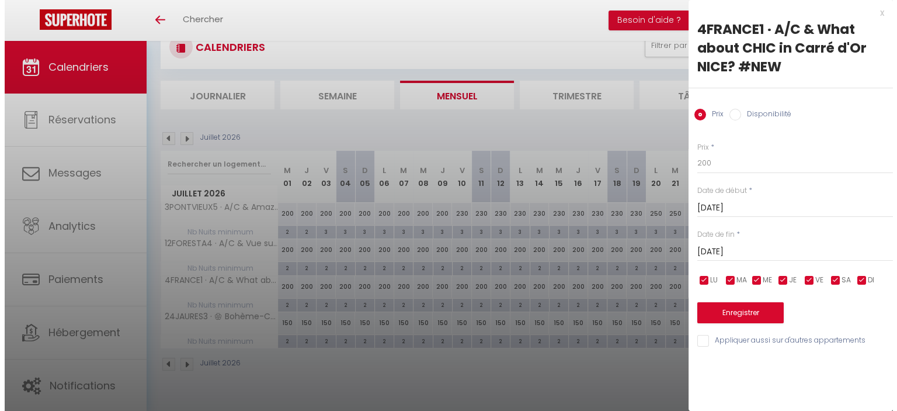
scroll to position [0, 0]
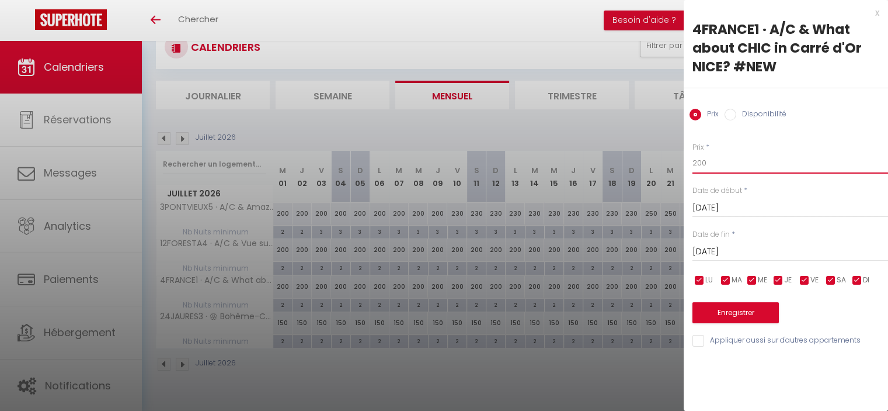
click at [697, 161] on input "200" at bounding box center [791, 162] width 196 height 21
click at [751, 306] on button "Enregistrer" at bounding box center [736, 312] width 86 height 21
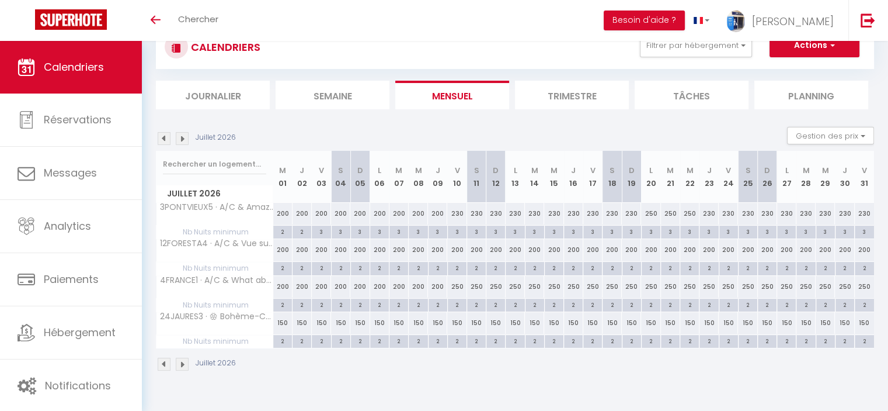
click at [653, 284] on div "250" at bounding box center [650, 287] width 19 height 22
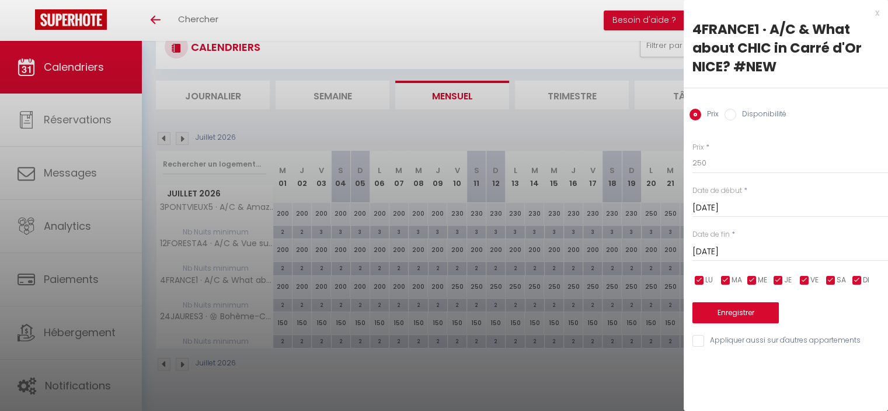
click at [731, 250] on input "[DATE]" at bounding box center [791, 251] width 196 height 15
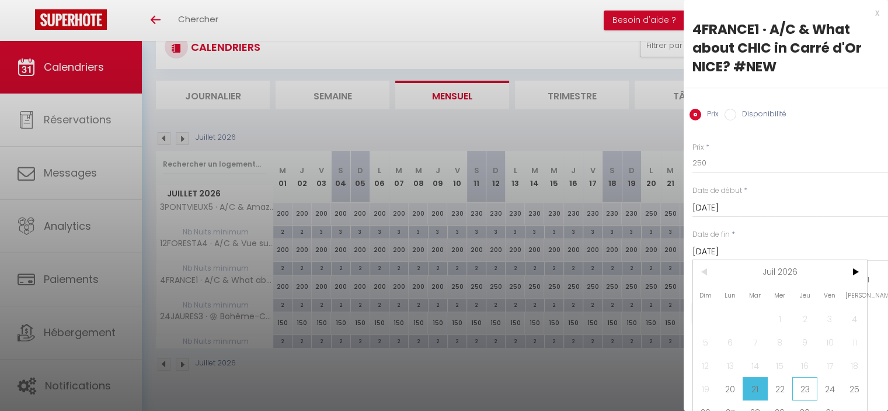
drag, startPoint x: 801, startPoint y: 383, endPoint x: 794, endPoint y: 363, distance: 20.3
click at [799, 379] on span "23" at bounding box center [805, 388] width 25 height 23
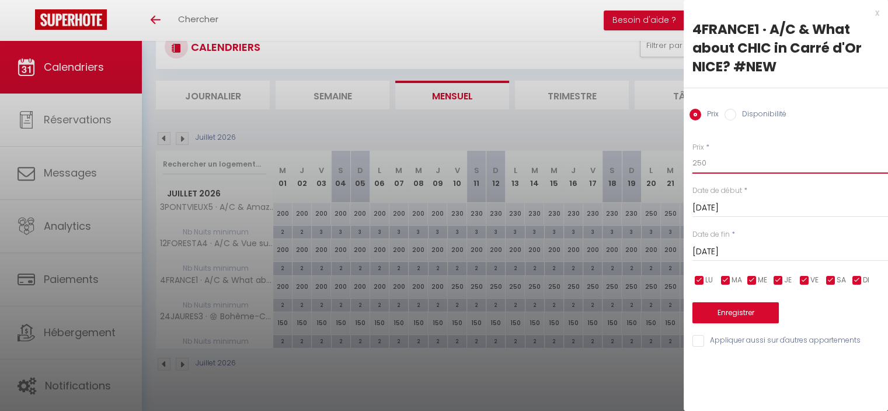
drag, startPoint x: 700, startPoint y: 160, endPoint x: 688, endPoint y: 156, distance: 12.4
click at [688, 156] on div "Prix * 250 Statut * Disponible Indisponible Date de début * [DATE] < [DATE] > D…" at bounding box center [786, 237] width 204 height 221
click at [728, 317] on button "Enregistrer" at bounding box center [736, 312] width 86 height 21
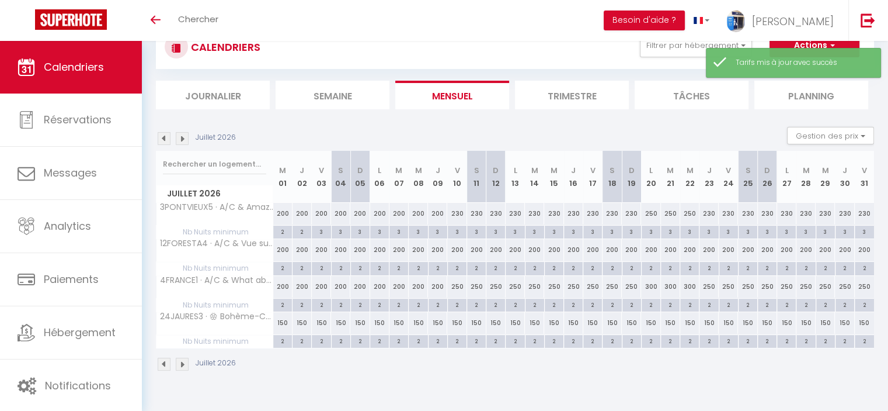
click at [647, 253] on div "200" at bounding box center [650, 250] width 19 height 22
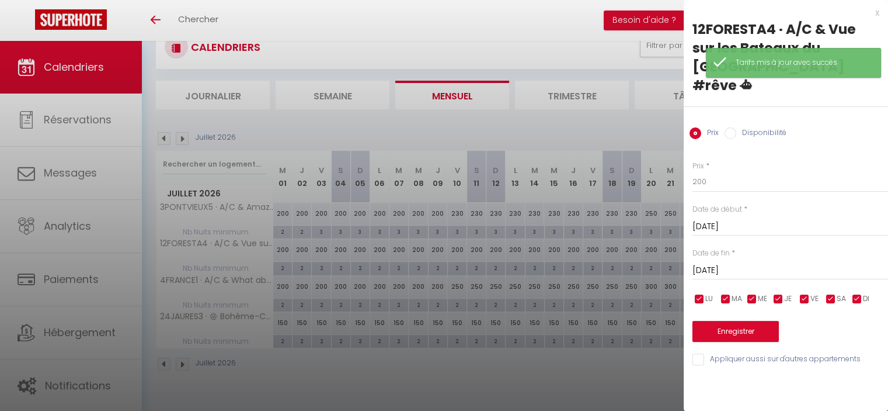
click at [721, 263] on input "[DATE]" at bounding box center [791, 270] width 196 height 15
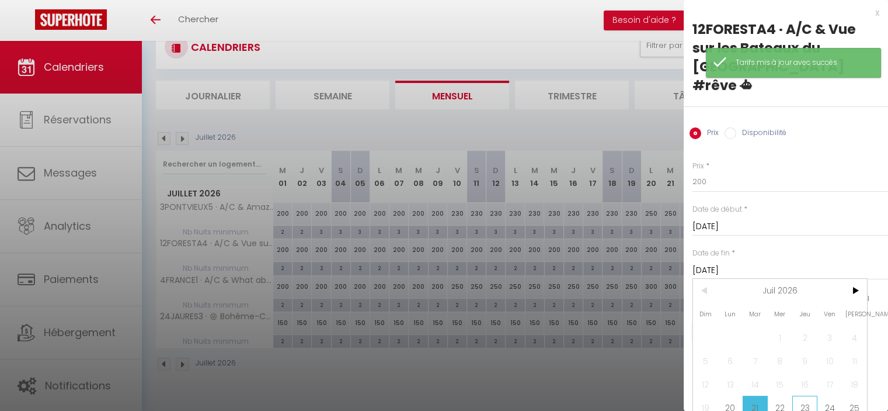
drag, startPoint x: 800, startPoint y: 387, endPoint x: 736, endPoint y: 211, distance: 187.7
click at [800, 395] on span "23" at bounding box center [805, 406] width 25 height 23
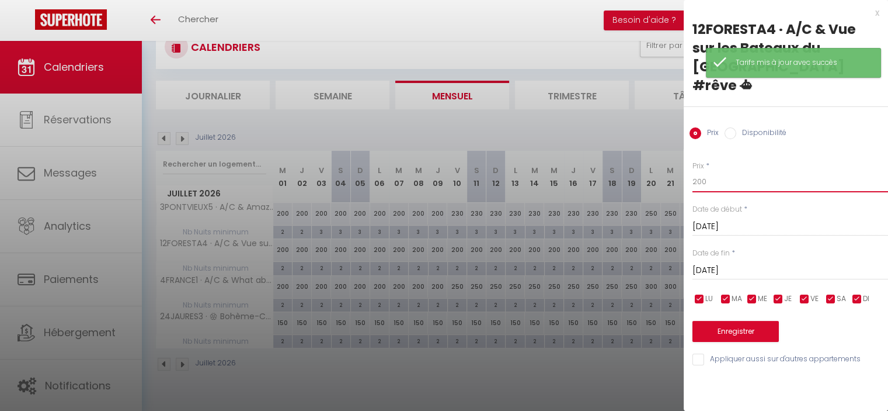
click at [699, 171] on input "200" at bounding box center [791, 181] width 196 height 21
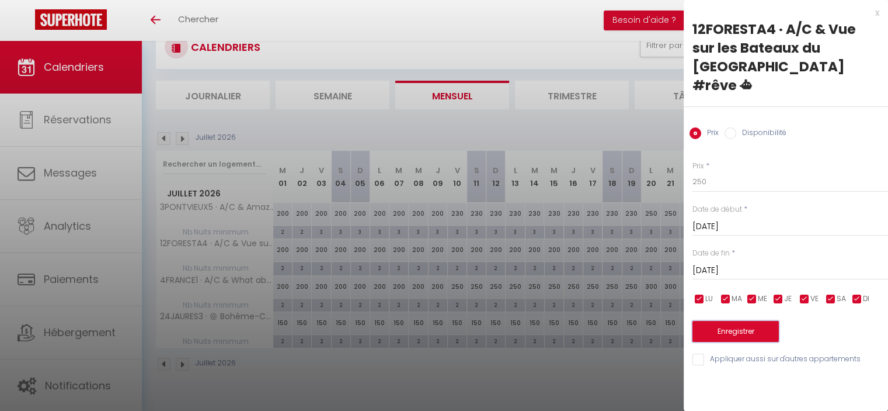
click at [731, 321] on button "Enregistrer" at bounding box center [736, 331] width 86 height 21
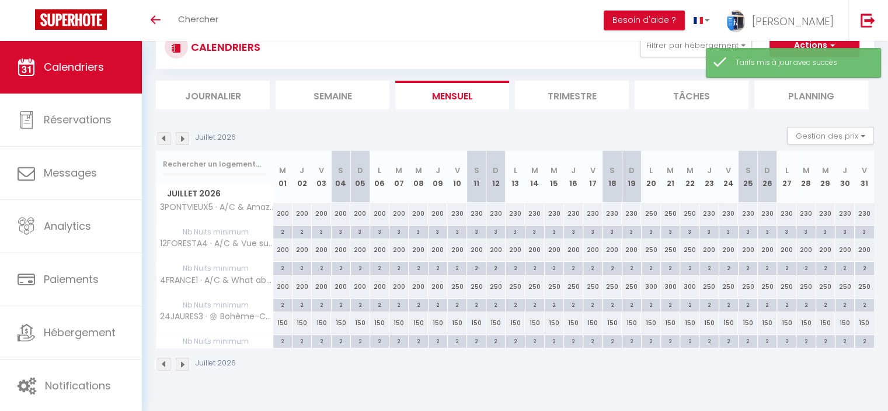
click at [651, 325] on div "150" at bounding box center [650, 323] width 19 height 22
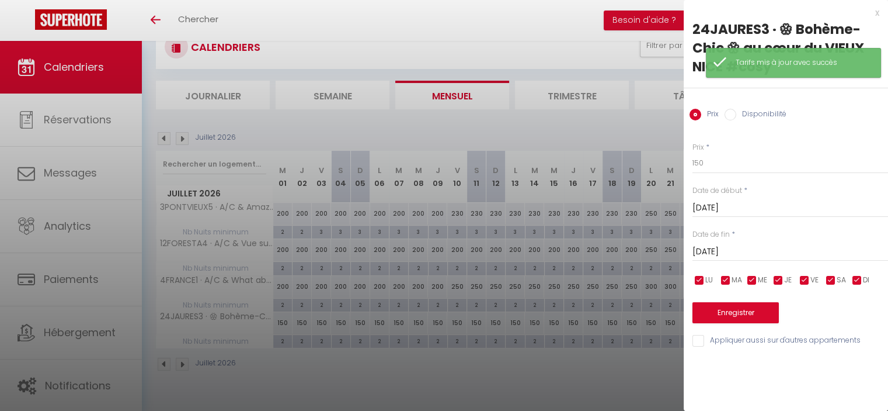
click at [731, 249] on input "[DATE]" at bounding box center [791, 251] width 196 height 15
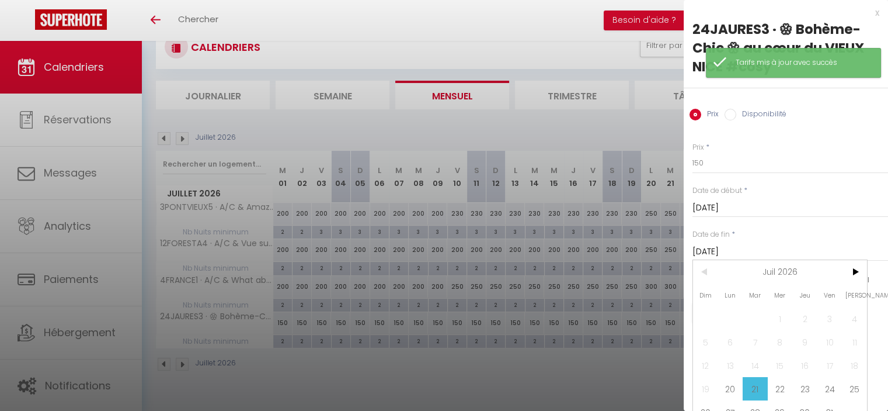
click at [806, 396] on span "23" at bounding box center [805, 388] width 25 height 23
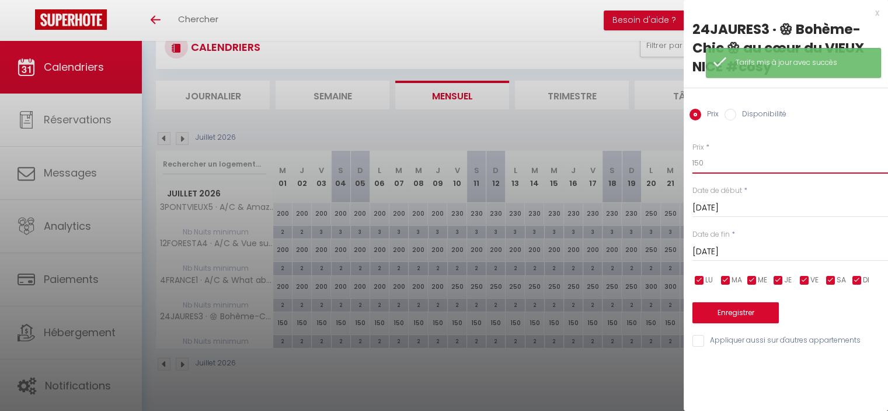
click at [694, 157] on input "150" at bounding box center [791, 162] width 196 height 21
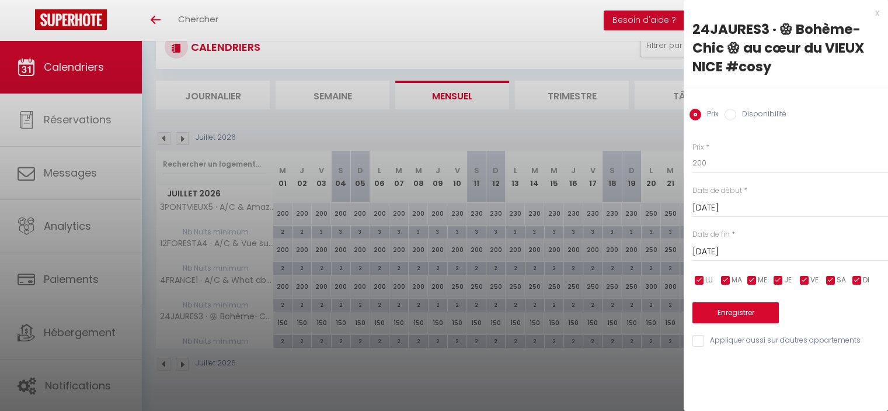
click at [741, 298] on div "Enregistrer" at bounding box center [791, 305] width 196 height 36
click at [748, 317] on button "Enregistrer" at bounding box center [736, 312] width 86 height 21
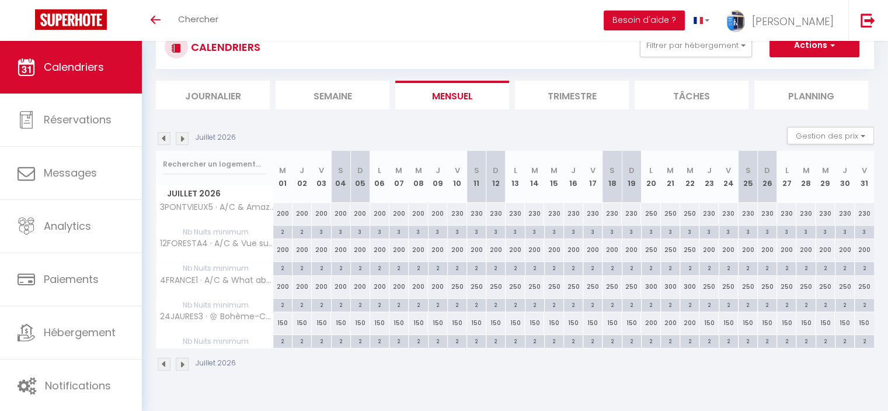
click at [321, 266] on div "2" at bounding box center [321, 267] width 19 height 11
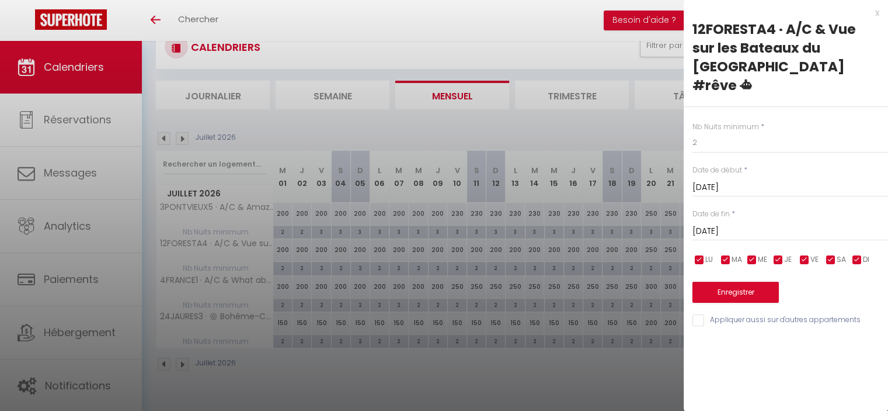
click at [757, 224] on input "[DATE]" at bounding box center [791, 231] width 196 height 15
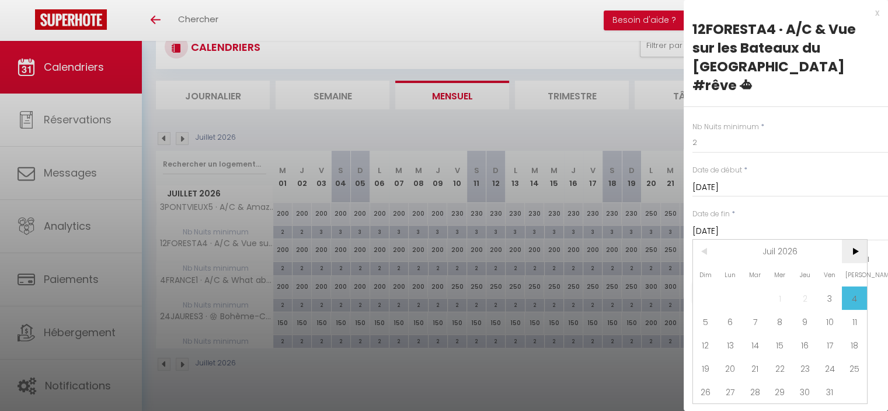
click at [848, 239] on span ">" at bounding box center [854, 250] width 25 height 23
click at [706, 403] on span "30" at bounding box center [705, 414] width 25 height 23
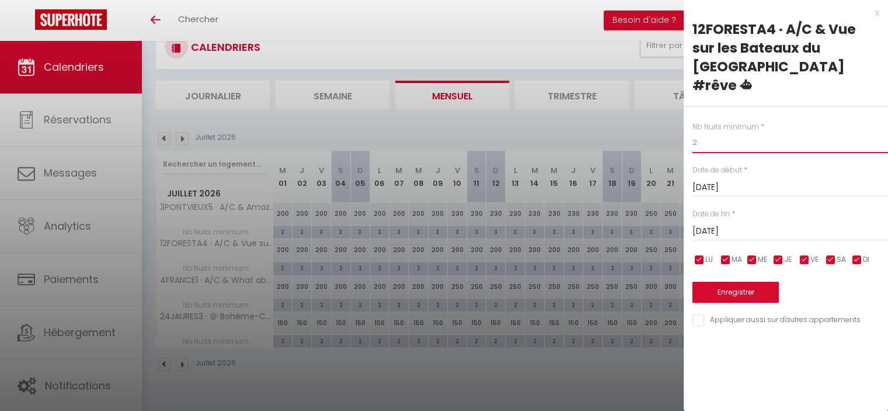
drag, startPoint x: 709, startPoint y: 123, endPoint x: 682, endPoint y: 117, distance: 27.6
click at [682, 117] on body "🟢 Des questions ou besoin d'assistance pour la migration AirBnB? Connectez-vous…" at bounding box center [444, 205] width 888 height 411
click at [744, 314] on input "Appliquer aussi sur d'autres appartements" at bounding box center [791, 320] width 196 height 12
click at [732, 282] on button "Enregistrer" at bounding box center [736, 292] width 86 height 21
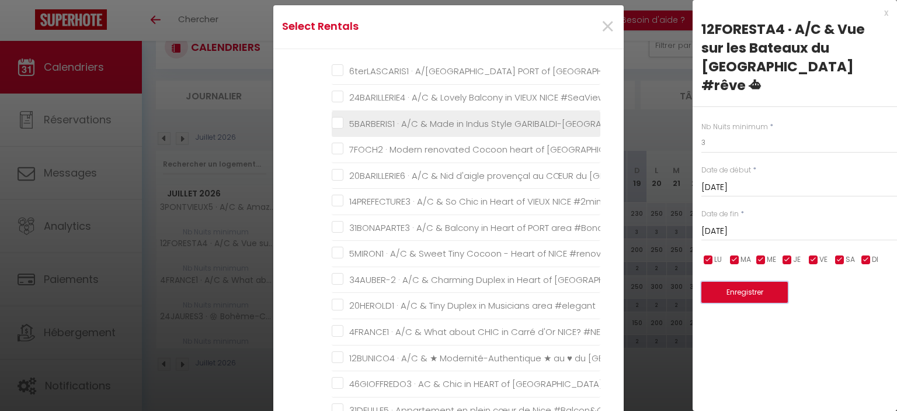
scroll to position [409, 0]
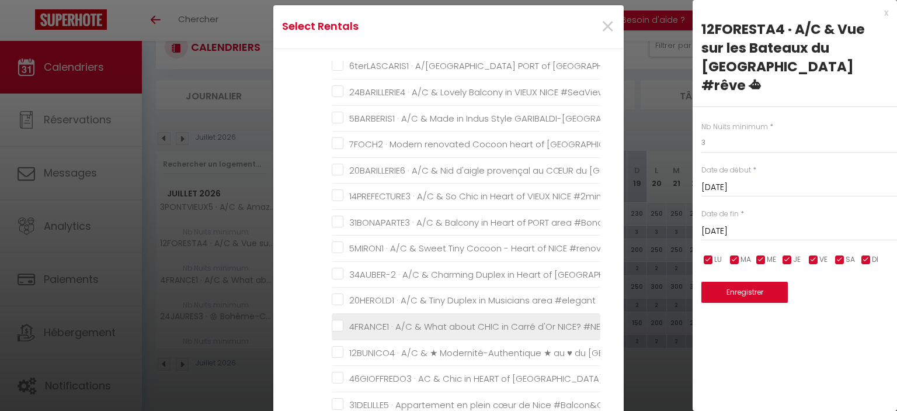
click at [334, 321] on \ "4FRANCE1 · A/C & What about CHIC in Carré d'Or NICE? #NEW" at bounding box center [466, 327] width 269 height 12
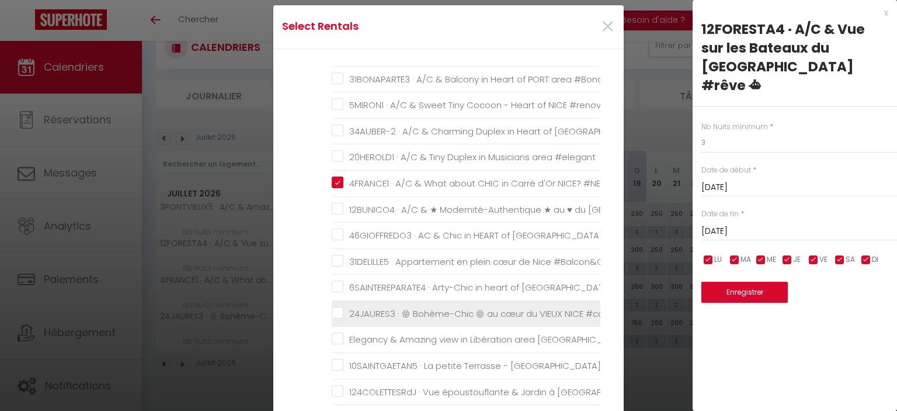
scroll to position [556, 0]
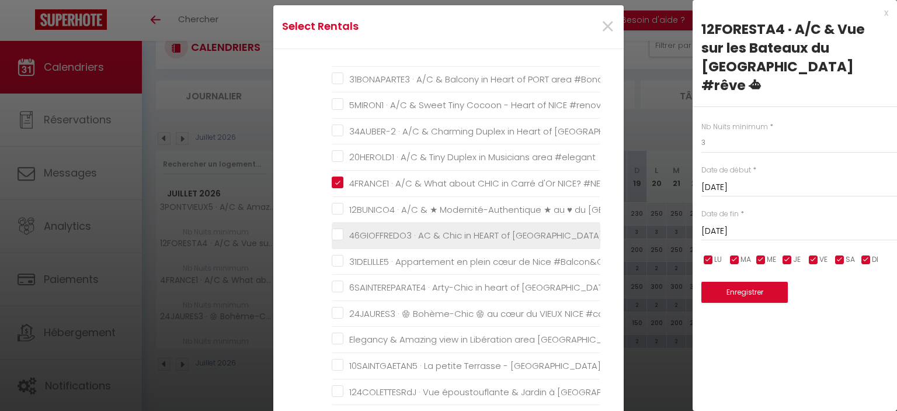
click at [332, 230] on NICE "46GIOFFREDO3 · AC & Chic in HEART of [GEOGRAPHIC_DATA]" at bounding box center [466, 236] width 269 height 12
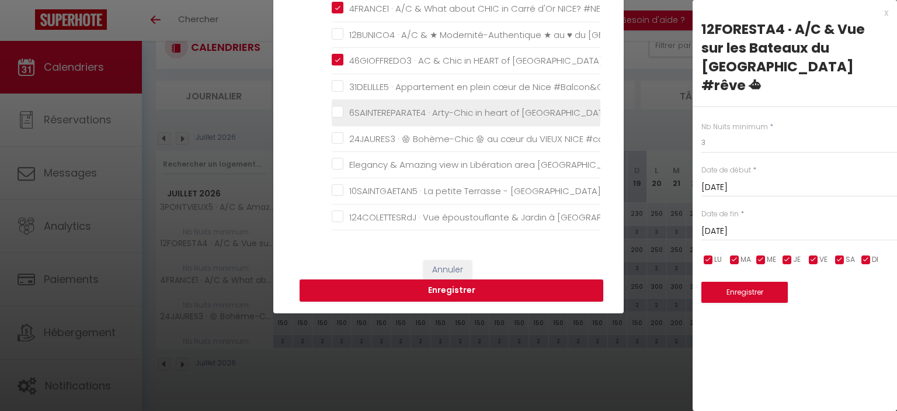
scroll to position [175, 0]
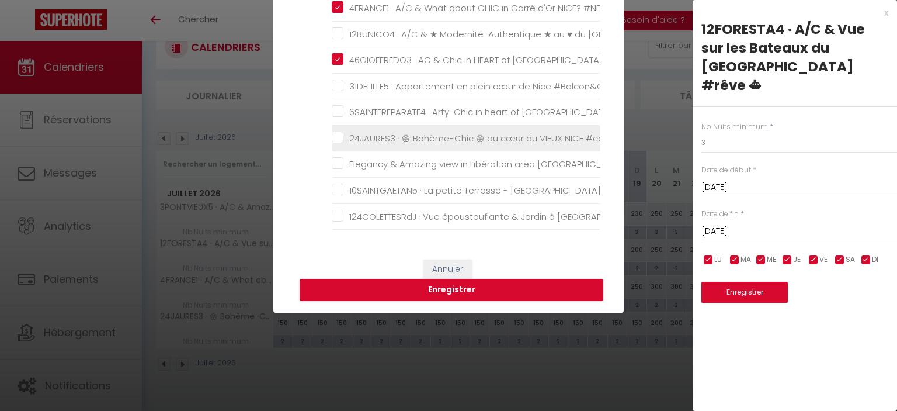
click at [332, 133] on \ "24JAURES3 · 🏵 Bohème-Chic 🏵 au cœur du VIEUX NICE #cosy" at bounding box center [466, 139] width 269 height 12
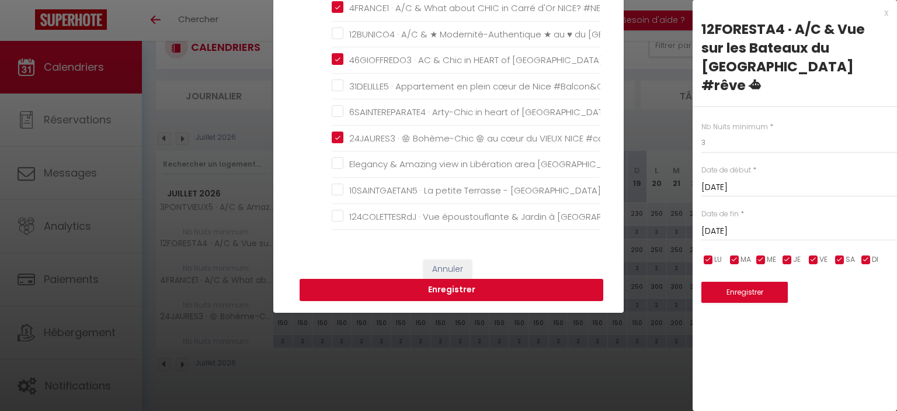
click at [432, 287] on button "Enregistrer" at bounding box center [452, 290] width 304 height 22
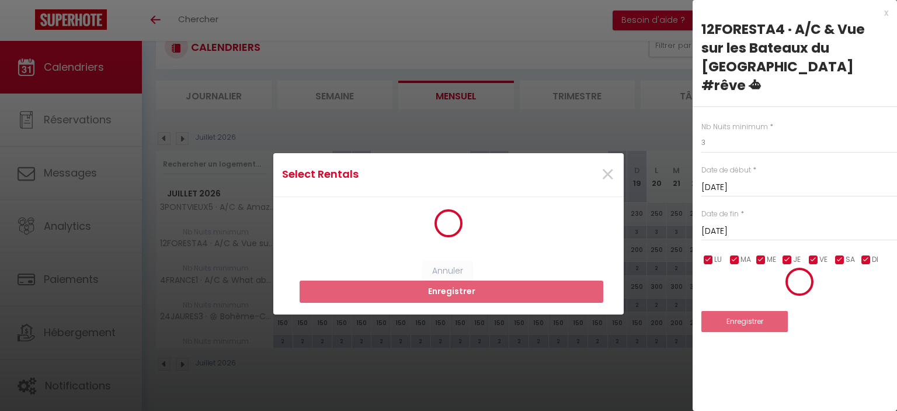
scroll to position [0, 0]
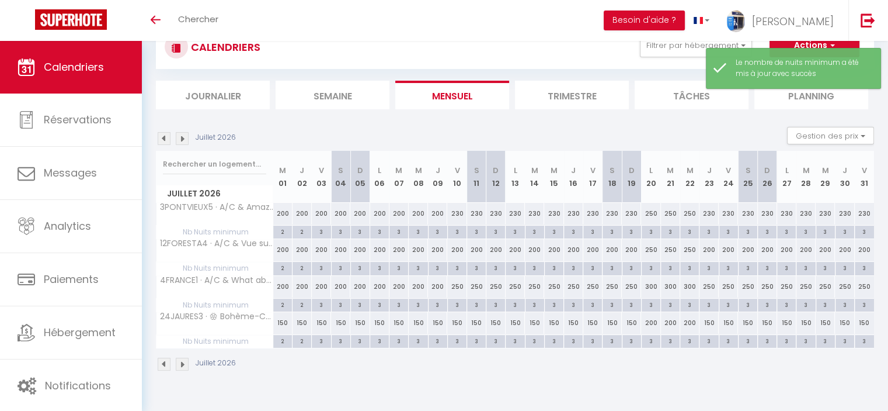
click at [181, 362] on img at bounding box center [182, 363] width 13 height 13
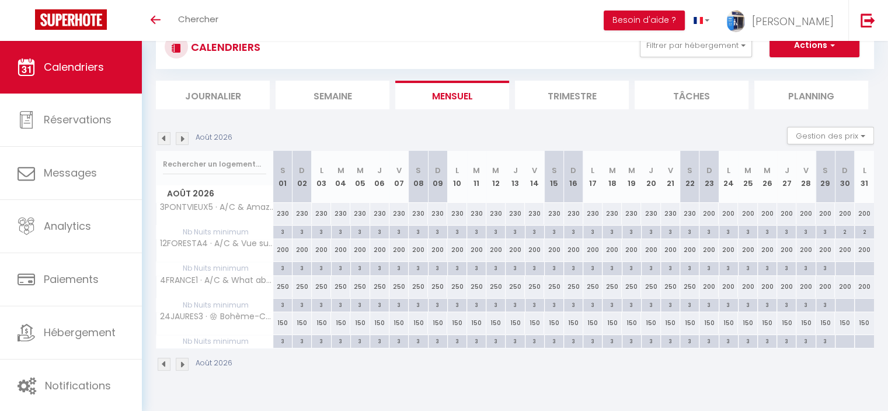
click at [845, 268] on div at bounding box center [844, 268] width 19 height 13
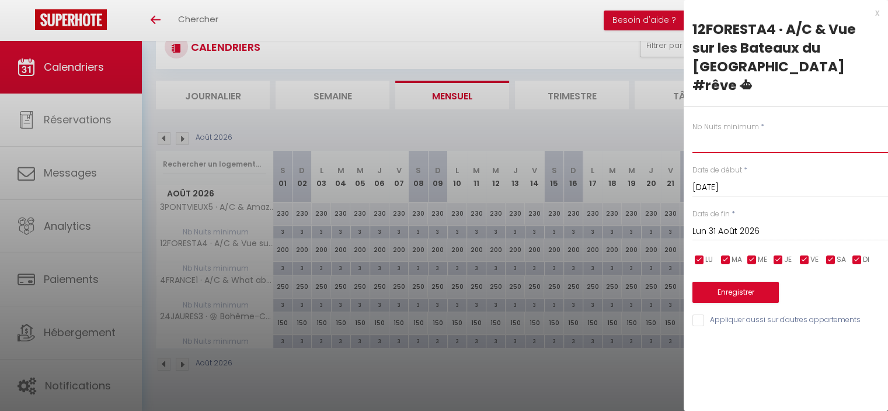
click at [732, 132] on input "text" at bounding box center [791, 142] width 196 height 21
click at [759, 224] on input "Lun 31 Août 2026" at bounding box center [791, 231] width 196 height 15
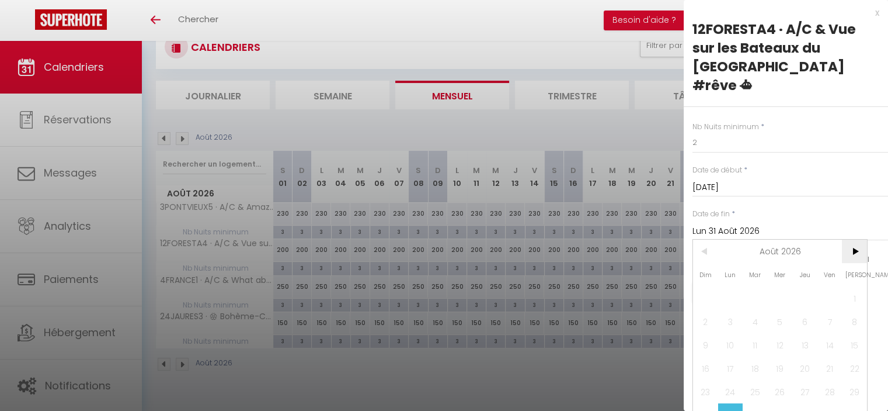
click at [855, 239] on span ">" at bounding box center [854, 250] width 25 height 23
click at [710, 239] on span "<" at bounding box center [705, 250] width 25 height 23
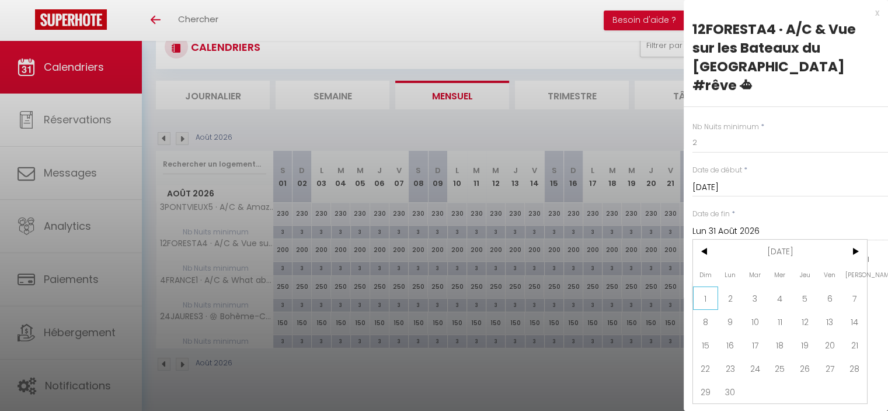
click at [705, 286] on span "1" at bounding box center [705, 297] width 25 height 23
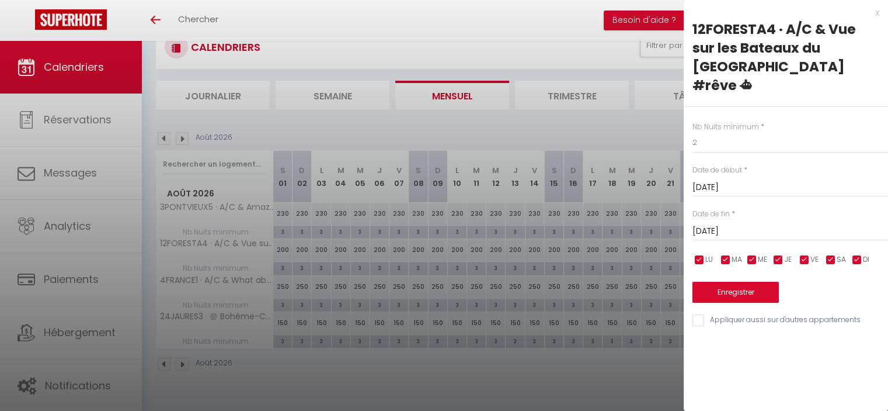
click at [730, 314] on input "Appliquer aussi sur d'autres appartements" at bounding box center [791, 320] width 196 height 12
click at [738, 282] on button "Enregistrer" at bounding box center [736, 292] width 86 height 21
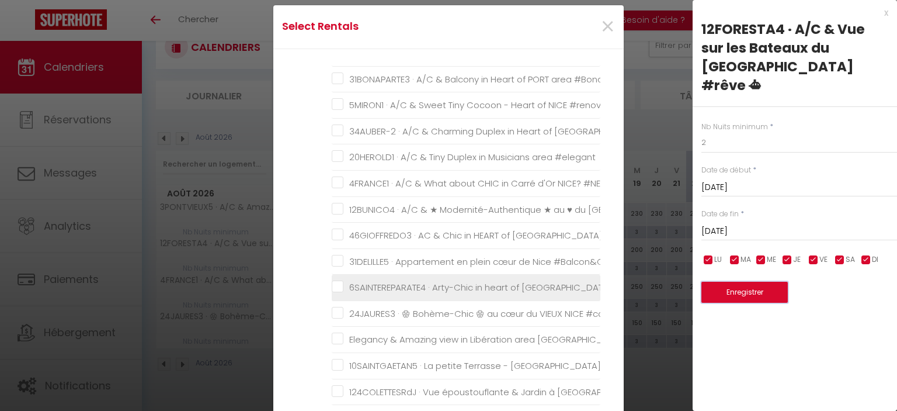
scroll to position [556, 0]
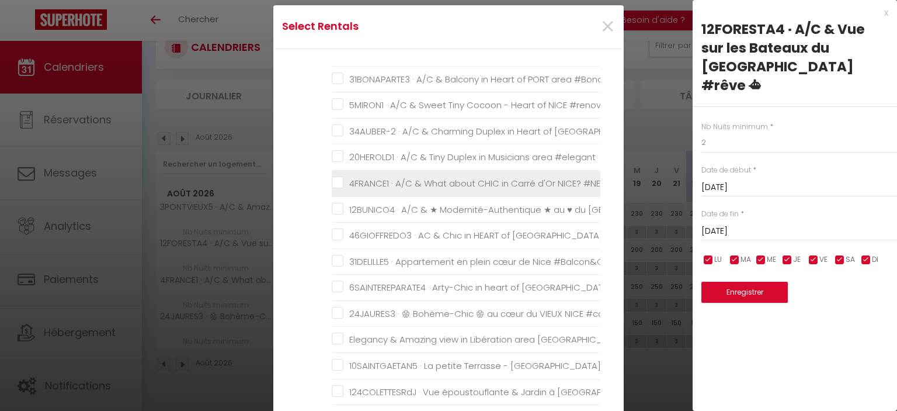
click at [332, 178] on \ "4FRANCE1 · A/C & What about CHIC in Carré d'Or NICE? #NEW" at bounding box center [466, 184] width 269 height 12
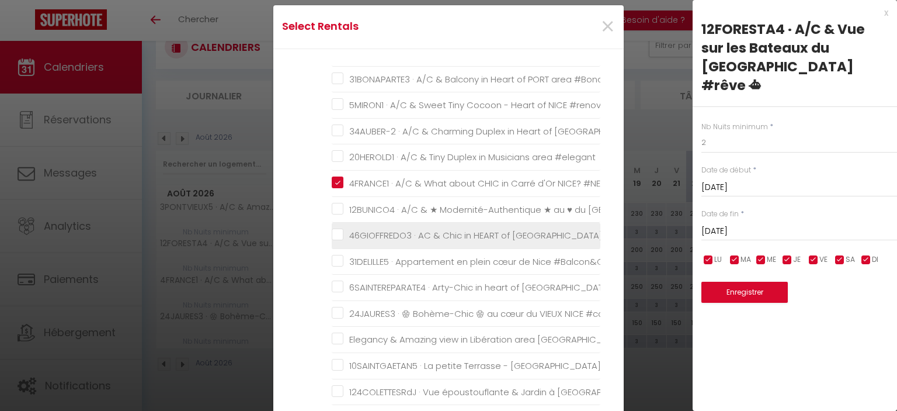
click at [332, 230] on NICE "46GIOFFREDO3 · AC & Chic in HEART of [GEOGRAPHIC_DATA]" at bounding box center [466, 236] width 269 height 12
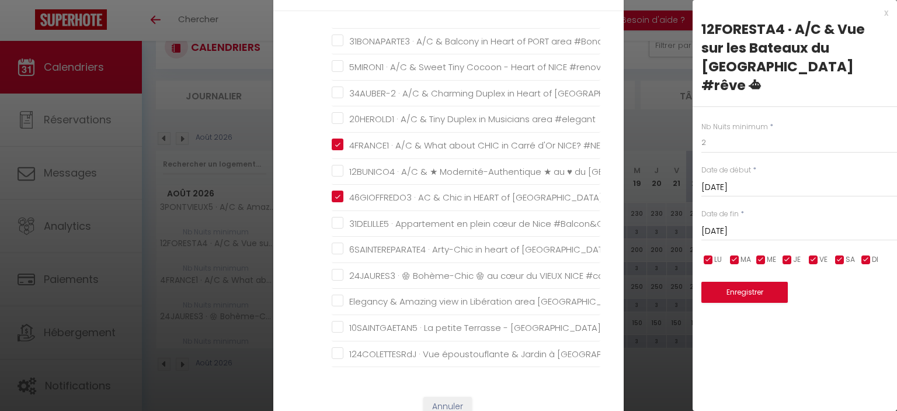
scroll to position [58, 0]
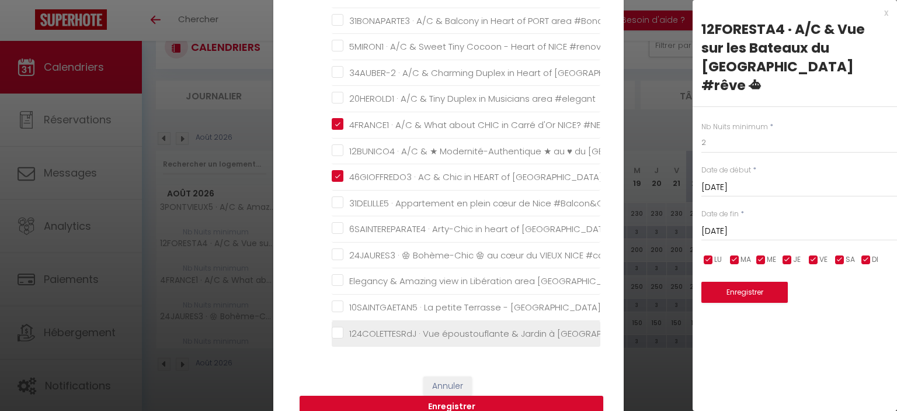
click at [332, 249] on \ "24JAURES3 · 🏵 Bohème-Chic 🏵 au cœur du VIEUX NICE #cosy" at bounding box center [466, 255] width 269 height 12
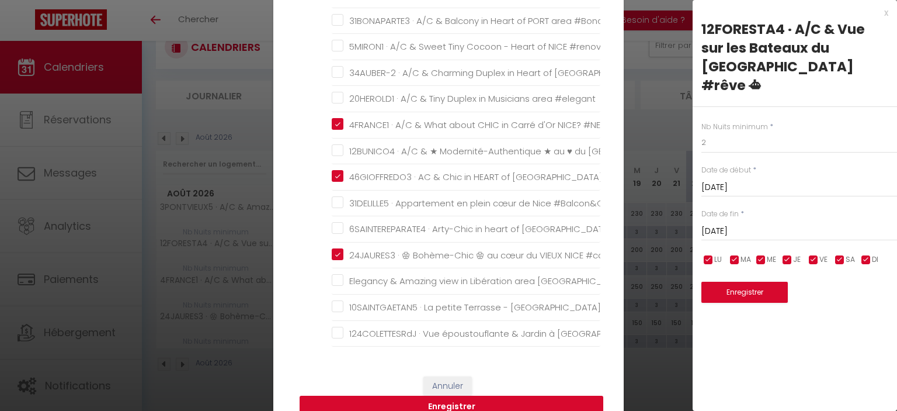
click at [457, 401] on button "Enregistrer" at bounding box center [452, 406] width 304 height 22
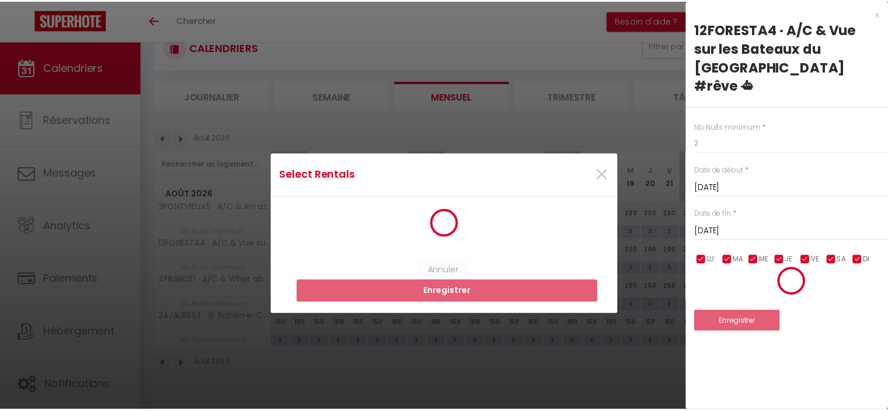
scroll to position [0, 0]
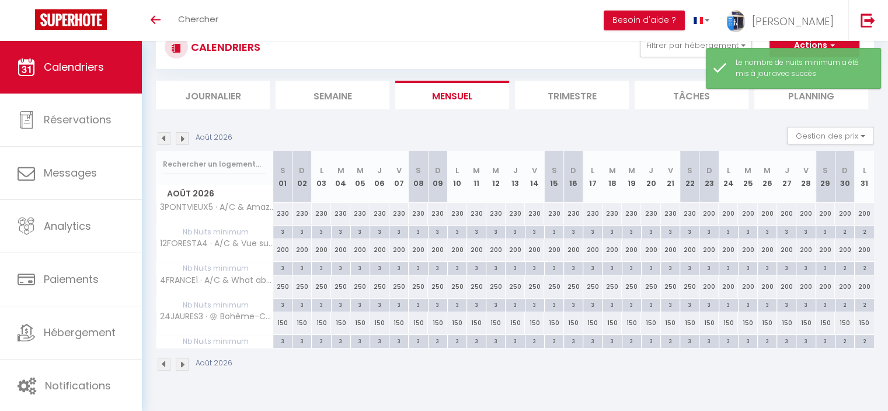
click at [182, 364] on img at bounding box center [182, 363] width 13 height 13
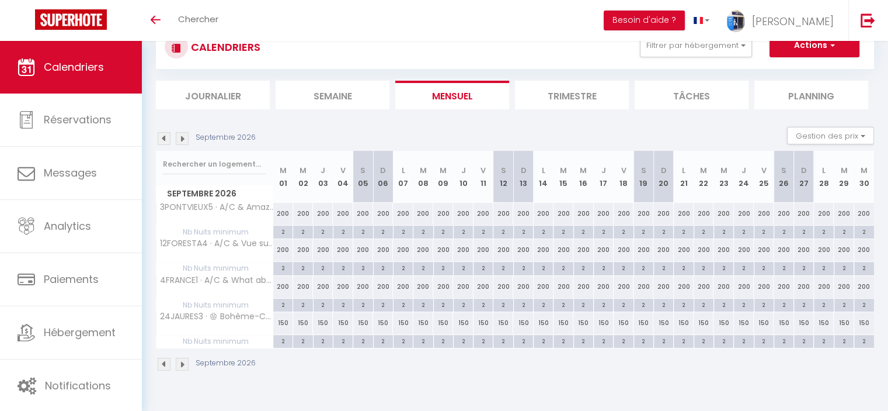
click at [161, 361] on img at bounding box center [164, 363] width 13 height 13
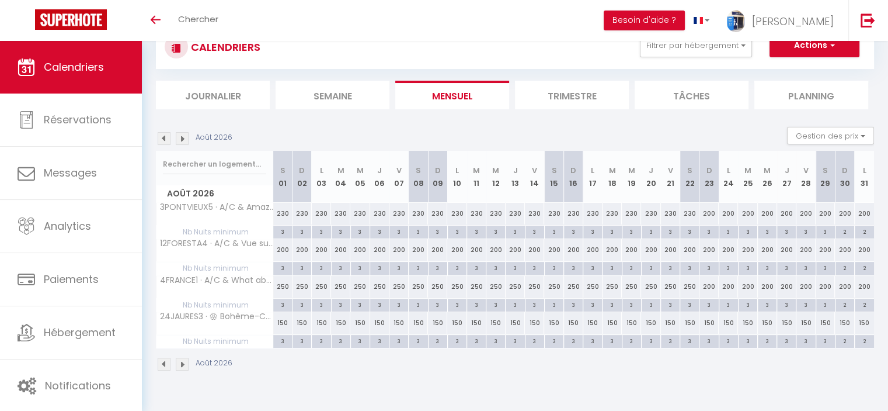
click at [181, 363] on img at bounding box center [182, 363] width 13 height 13
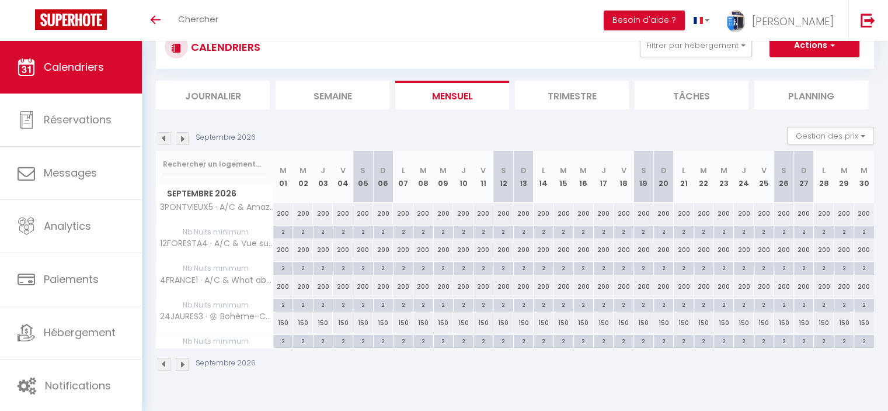
click at [166, 359] on img at bounding box center [164, 363] width 13 height 13
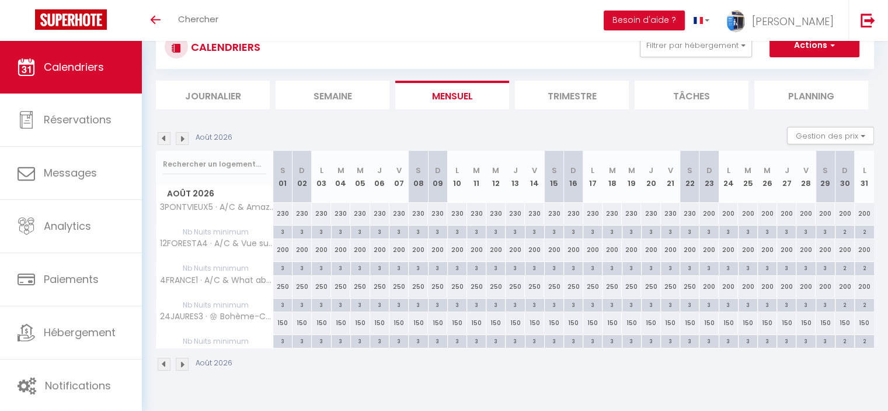
click at [708, 283] on div "200" at bounding box center [709, 287] width 19 height 22
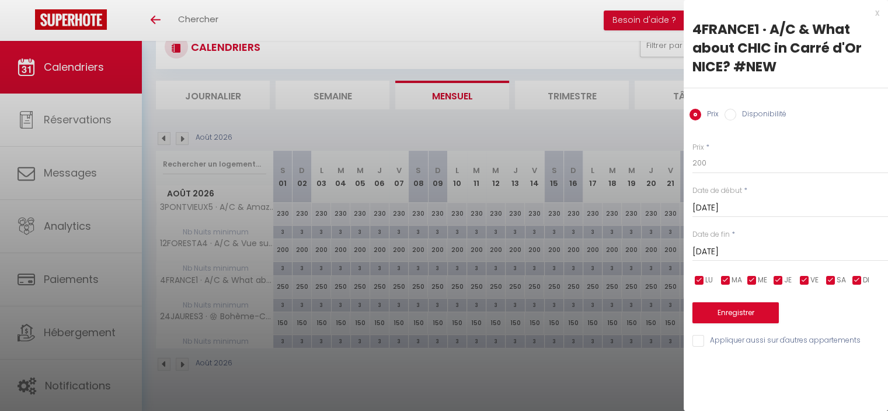
click at [740, 252] on input "[DATE]" at bounding box center [791, 251] width 196 height 15
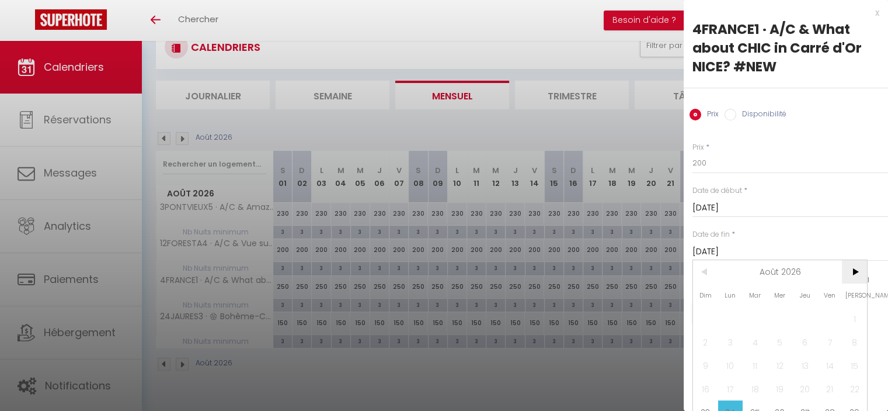
click at [860, 271] on span ">" at bounding box center [854, 271] width 25 height 23
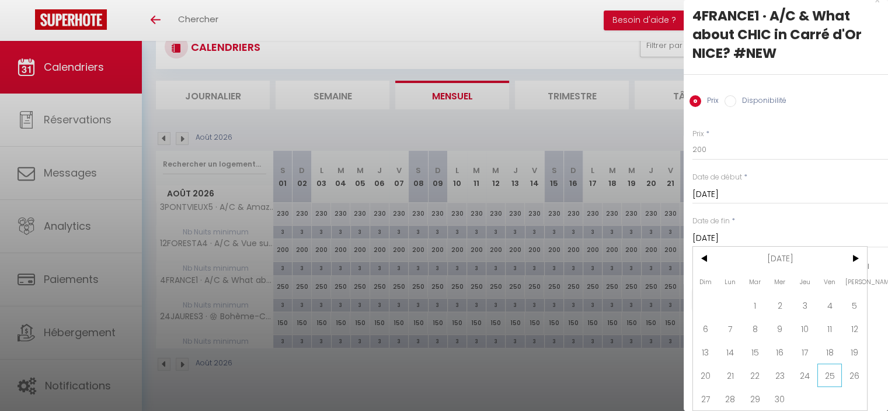
scroll to position [21, 0]
click at [710, 390] on span "27" at bounding box center [705, 398] width 25 height 23
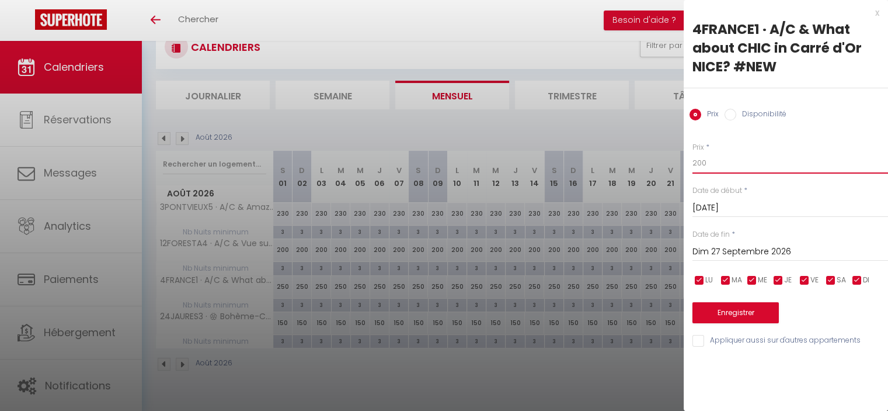
drag, startPoint x: 699, startPoint y: 161, endPoint x: 702, endPoint y: 151, distance: 10.4
click at [696, 159] on input "200" at bounding box center [791, 162] width 196 height 21
click at [725, 307] on button "Enregistrer" at bounding box center [736, 312] width 86 height 21
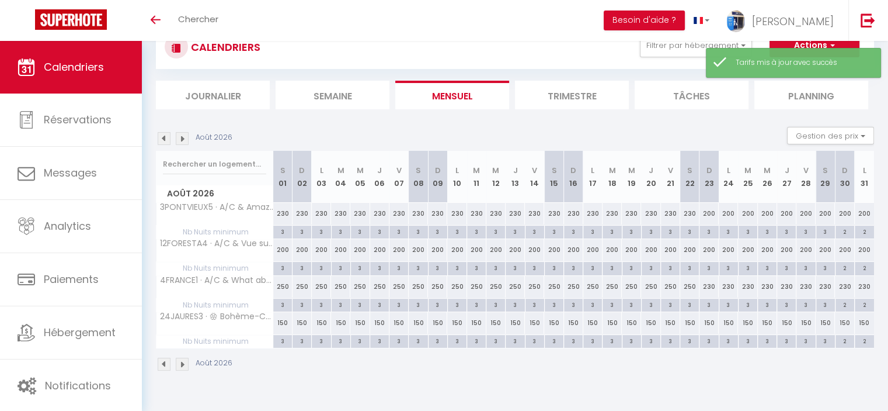
click at [182, 362] on img at bounding box center [182, 363] width 13 height 13
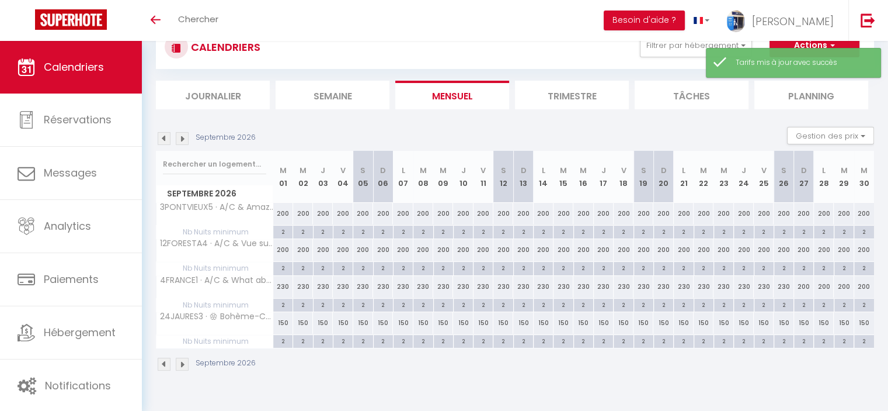
click at [182, 362] on img at bounding box center [182, 363] width 13 height 13
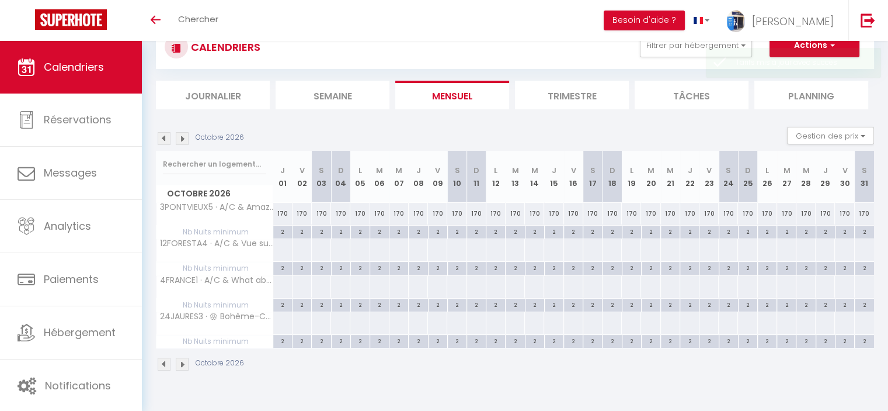
click at [283, 245] on div at bounding box center [283, 250] width 20 height 22
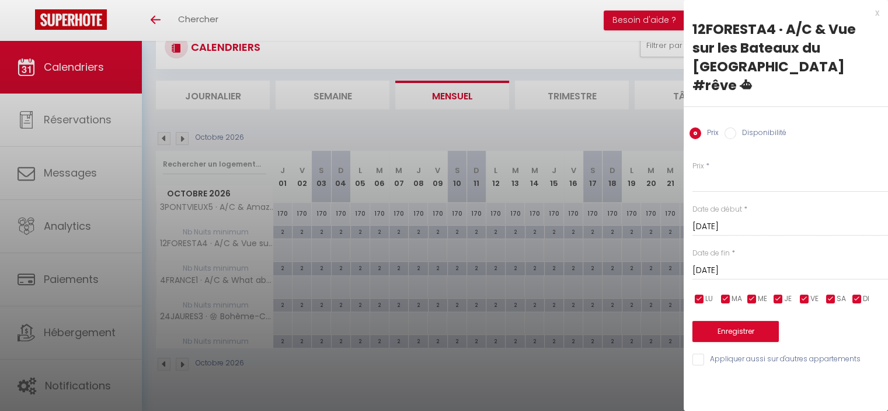
click at [755, 263] on input "[DATE]" at bounding box center [791, 270] width 196 height 15
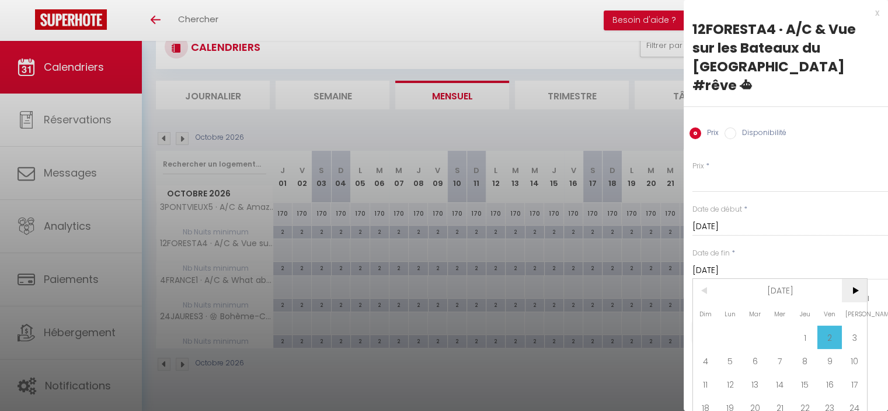
click at [846, 279] on span ">" at bounding box center [854, 290] width 25 height 23
drag, startPoint x: 704, startPoint y: 320, endPoint x: 713, endPoint y: 219, distance: 100.9
click at [704, 325] on span "1" at bounding box center [705, 336] width 25 height 23
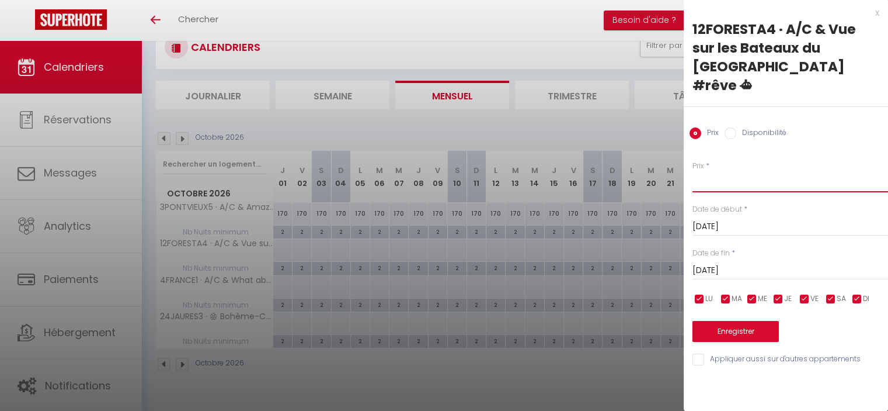
drag, startPoint x: 704, startPoint y: 169, endPoint x: 704, endPoint y: 156, distance: 13.4
click at [706, 171] on input "Prix" at bounding box center [791, 181] width 196 height 21
click at [766, 306] on div "Enregistrer" at bounding box center [791, 324] width 196 height 36
click at [769, 321] on button "Enregistrer" at bounding box center [736, 331] width 86 height 21
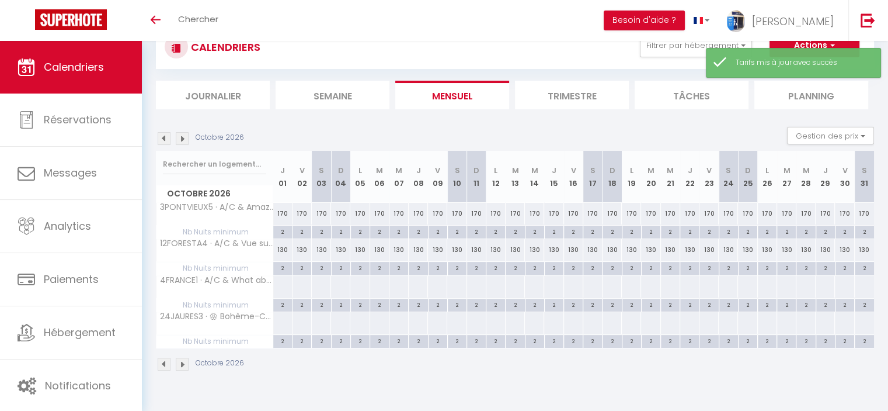
click at [282, 283] on div at bounding box center [283, 287] width 20 height 22
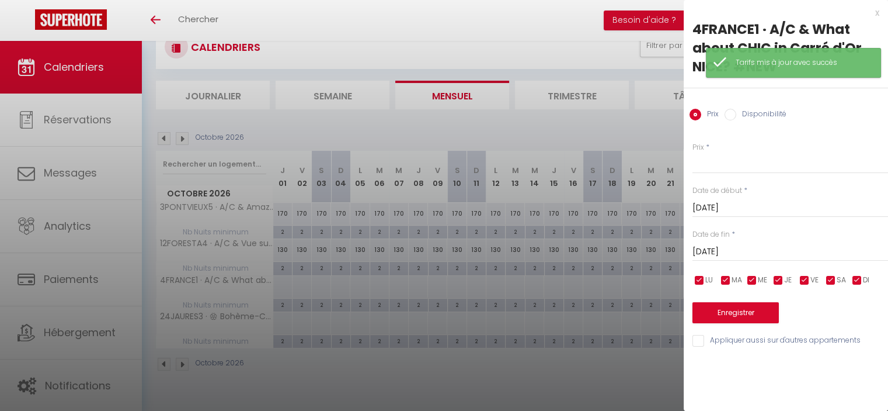
click at [706, 254] on input "[DATE]" at bounding box center [791, 251] width 196 height 15
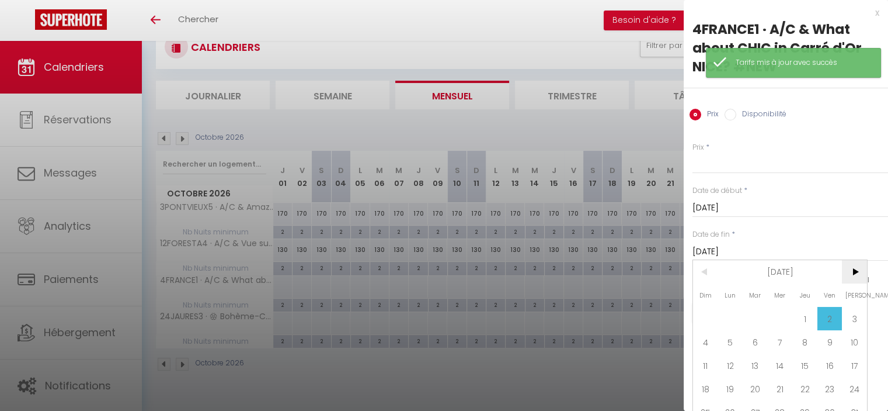
click at [859, 267] on span ">" at bounding box center [854, 271] width 25 height 23
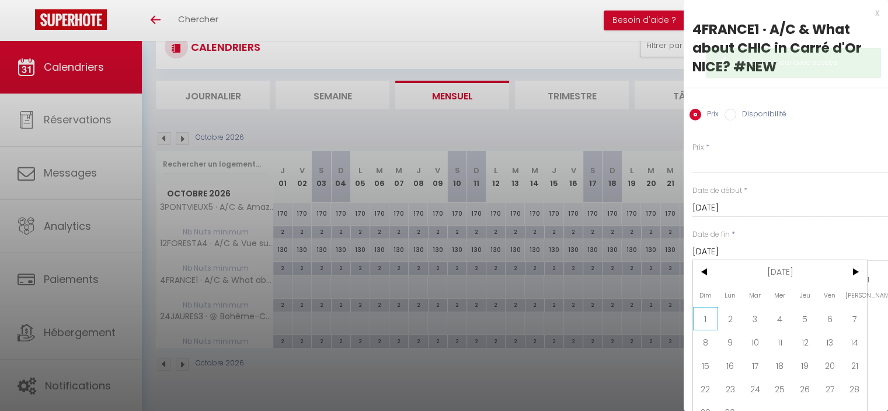
click at [703, 317] on span "1" at bounding box center [705, 318] width 25 height 23
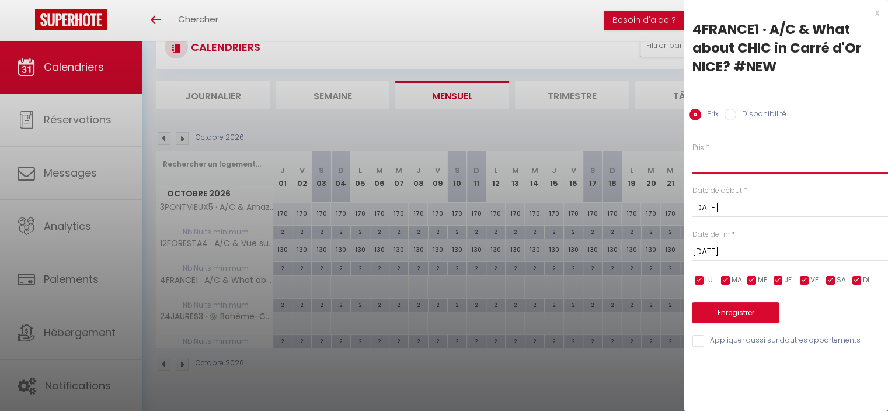
click at [703, 165] on input "Prix" at bounding box center [791, 162] width 196 height 21
click at [734, 313] on button "Enregistrer" at bounding box center [736, 312] width 86 height 21
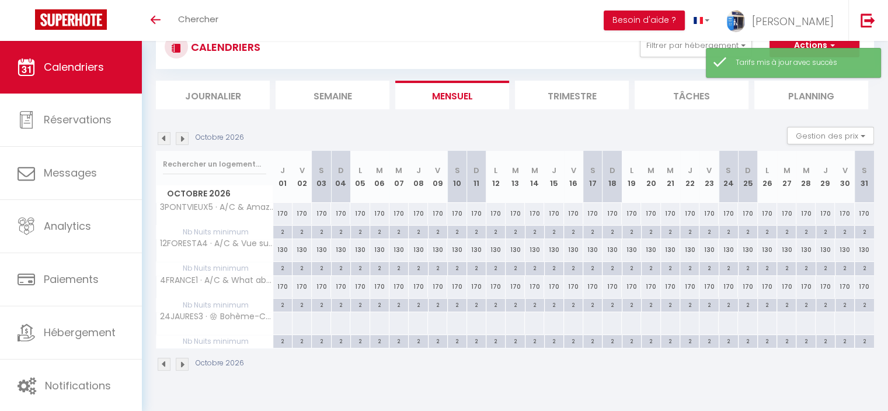
click at [164, 362] on img at bounding box center [164, 363] width 13 height 13
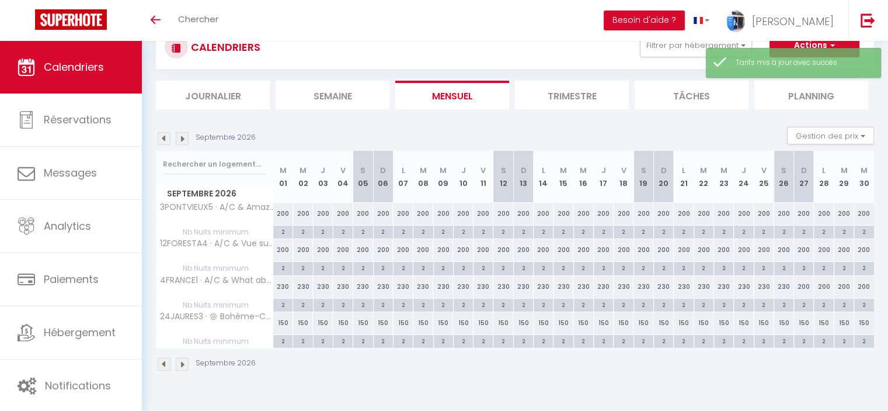
click at [283, 323] on div "150" at bounding box center [283, 323] width 20 height 22
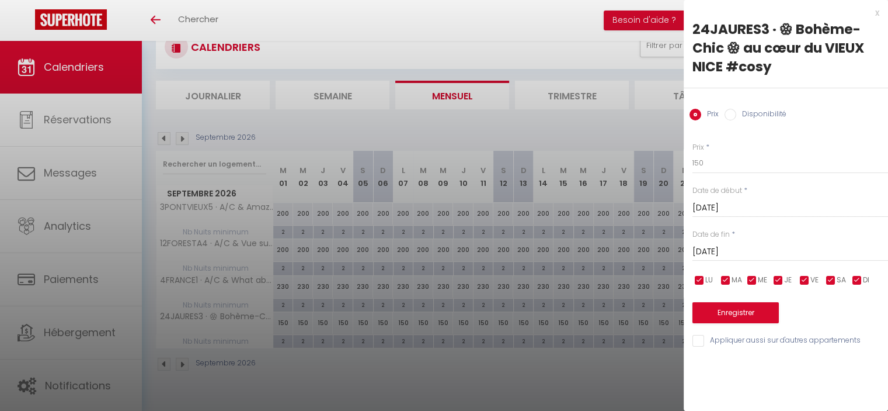
click at [734, 245] on input "[DATE]" at bounding box center [791, 251] width 196 height 15
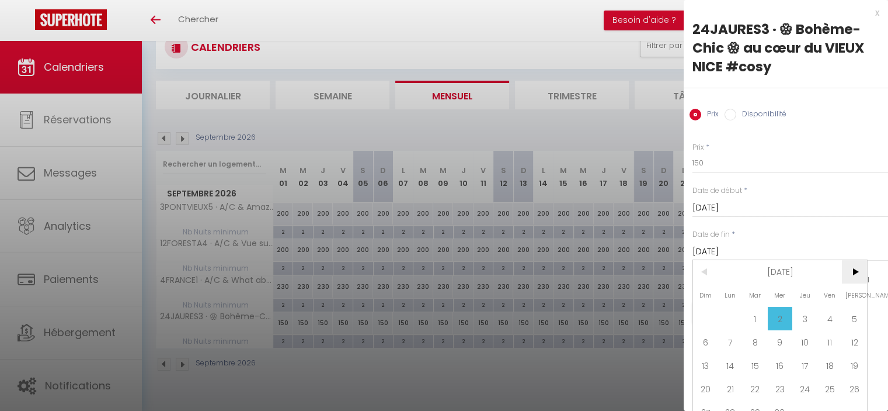
click at [859, 266] on span ">" at bounding box center [854, 271] width 25 height 23
click at [853, 268] on span ">" at bounding box center [854, 271] width 25 height 23
click at [702, 315] on span "1" at bounding box center [705, 318] width 25 height 23
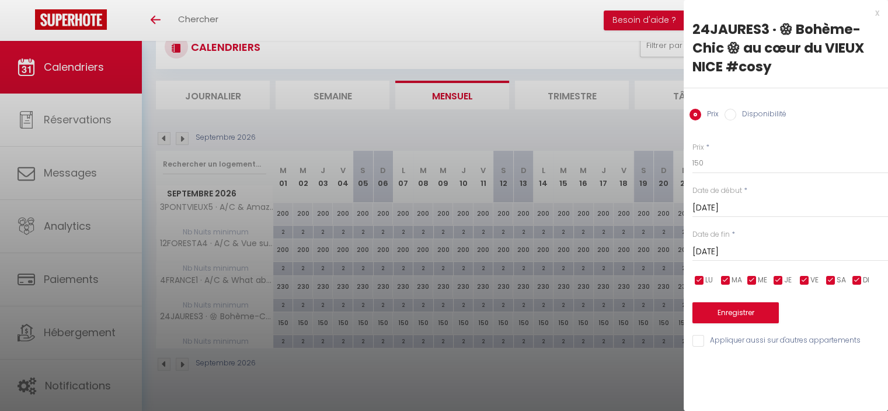
click at [741, 117] on label "Disponibilité" at bounding box center [762, 115] width 50 height 13
click at [737, 117] on input "Disponibilité" at bounding box center [731, 115] width 12 height 12
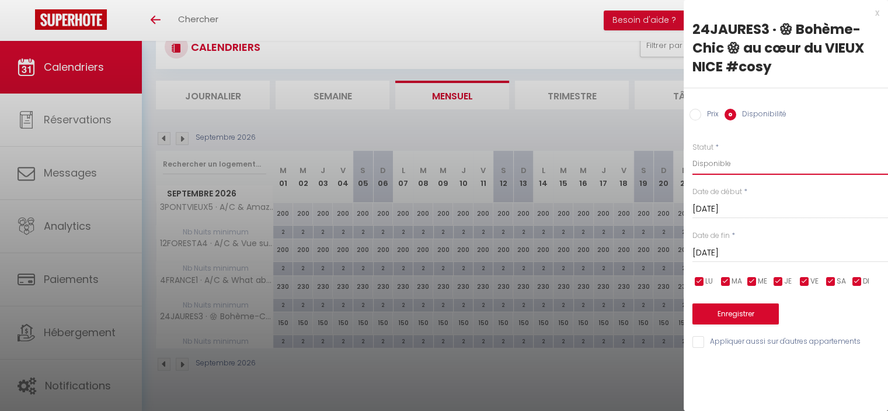
click at [711, 160] on select "Disponible Indisponible" at bounding box center [791, 163] width 196 height 22
click at [693, 152] on select "Disponible Indisponible" at bounding box center [791, 163] width 196 height 22
click at [730, 311] on button "Enregistrer" at bounding box center [736, 313] width 86 height 21
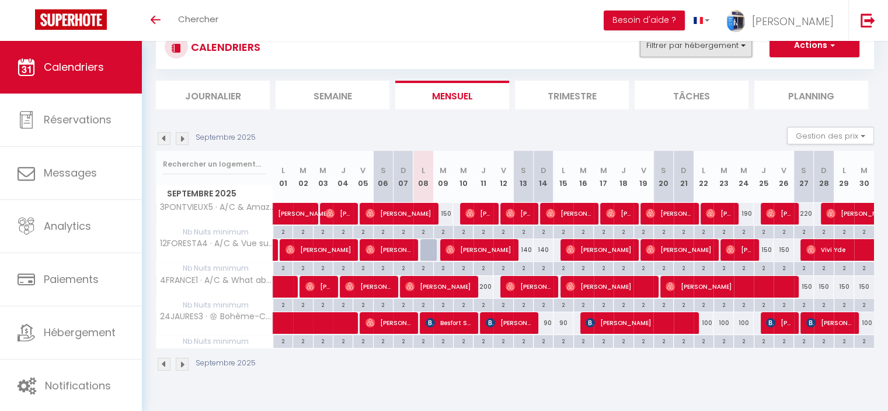
click at [685, 50] on button "Filtrer par hébergement" at bounding box center [696, 45] width 112 height 23
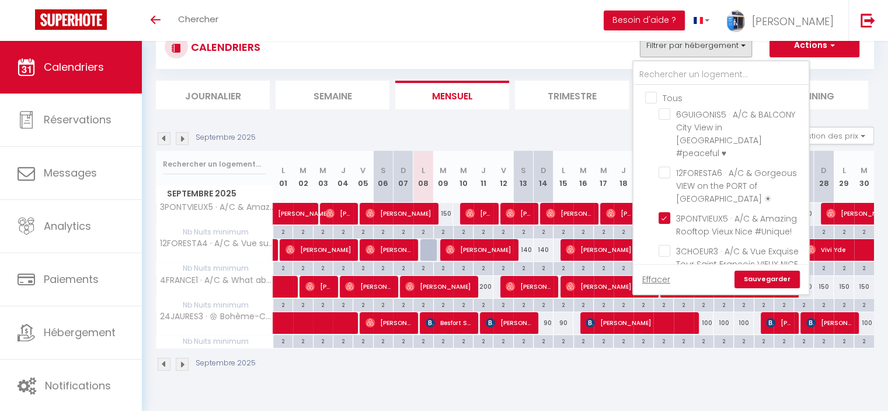
click at [650, 95] on input "Tous" at bounding box center [732, 97] width 175 height 12
checkbox input "true"
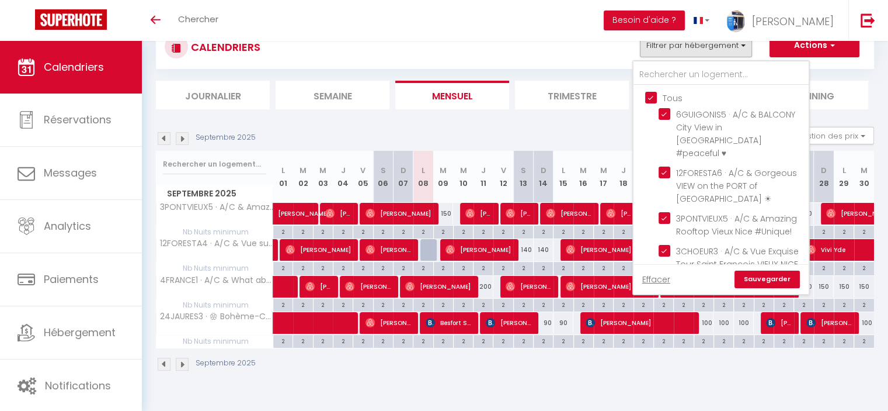
checkbox input "true"
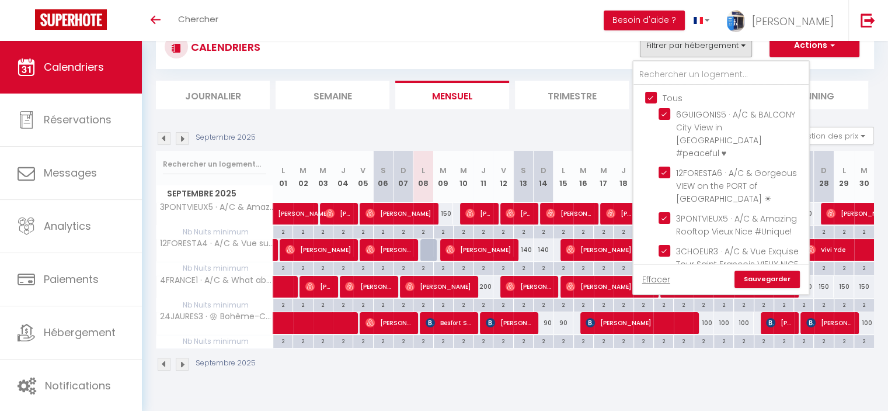
checkbox input "true"
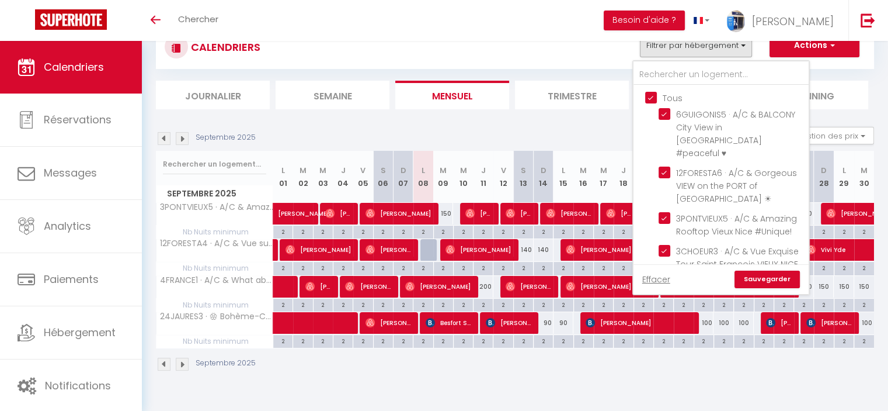
checkbox input "true"
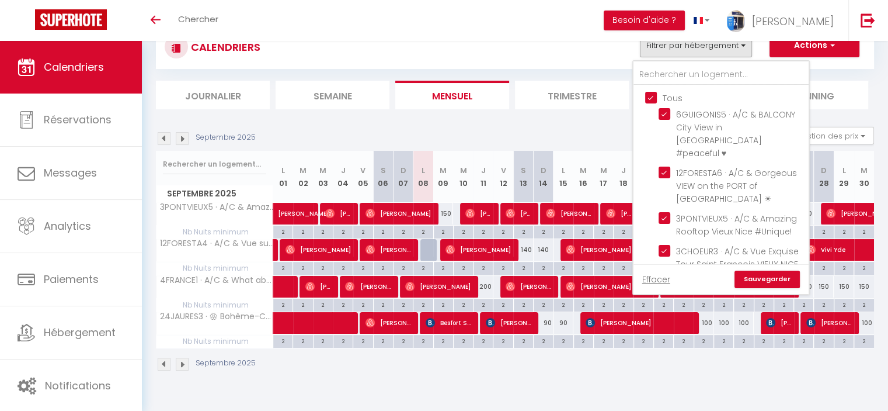
checkbox input "true"
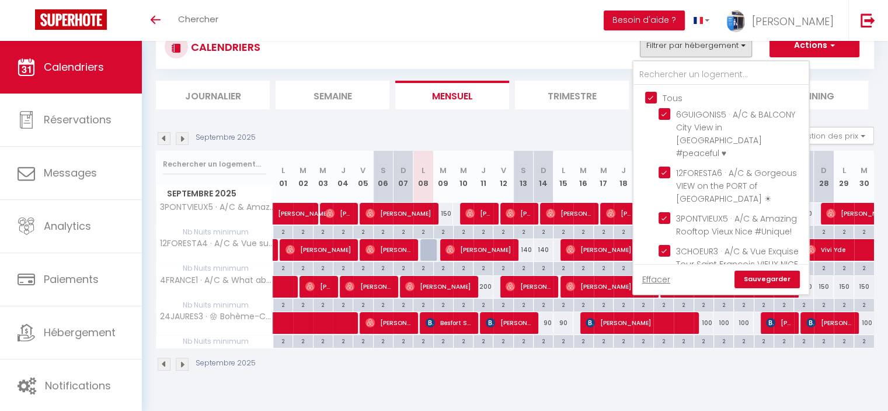
checkbox input "true"
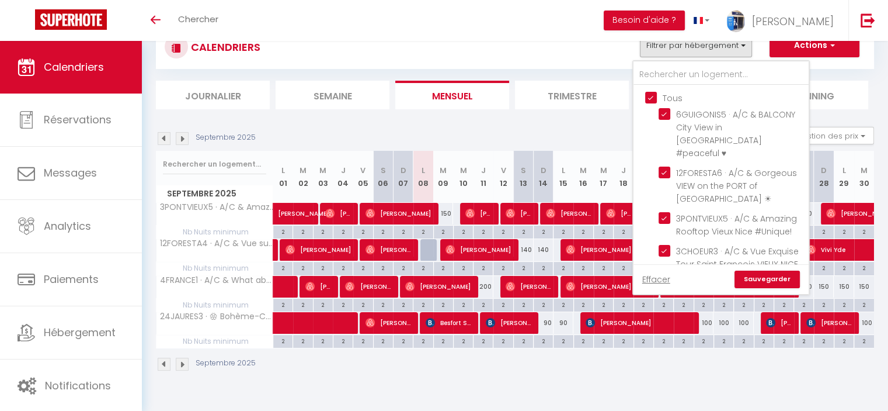
checkbox input "true"
click at [651, 95] on input "Tous" at bounding box center [732, 97] width 175 height 12
checkbox input "false"
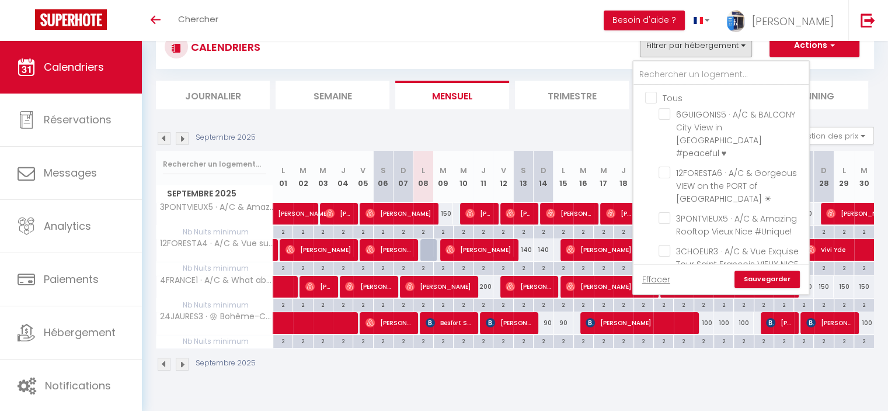
checkbox input "false"
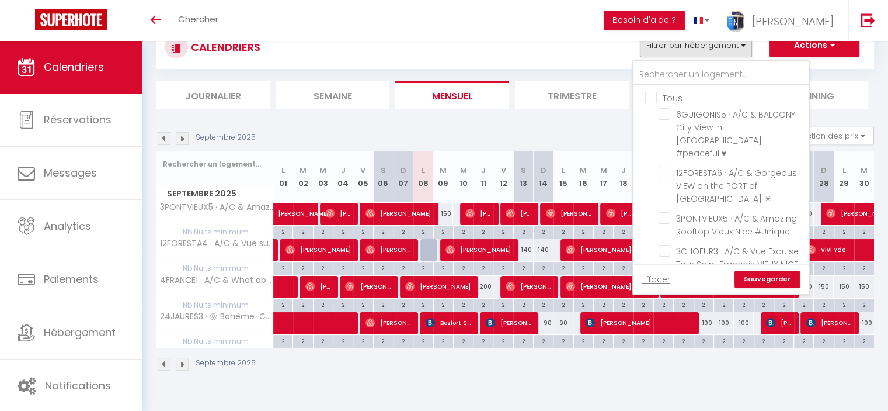
checkbox input "false"
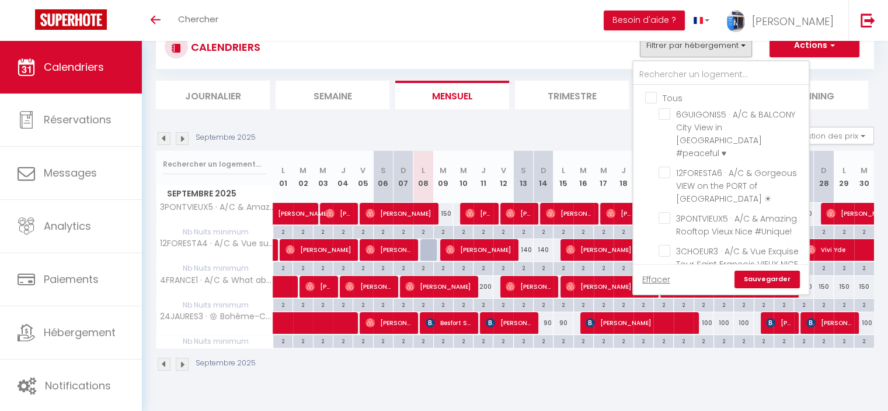
checkbox input "false"
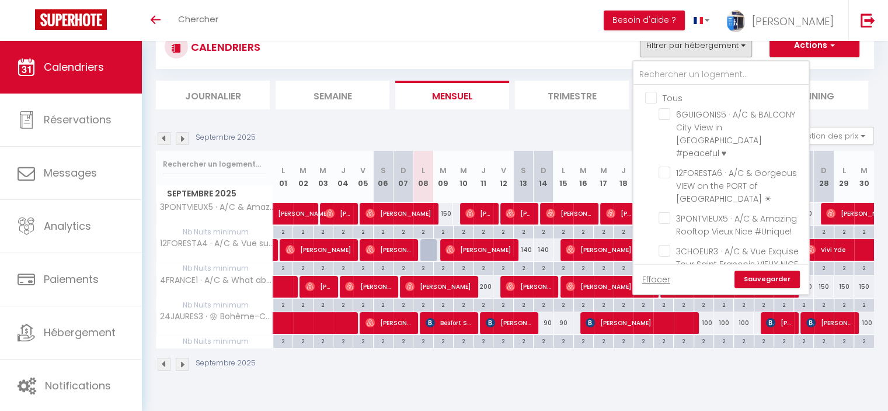
checkbox input "false"
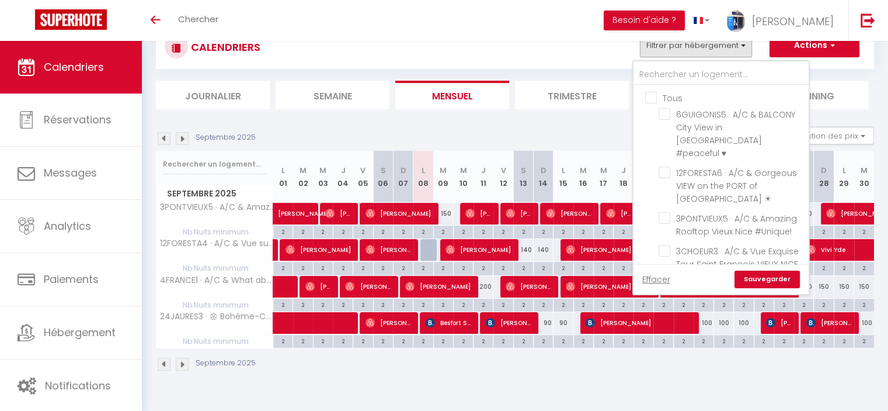
checkbox input "false"
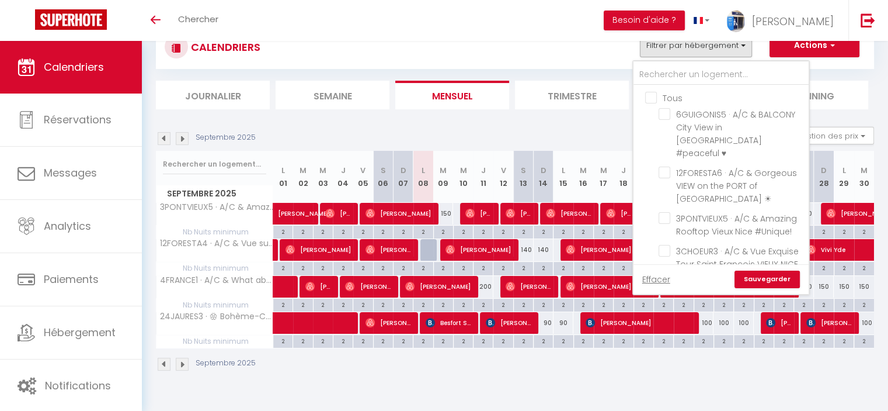
checkbox input "false"
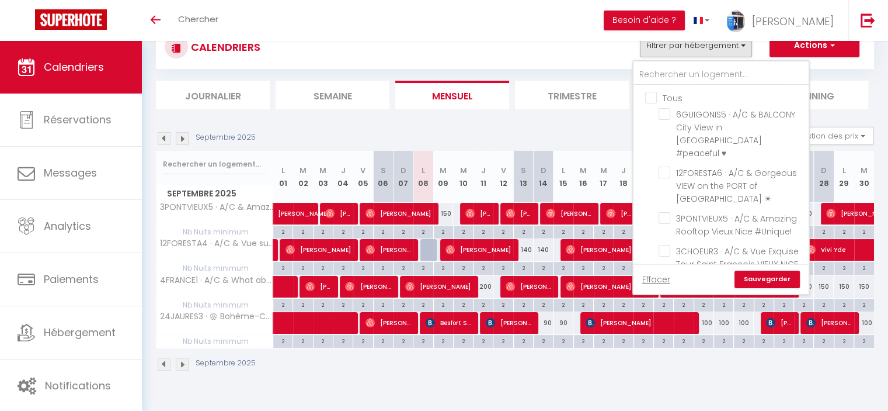
checkbox input "false"
click at [771, 279] on link "Sauvegarder" at bounding box center [767, 279] width 65 height 18
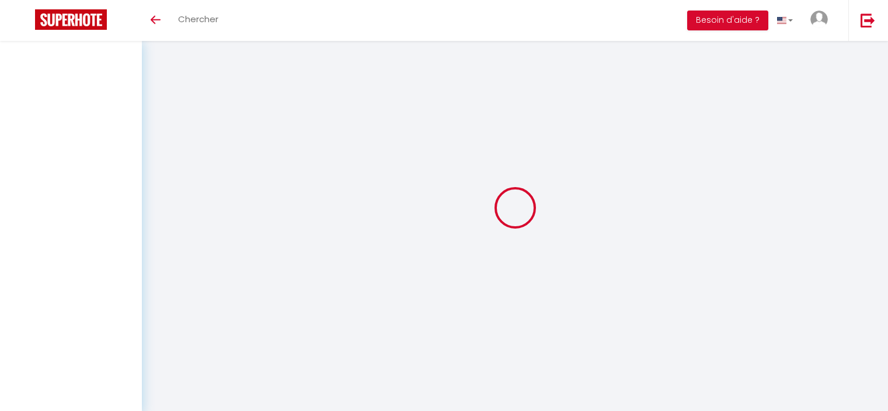
scroll to position [41, 0]
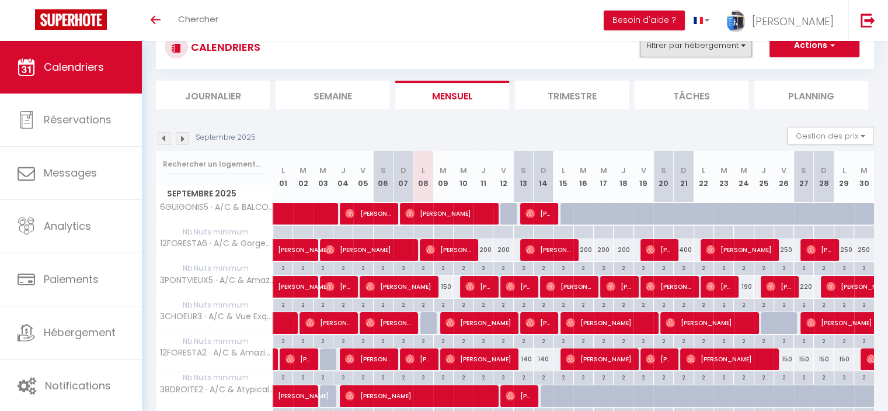
click at [689, 46] on button "Filtrer par hébergement" at bounding box center [696, 45] width 112 height 23
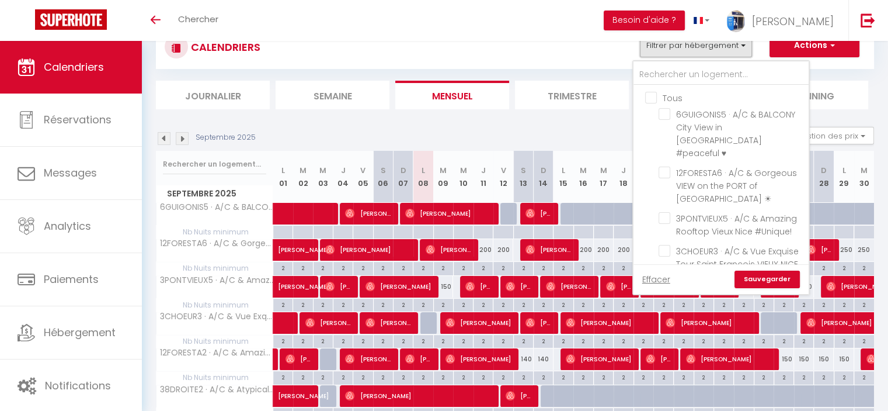
scroll to position [0, 0]
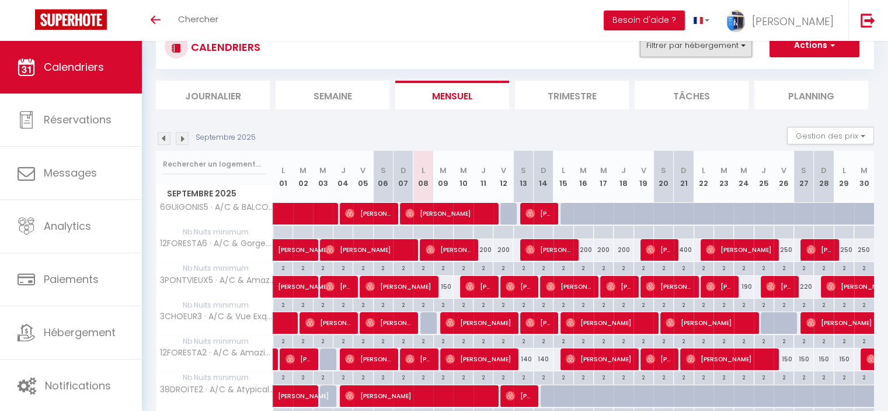
click at [676, 51] on button "Filtrer par hébergement" at bounding box center [696, 45] width 112 height 23
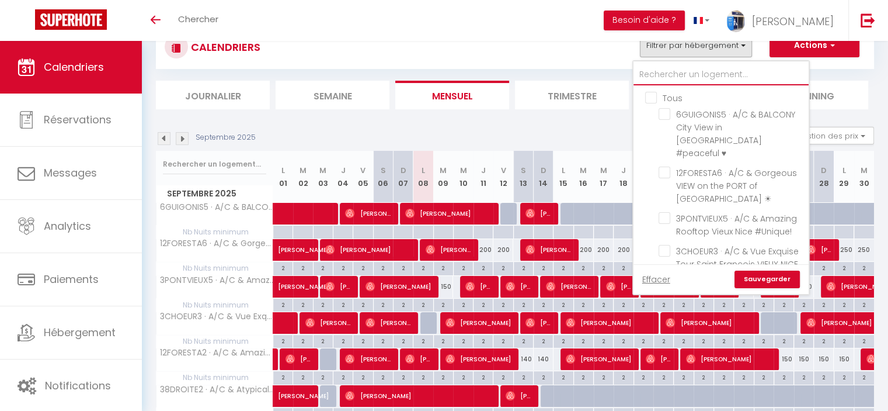
click at [668, 81] on input "text" at bounding box center [721, 74] width 175 height 21
type input "20"
checkbox input "false"
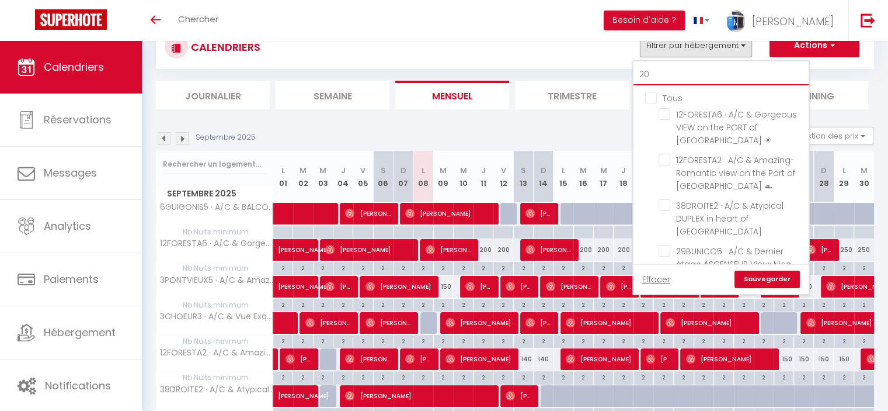
checkbox input "false"
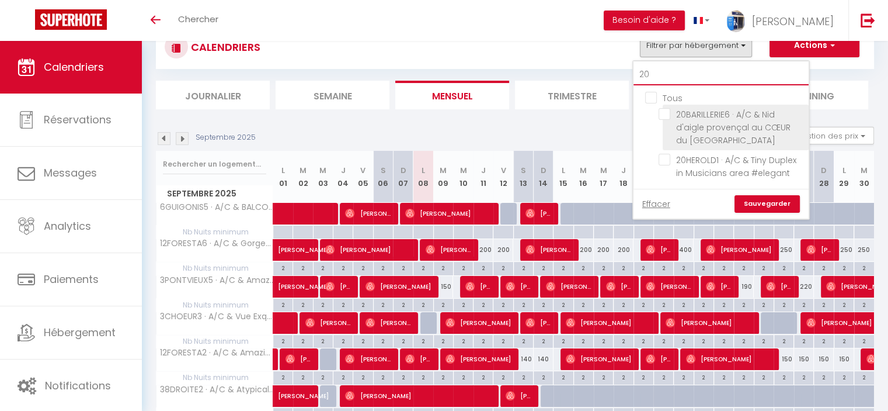
type input "20"
click at [679, 113] on input "20BARILLERIE6 · A/C & Nid d'aigle provençal au CŒUR du [GEOGRAPHIC_DATA]" at bounding box center [732, 114] width 146 height 12
checkbox input "true"
checkbox input "false"
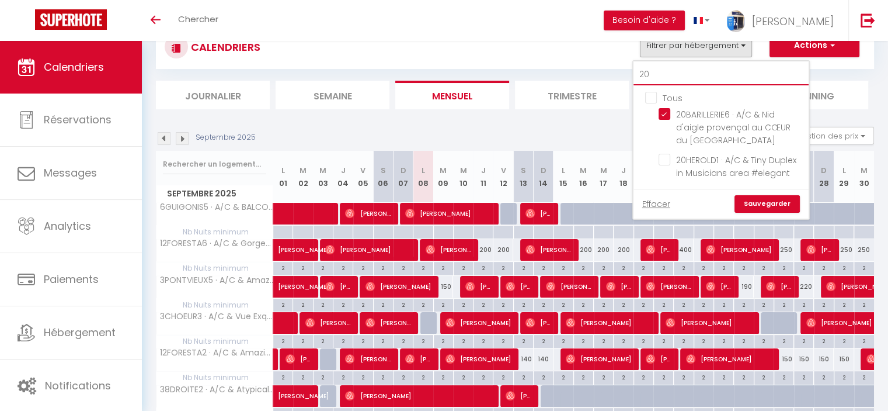
click at [677, 72] on input "20" at bounding box center [721, 74] width 175 height 21
type input "2"
checkbox input "false"
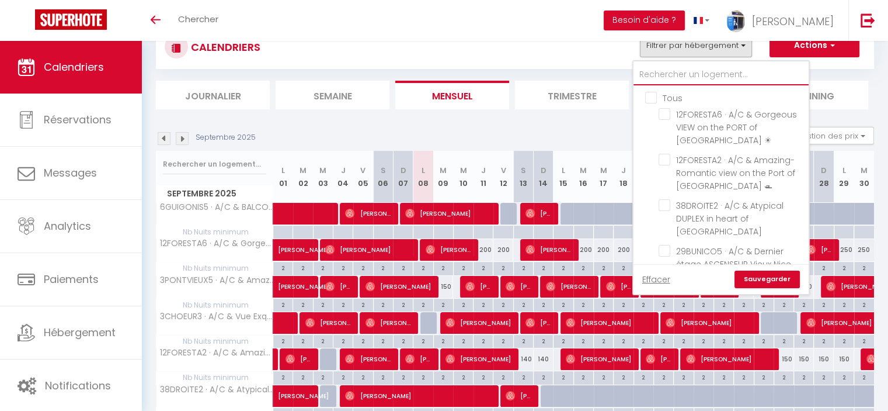
checkbox input "false"
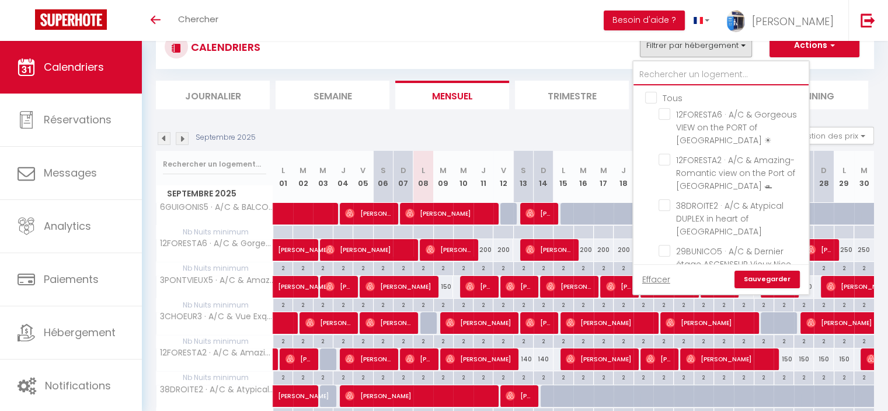
checkbox input "false"
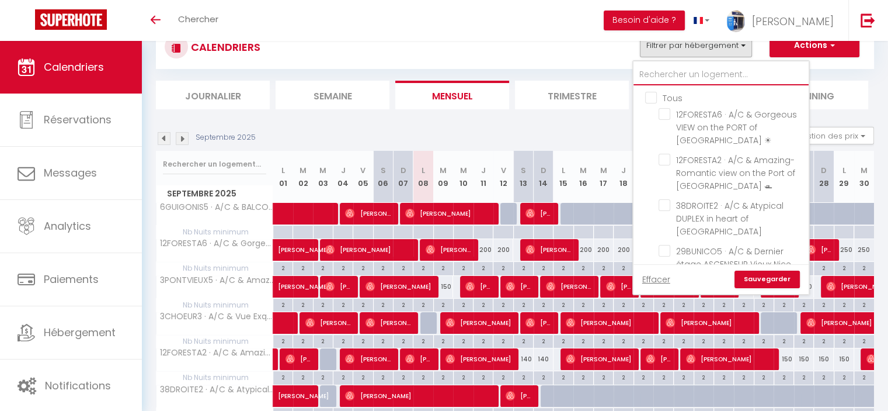
checkbox input "false"
type input "4"
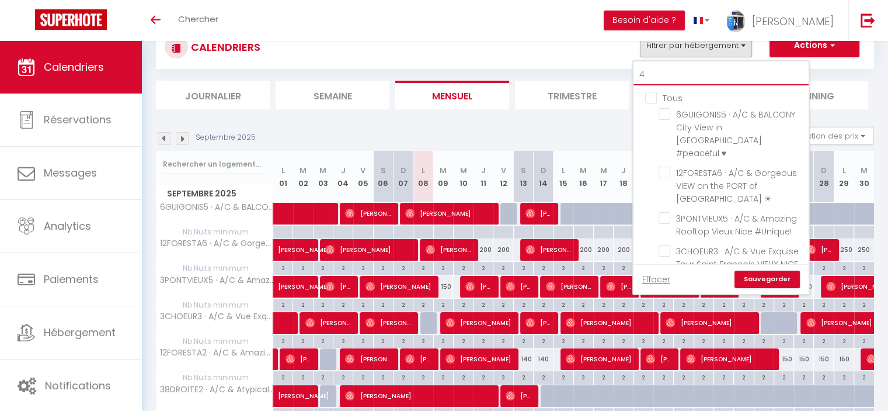
checkbox input "false"
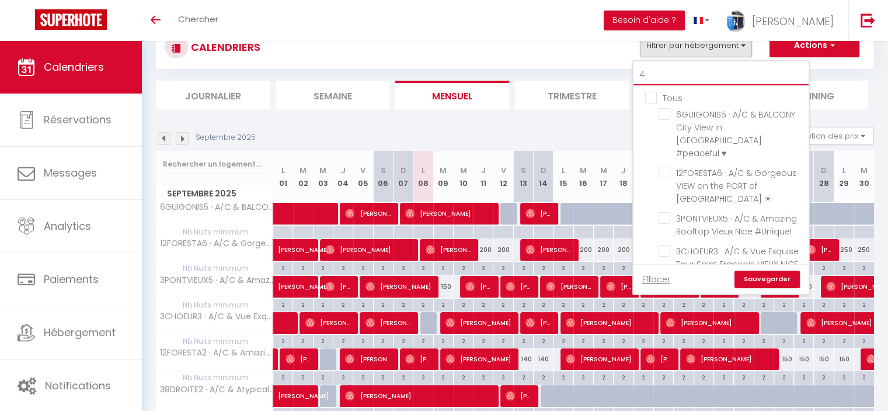
checkbox input "false"
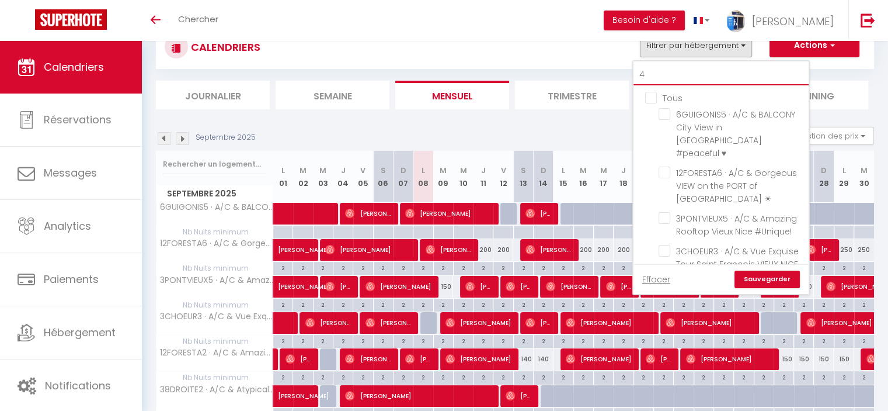
checkbox input "false"
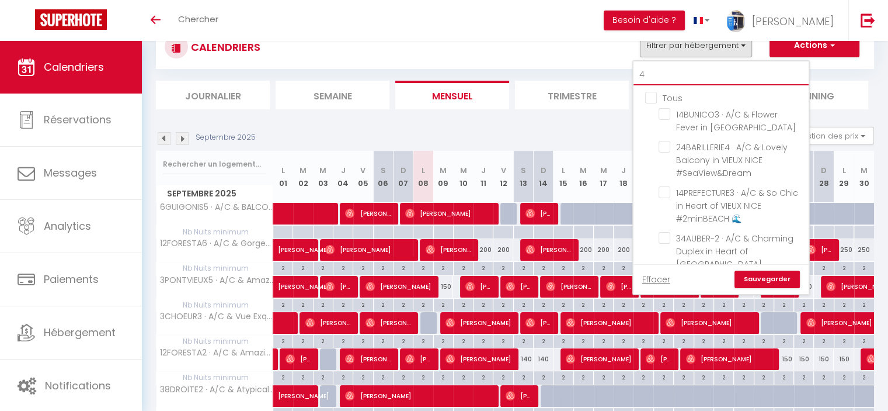
type input "46"
checkbox input "false"
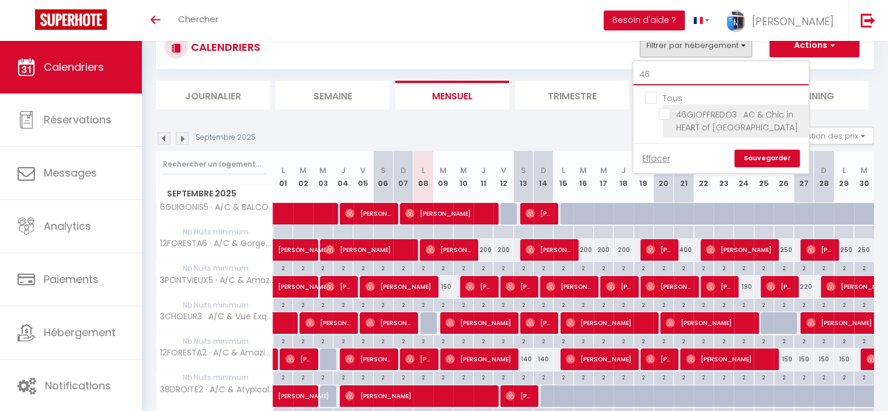
type input "46"
click at [682, 105] on li "46GIOFFREDO3 · AC & Chic in HEART of [GEOGRAPHIC_DATA]" at bounding box center [736, 121] width 146 height 33
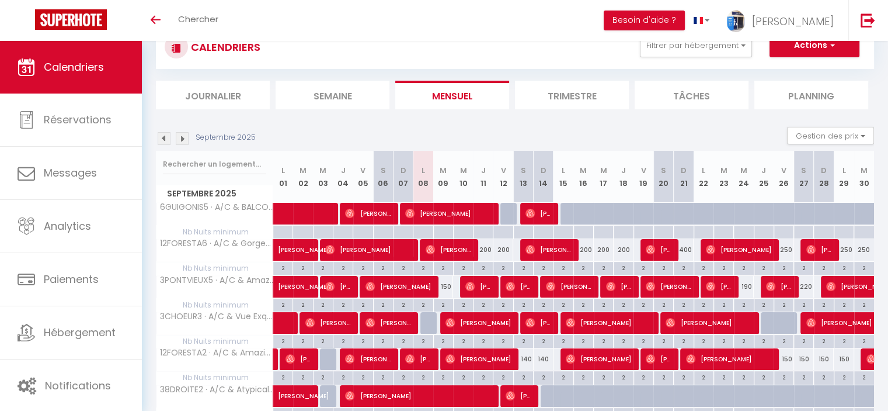
click at [682, 40] on li "Besoin d'aide ?" at bounding box center [644, 20] width 81 height 41
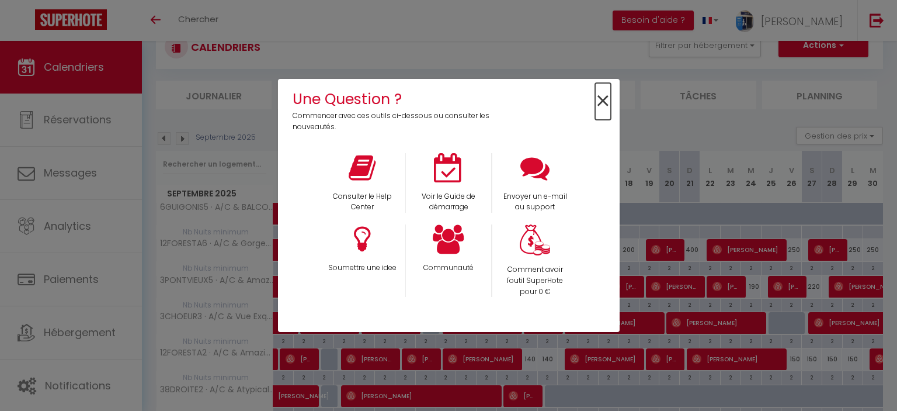
click at [605, 95] on span "×" at bounding box center [603, 101] width 16 height 37
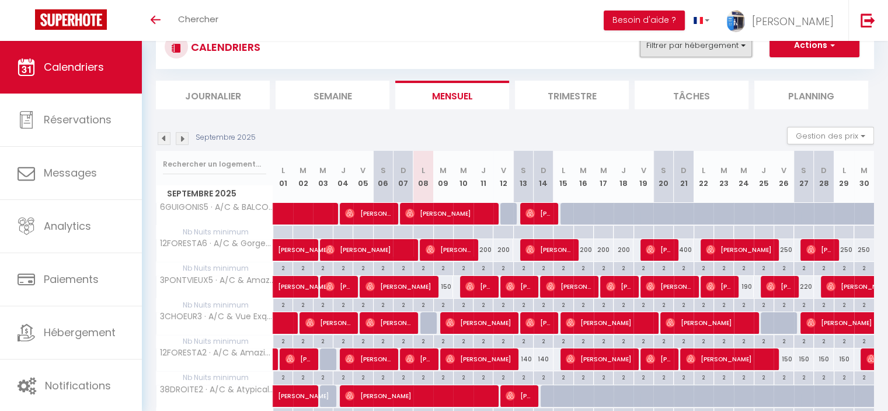
click at [692, 49] on button "Filtrer par hébergement" at bounding box center [696, 45] width 112 height 23
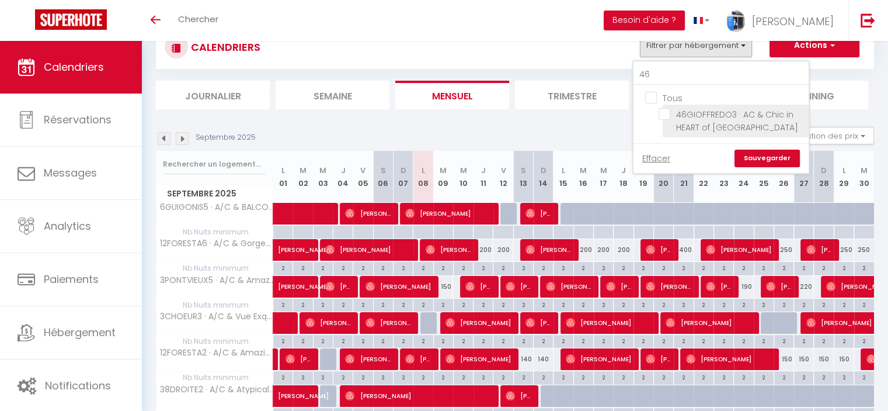
click at [687, 121] on span "46GIOFFREDO3 · AC & Chic in HEART of [GEOGRAPHIC_DATA]" at bounding box center [737, 121] width 122 height 25
click at [687, 120] on input "46GIOFFREDO3 · AC & Chic in HEART of [GEOGRAPHIC_DATA]" at bounding box center [732, 114] width 146 height 12
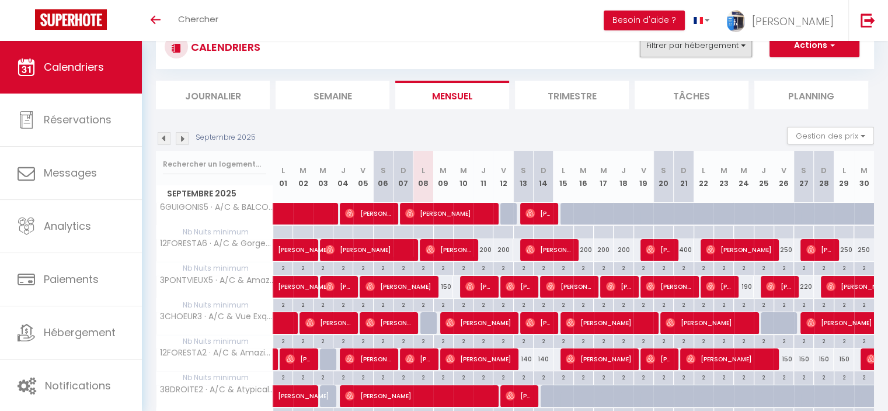
click at [702, 57] on button "Filtrer par hébergement" at bounding box center [696, 45] width 112 height 23
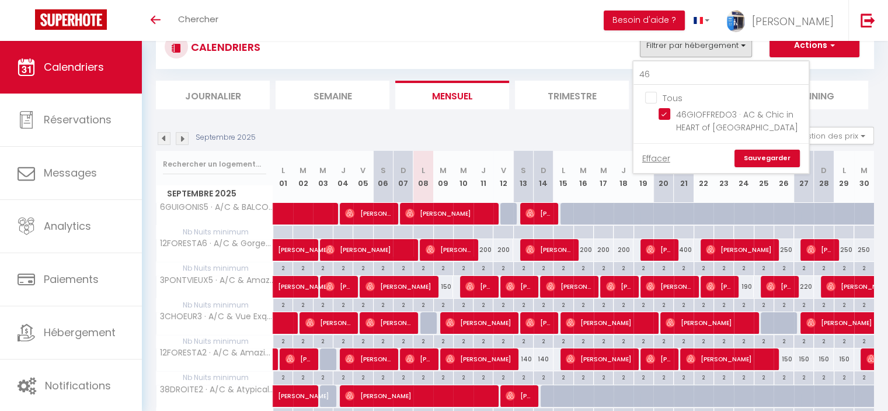
click at [755, 161] on link "Sauvegarder" at bounding box center [767, 159] width 65 height 18
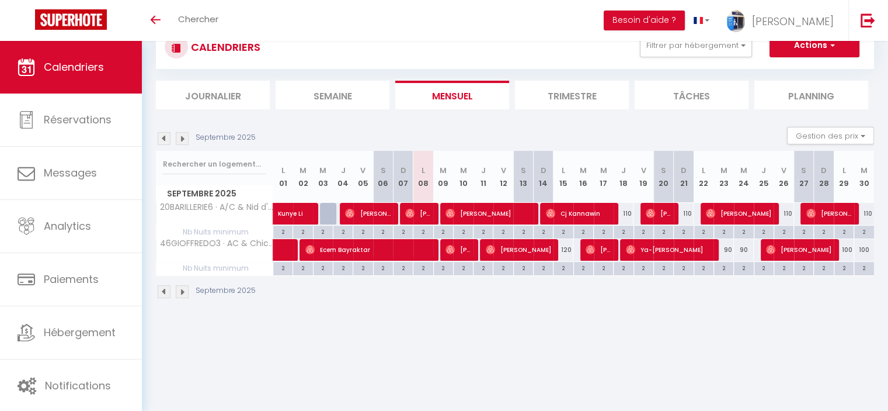
click at [515, 351] on body "🟢 Des questions ou besoin d'assistance pour la migration AirBnB? Connectez-vous…" at bounding box center [444, 205] width 888 height 411
